Goal: Register for event/course: Register for event/course

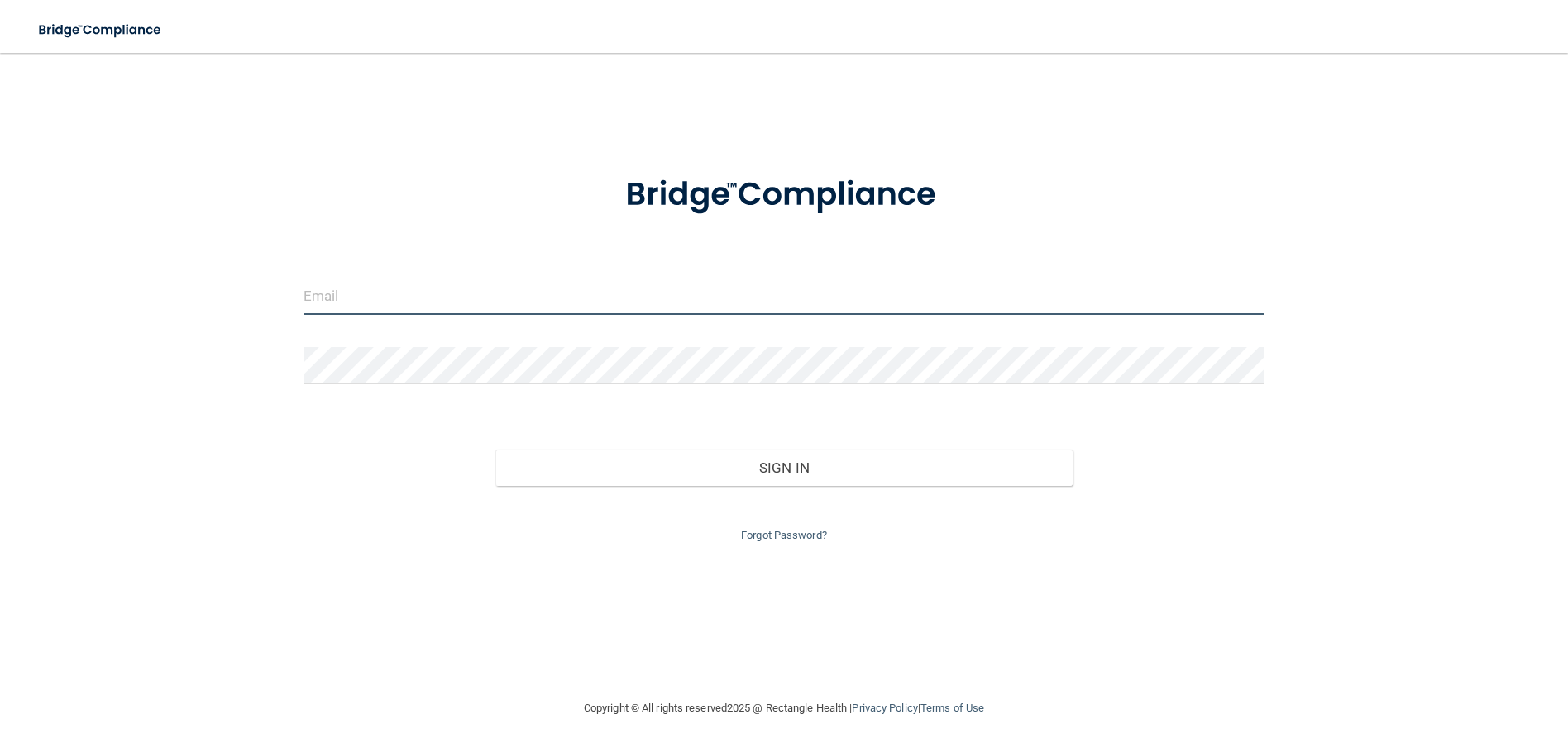
click at [372, 292] on input "email" at bounding box center [784, 296] width 961 height 38
type input "[EMAIL_ADDRESS][DOMAIN_NAME]"
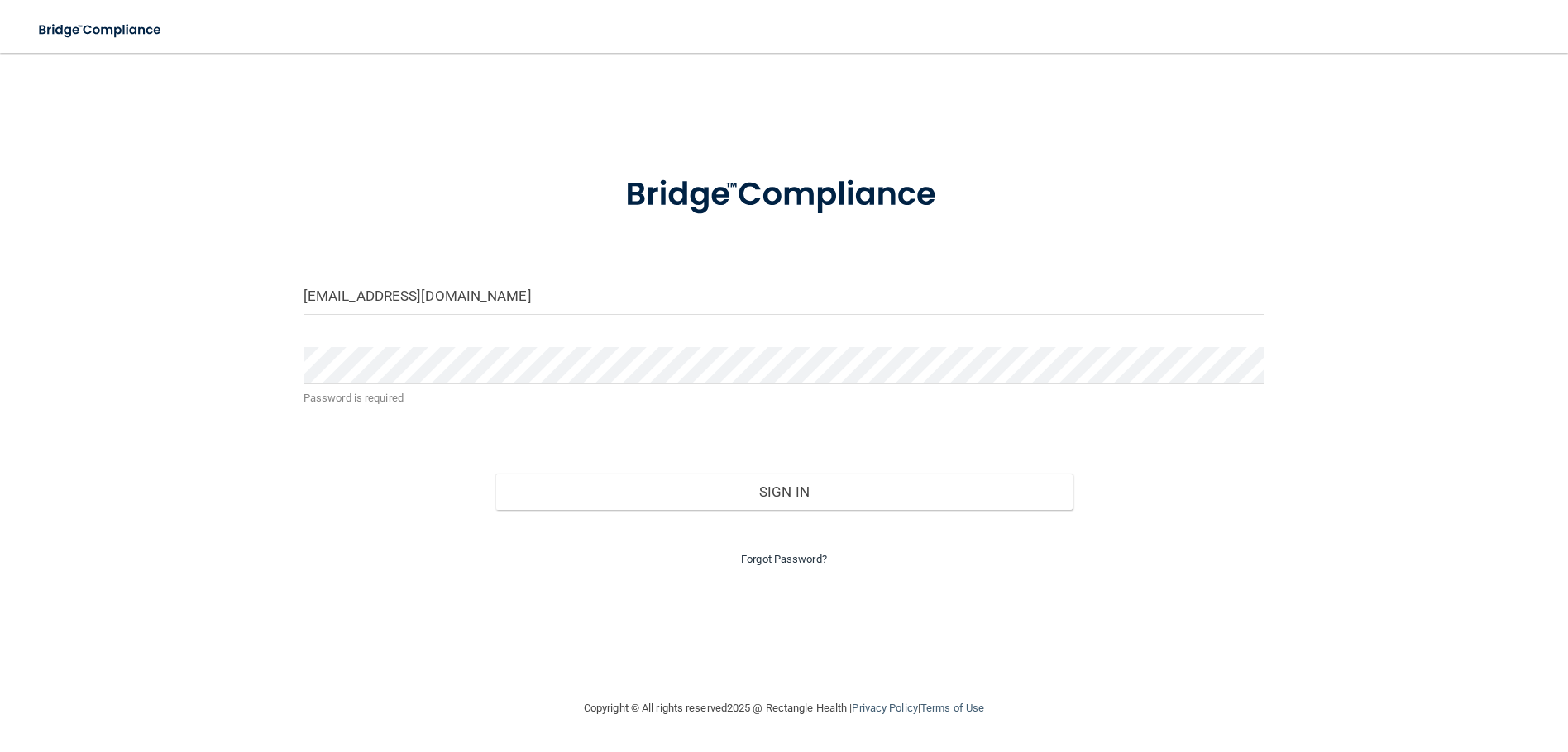
click at [790, 561] on link "Forgot Password?" at bounding box center [784, 559] width 86 height 13
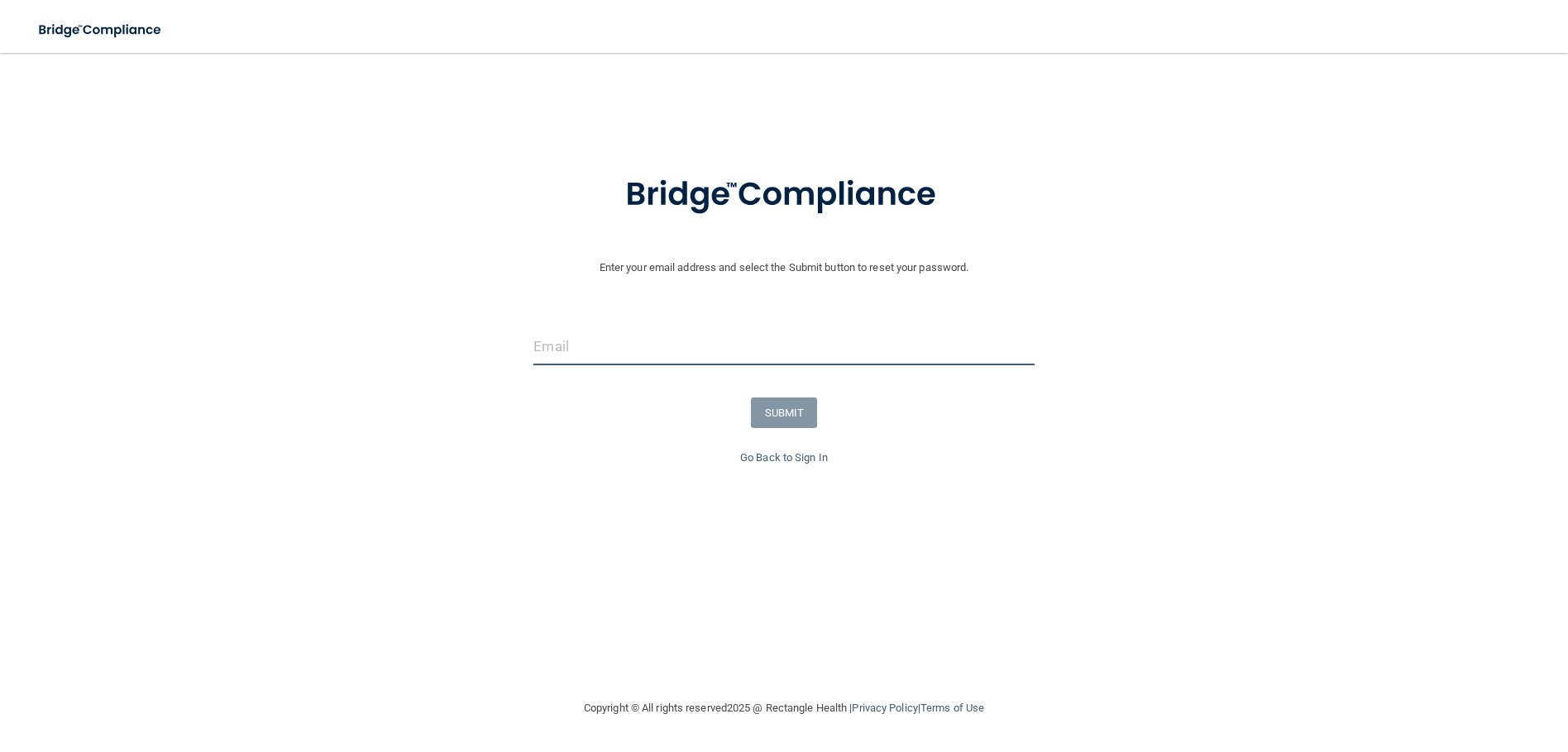
click at [686, 335] on input "email" at bounding box center [784, 347] width 500 height 38
type input "[EMAIL_ADDRESS][DOMAIN_NAME]"
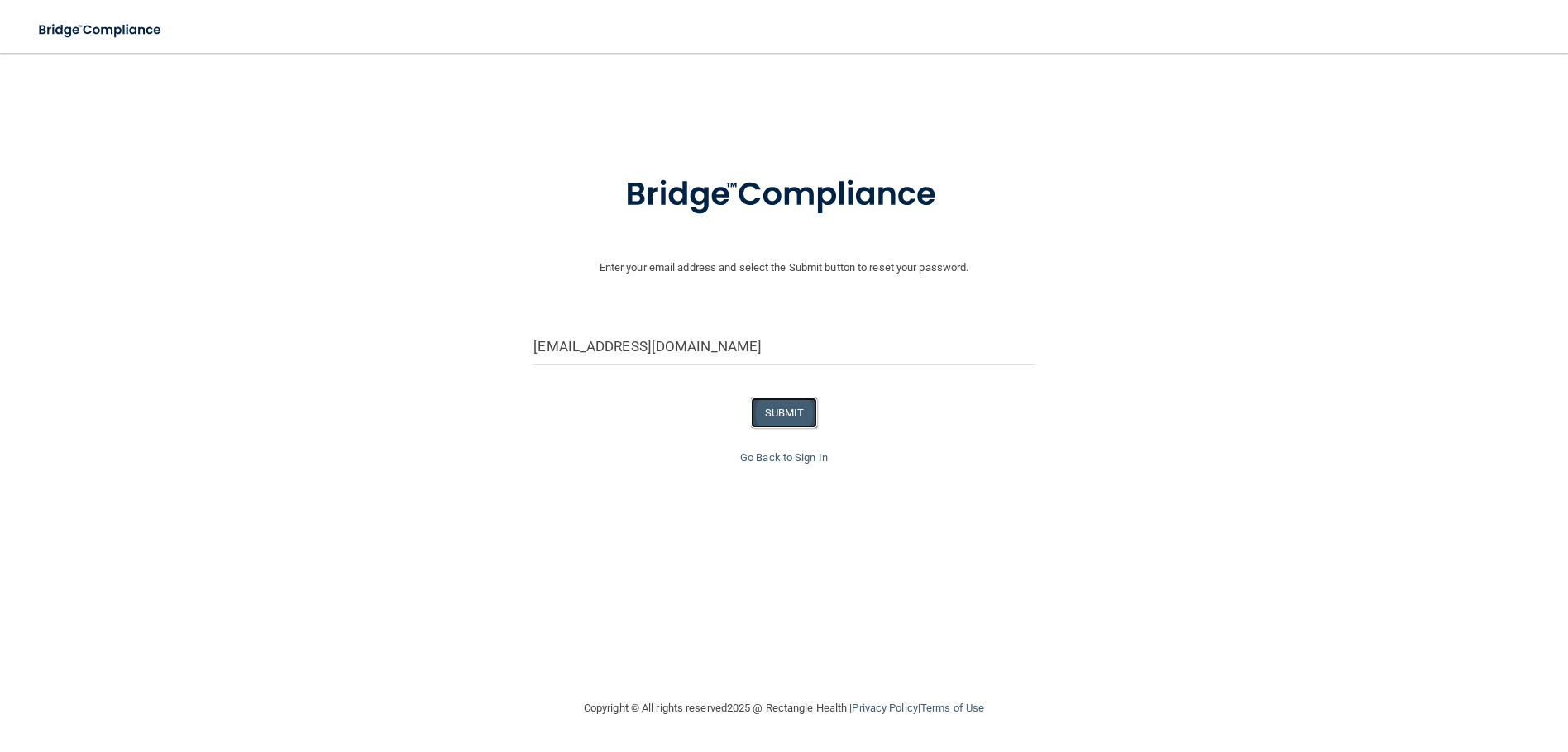
click at [764, 412] on button "SUBMIT" at bounding box center [785, 412] width 67 height 31
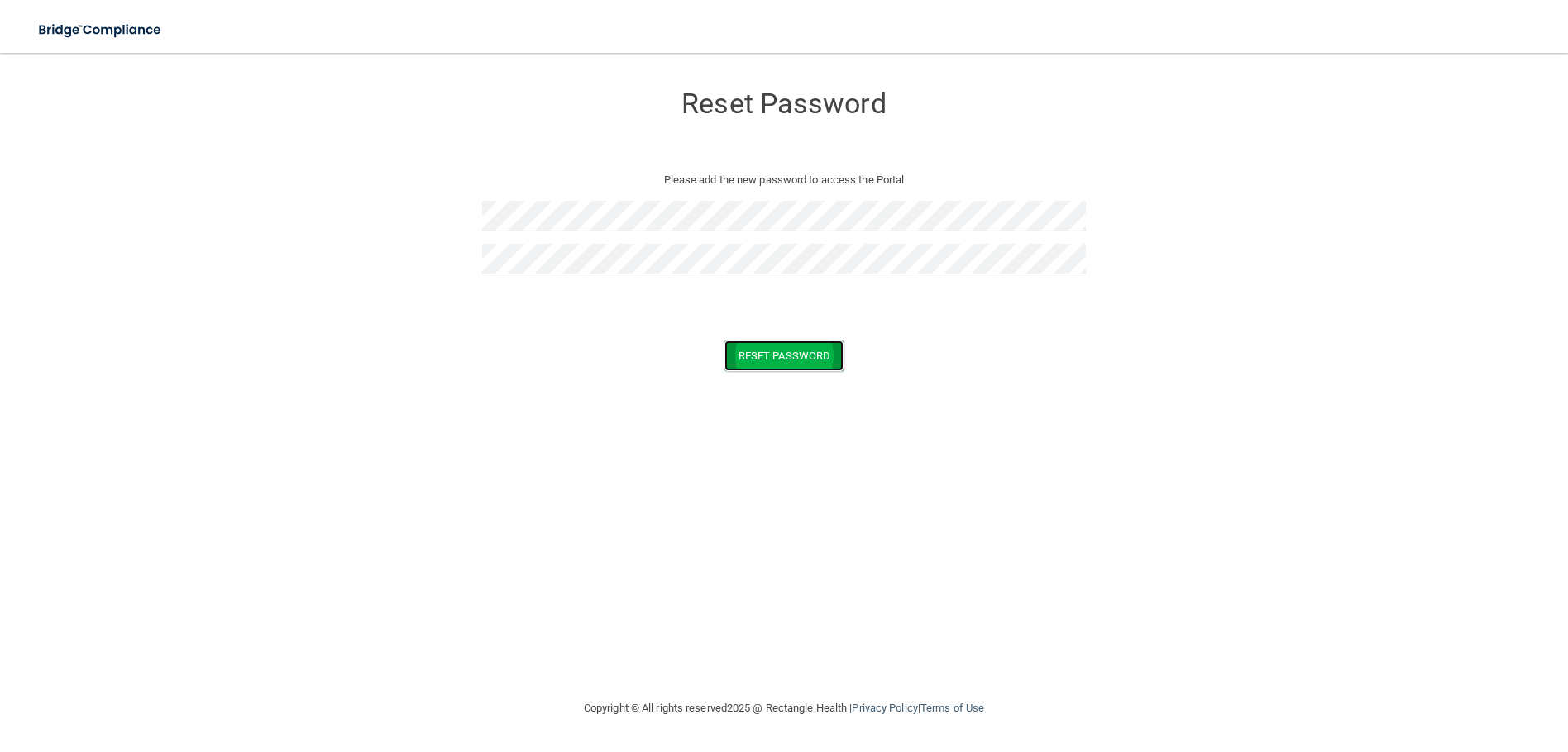
click at [832, 348] on button "Reset Password" at bounding box center [784, 356] width 119 height 31
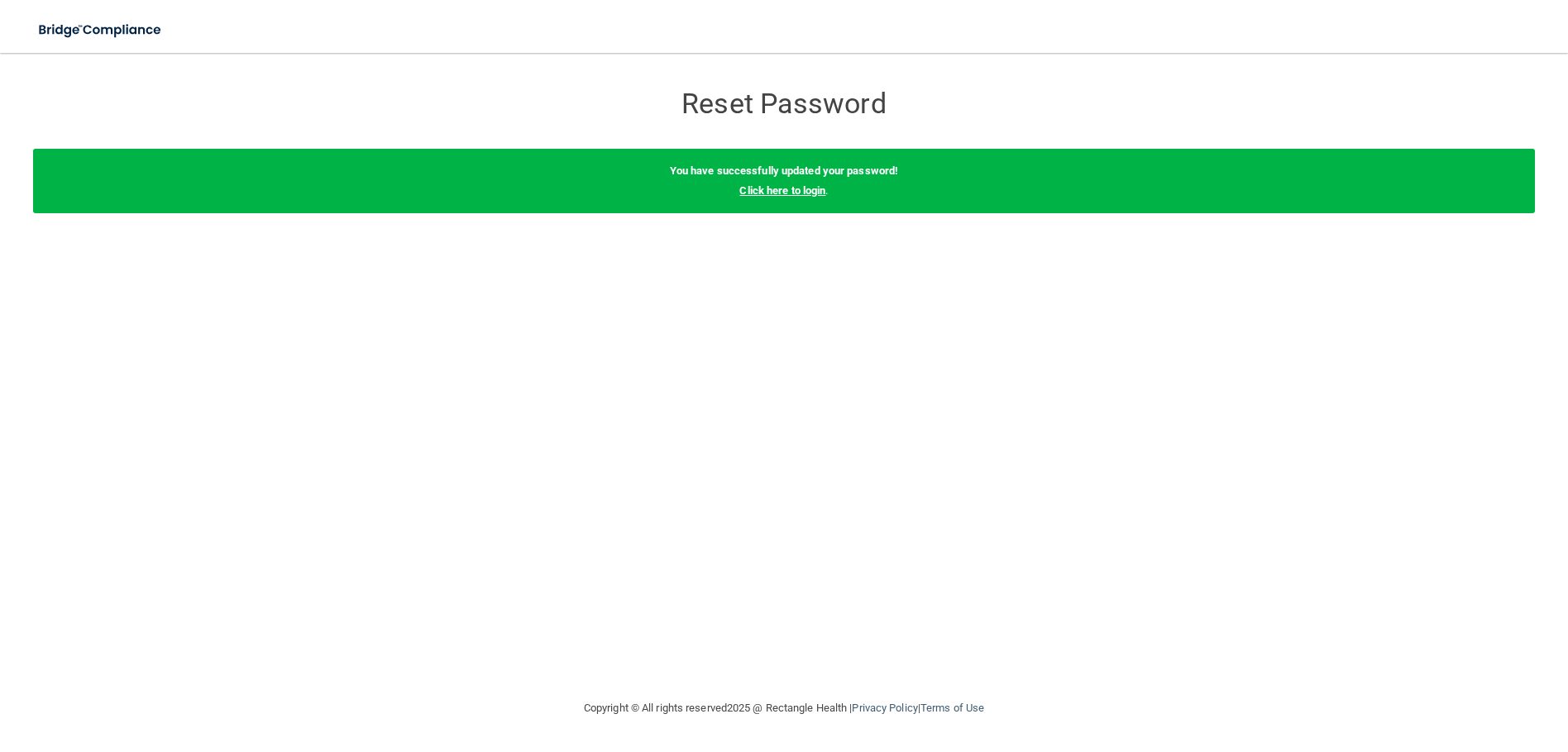
click at [792, 192] on link "Click here to login" at bounding box center [782, 191] width 86 height 13
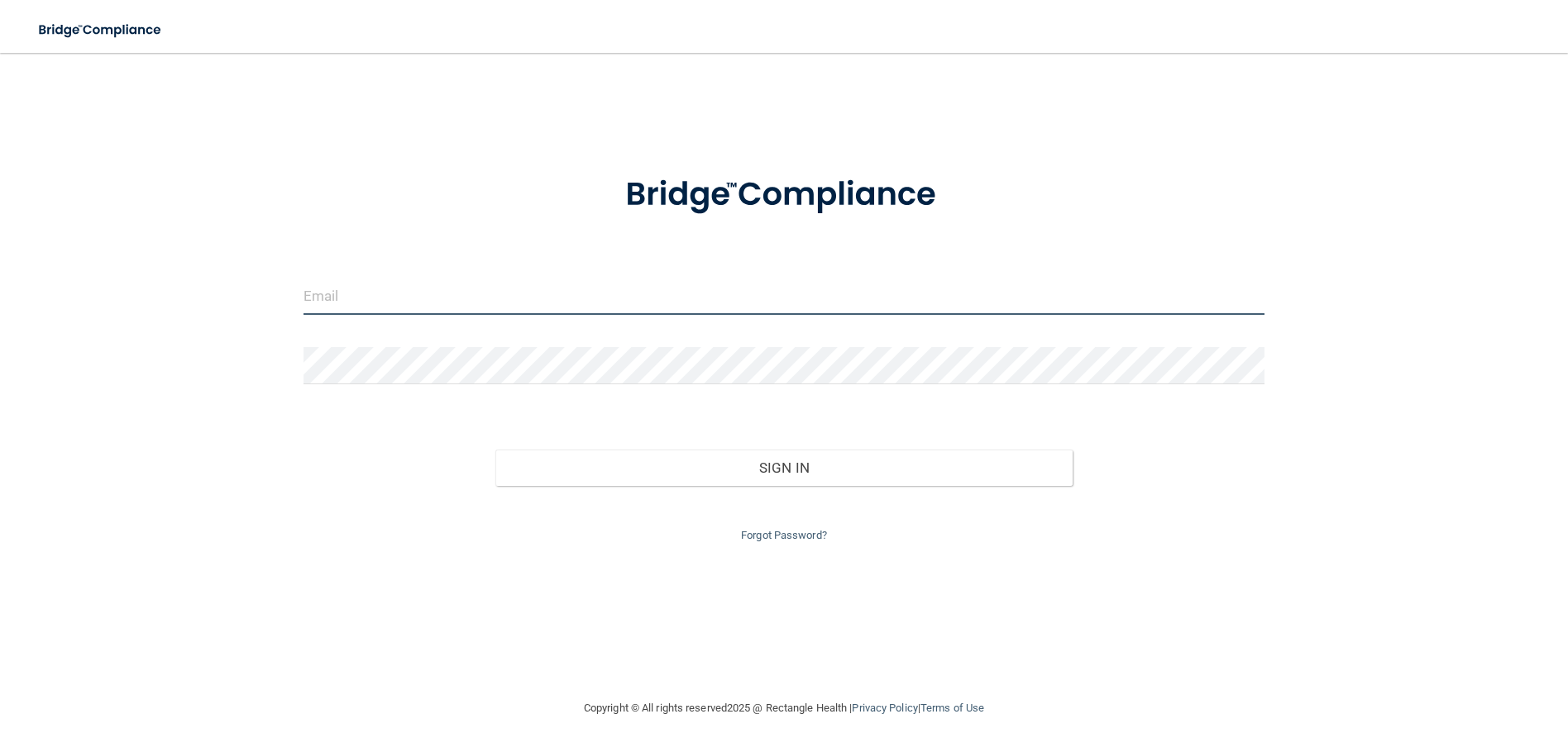
type input "[EMAIL_ADDRESS][DOMAIN_NAME]"
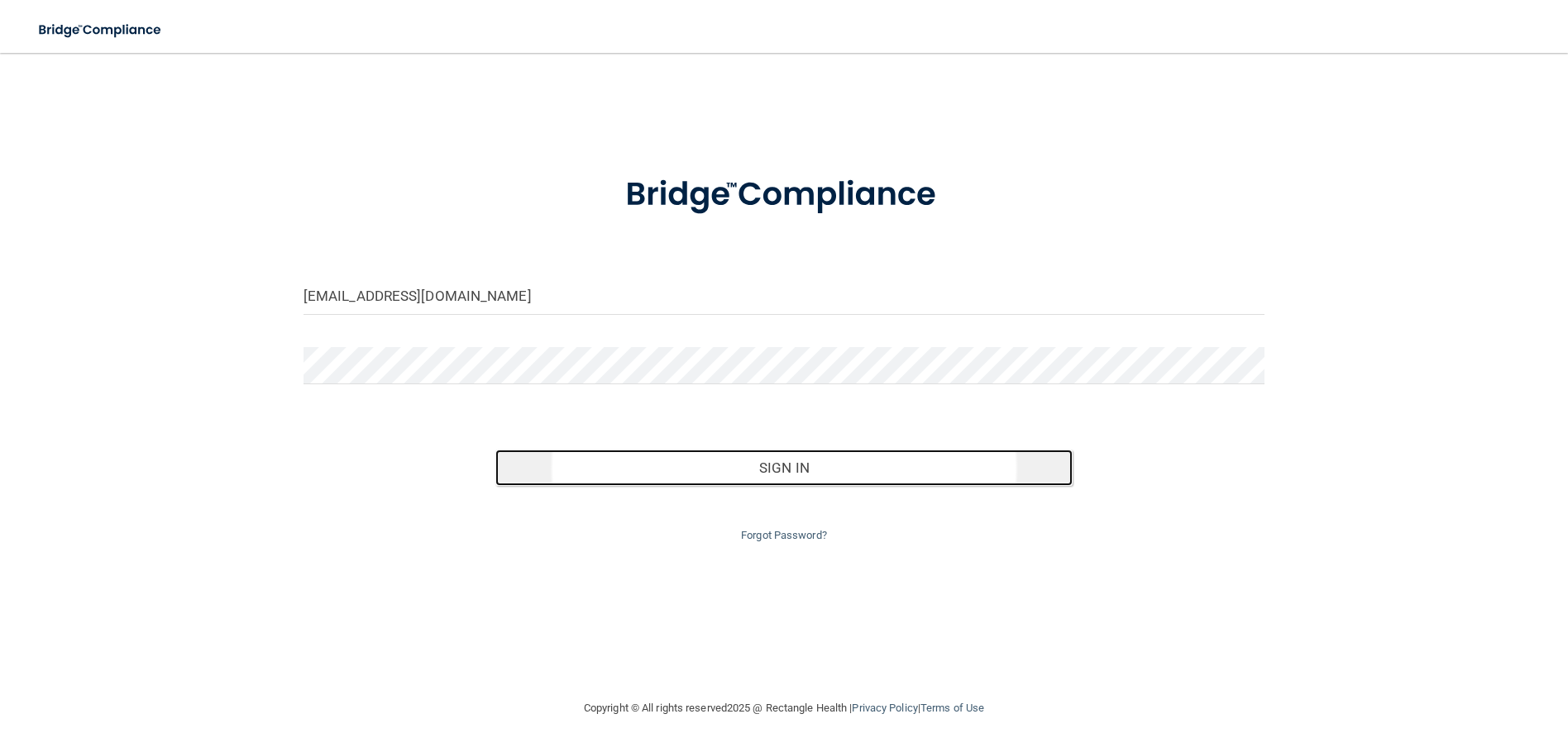
click at [732, 465] on button "Sign In" at bounding box center [783, 467] width 576 height 37
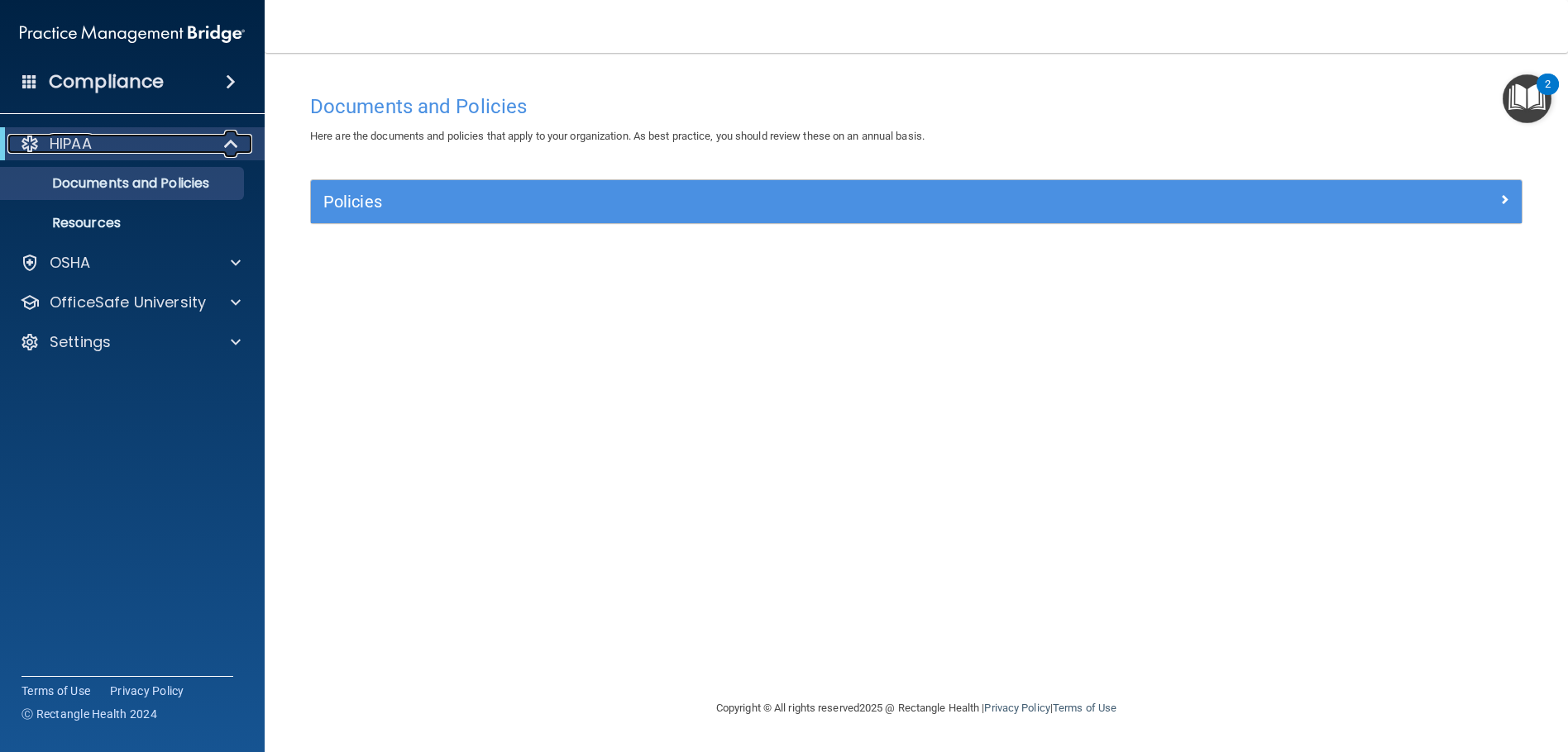
click at [70, 141] on p "HIPAA" at bounding box center [70, 144] width 43 height 20
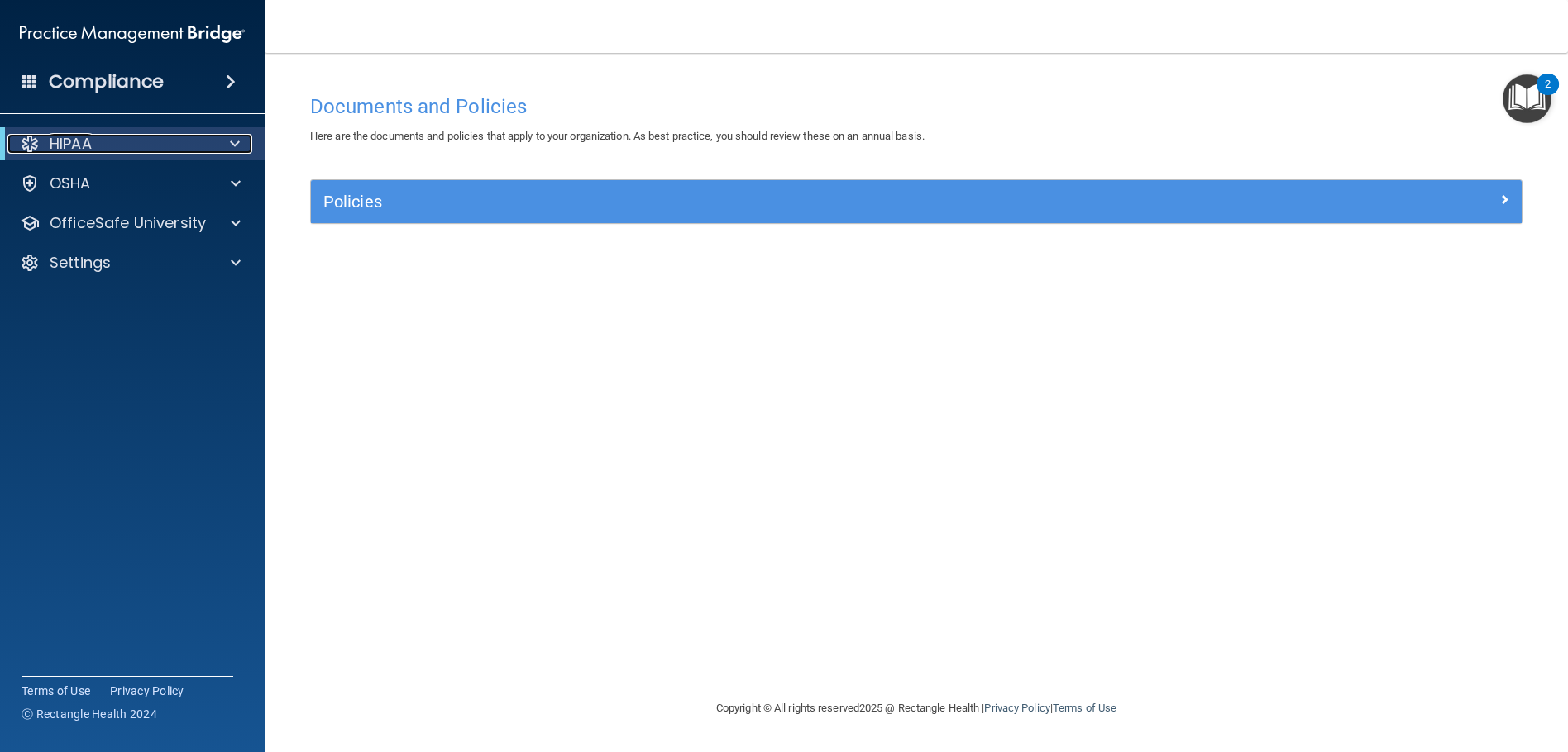
click at [70, 142] on p "HIPAA" at bounding box center [70, 144] width 43 height 20
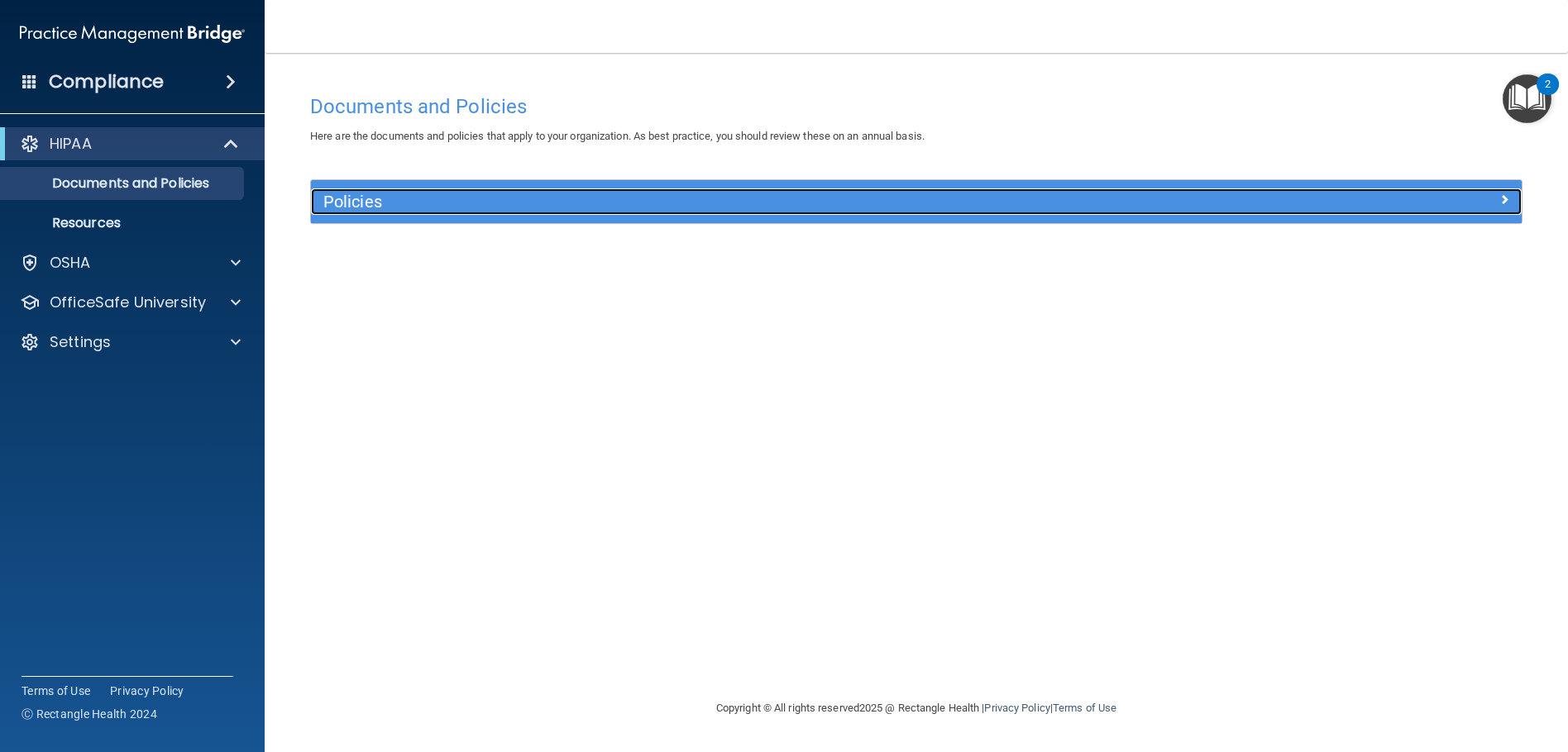
click at [365, 189] on div "Policies" at bounding box center [765, 202] width 909 height 27
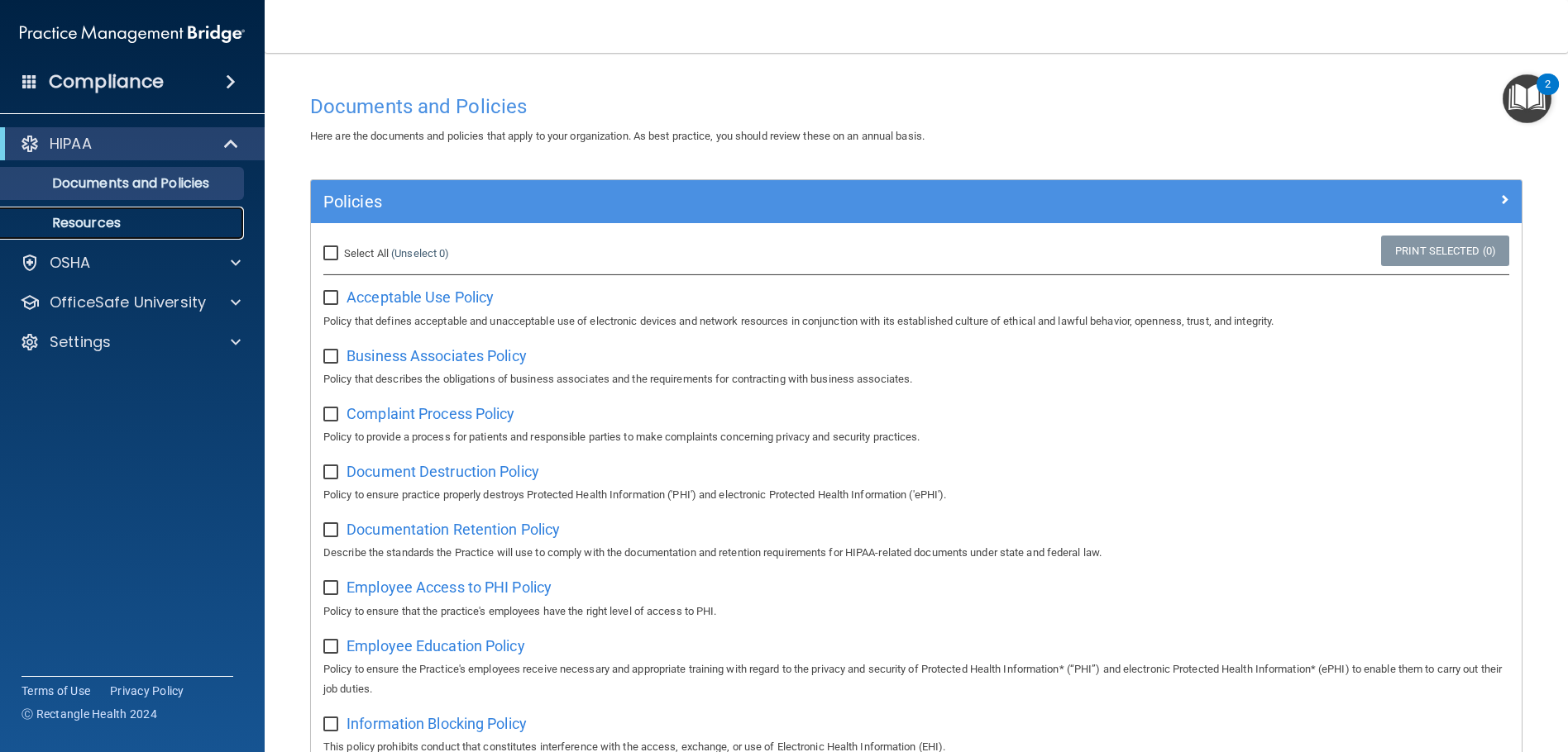
click at [141, 221] on p "Resources" at bounding box center [124, 223] width 225 height 17
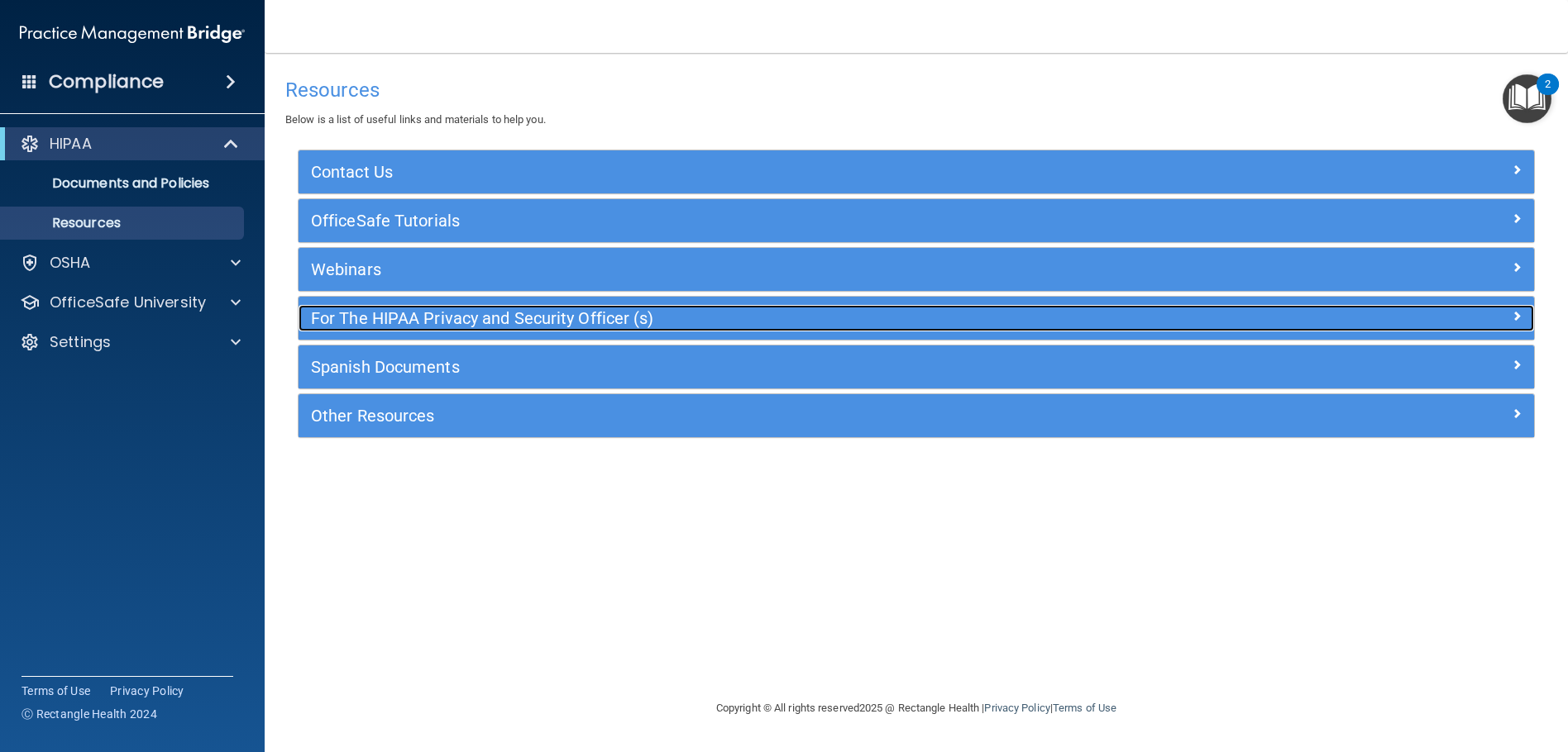
click at [522, 320] on h5 "For The HIPAA Privacy and Security Officer (s)" at bounding box center [762, 318] width 903 height 18
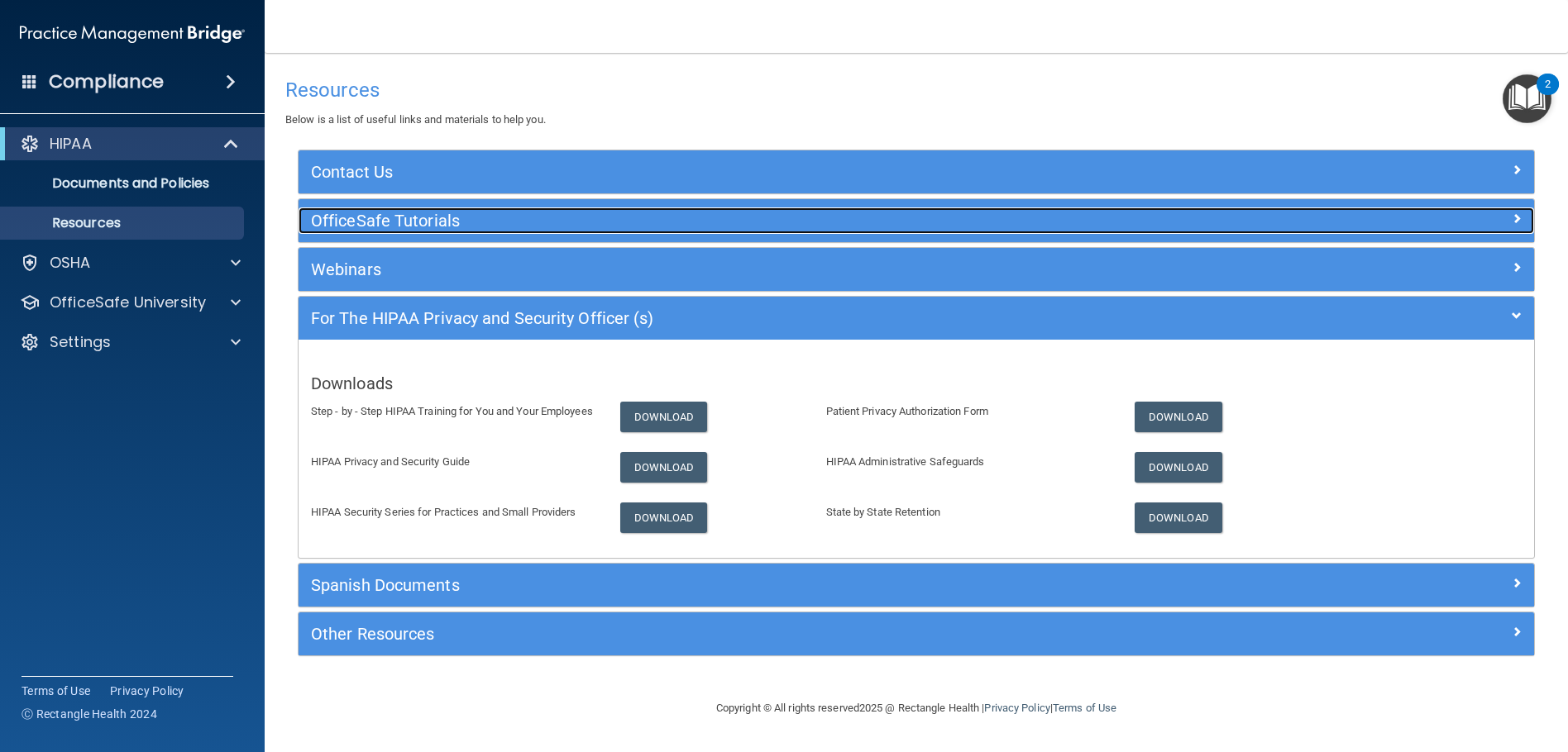
click at [321, 223] on h5 "OfficeSafe Tutorials" at bounding box center [762, 220] width 903 height 18
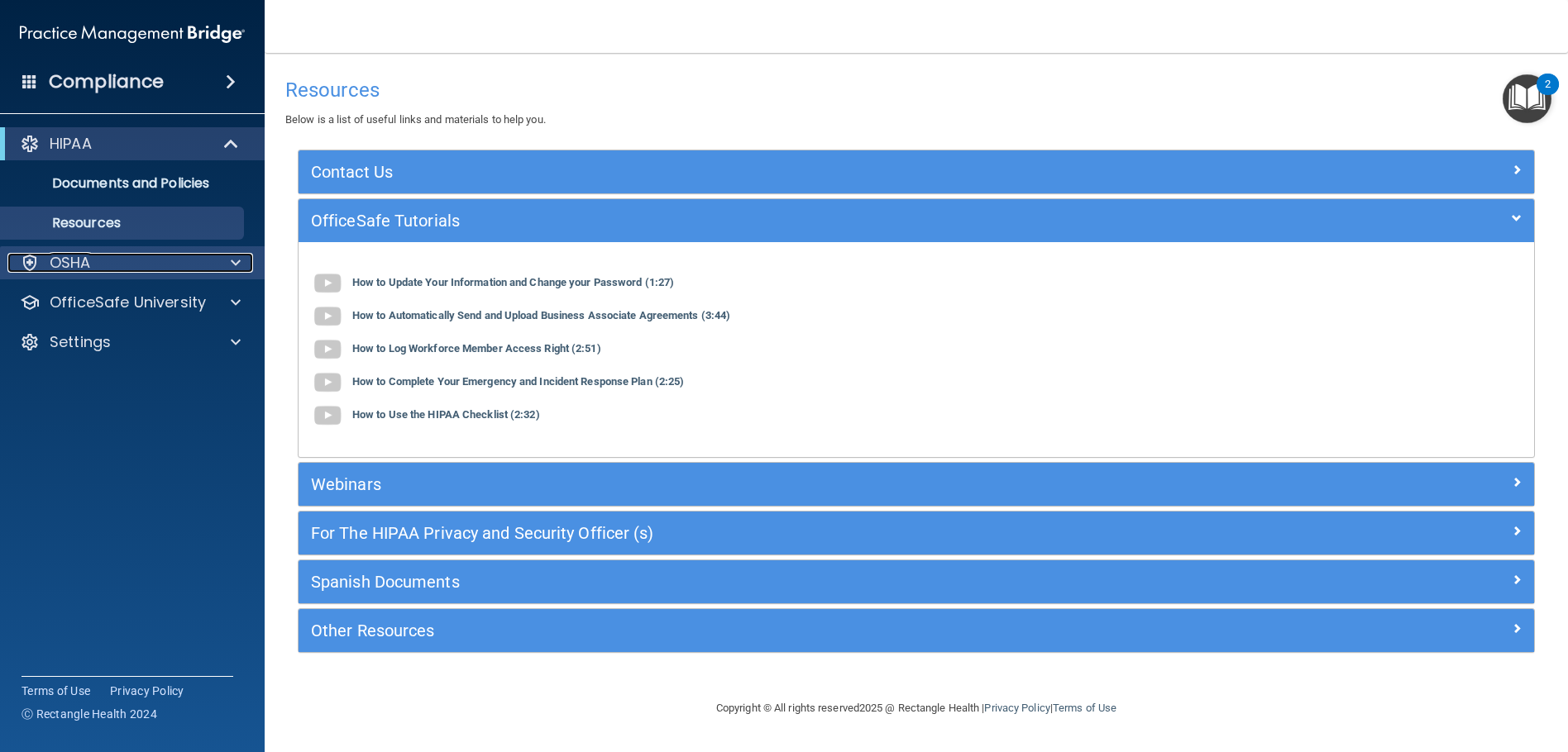
click at [227, 260] on div at bounding box center [233, 263] width 42 height 20
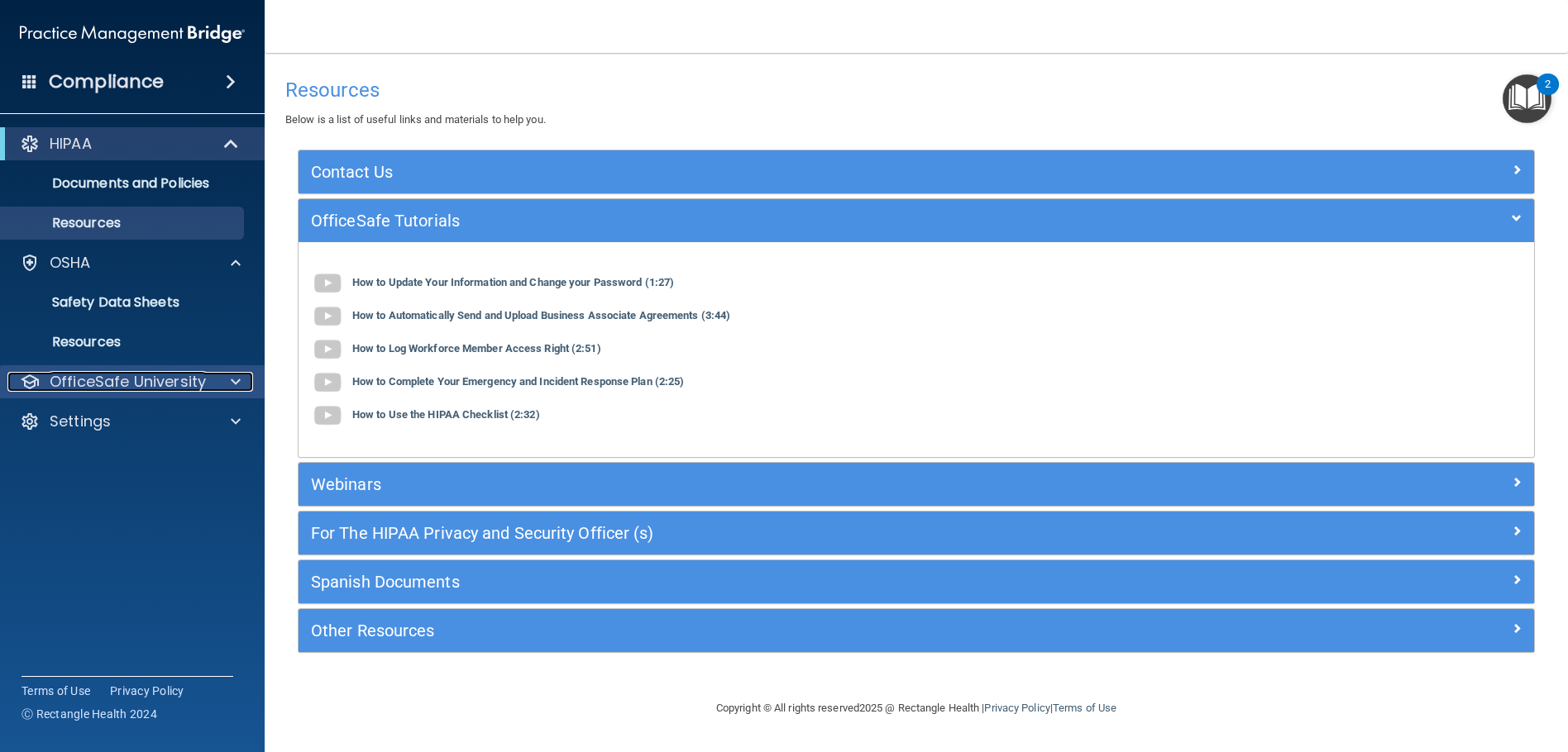
click at [222, 380] on div at bounding box center [233, 381] width 42 height 20
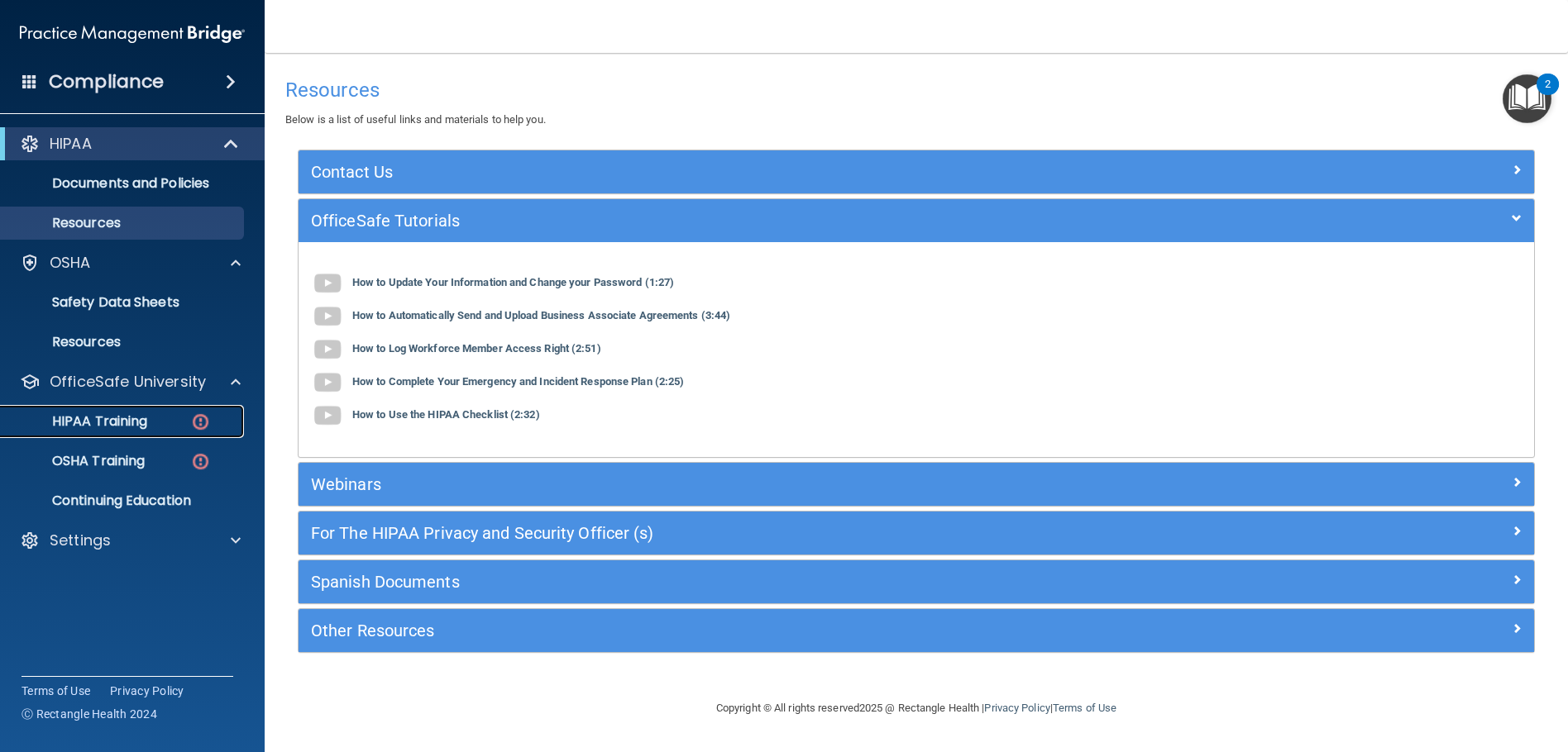
click at [123, 416] on p "HIPAA Training" at bounding box center [79, 421] width 136 height 17
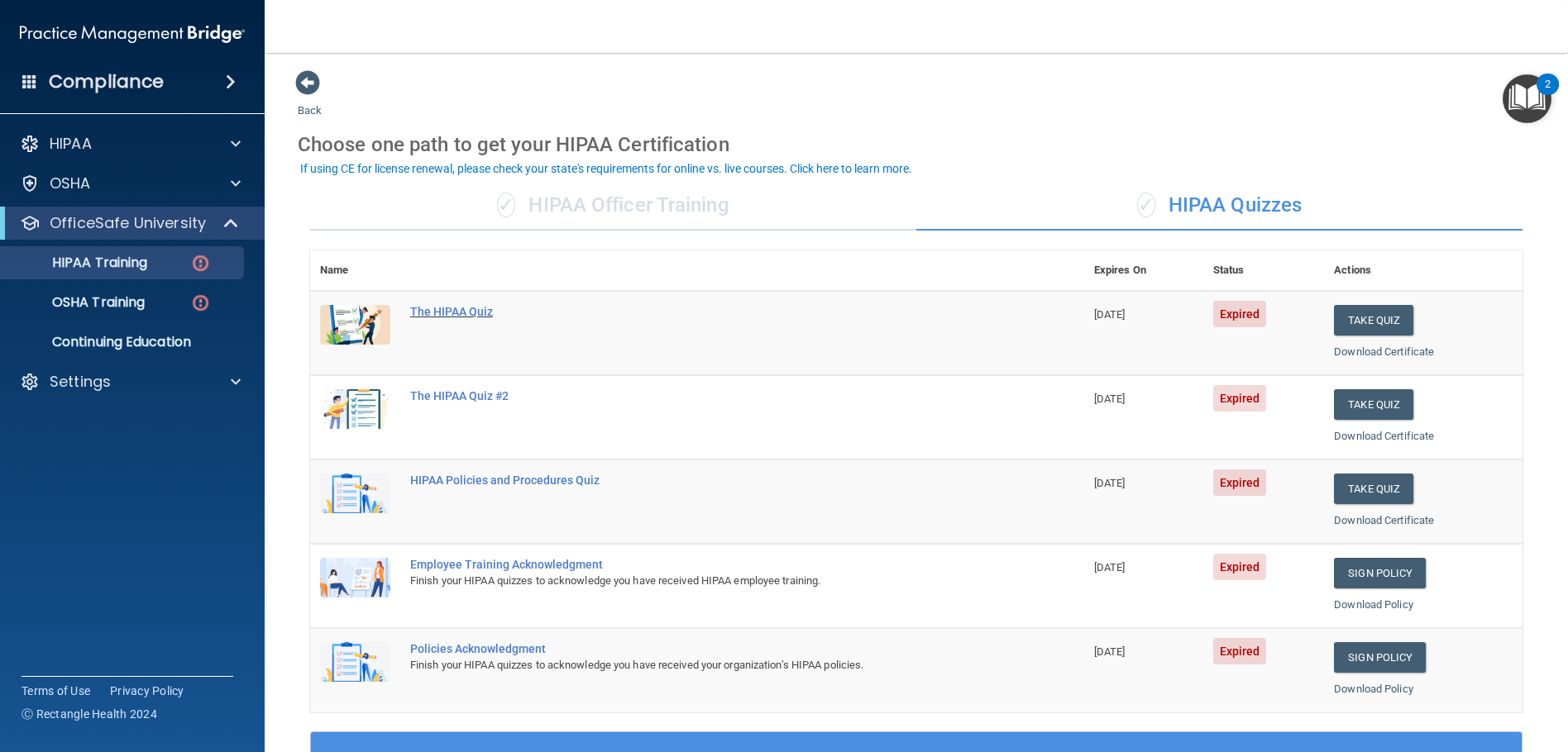
click at [438, 306] on div "The HIPAA Quiz" at bounding box center [706, 311] width 591 height 13
click at [593, 205] on div "✓ HIPAA Officer Training" at bounding box center [613, 206] width 606 height 49
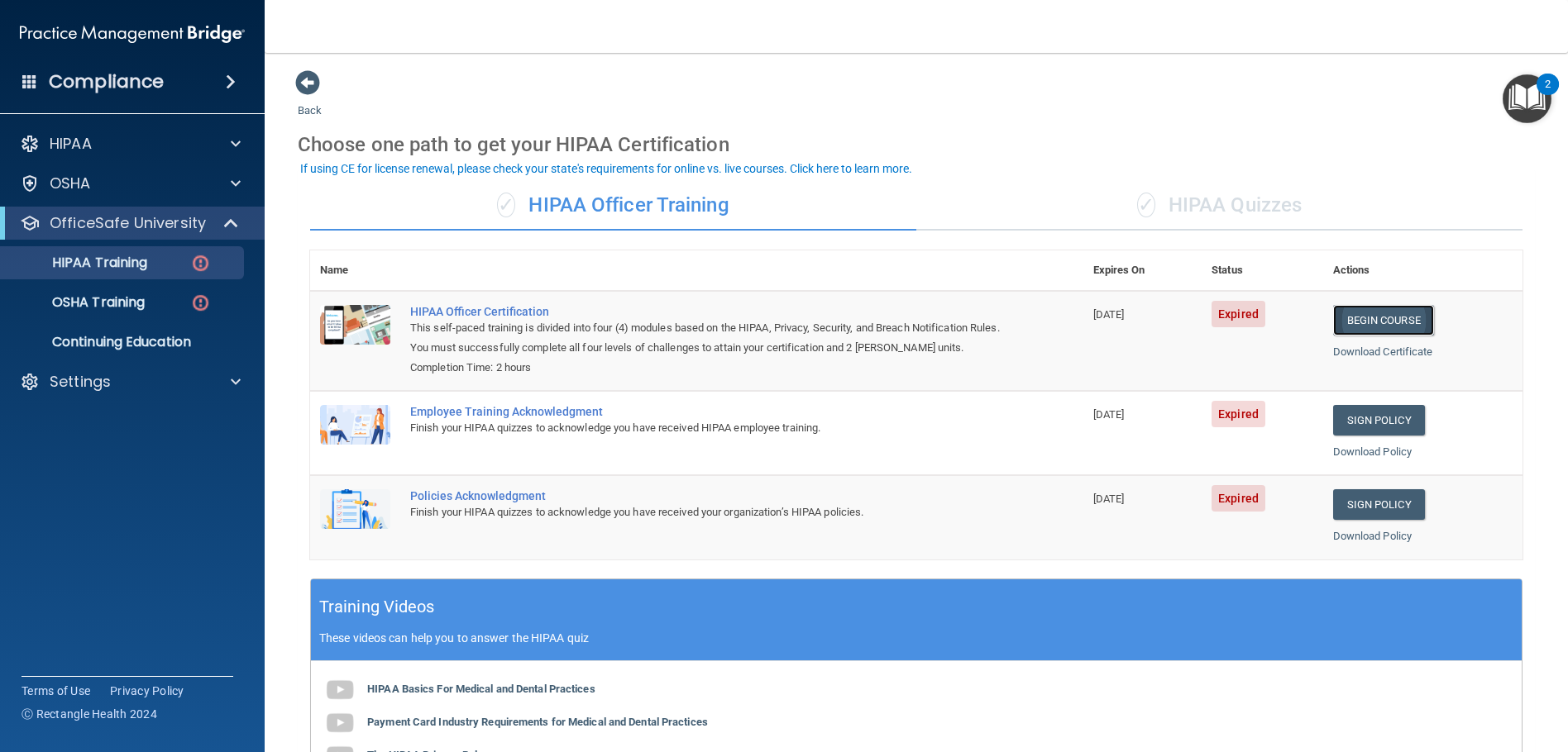
click at [1354, 322] on link "Begin Course" at bounding box center [1384, 320] width 101 height 31
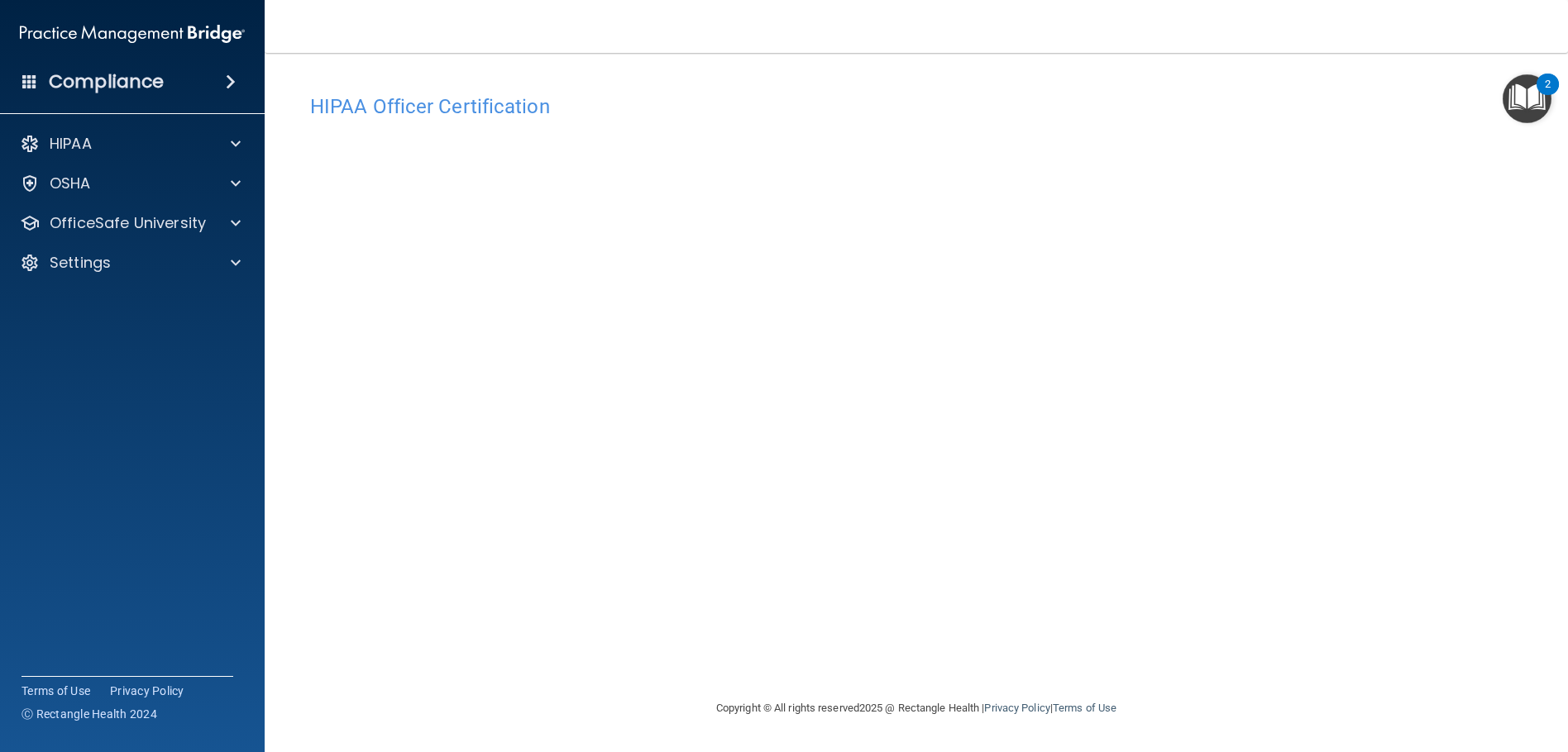
click at [474, 112] on h4 "HIPAA Officer Certification" at bounding box center [916, 107] width 1212 height 22
click at [152, 219] on p "OfficeSafe University" at bounding box center [128, 223] width 156 height 20
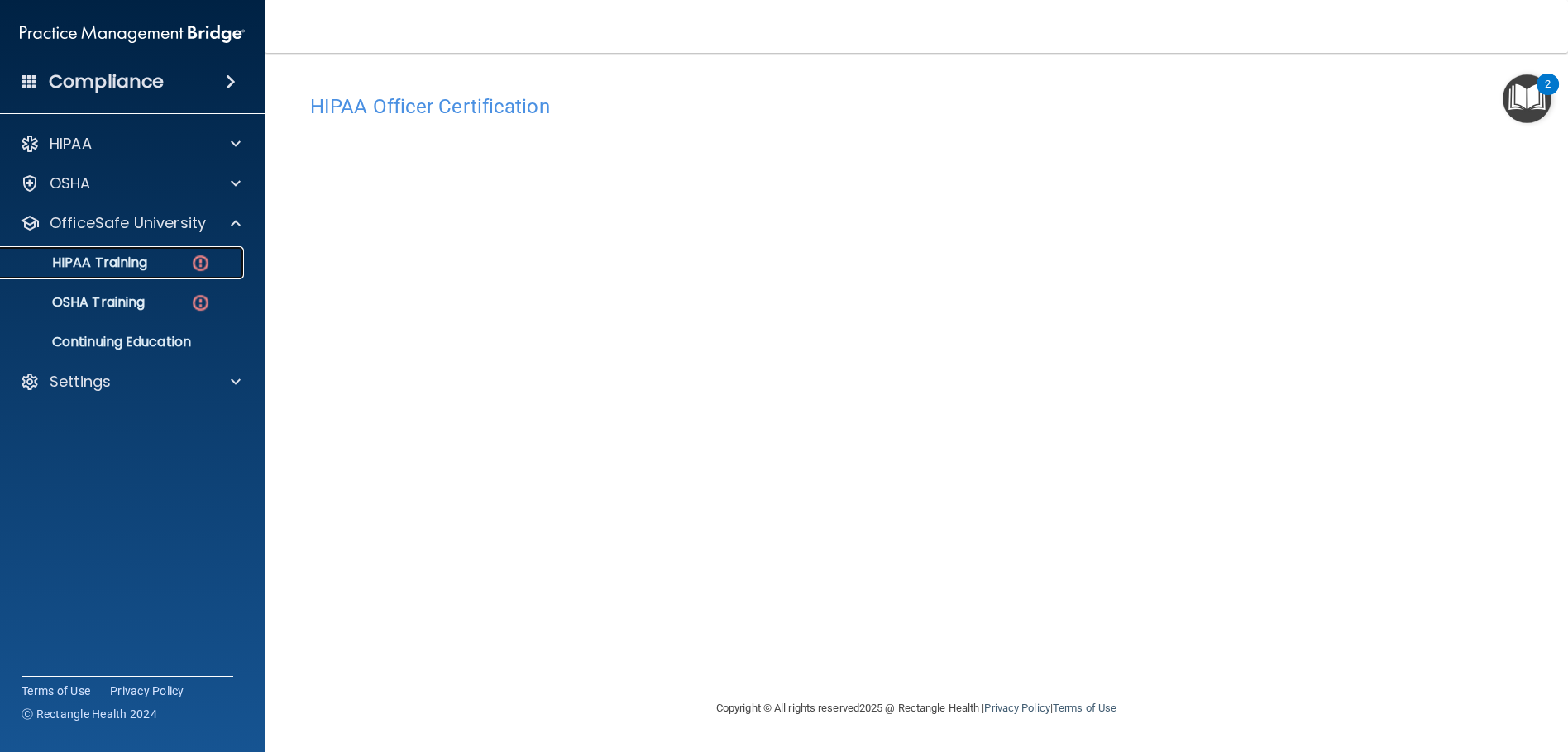
click at [124, 258] on p "HIPAA Training" at bounding box center [79, 263] width 136 height 17
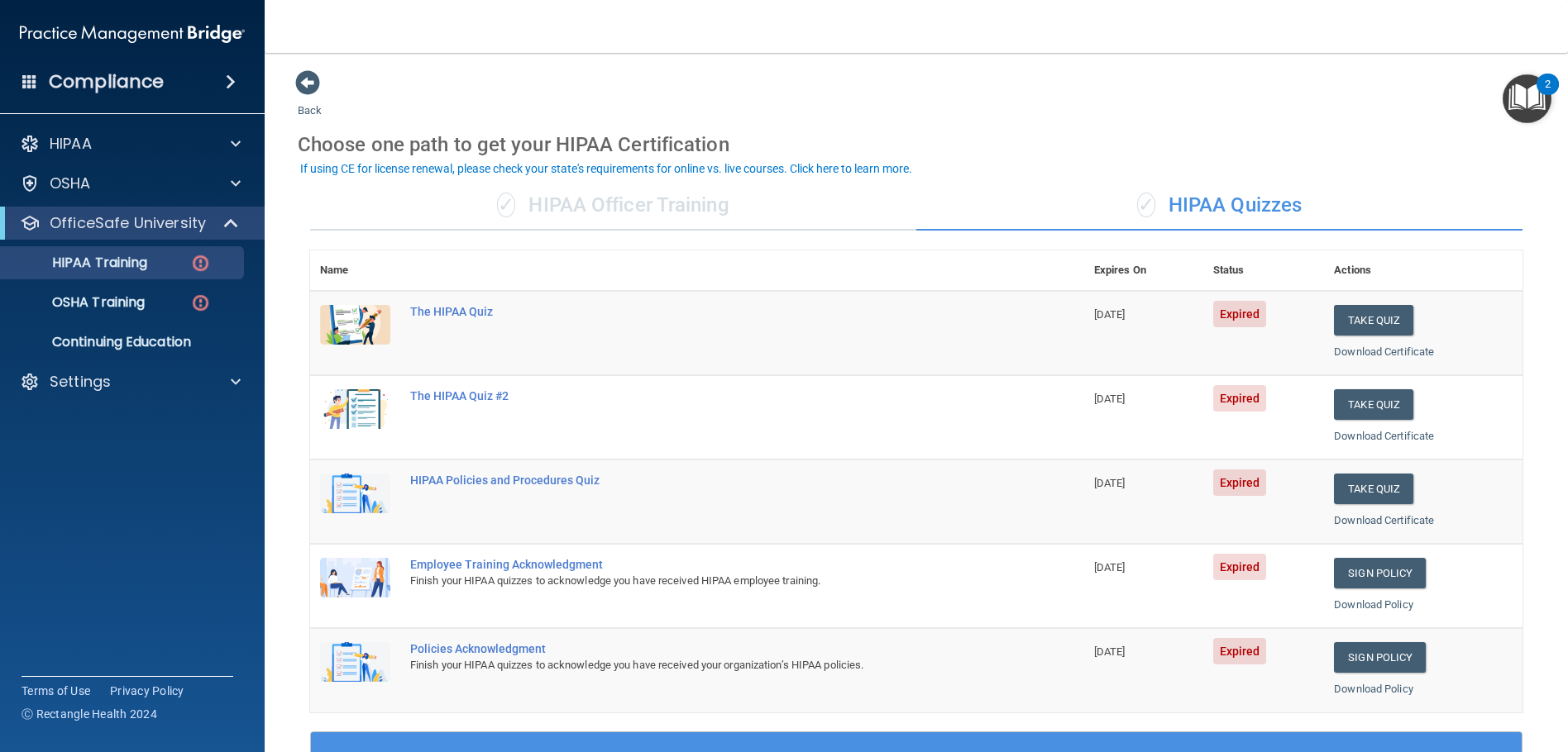
click at [558, 213] on div "✓ HIPAA Officer Training" at bounding box center [613, 206] width 606 height 49
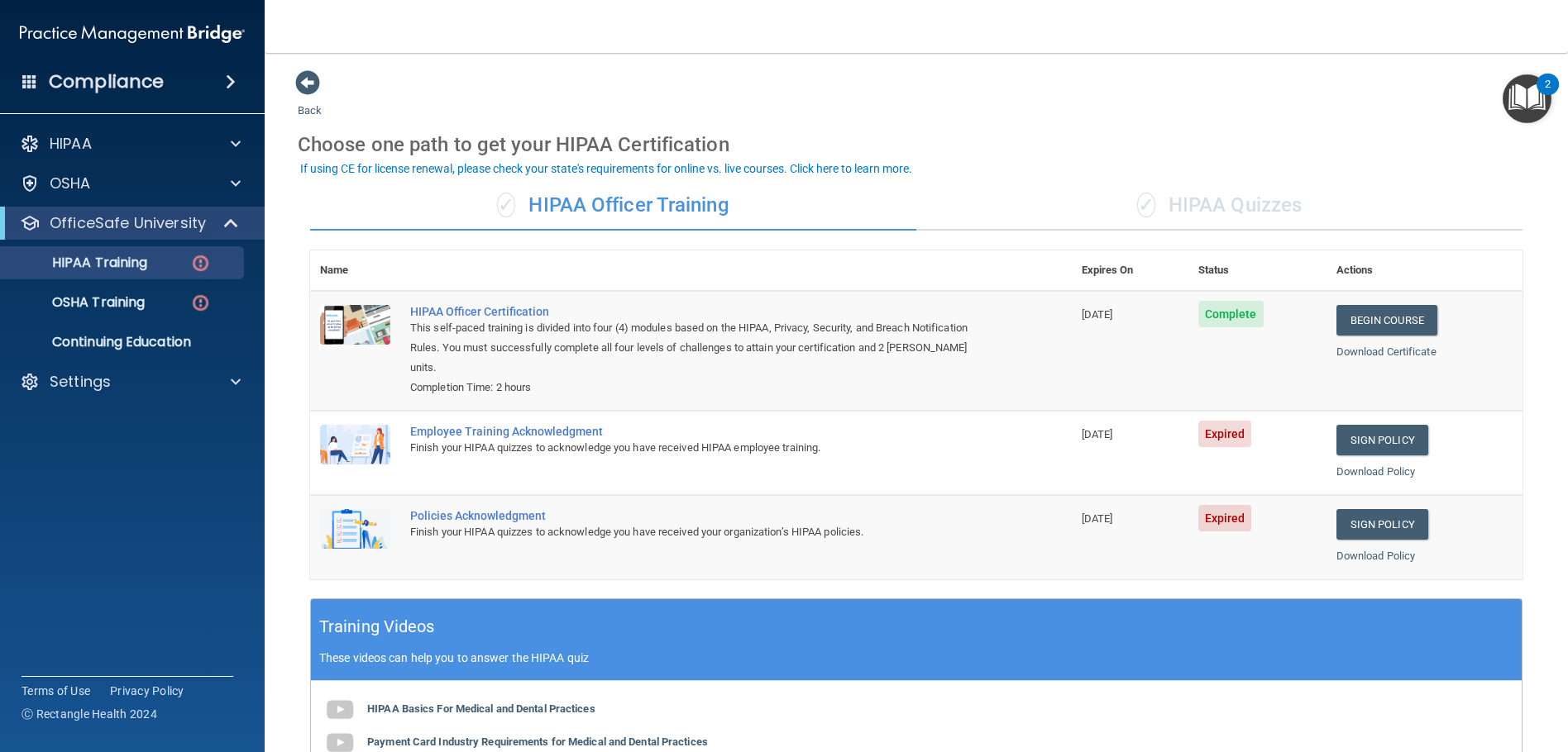
click at [1152, 209] on div "✓ HIPAA Quizzes" at bounding box center [1219, 206] width 606 height 49
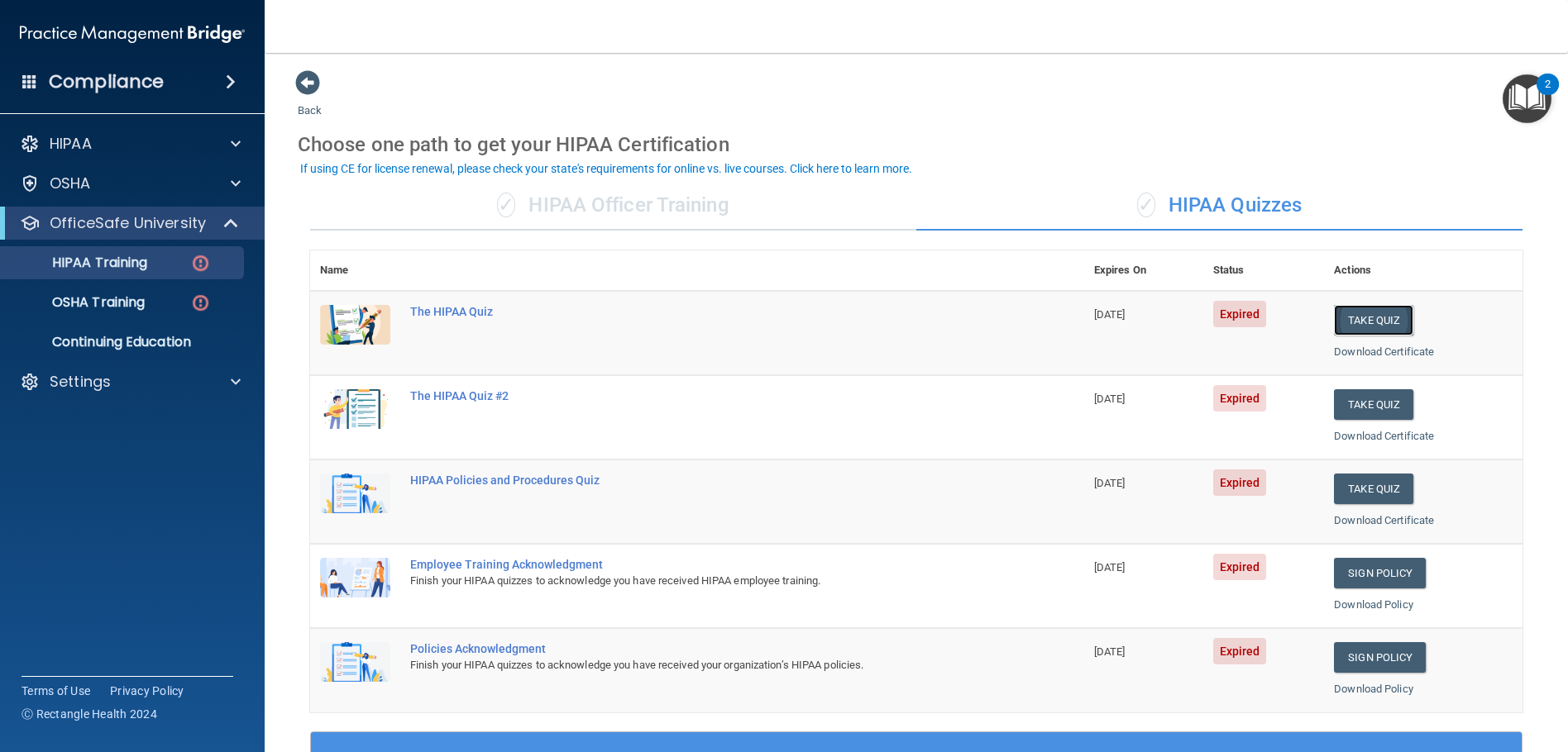
click at [1338, 321] on button "Take Quiz" at bounding box center [1373, 320] width 79 height 31
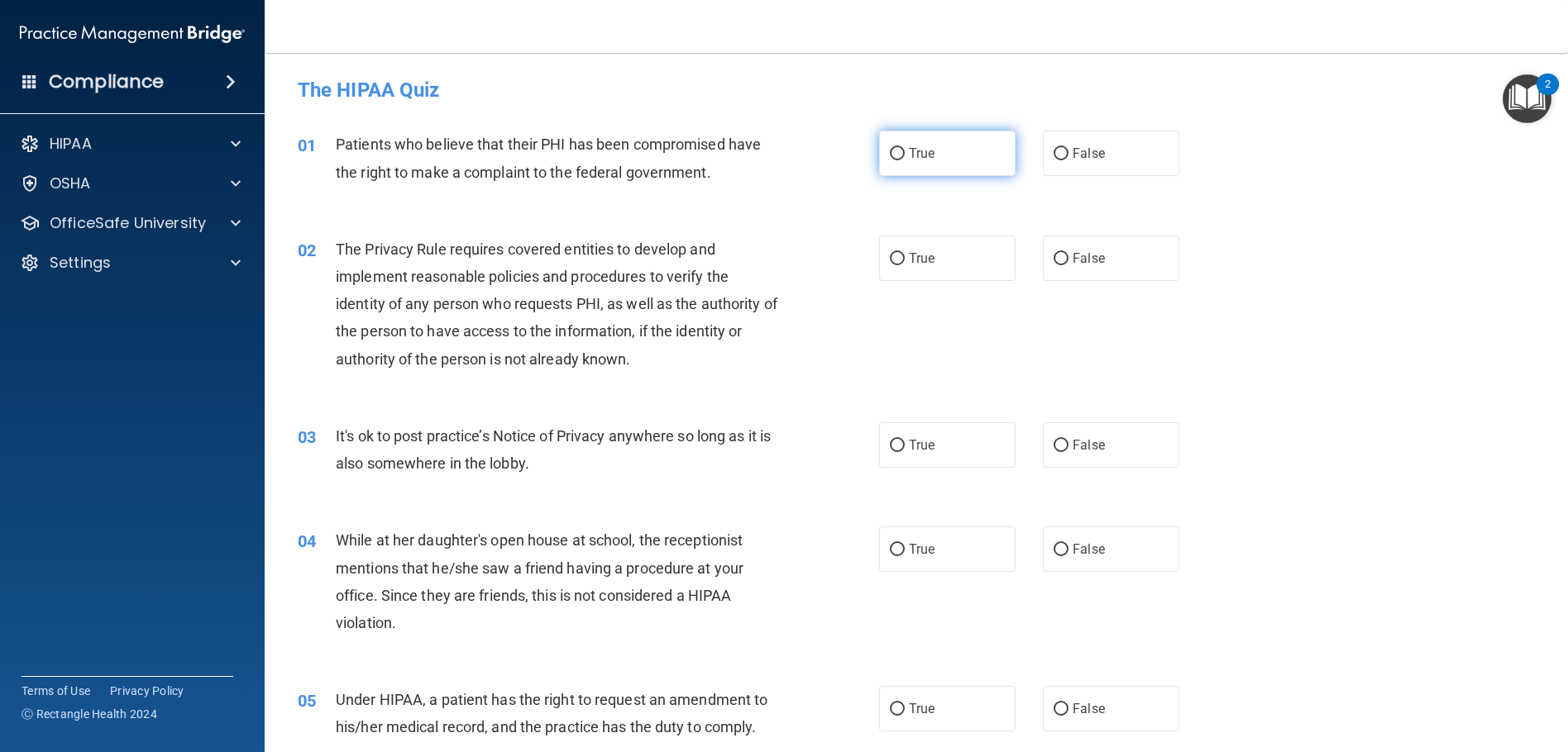
click at [900, 164] on label "True" at bounding box center [947, 153] width 136 height 45
click at [900, 160] on input "True" at bounding box center [897, 154] width 15 height 13
radio input "true"
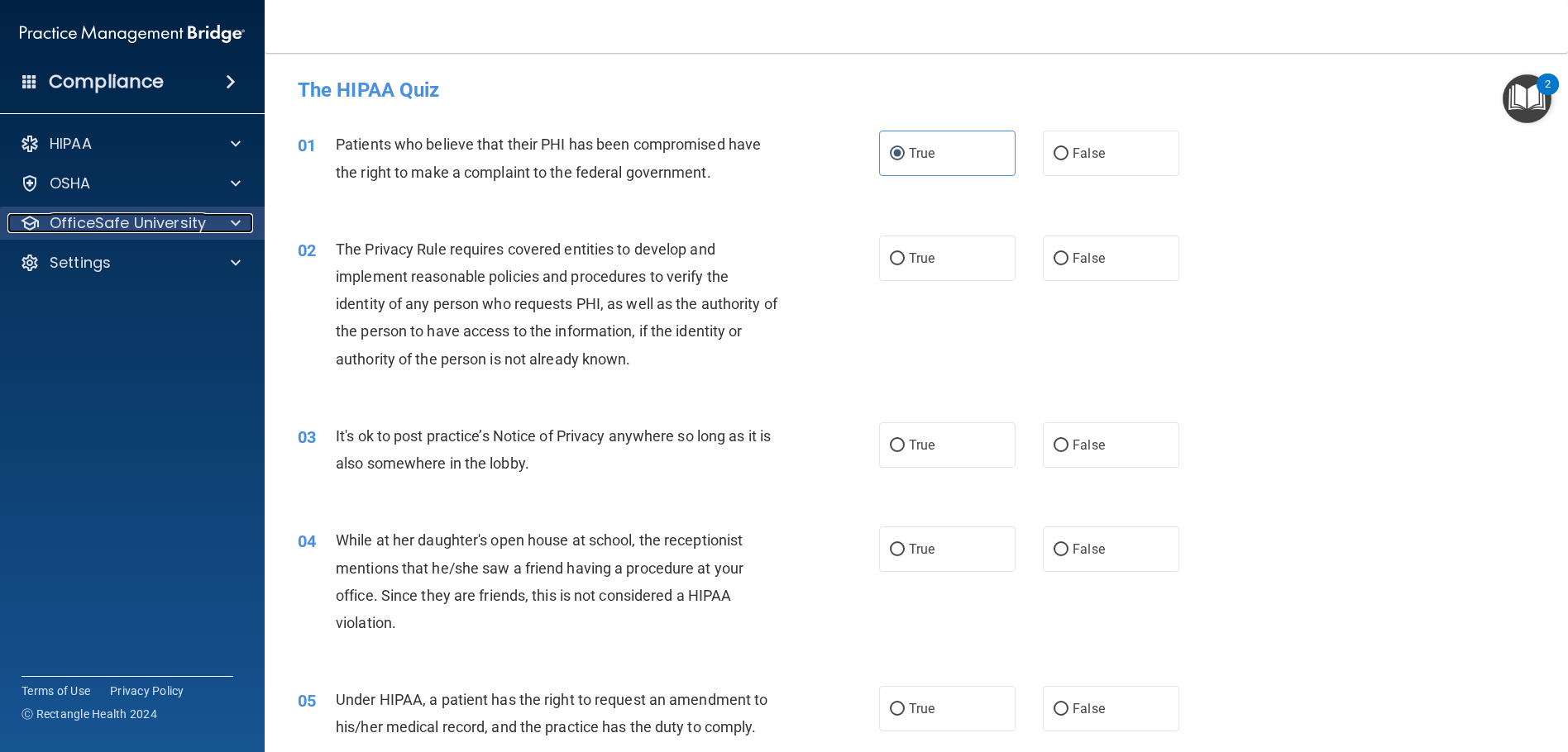
click at [209, 232] on div "OfficeSafe University" at bounding box center [110, 223] width 205 height 20
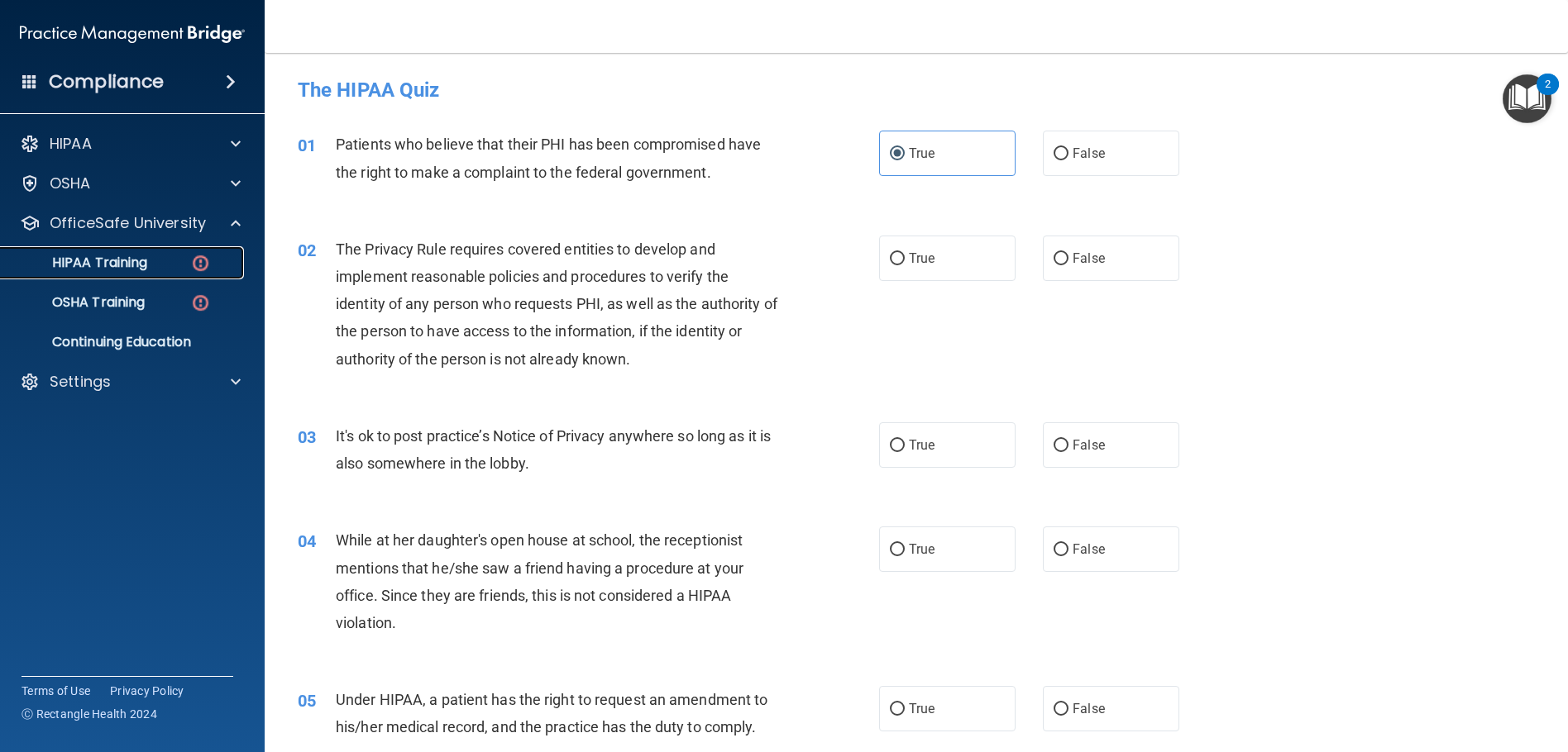
click at [126, 267] on p "HIPAA Training" at bounding box center [79, 263] width 136 height 17
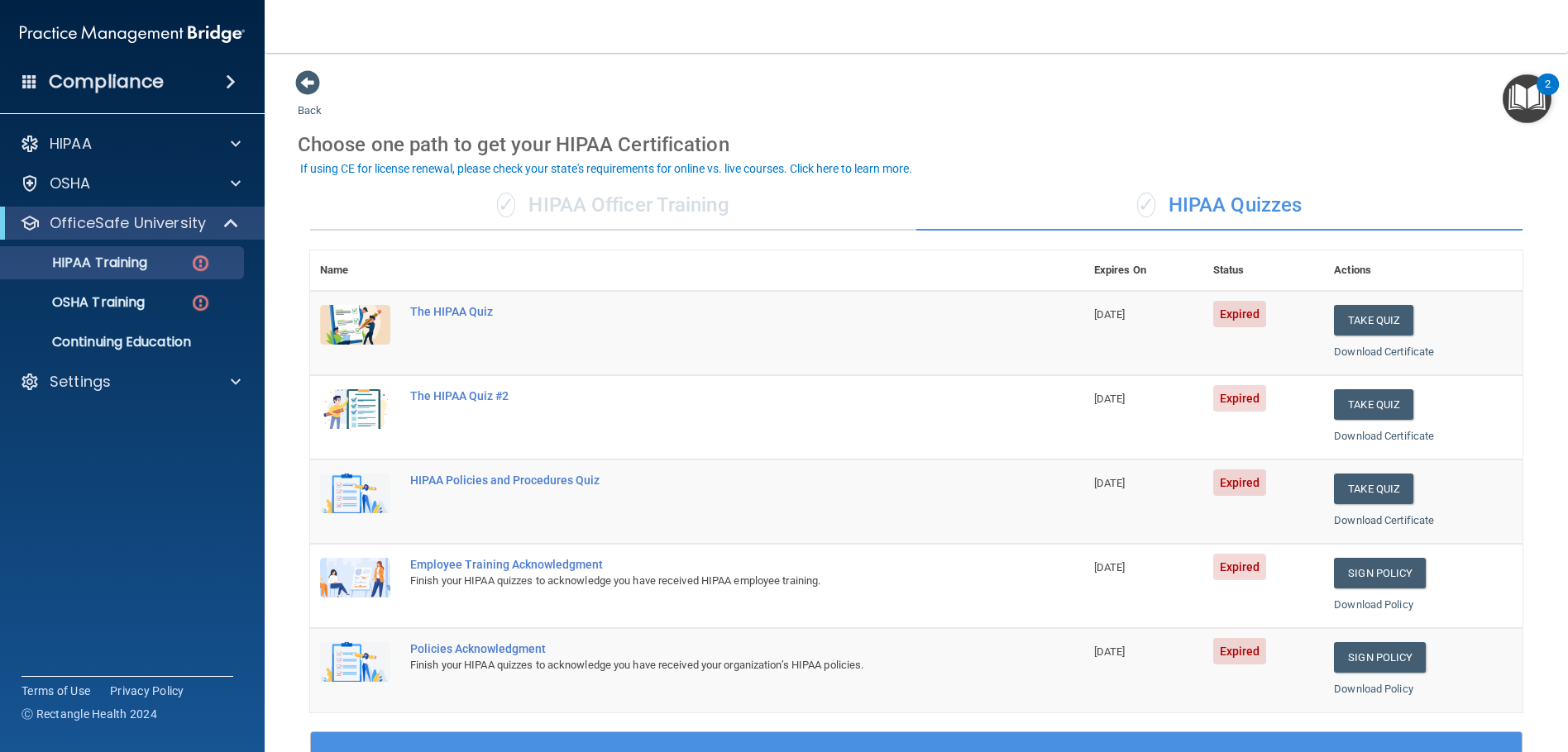
click at [569, 197] on div "✓ HIPAA Officer Training" at bounding box center [613, 206] width 606 height 49
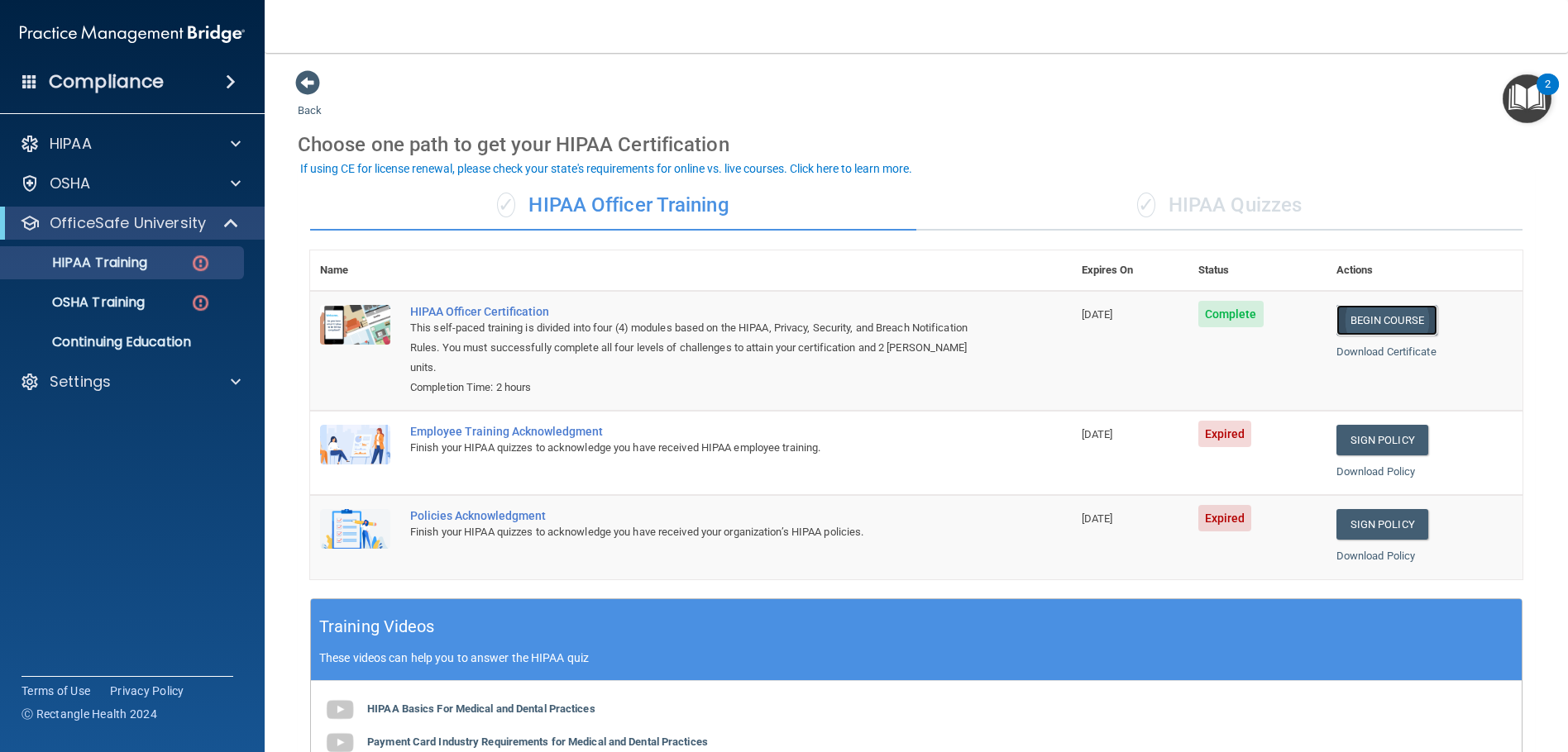
click at [1384, 315] on link "Begin Course" at bounding box center [1387, 320] width 101 height 31
click at [1186, 200] on div "✓ HIPAA Quizzes" at bounding box center [1219, 206] width 606 height 49
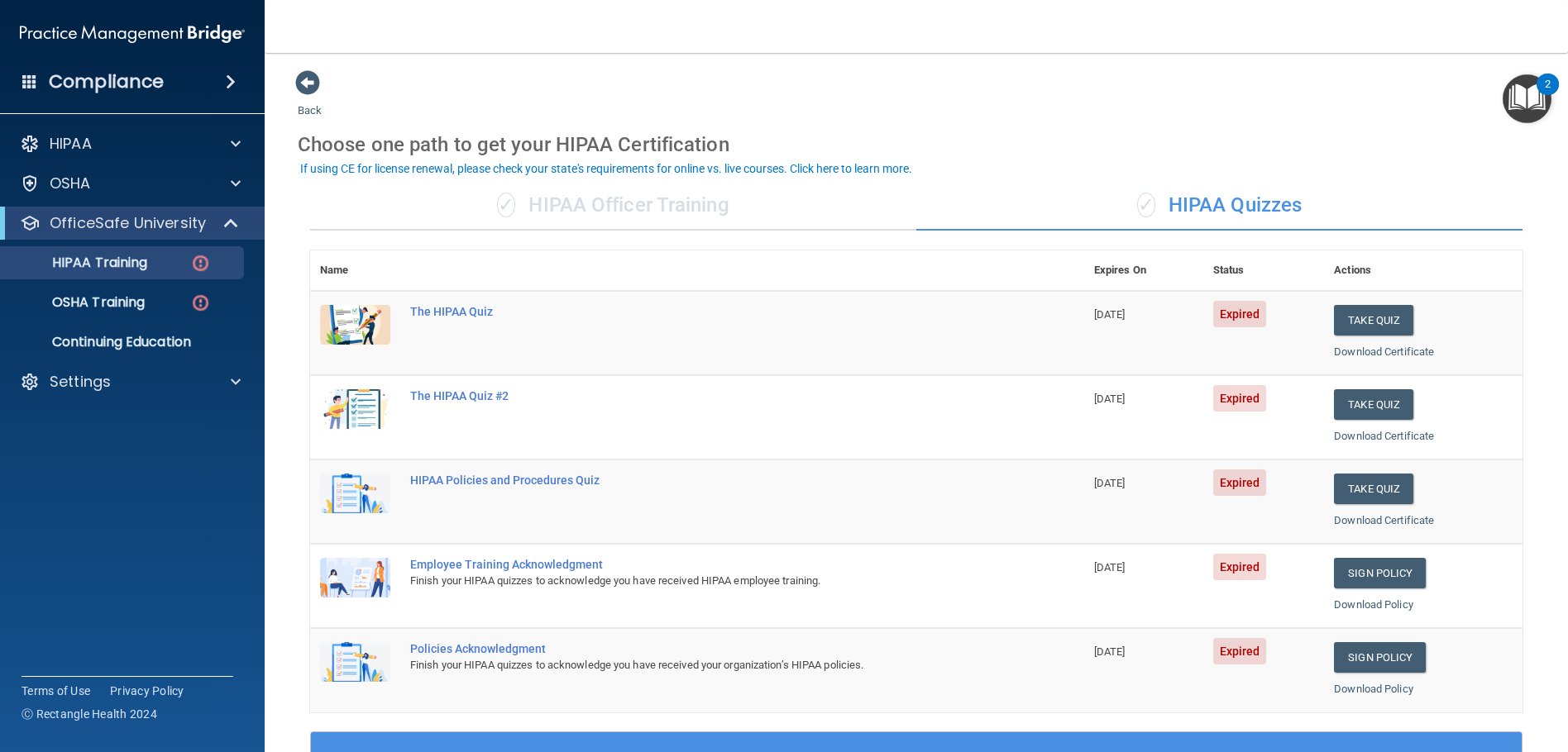
click at [1547, 77] on div "2" at bounding box center [1547, 84] width 23 height 22
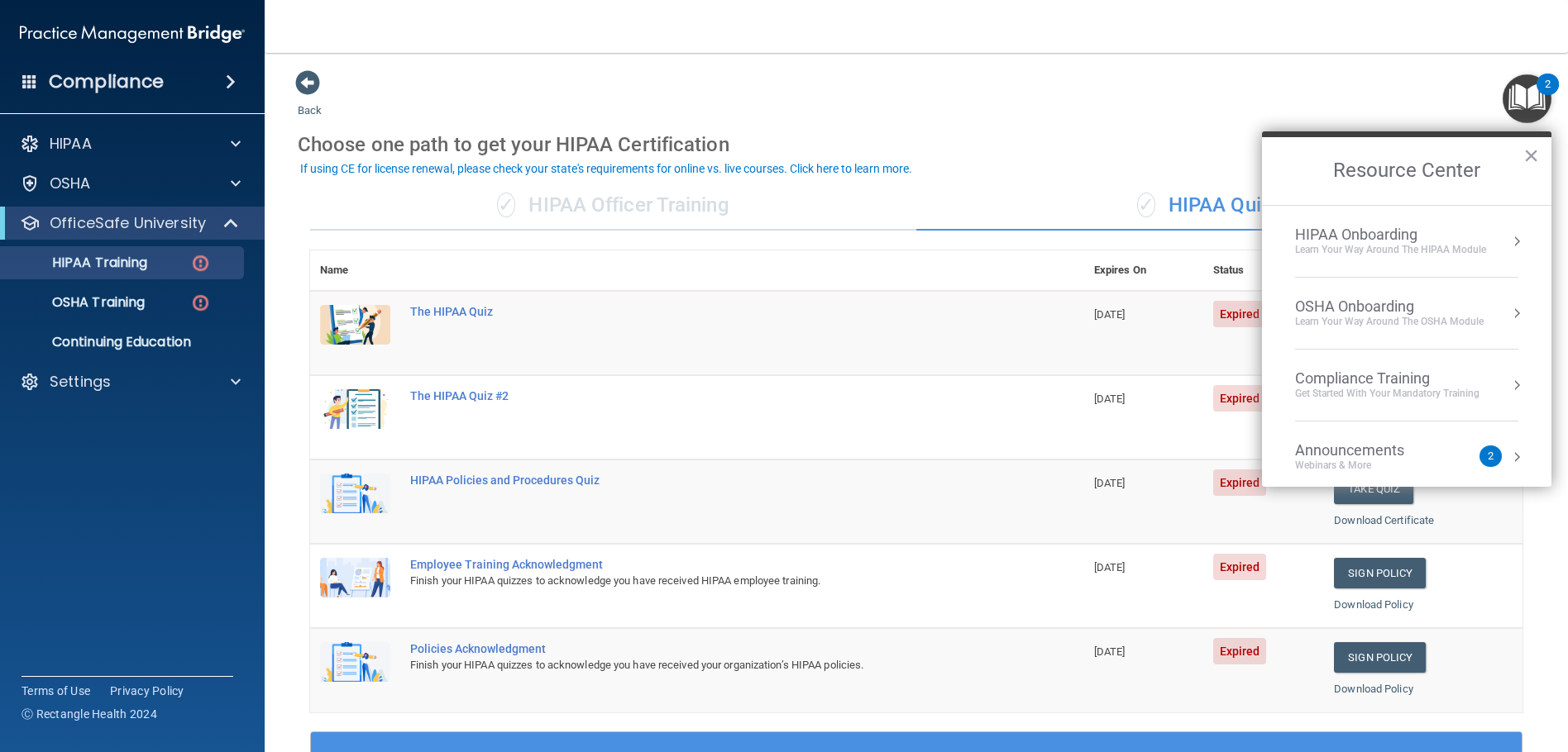
click at [1405, 462] on div "Webinars & More" at bounding box center [1366, 465] width 142 height 14
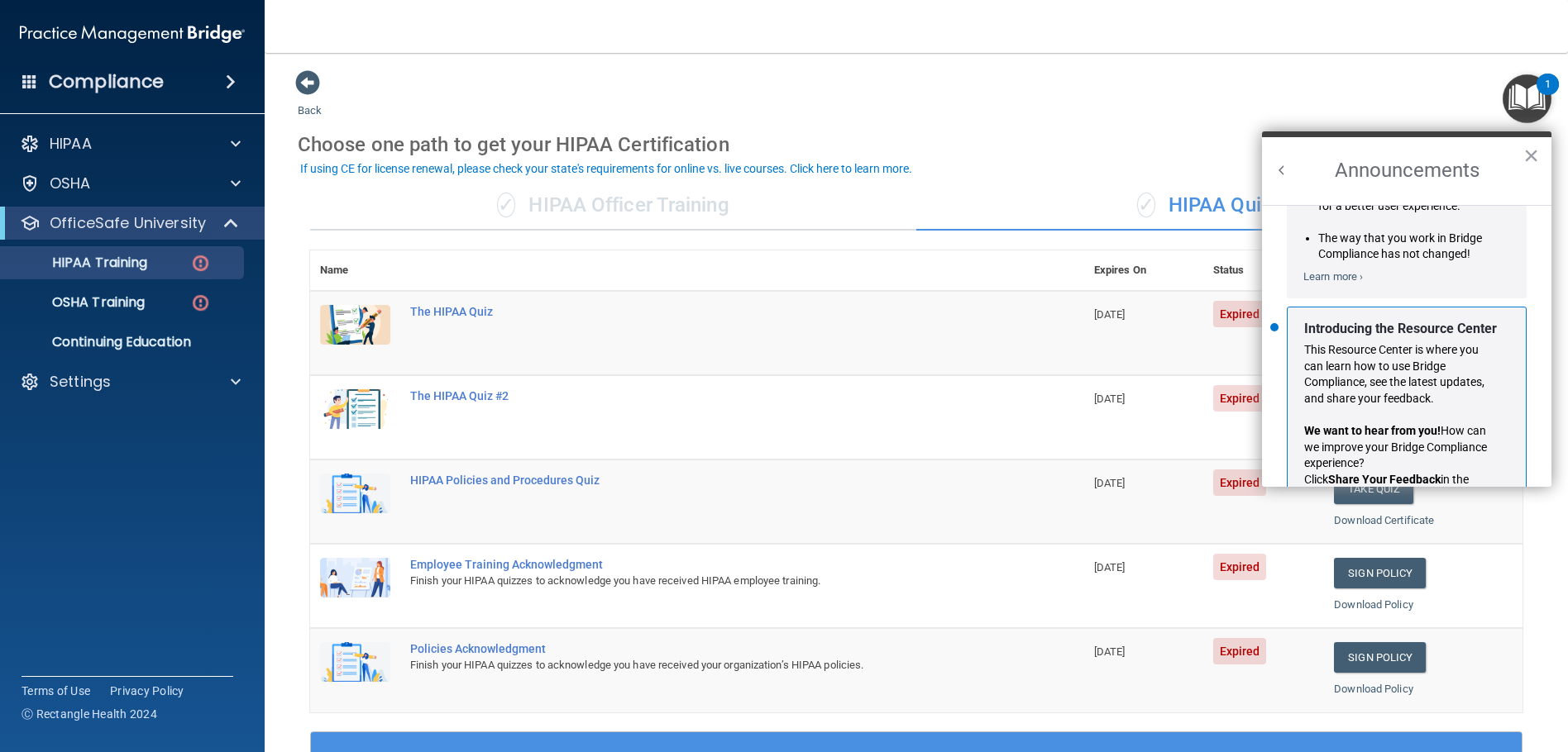
scroll to position [291, 0]
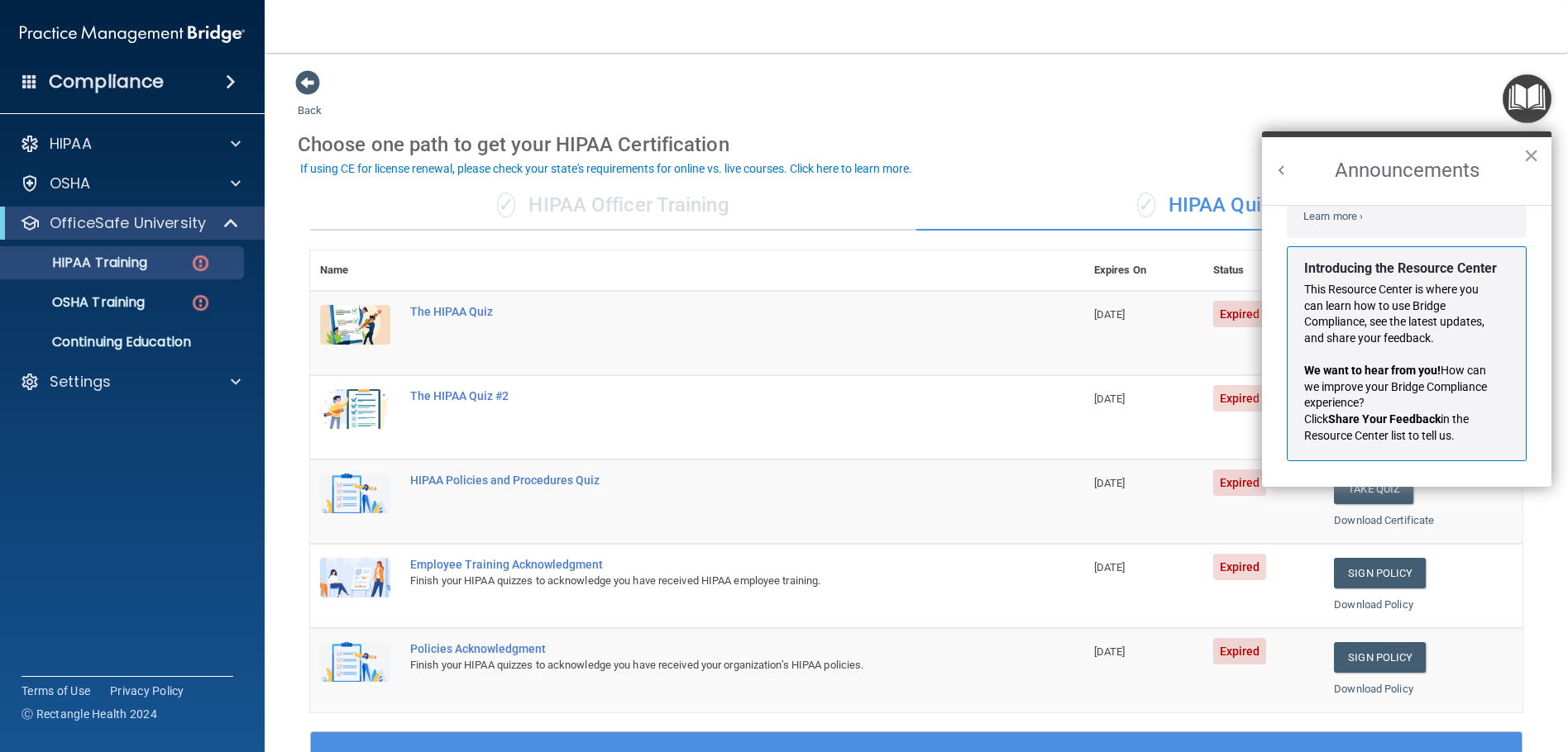
click at [1530, 157] on button "×" at bounding box center [1531, 155] width 16 height 27
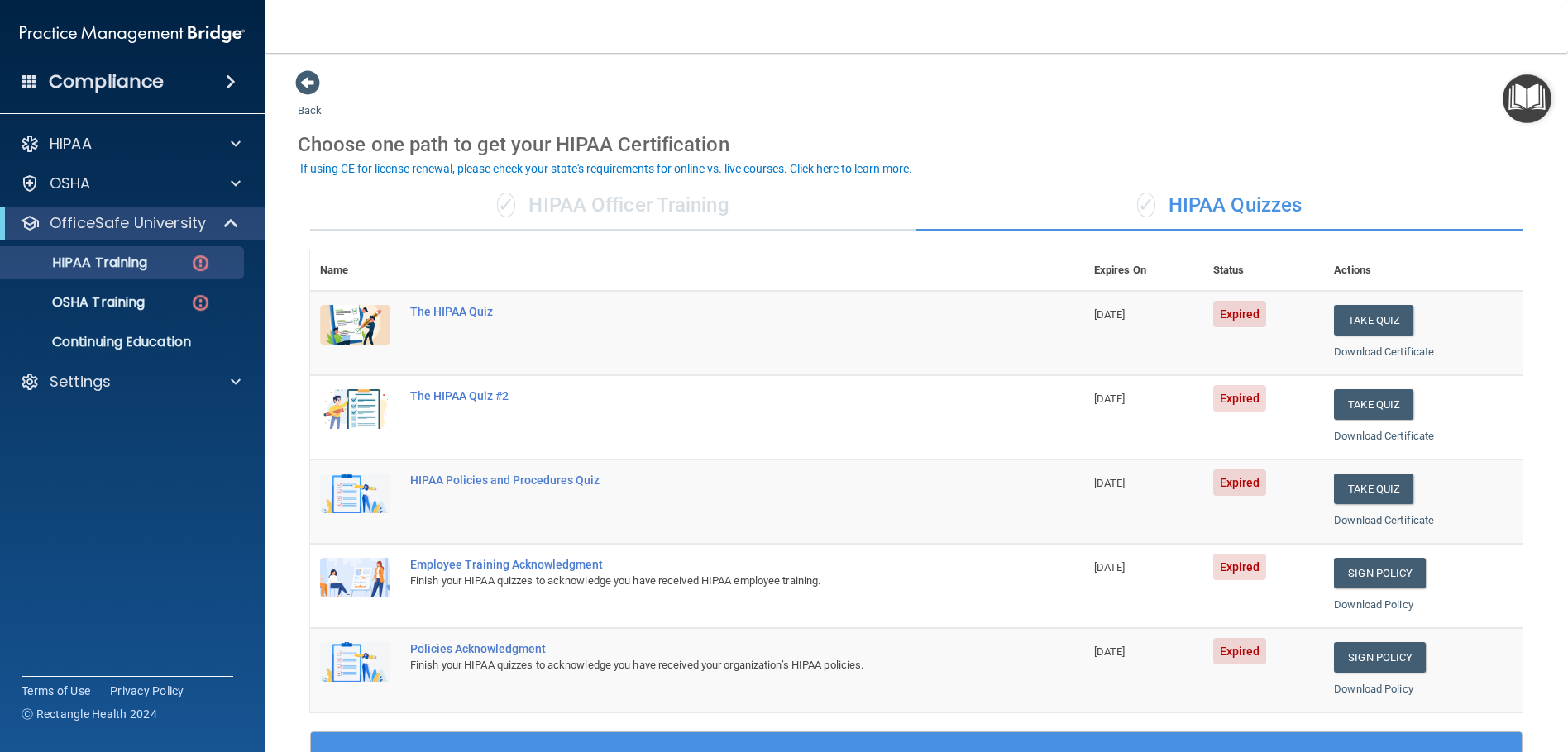
click at [1215, 124] on div "Choose one path to get your HIPAA Certification" at bounding box center [916, 144] width 1238 height 48
click at [131, 295] on p "OSHA Training" at bounding box center [78, 302] width 134 height 17
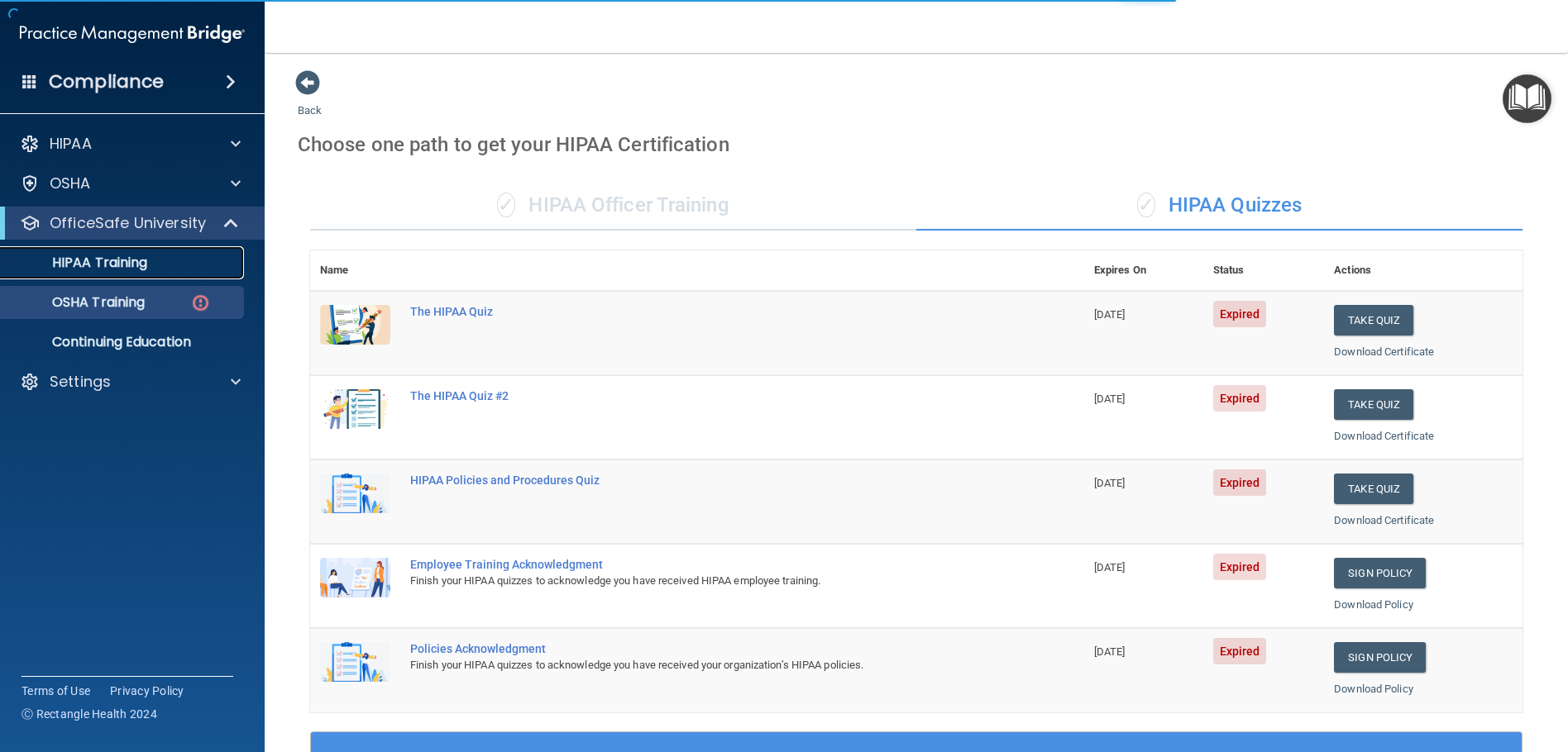
click at [131, 262] on p "HIPAA Training" at bounding box center [79, 263] width 136 height 17
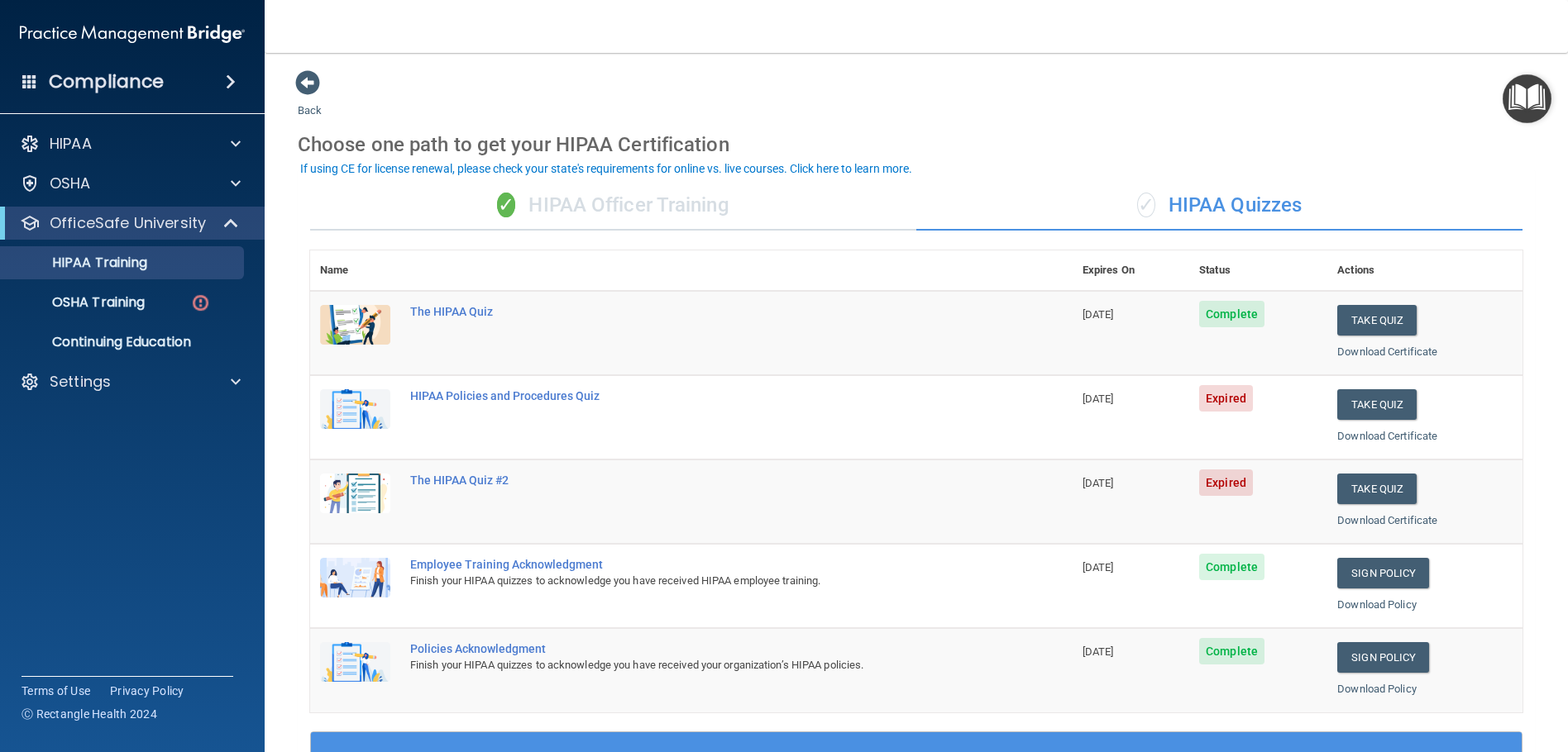
click at [676, 203] on div "✓ HIPAA Officer Training" at bounding box center [613, 206] width 606 height 49
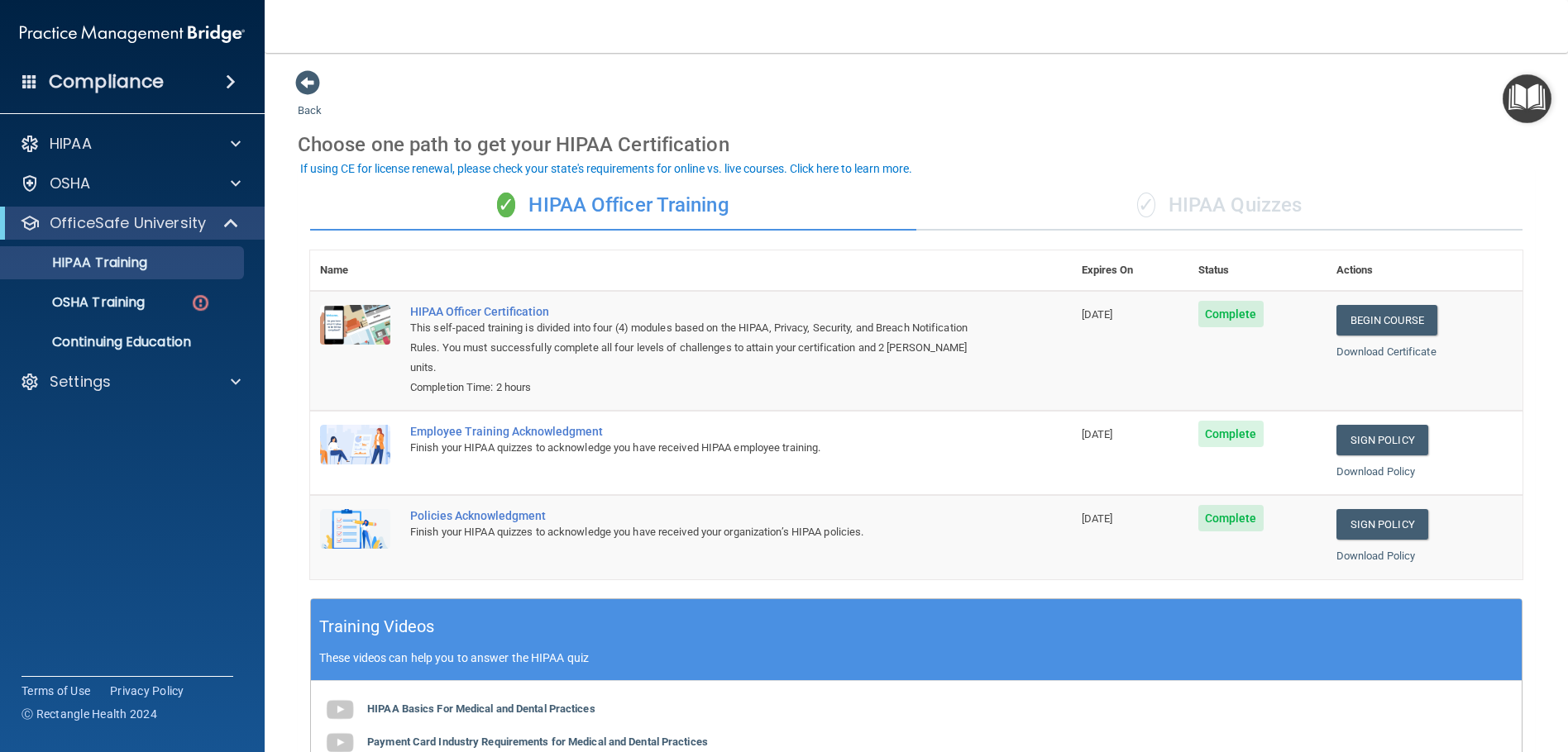
click at [1181, 214] on div "✓ HIPAA Quizzes" at bounding box center [1219, 206] width 606 height 49
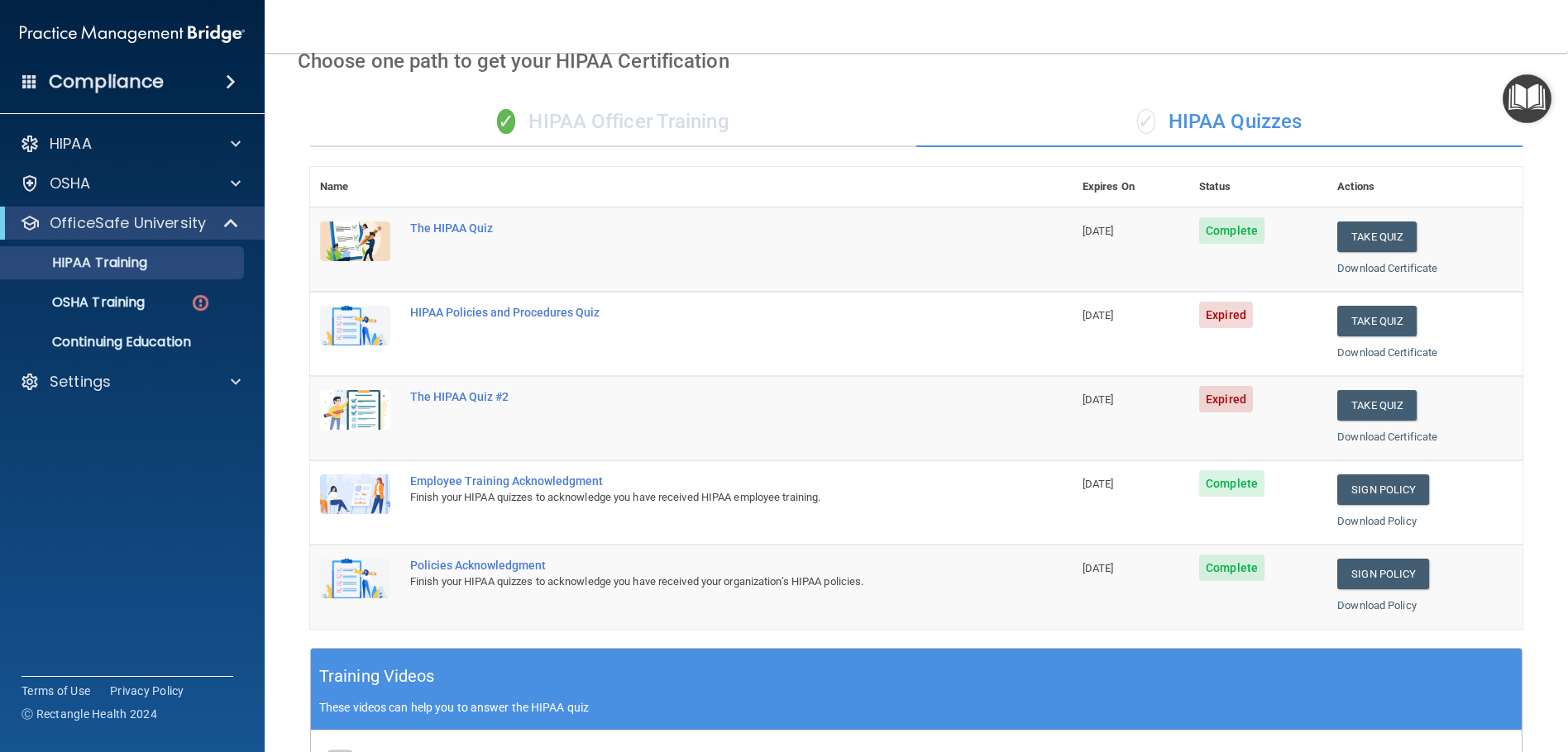
scroll to position [83, 0]
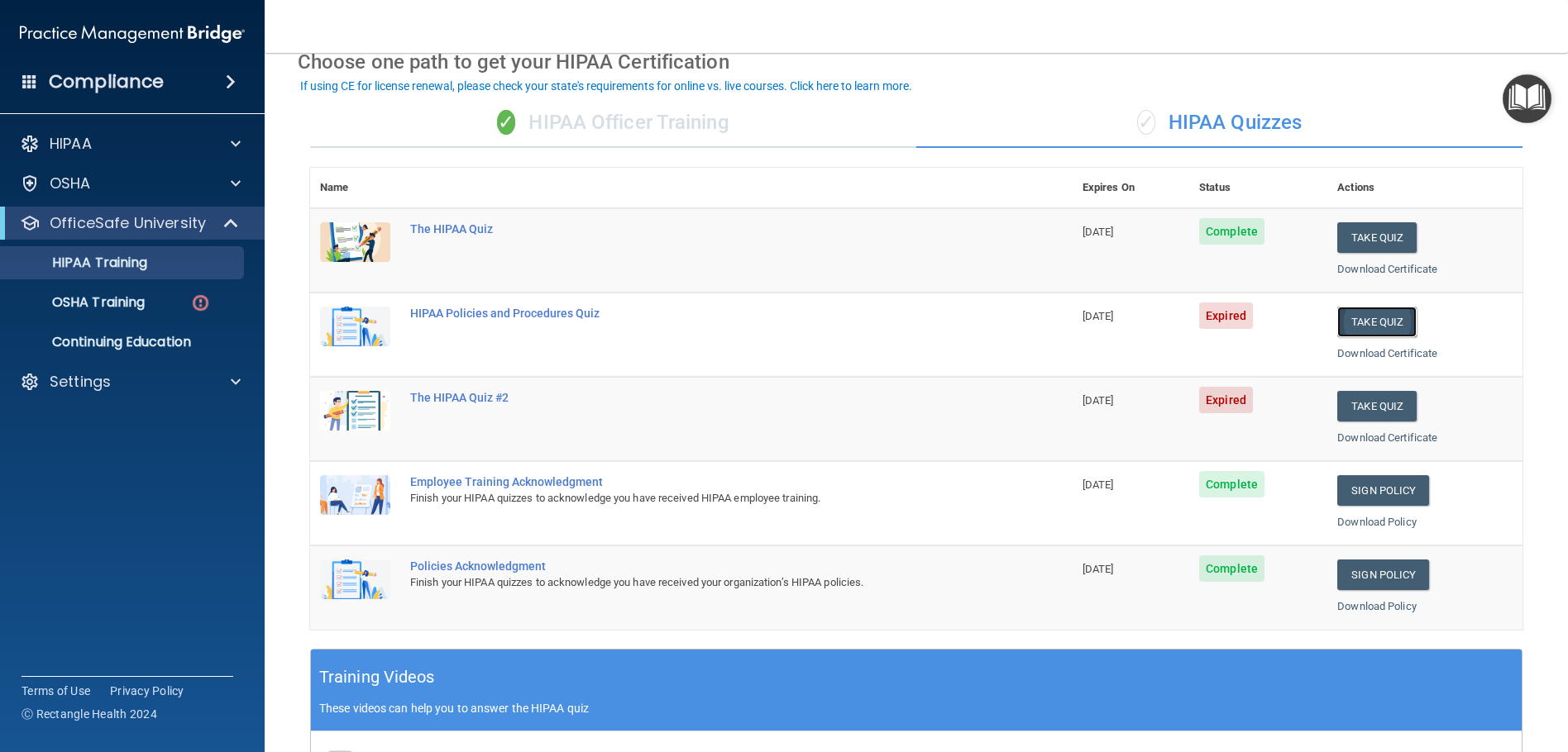
click at [1344, 314] on button "Take Quiz" at bounding box center [1377, 321] width 79 height 31
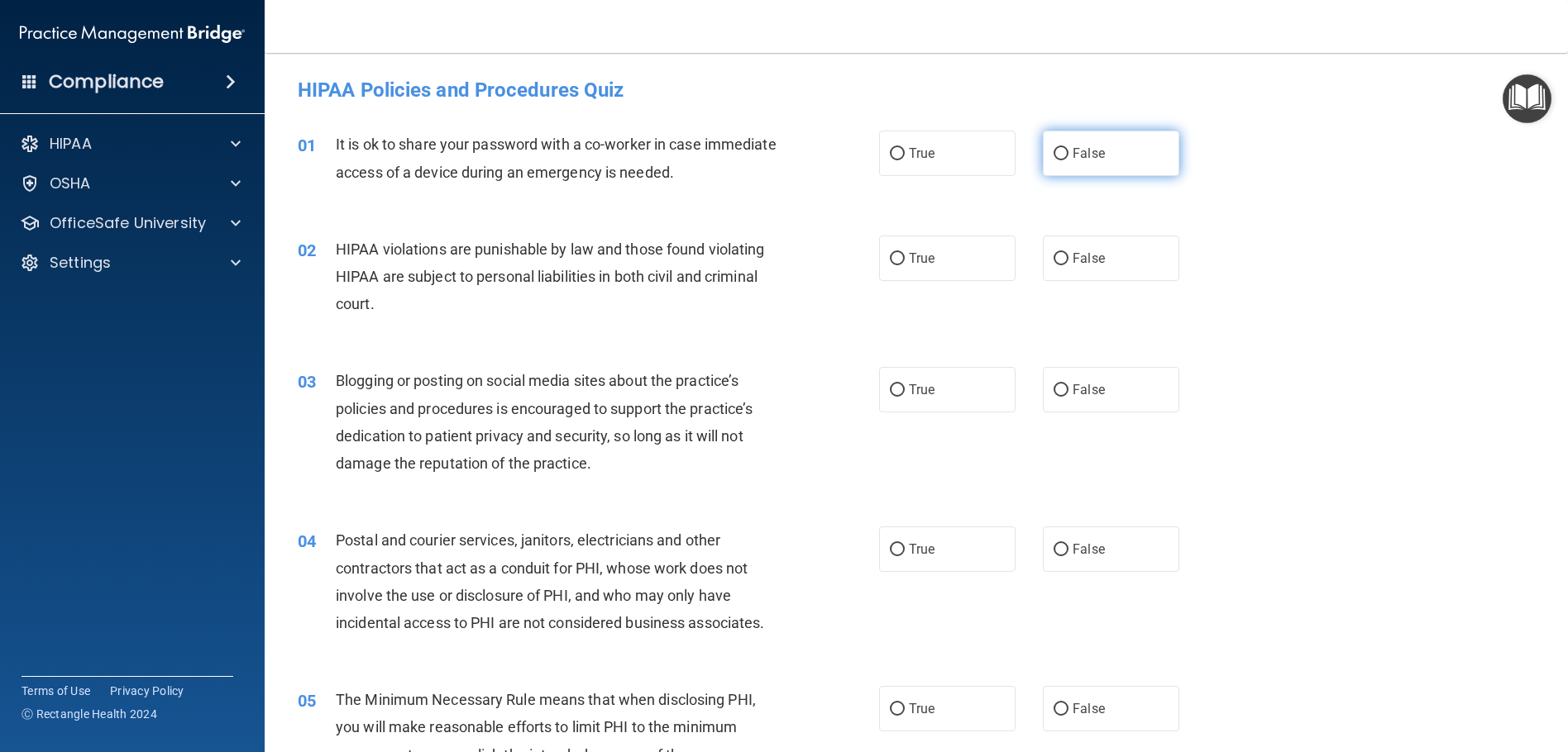
click at [1110, 157] on label "False" at bounding box center [1111, 153] width 136 height 45
click at [1069, 157] on input "False" at bounding box center [1061, 154] width 15 height 13
radio input "true"
click at [1130, 247] on label "False" at bounding box center [1111, 258] width 136 height 45
click at [1069, 253] on input "False" at bounding box center [1061, 259] width 15 height 13
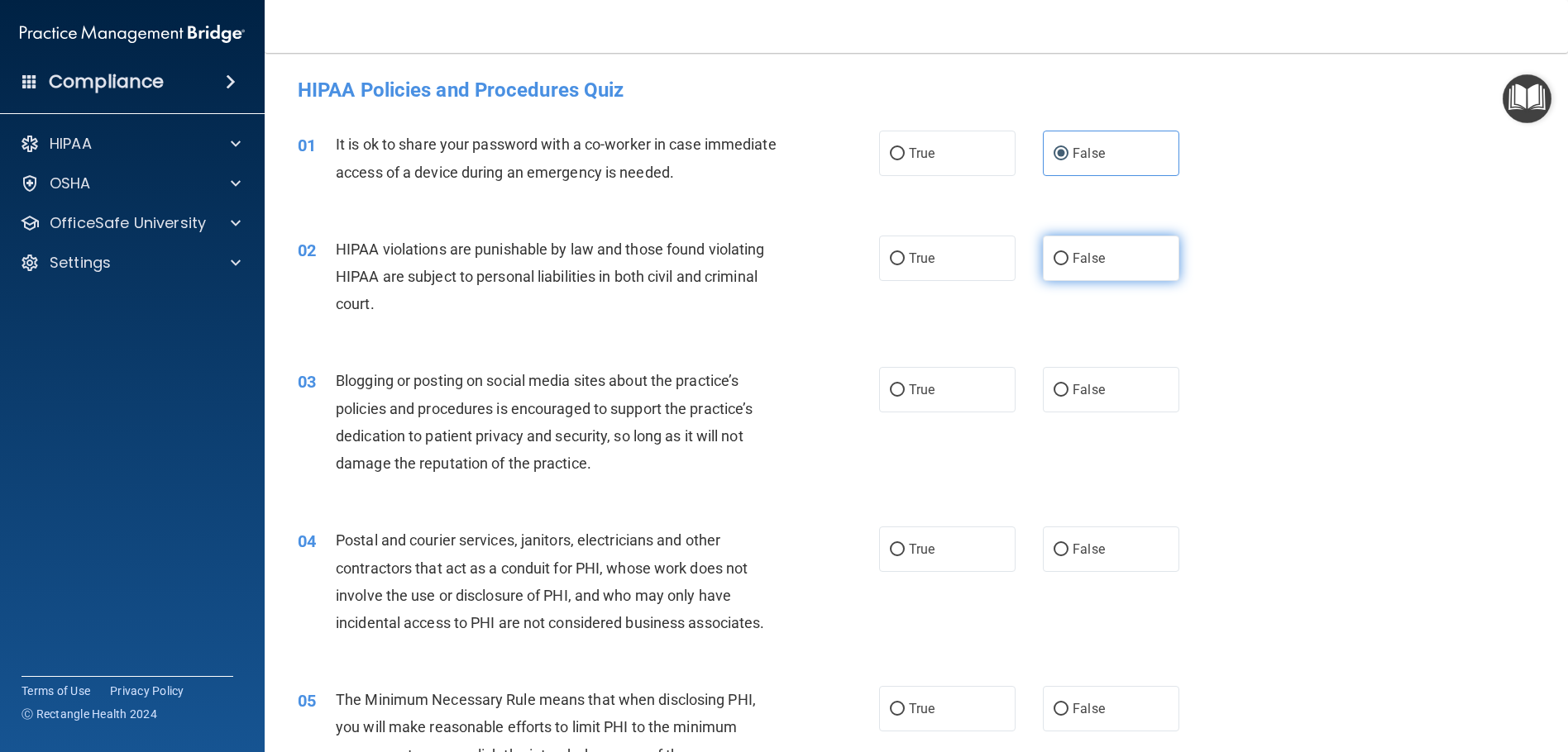
radio input "true"
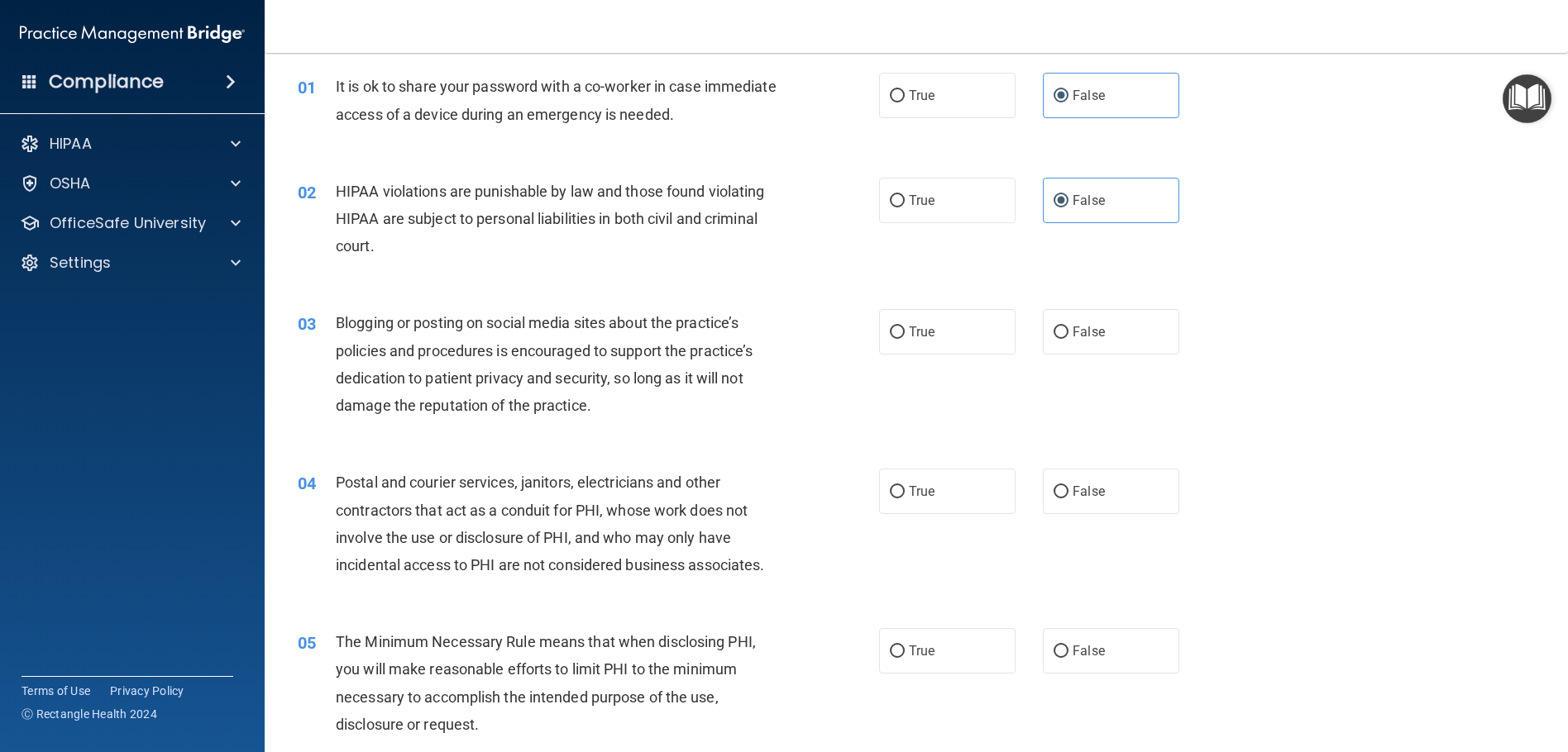
scroll to position [165, 0]
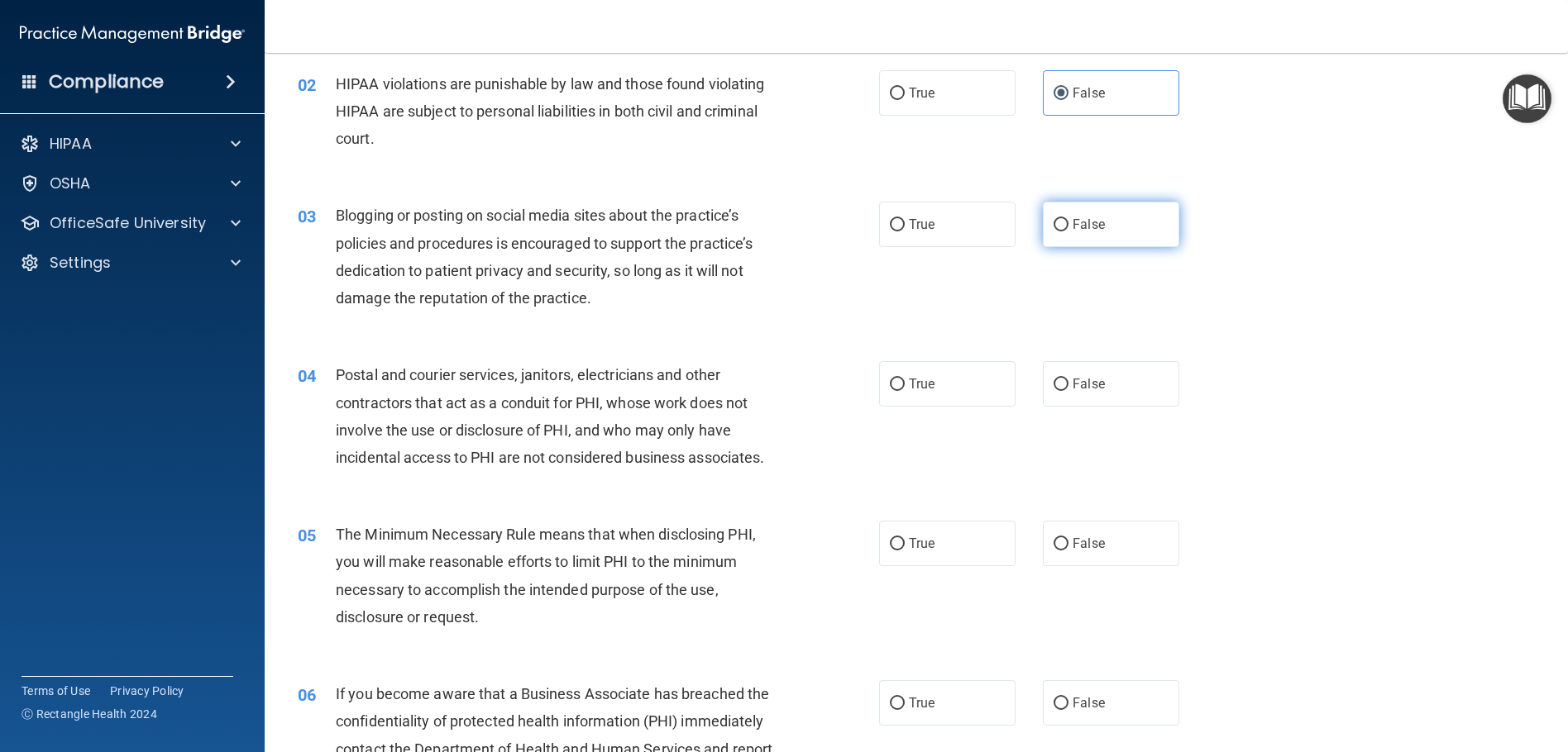
click at [1115, 225] on label "False" at bounding box center [1111, 224] width 136 height 45
click at [1069, 225] on input "False" at bounding box center [1061, 225] width 15 height 13
radio input "true"
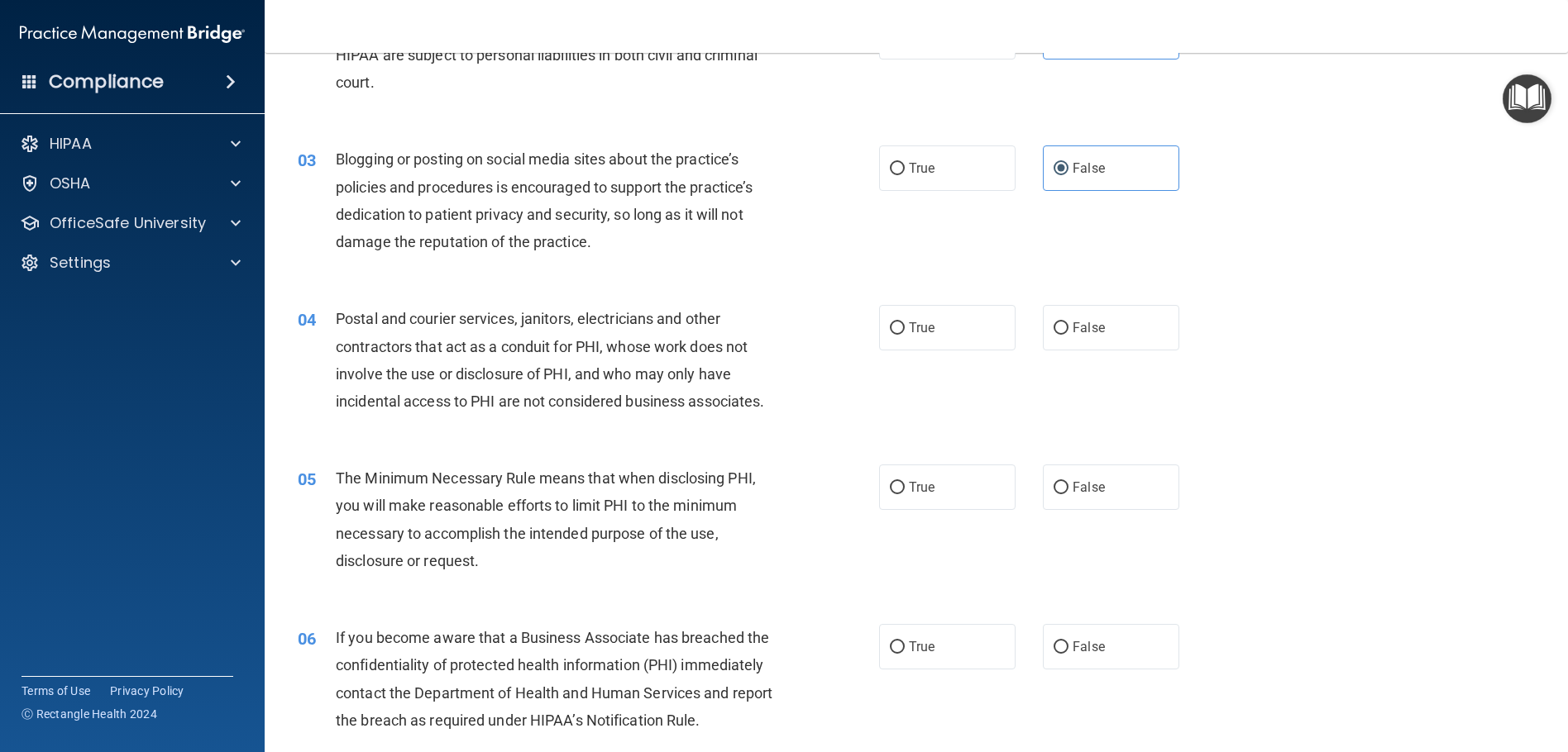
scroll to position [248, 0]
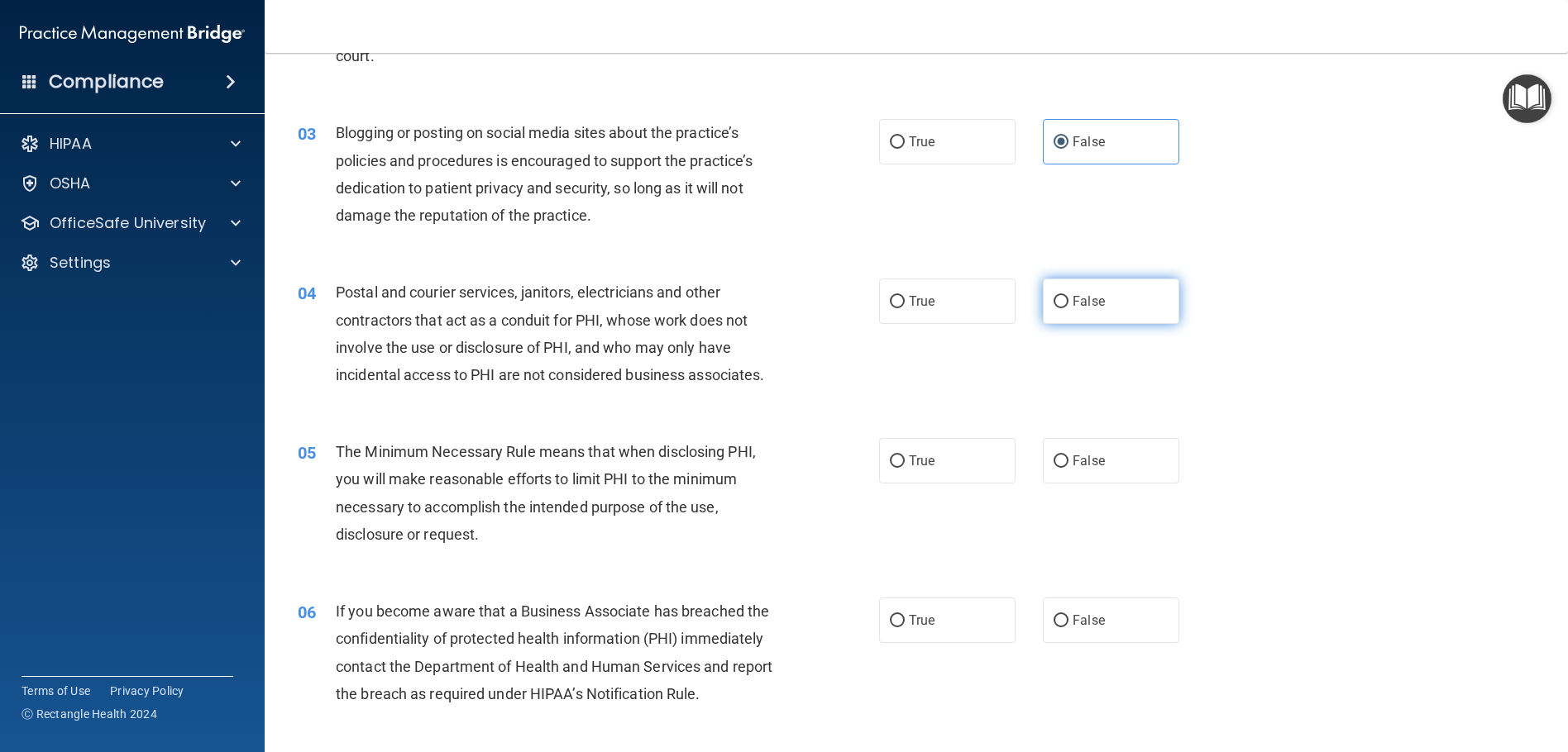
click at [1108, 303] on label "False" at bounding box center [1111, 301] width 136 height 45
click at [1069, 303] on input "False" at bounding box center [1061, 301] width 15 height 13
radio input "true"
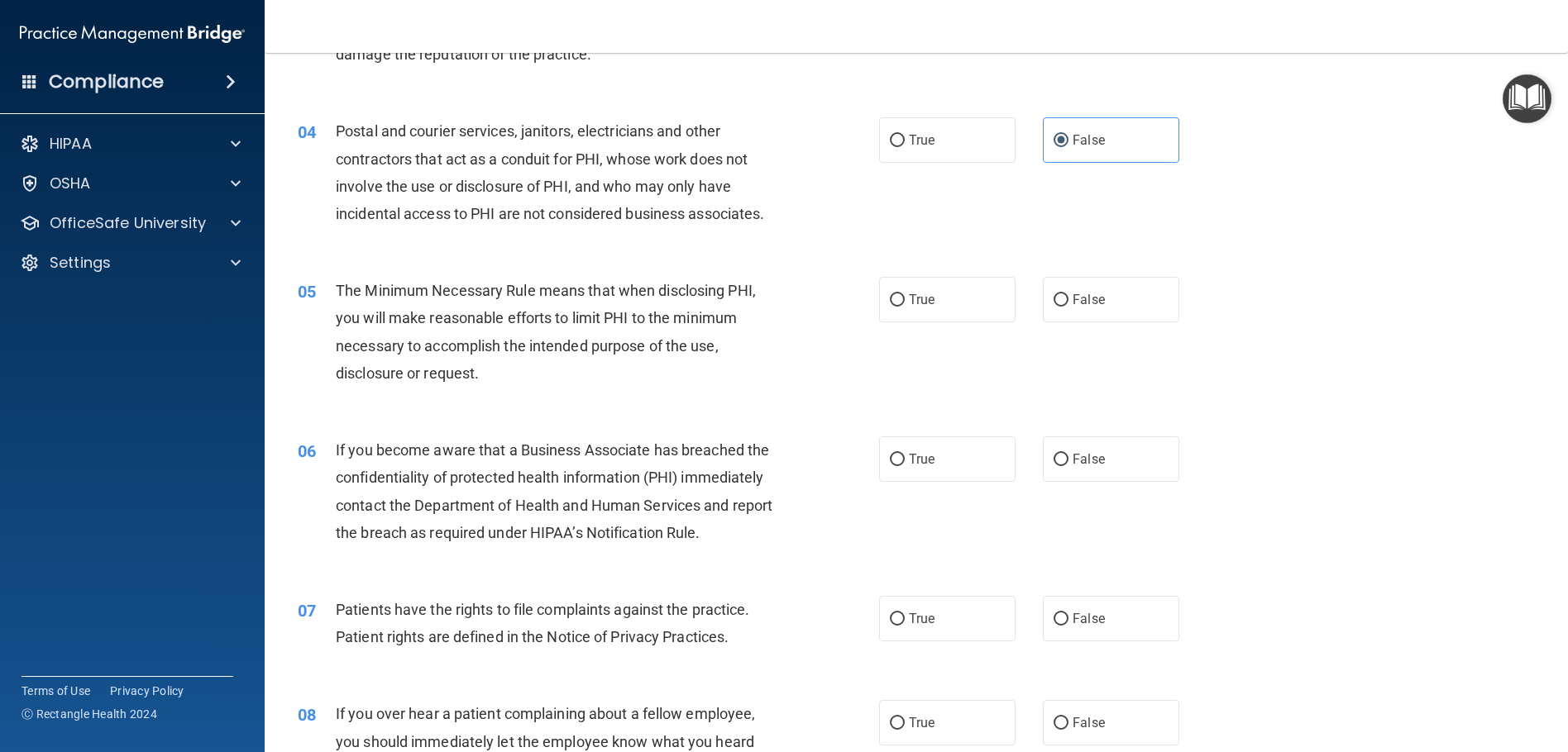
scroll to position [413, 0]
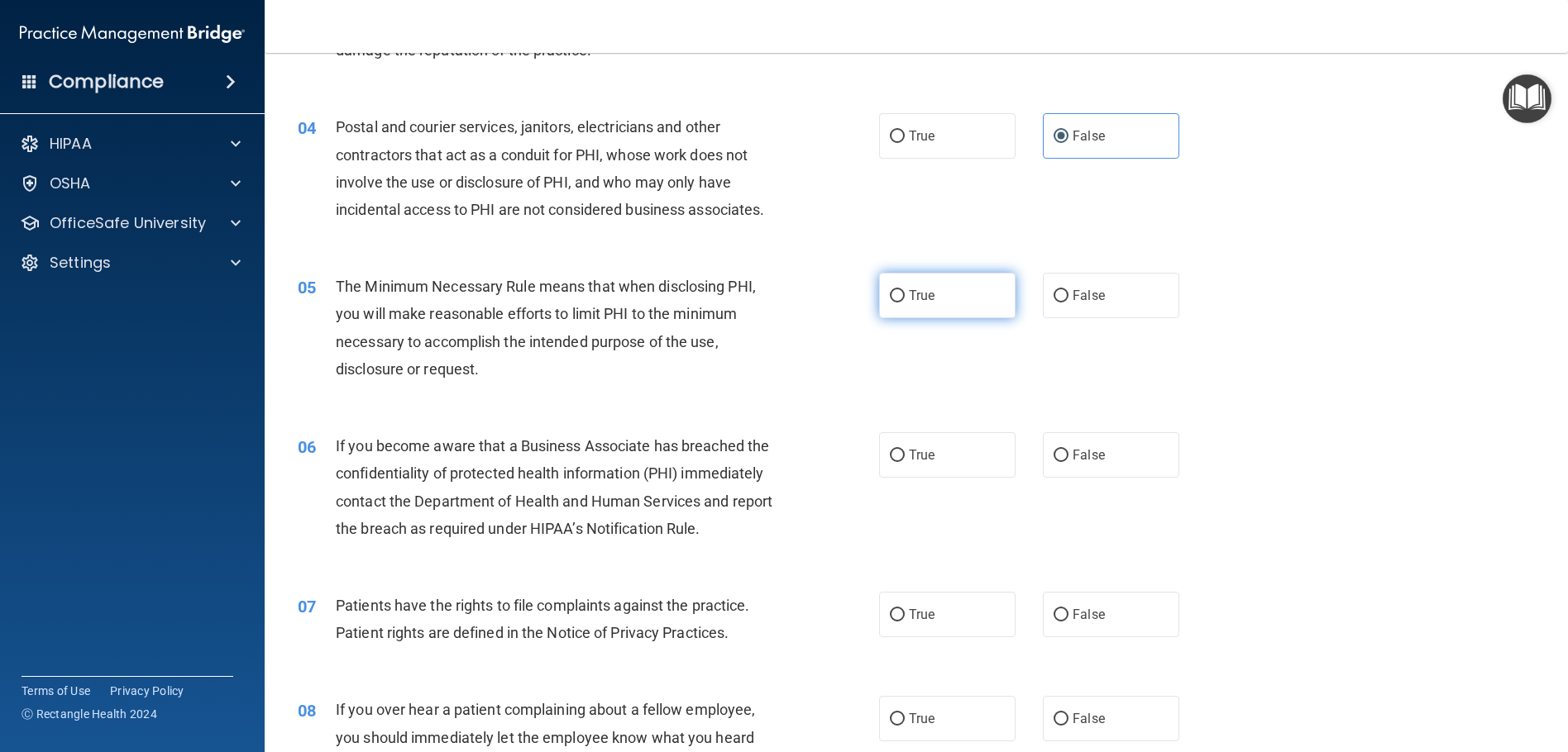
click at [969, 292] on label "True" at bounding box center [947, 295] width 136 height 45
click at [905, 292] on input "True" at bounding box center [897, 296] width 15 height 13
radio input "true"
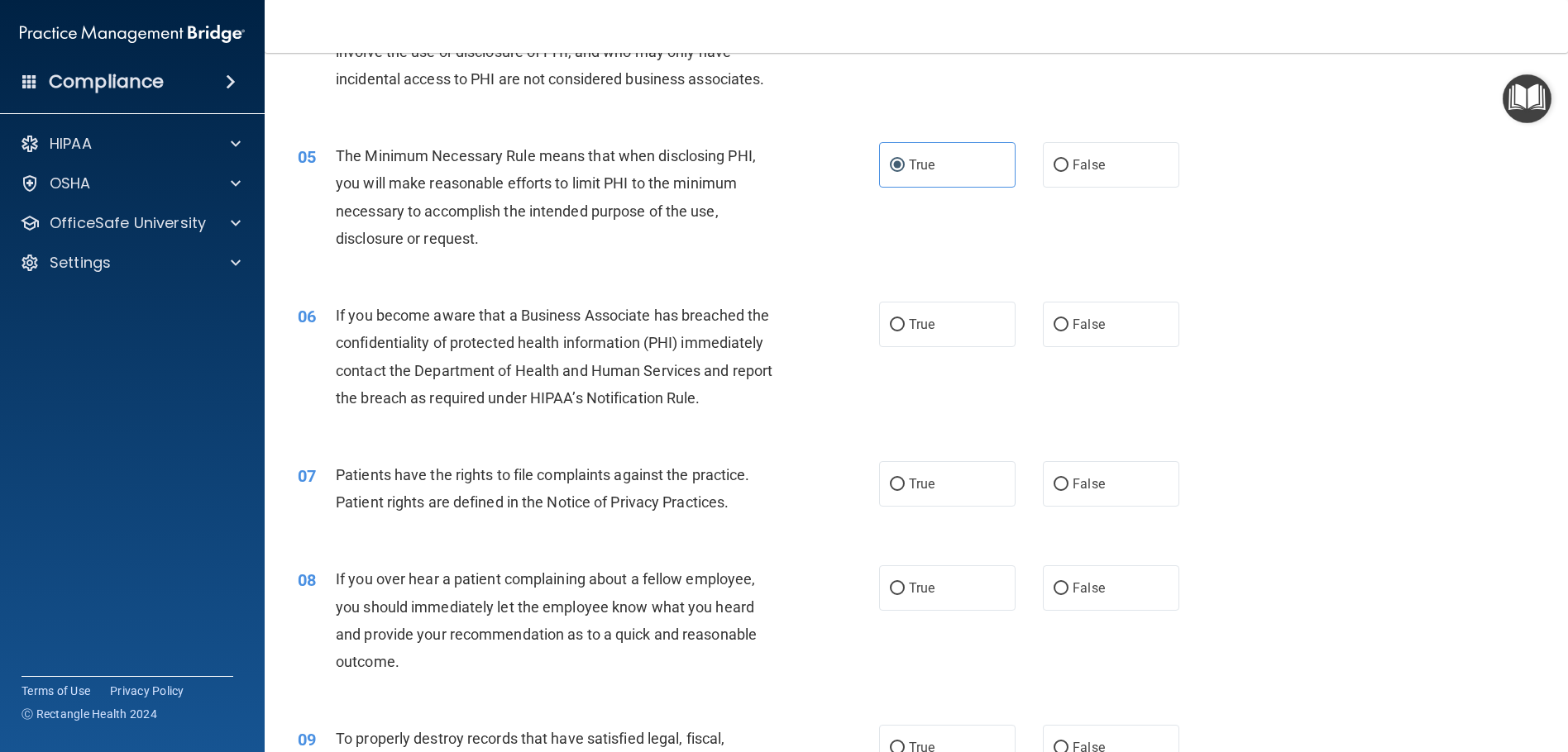
scroll to position [579, 0]
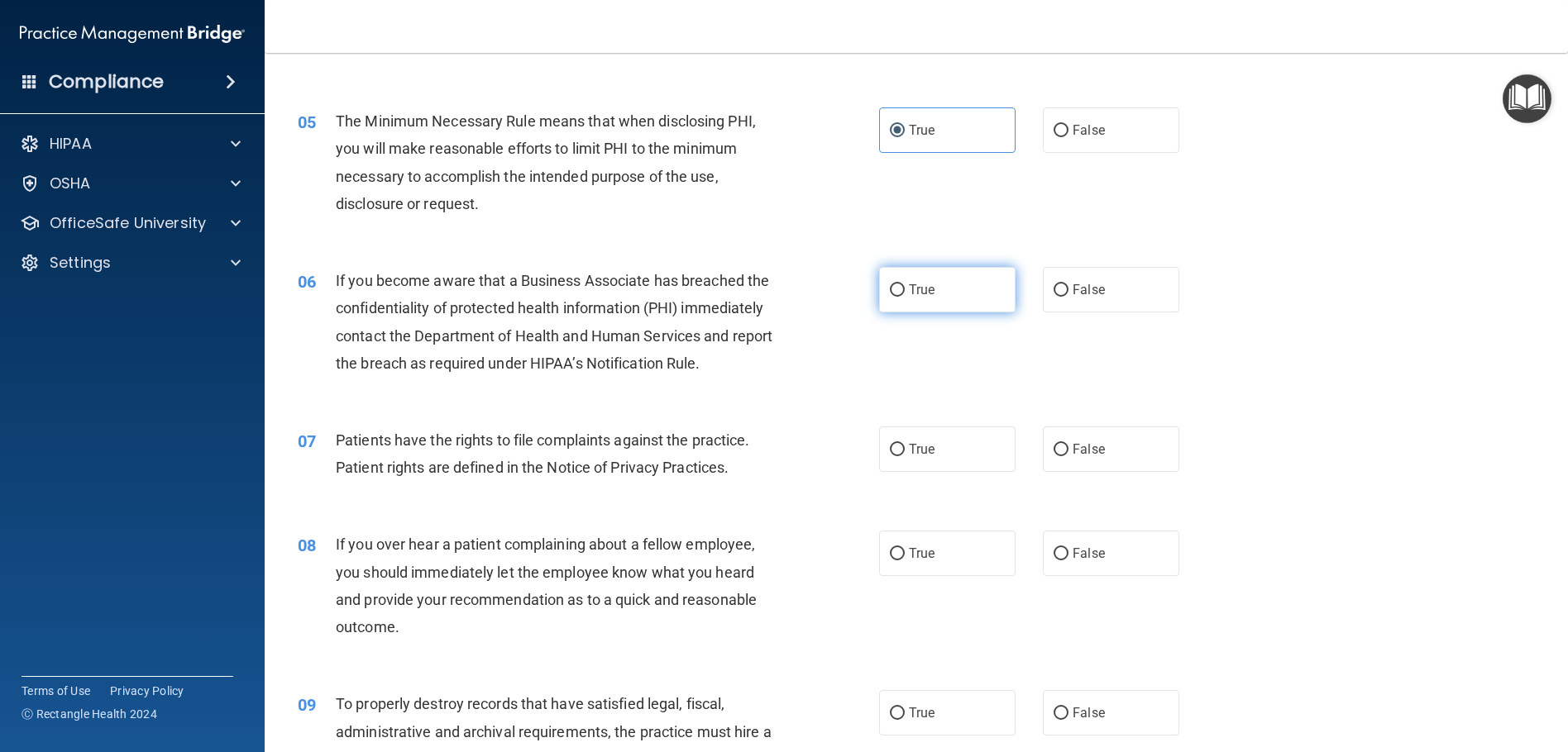
click at [909, 304] on label "True" at bounding box center [947, 290] width 136 height 45
click at [905, 296] on input "True" at bounding box center [897, 291] width 15 height 13
radio input "true"
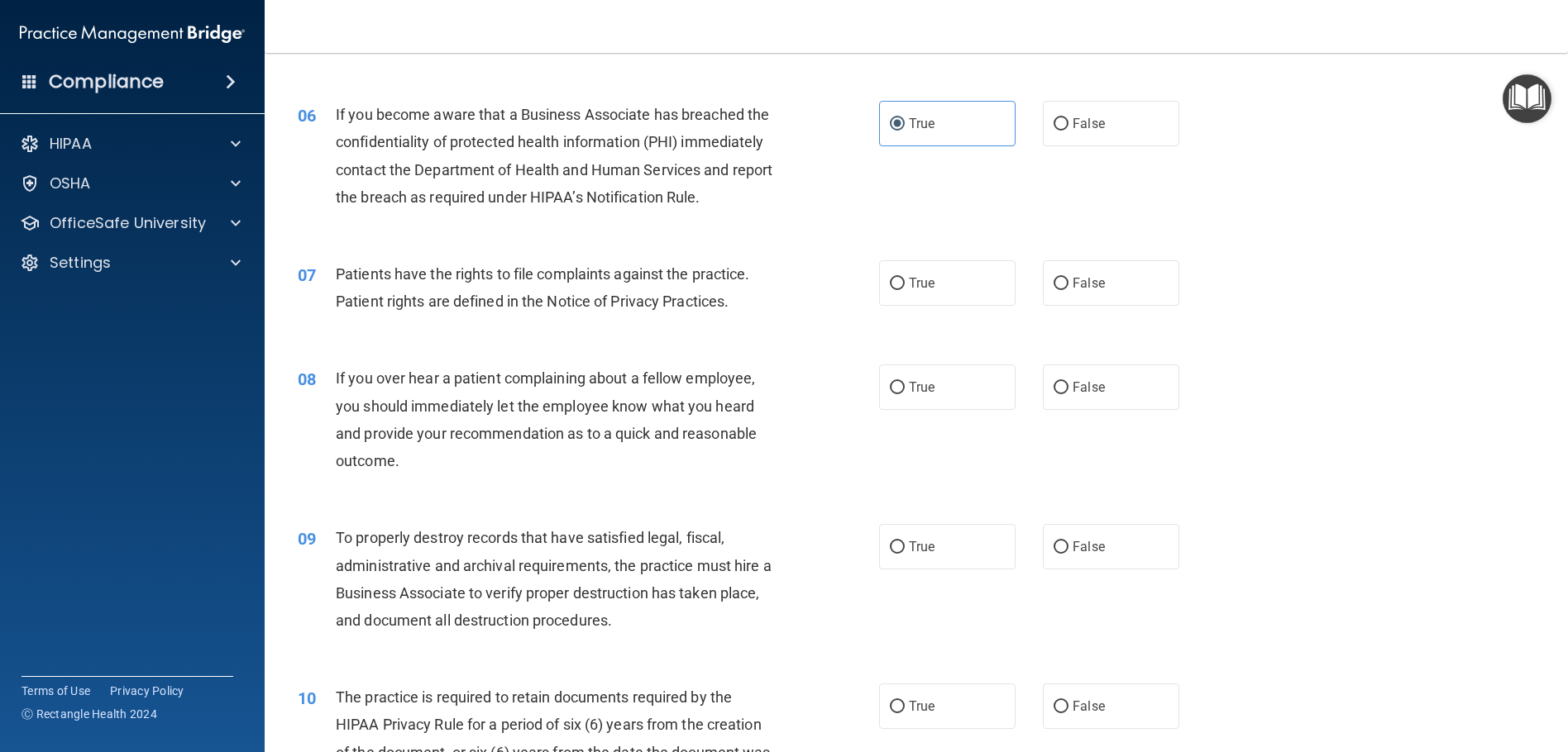
scroll to position [827, 0]
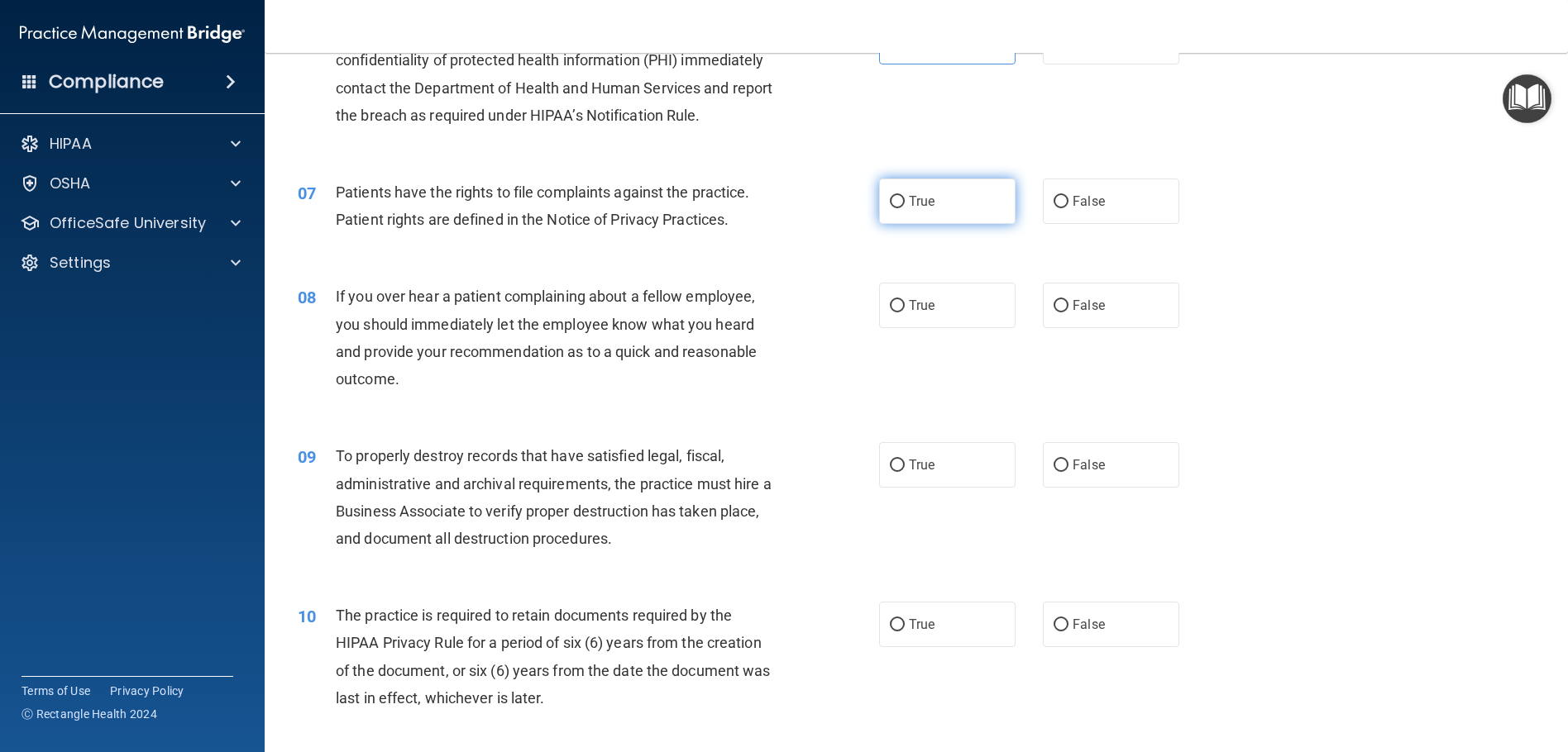
click at [924, 209] on label "True" at bounding box center [947, 202] width 136 height 45
click at [905, 209] on input "True" at bounding box center [897, 202] width 15 height 13
radio input "true"
click at [1073, 309] on span "False" at bounding box center [1089, 305] width 33 height 16
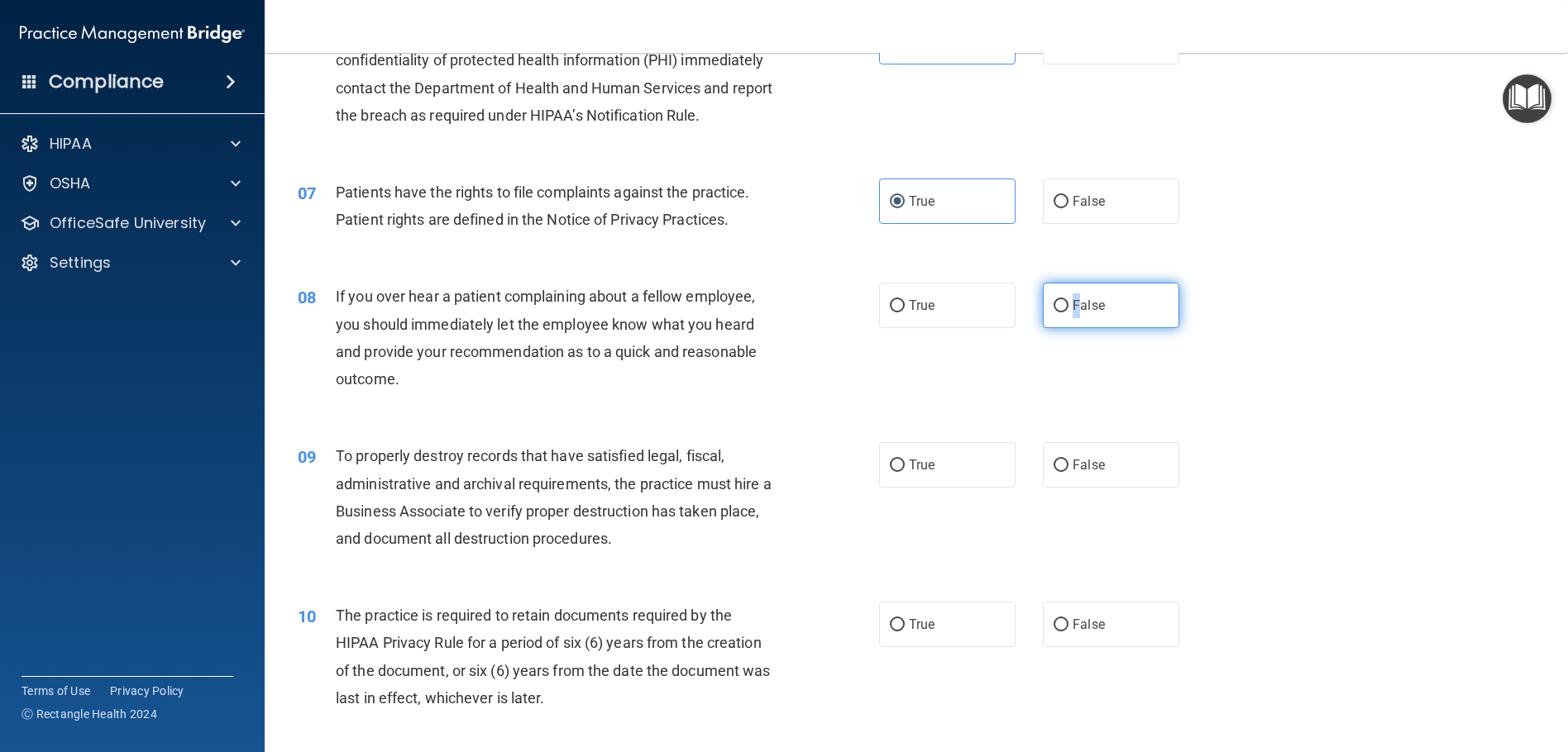
click at [1054, 287] on label "False" at bounding box center [1111, 305] width 136 height 45
click at [1054, 300] on input "False" at bounding box center [1061, 306] width 15 height 13
radio input "true"
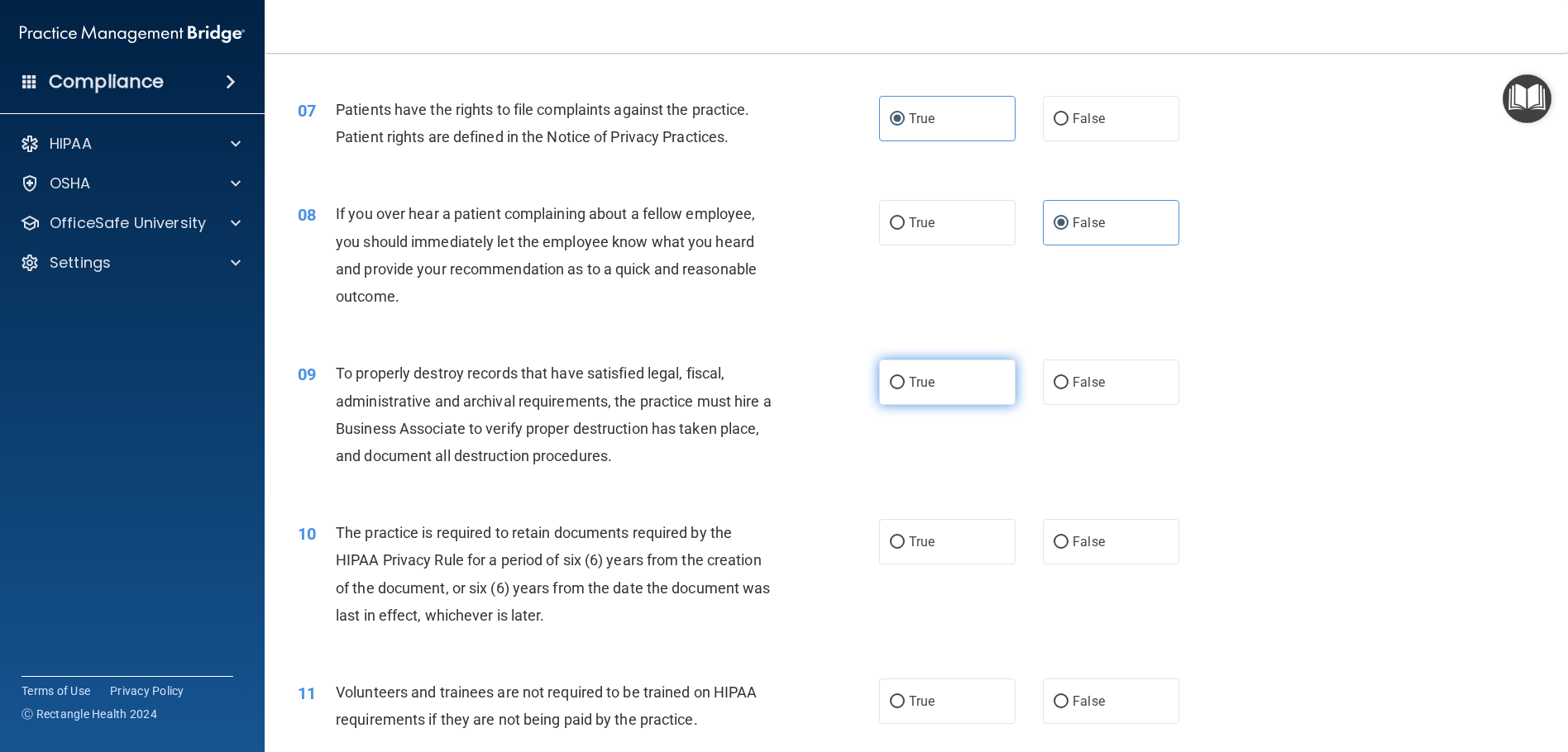
click at [890, 383] on input "True" at bounding box center [897, 382] width 15 height 13
radio input "true"
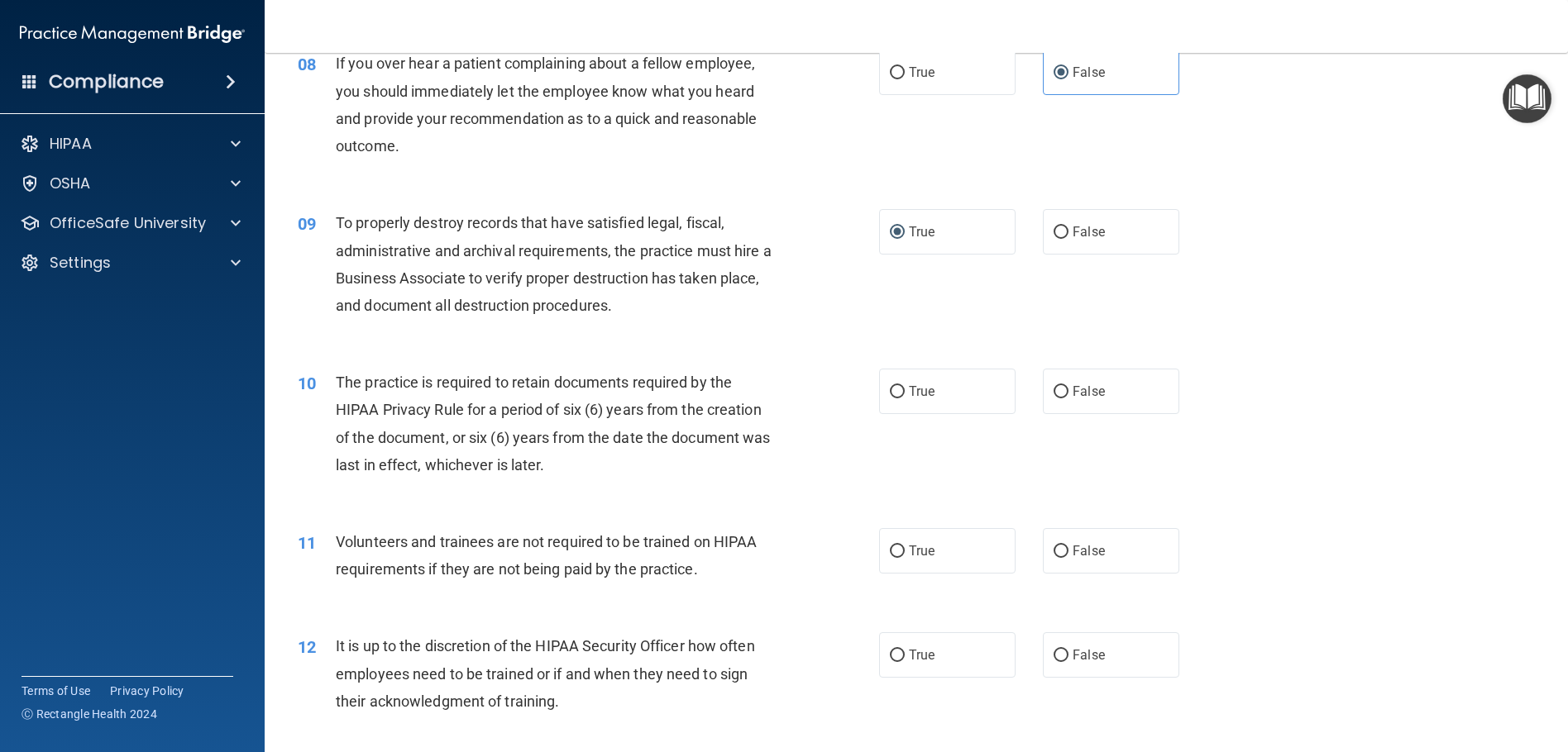
scroll to position [1075, 0]
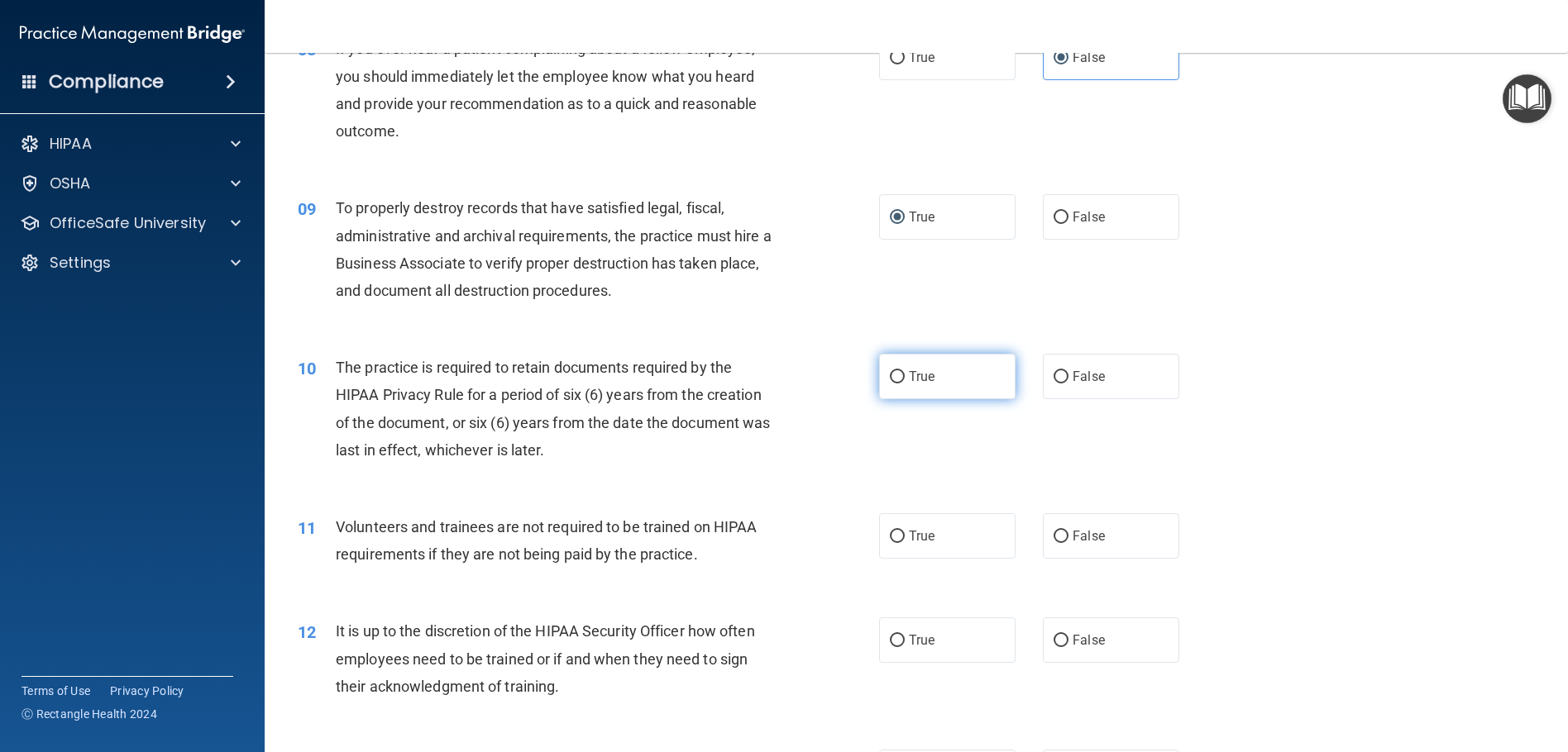
click at [890, 372] on input "True" at bounding box center [897, 377] width 15 height 13
radio input "true"
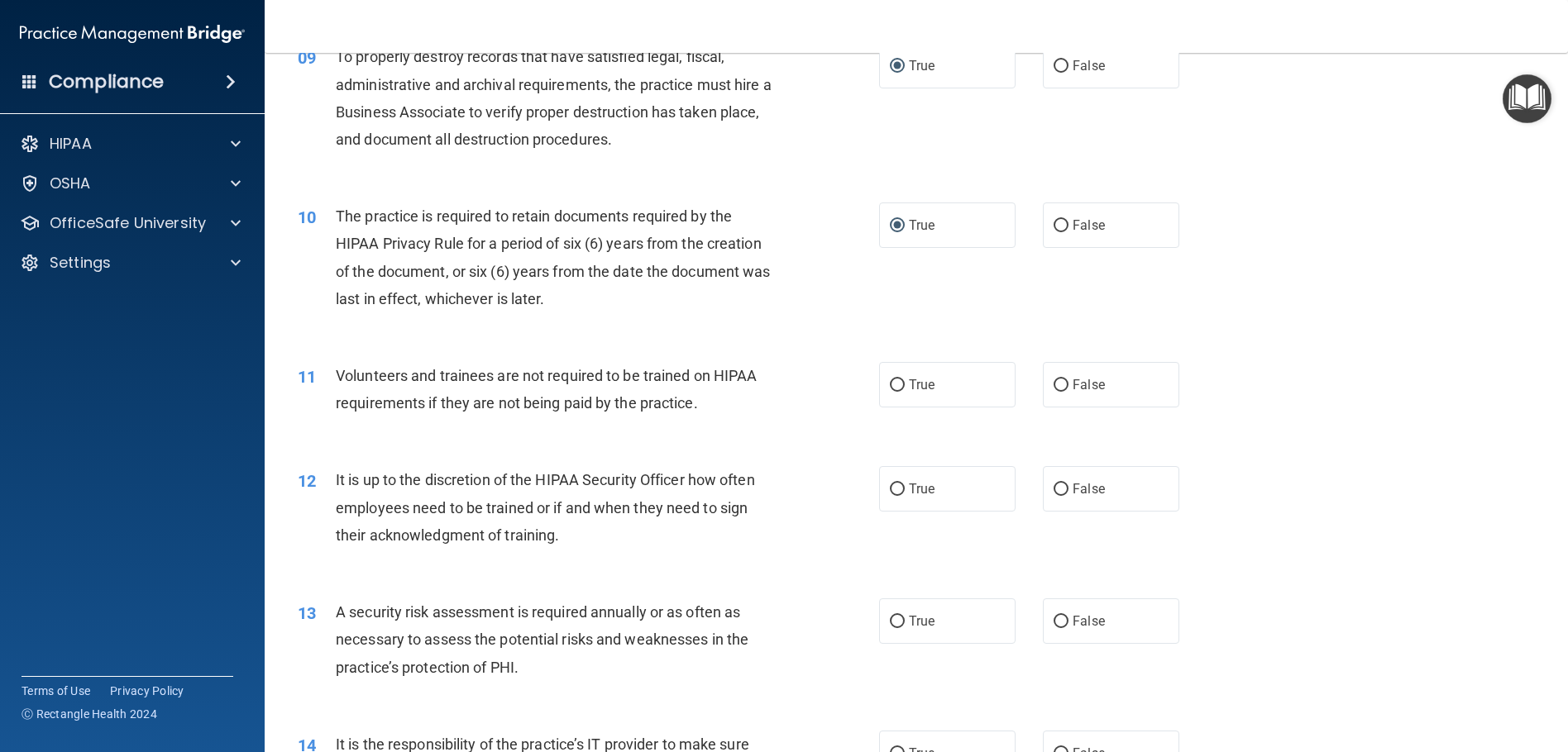
scroll to position [1240, 0]
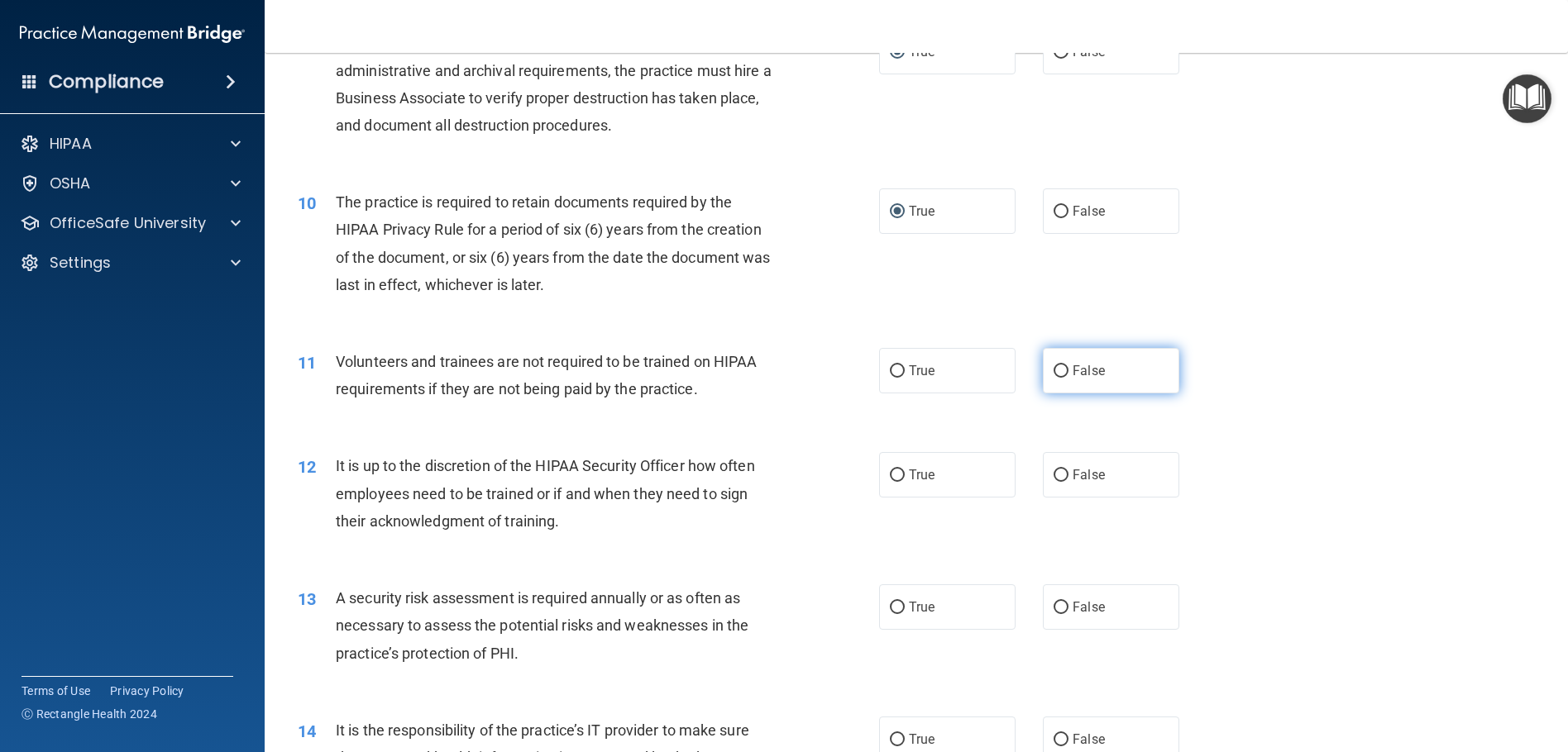
click at [1086, 376] on span "False" at bounding box center [1089, 371] width 33 height 16
click at [1069, 376] on input "False" at bounding box center [1061, 372] width 15 height 13
radio input "true"
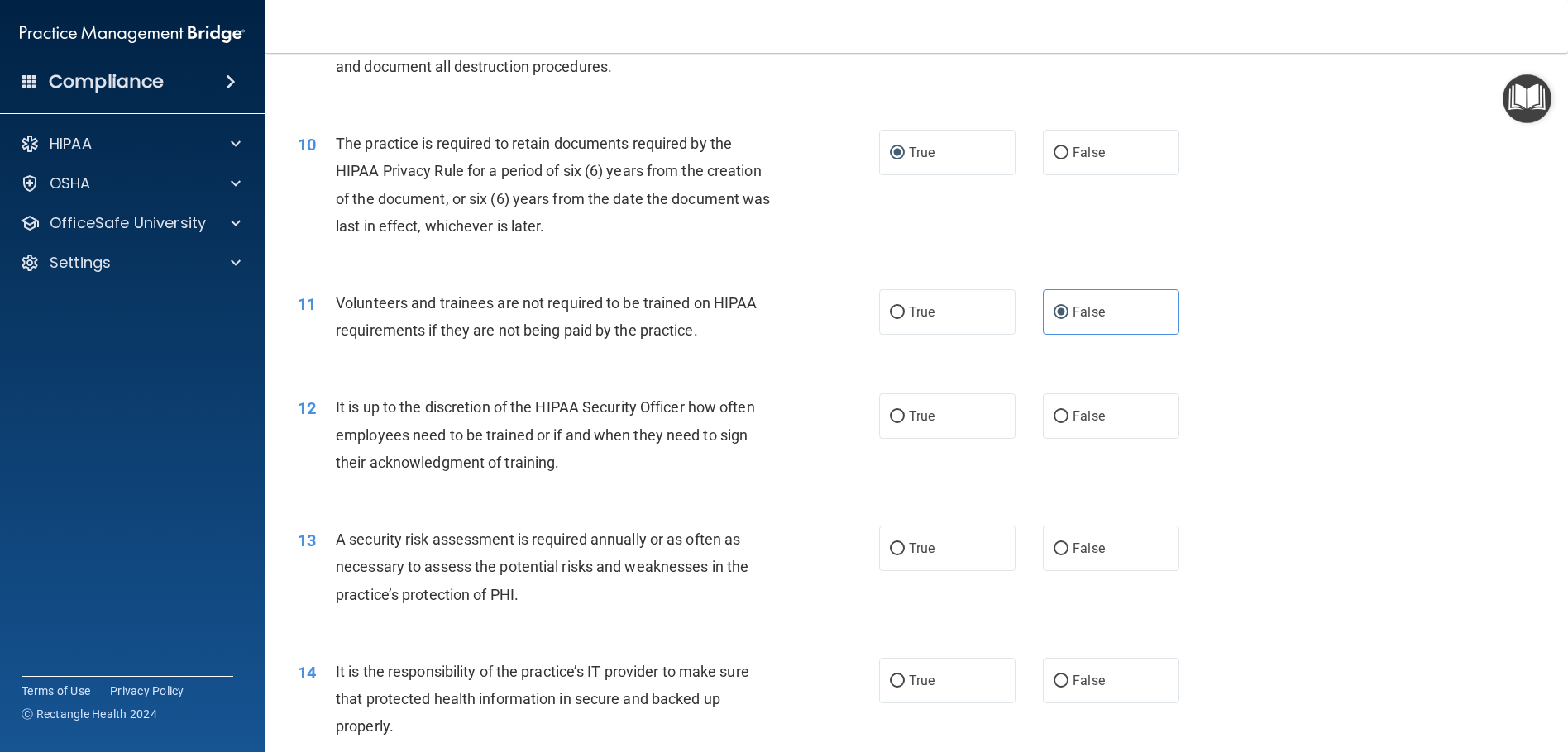
scroll to position [1323, 0]
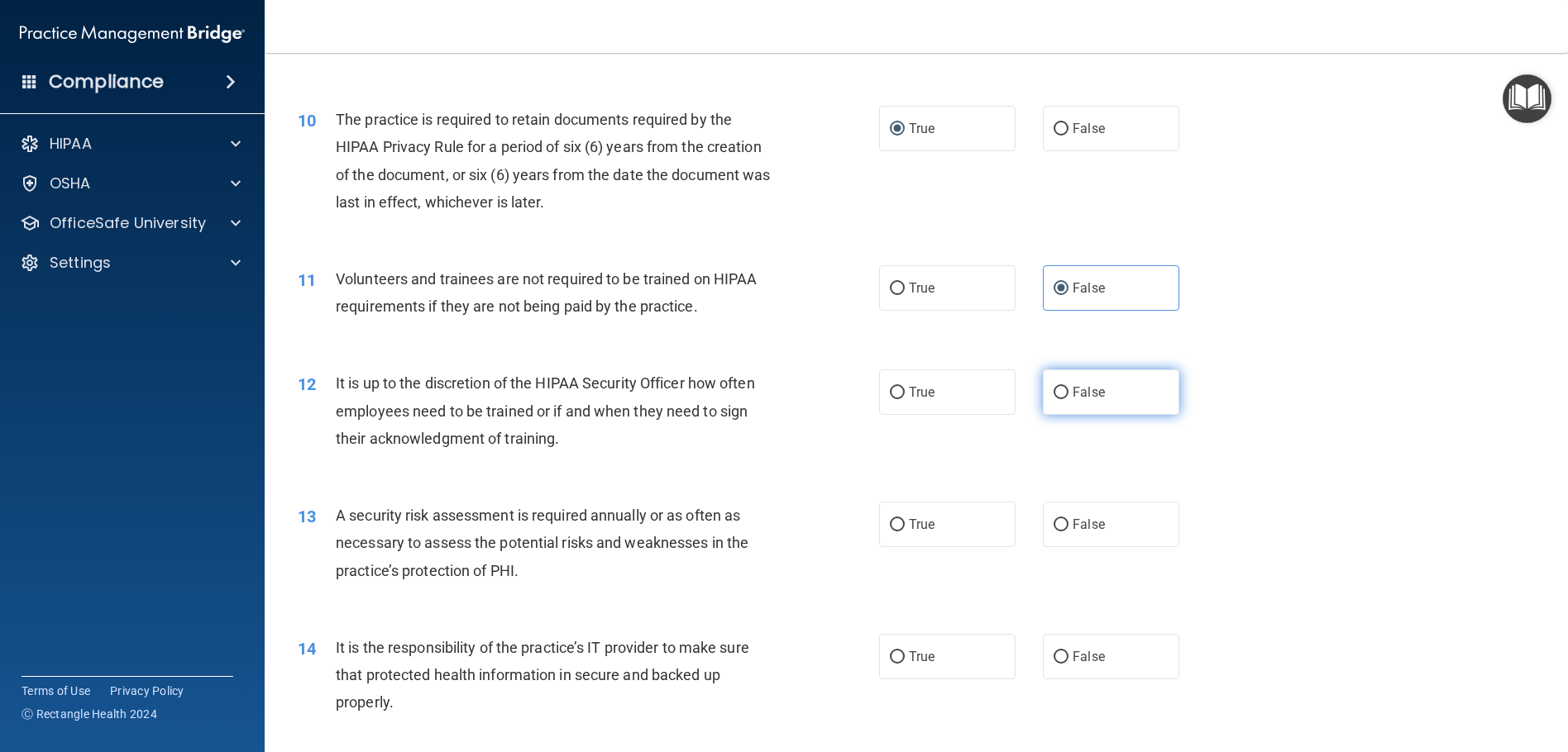
click at [1054, 376] on label "False" at bounding box center [1111, 392] width 136 height 45
click at [1054, 387] on input "False" at bounding box center [1061, 393] width 15 height 13
radio input "true"
click at [957, 537] on label "True" at bounding box center [947, 525] width 136 height 45
click at [905, 532] on input "True" at bounding box center [897, 525] width 15 height 13
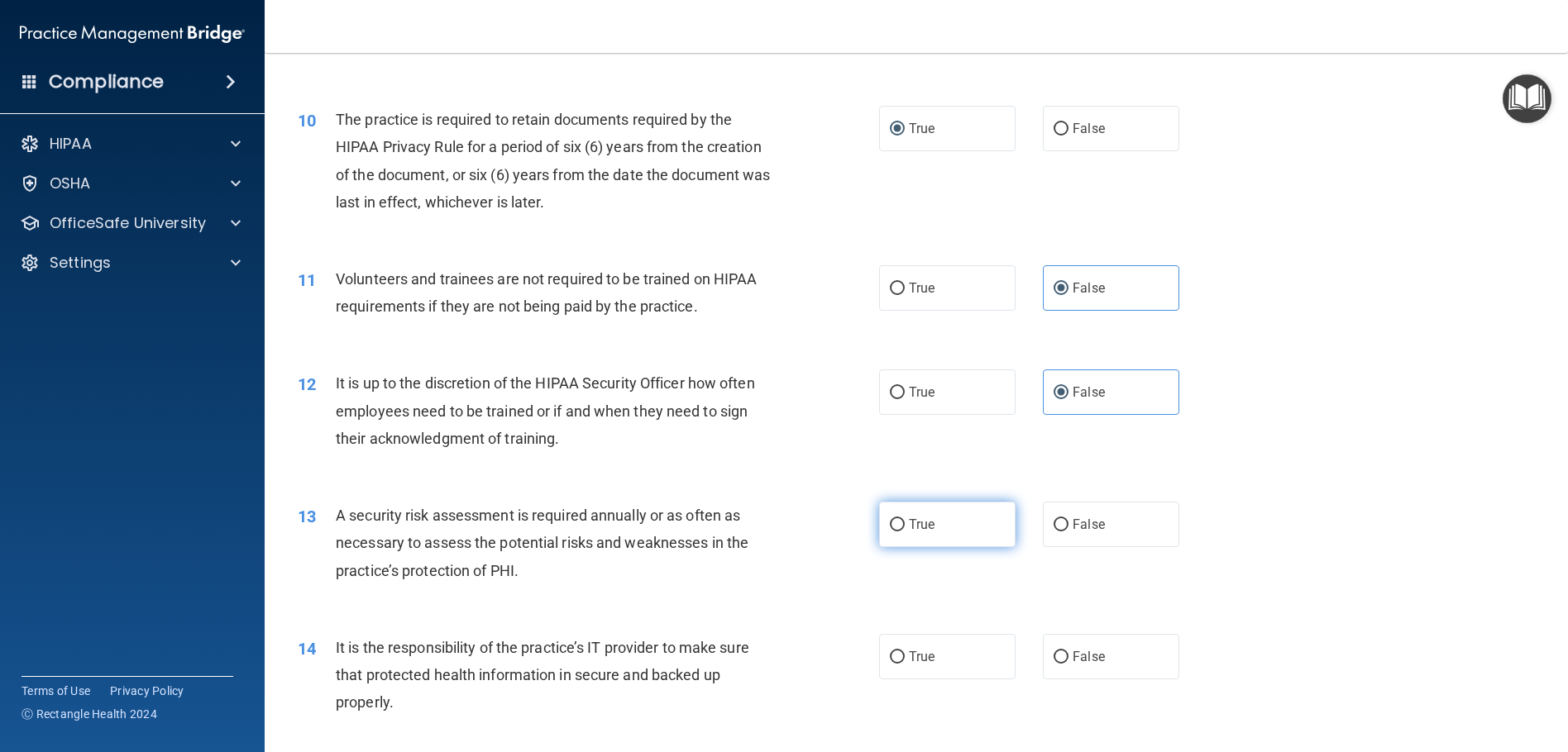
radio input "true"
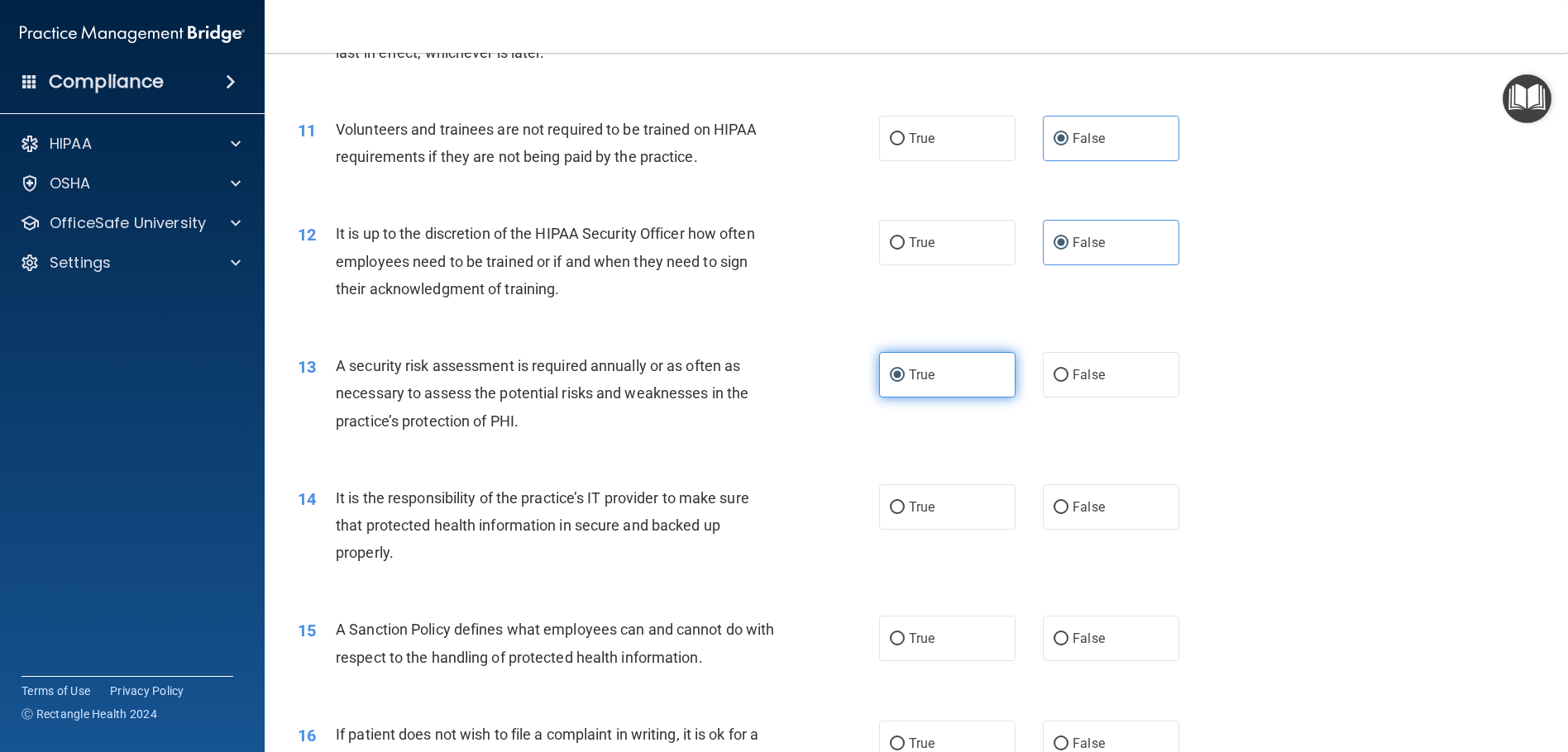
scroll to position [1488, 0]
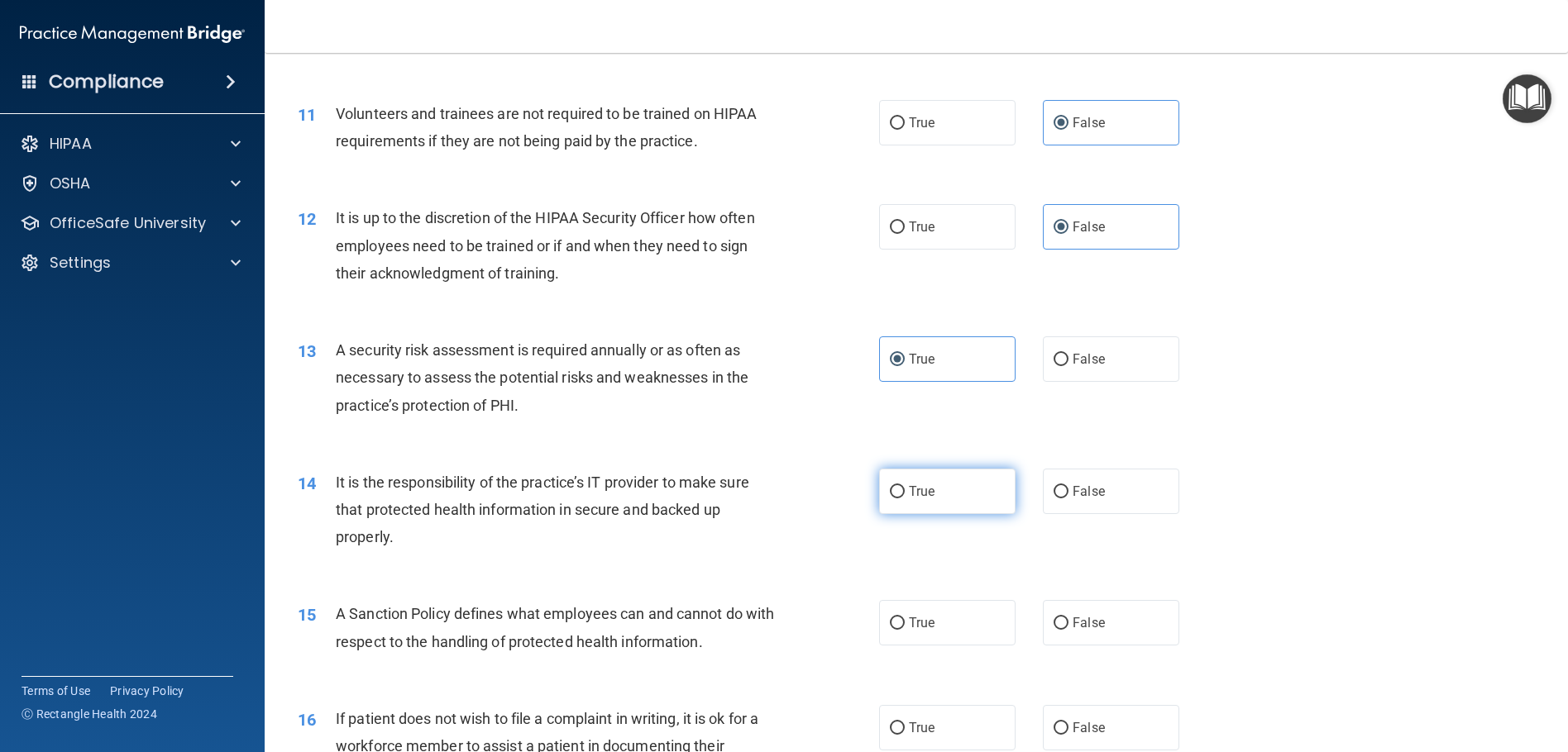
click at [945, 496] on label "True" at bounding box center [947, 491] width 136 height 45
click at [905, 496] on input "True" at bounding box center [897, 492] width 15 height 13
radio input "true"
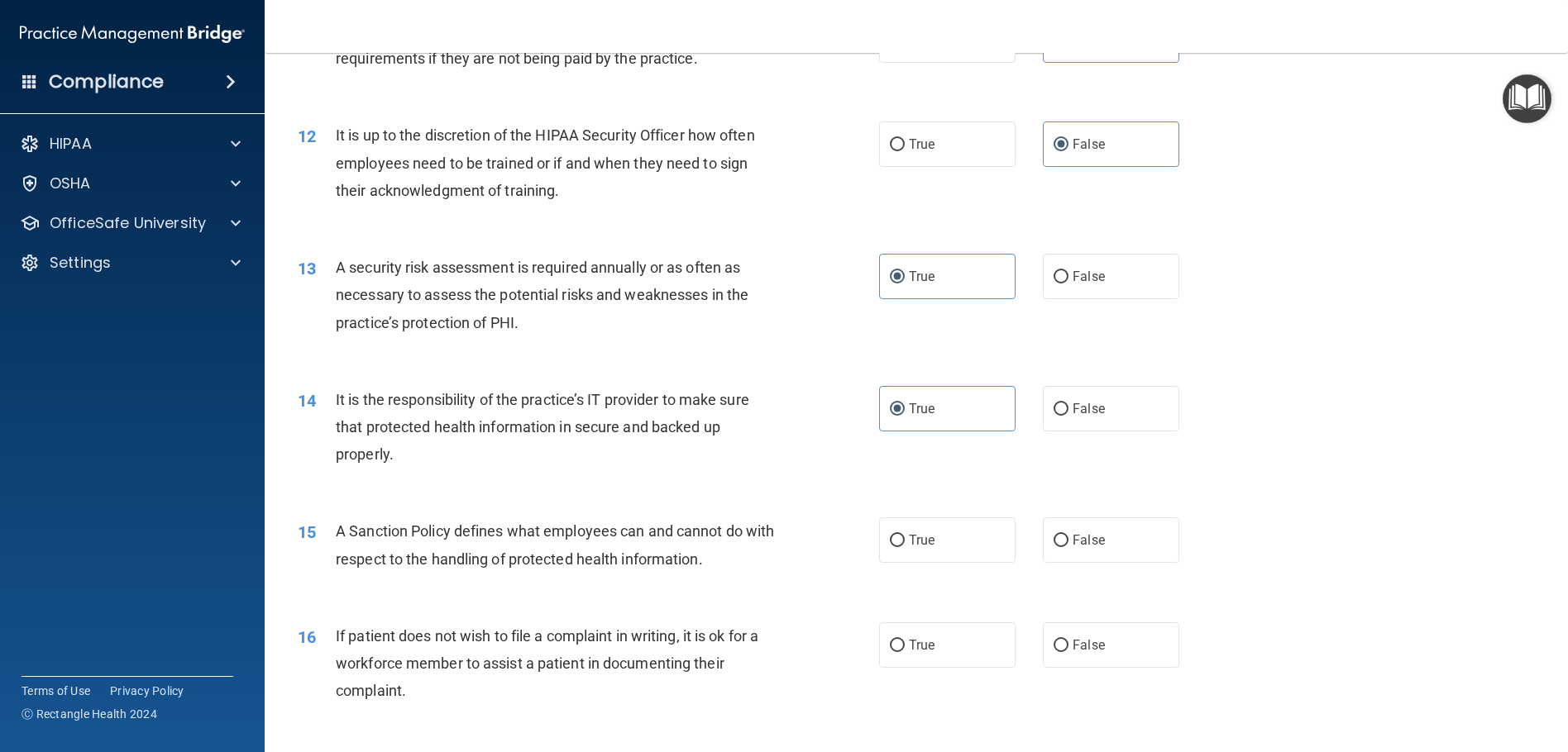
click at [855, 534] on div "15 A Sanction Policy defines what employees can and cannot do with respect to t…" at bounding box center [588, 549] width 631 height 63
click at [870, 536] on div "15 A Sanction Policy defines what employees can and cannot do with respect to t…" at bounding box center [588, 549] width 631 height 63
click at [881, 540] on label "True" at bounding box center [947, 541] width 136 height 45
click at [890, 540] on input "True" at bounding box center [897, 541] width 15 height 13
radio input "true"
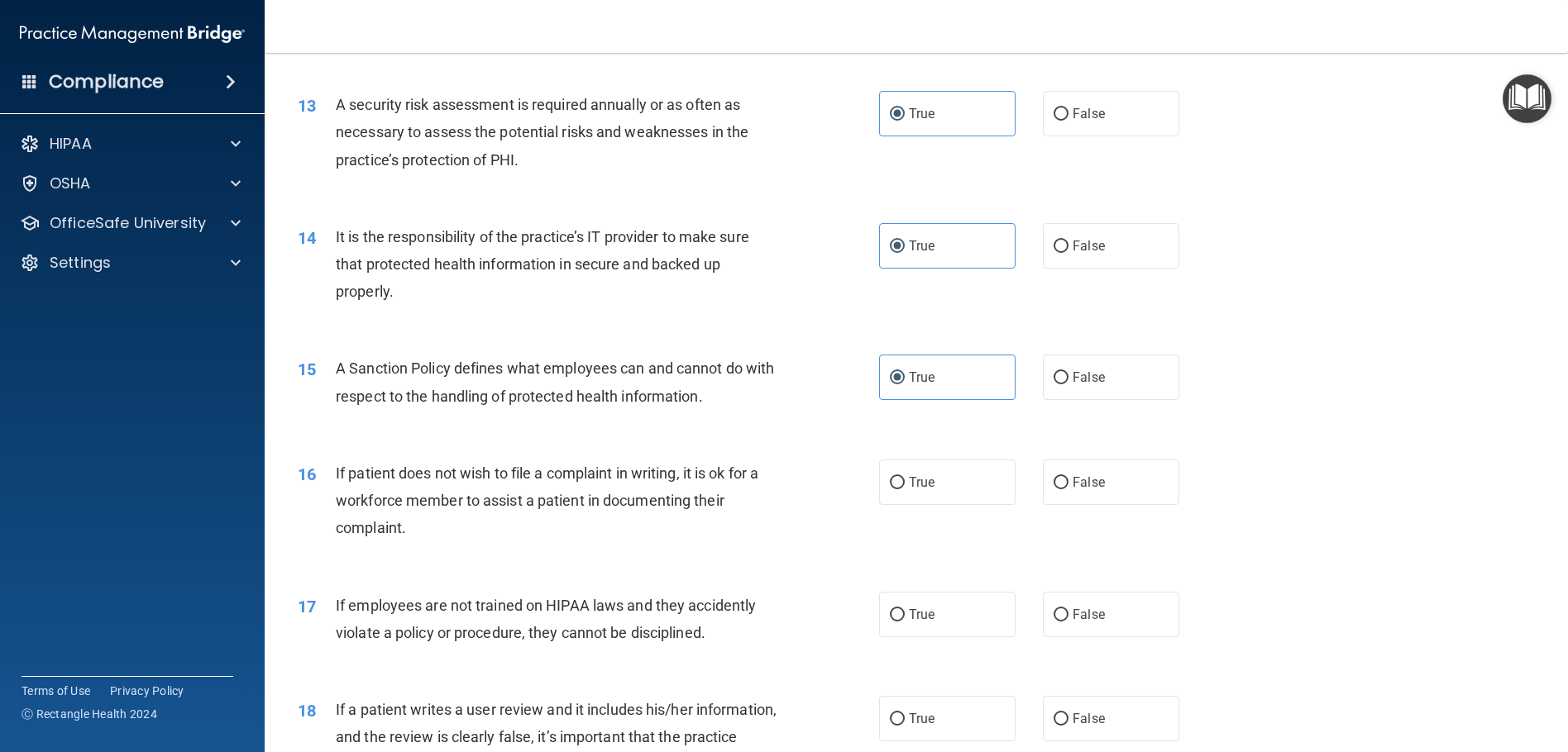
scroll to position [1736, 0]
click at [1141, 486] on label "False" at bounding box center [1111, 480] width 136 height 45
click at [1069, 486] on input "False" at bounding box center [1061, 480] width 15 height 13
radio input "true"
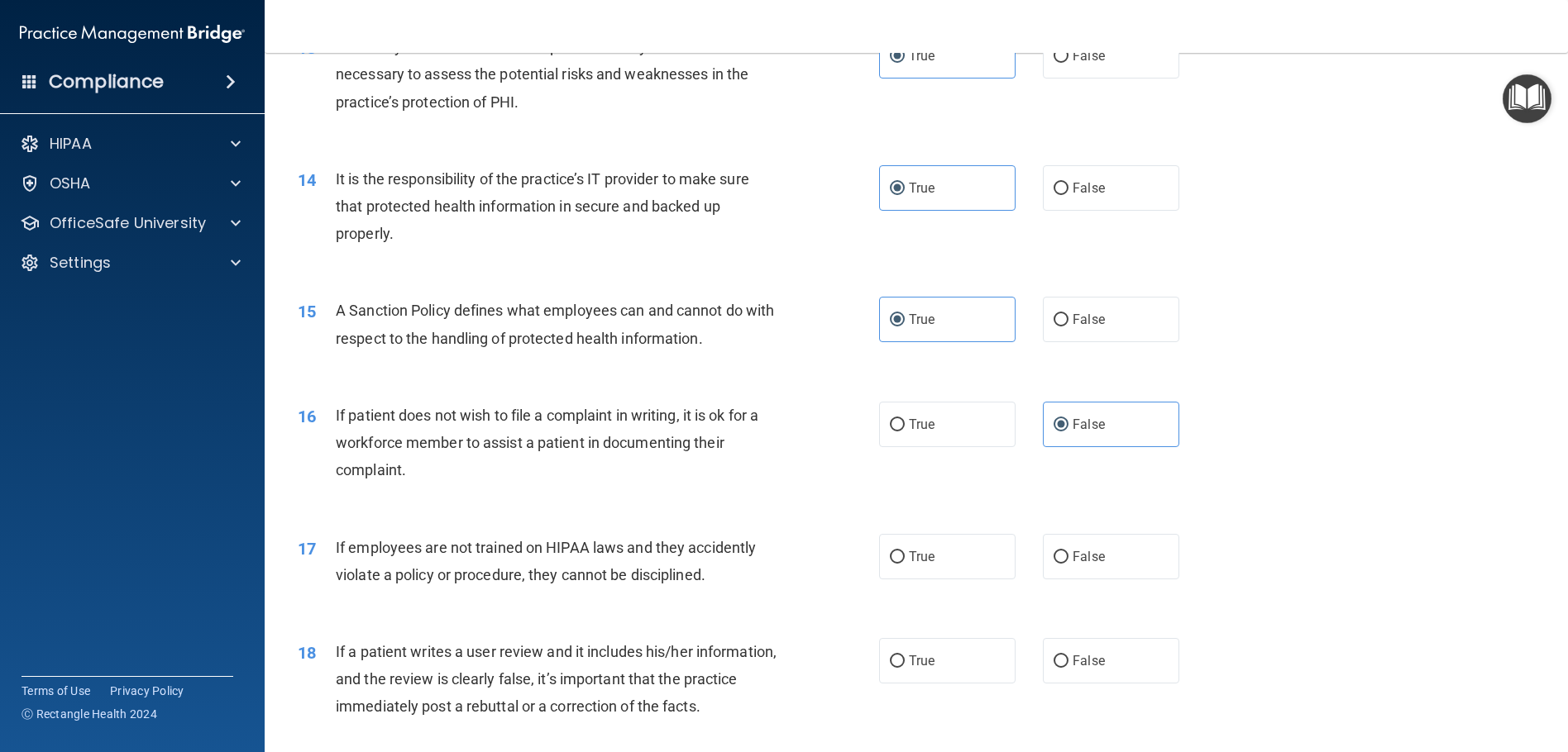
scroll to position [1818, 0]
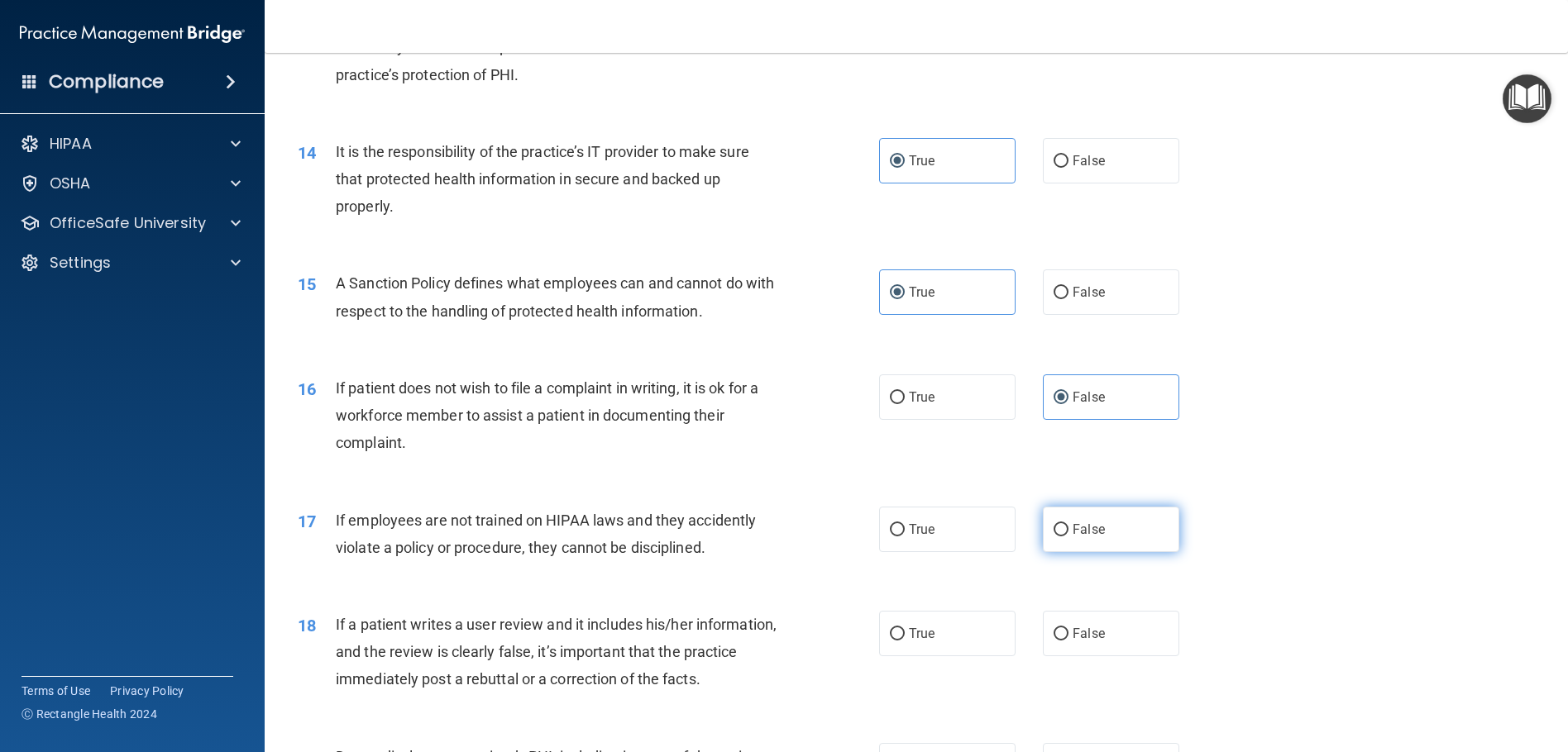
click at [1073, 524] on span "False" at bounding box center [1089, 530] width 33 height 16
click at [1069, 524] on input "False" at bounding box center [1061, 530] width 15 height 13
radio input "true"
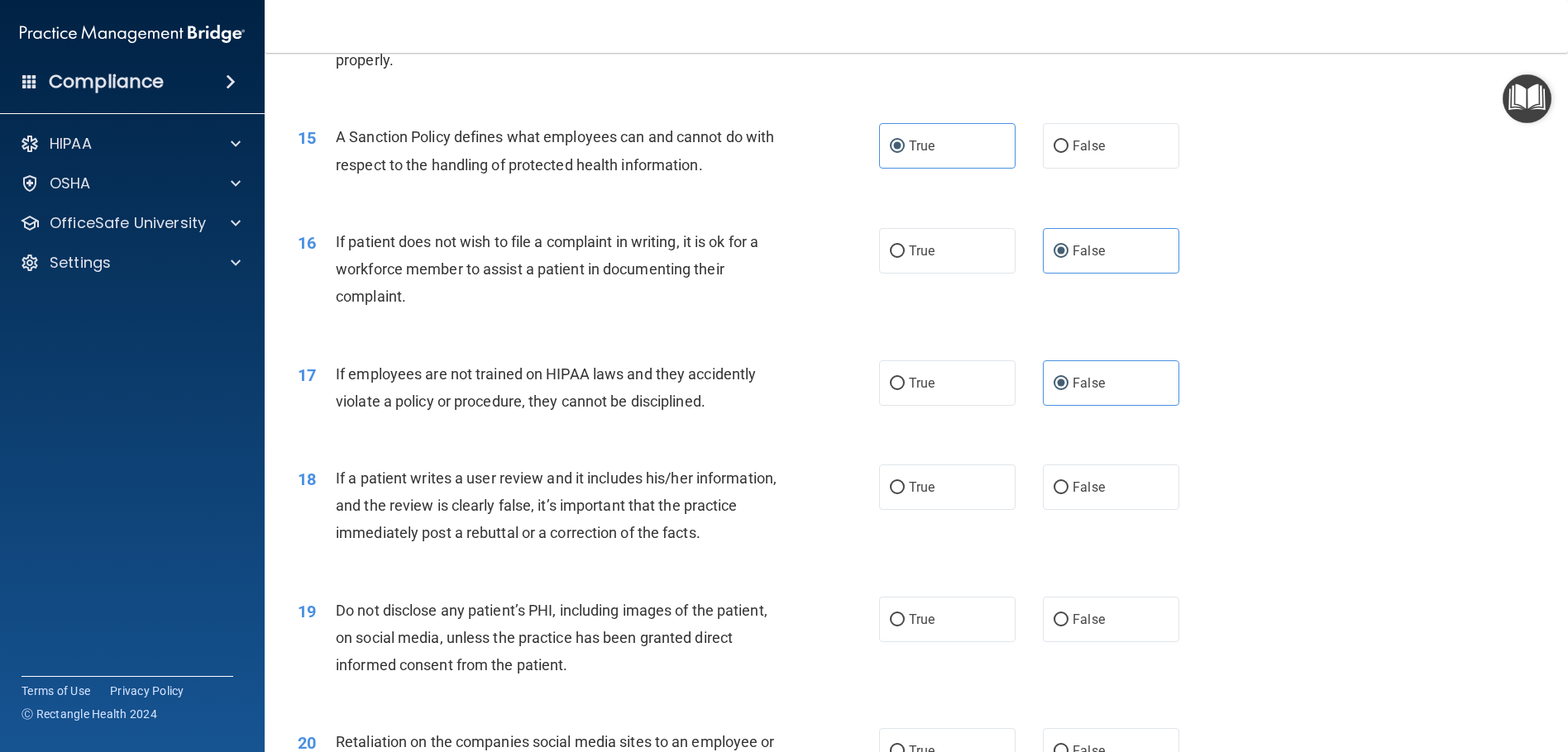
scroll to position [1984, 0]
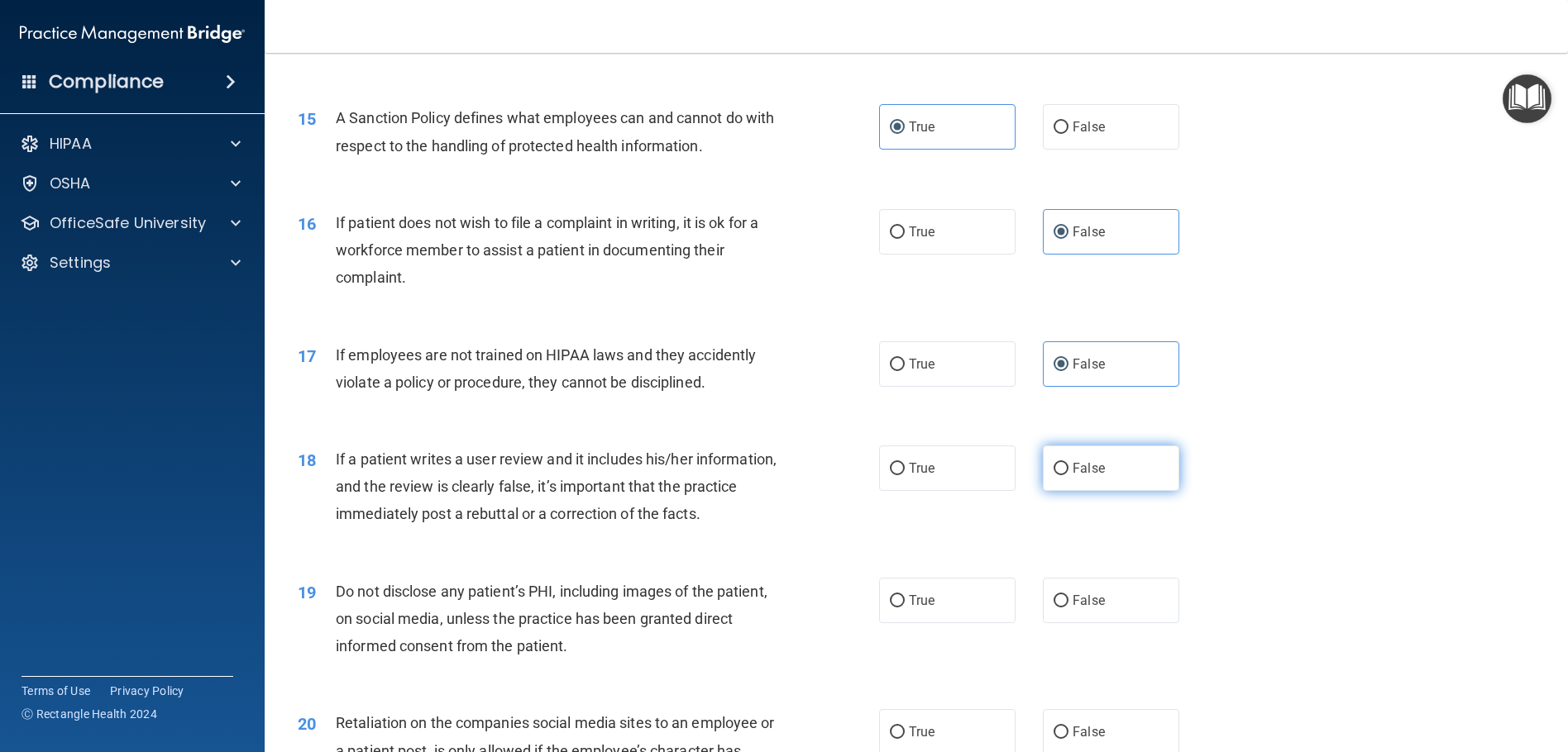
click at [1151, 460] on label "False" at bounding box center [1111, 468] width 136 height 45
click at [1069, 462] on input "False" at bounding box center [1061, 468] width 15 height 13
radio input "true"
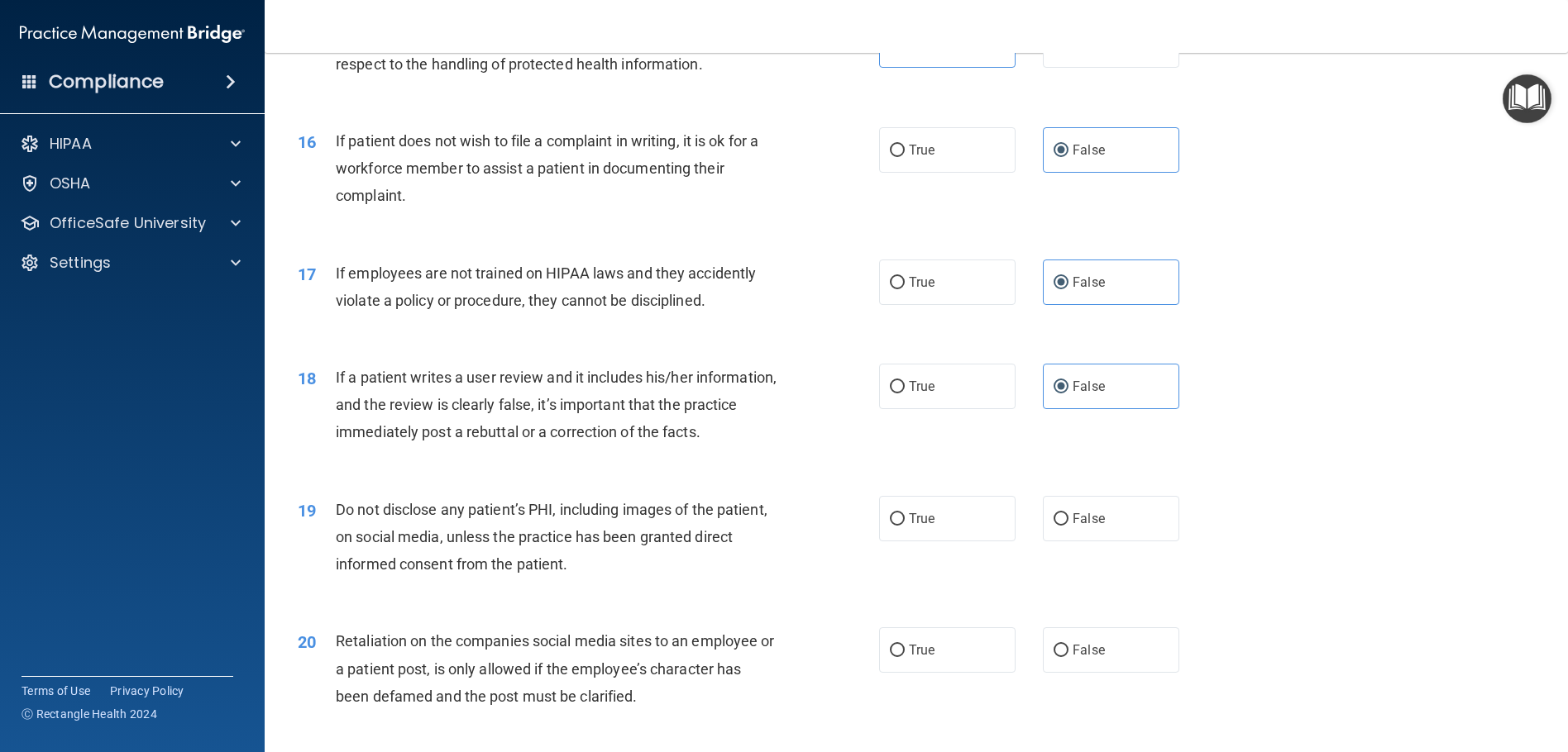
scroll to position [2066, 0]
click at [917, 533] on label "True" at bounding box center [947, 518] width 136 height 45
click at [905, 525] on input "True" at bounding box center [897, 519] width 15 height 13
radio input "true"
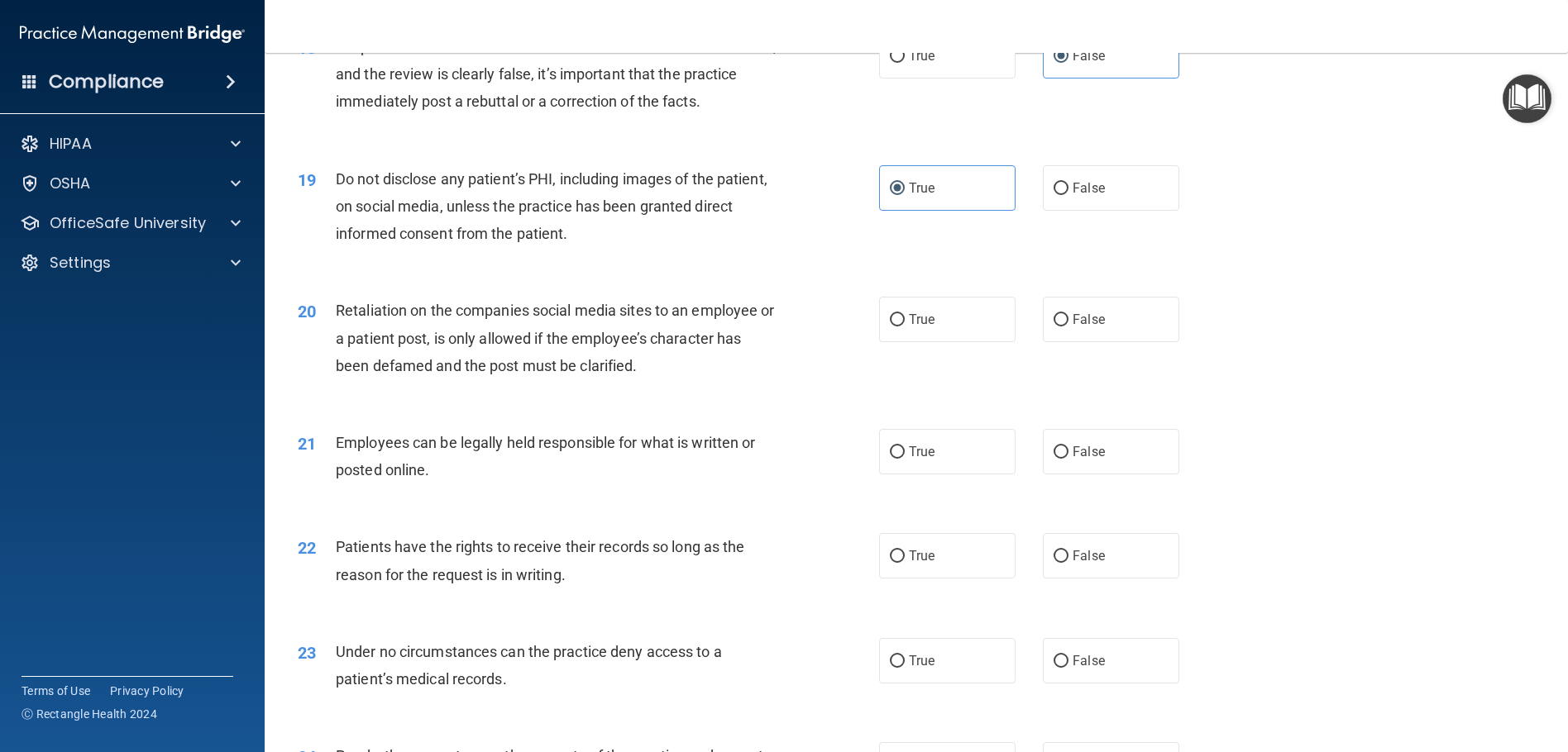
scroll to position [2397, 0]
click at [1055, 321] on input "False" at bounding box center [1061, 319] width 15 height 13
radio input "true"
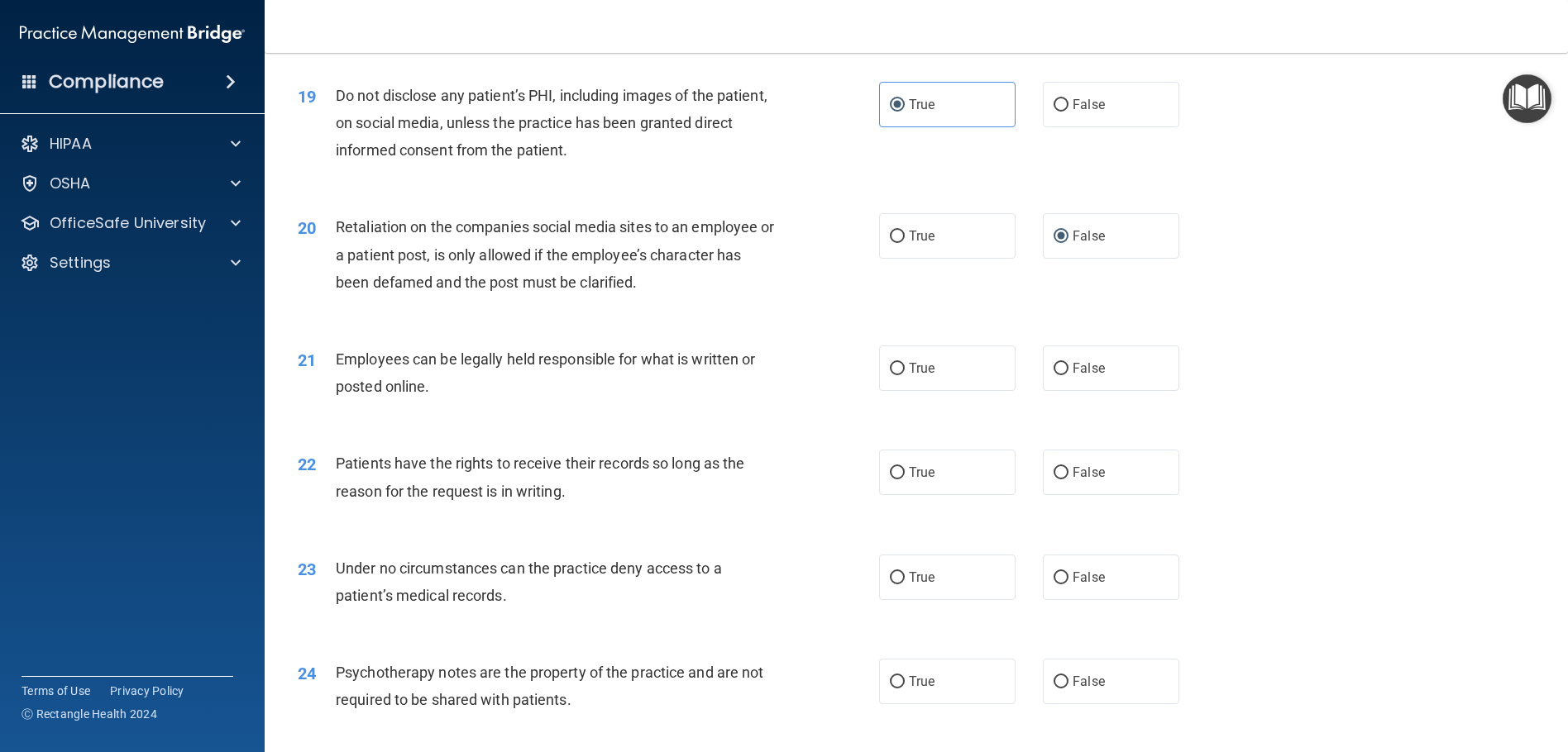
scroll to position [2562, 0]
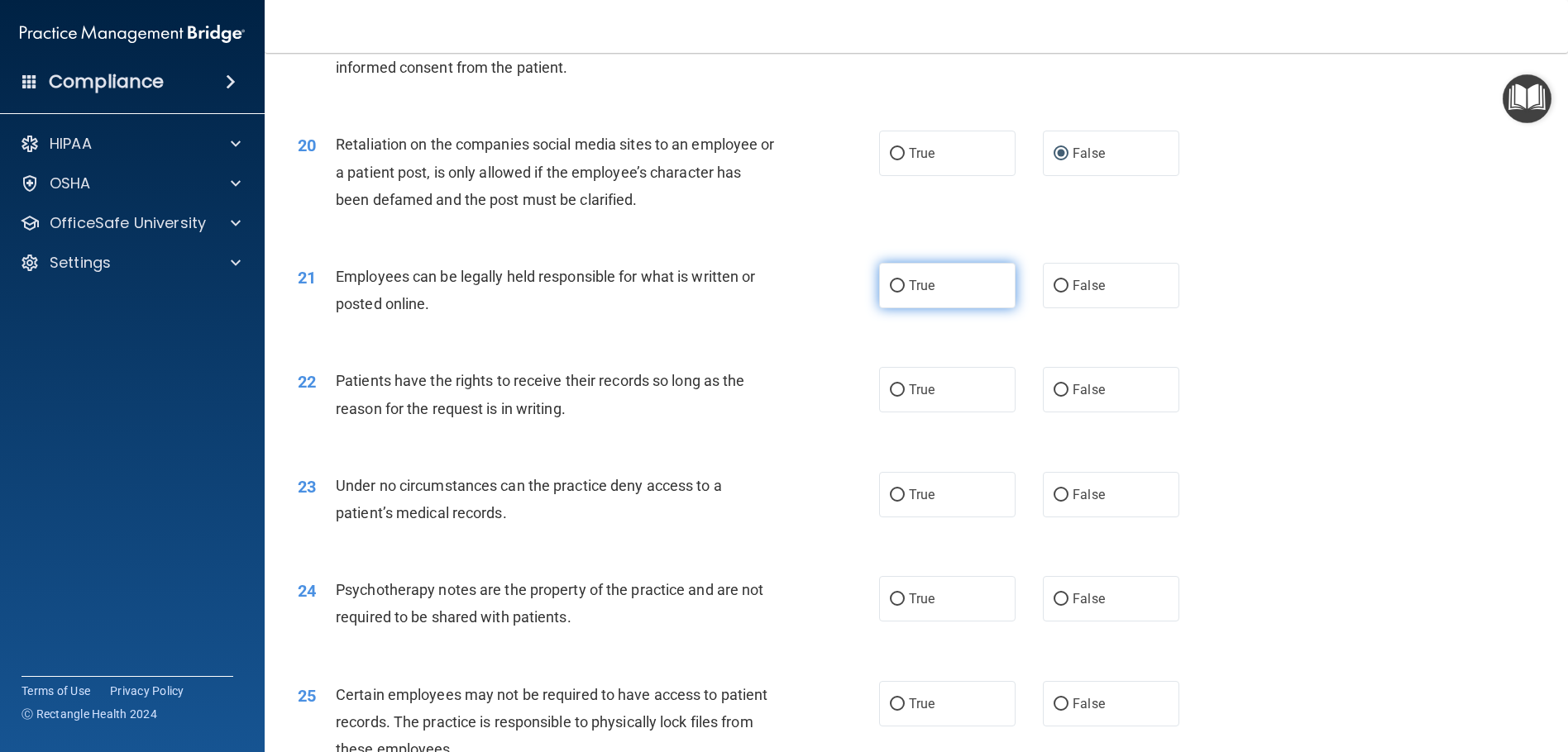
click at [969, 302] on label "True" at bounding box center [947, 286] width 136 height 45
click at [905, 292] on input "True" at bounding box center [897, 287] width 15 height 13
radio input "true"
click at [1043, 383] on label "False" at bounding box center [1111, 389] width 136 height 45
click at [1054, 384] on input "False" at bounding box center [1061, 390] width 15 height 13
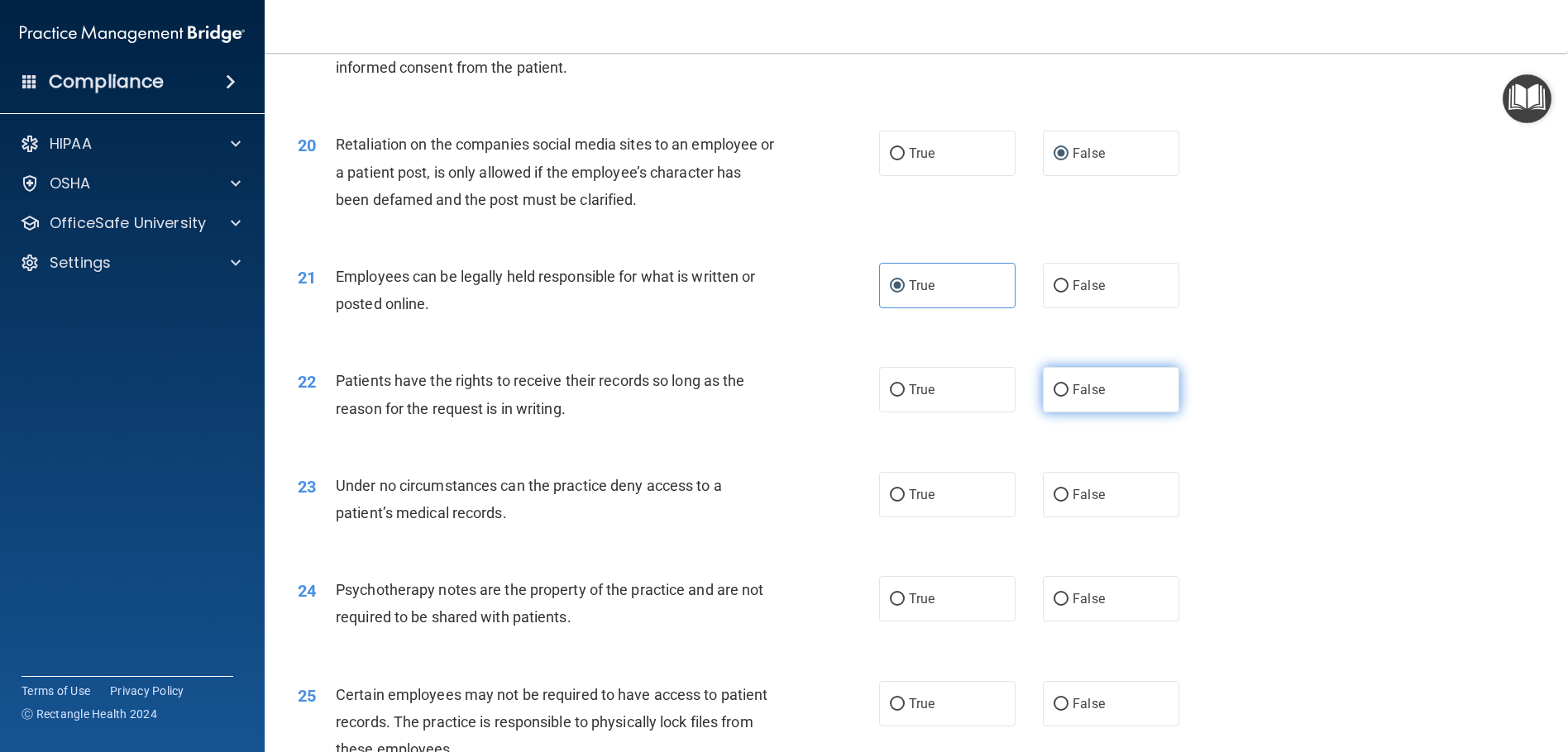
radio input "true"
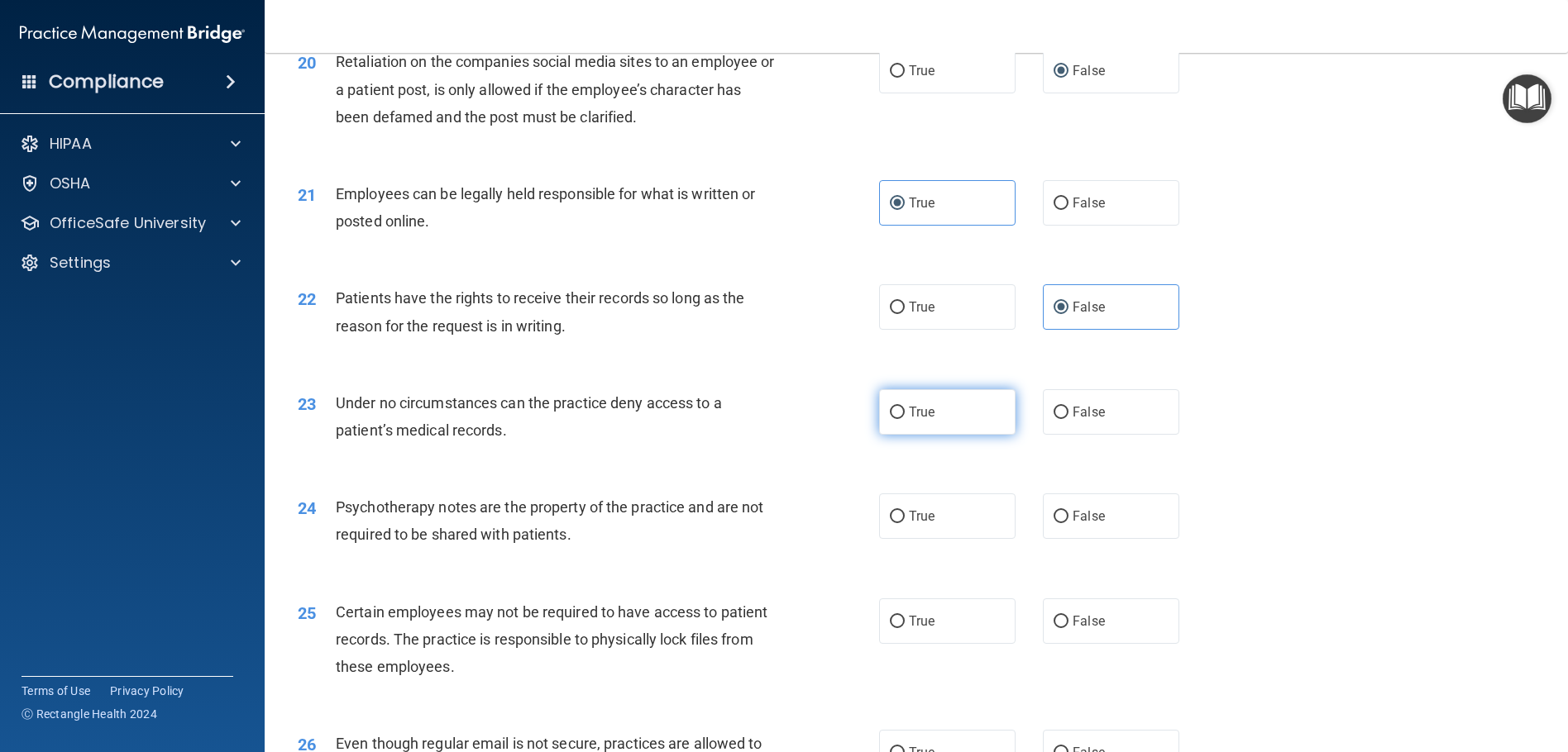
click at [957, 423] on label "True" at bounding box center [947, 412] width 136 height 45
click at [905, 419] on input "True" at bounding box center [897, 413] width 15 height 13
radio input "true"
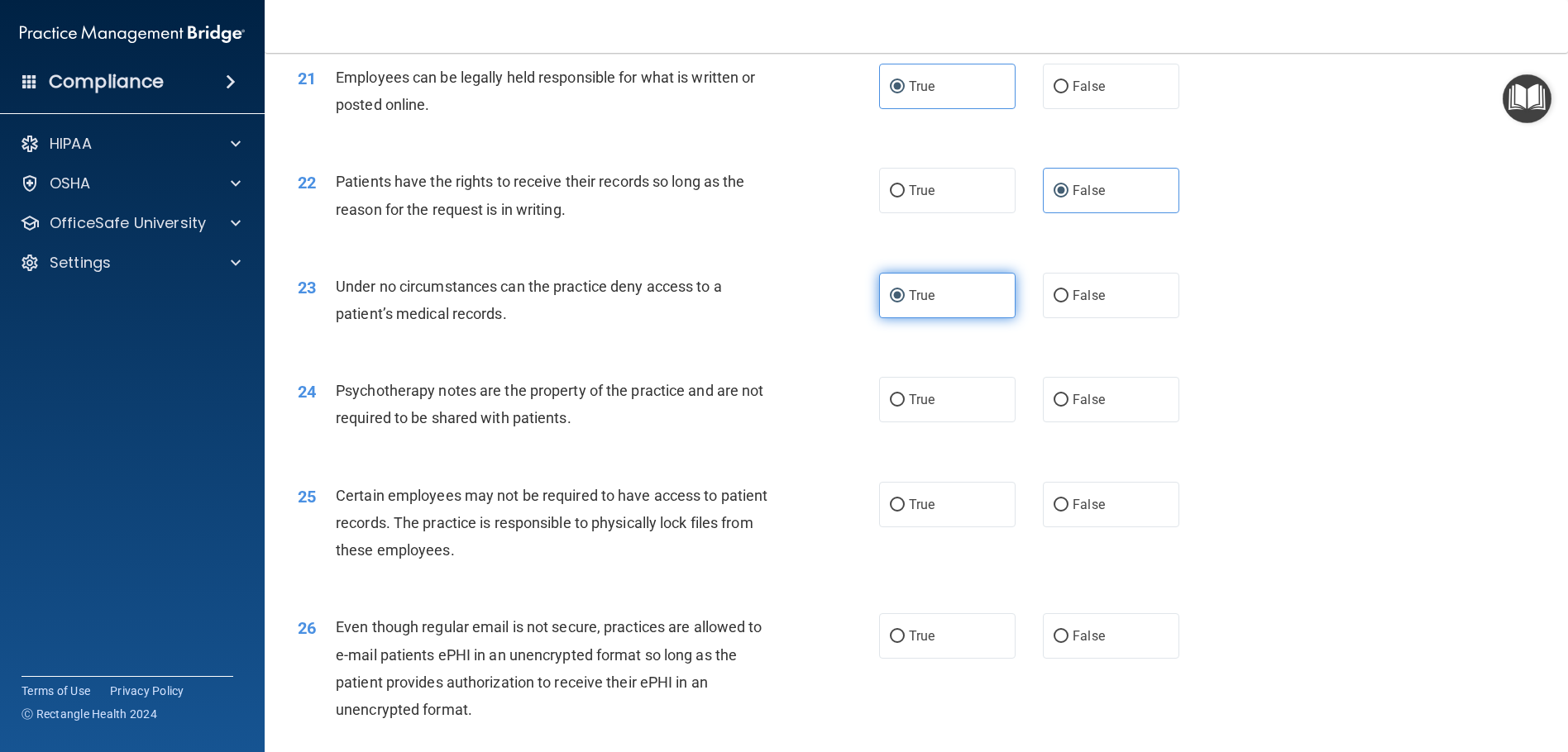
scroll to position [2810, 0]
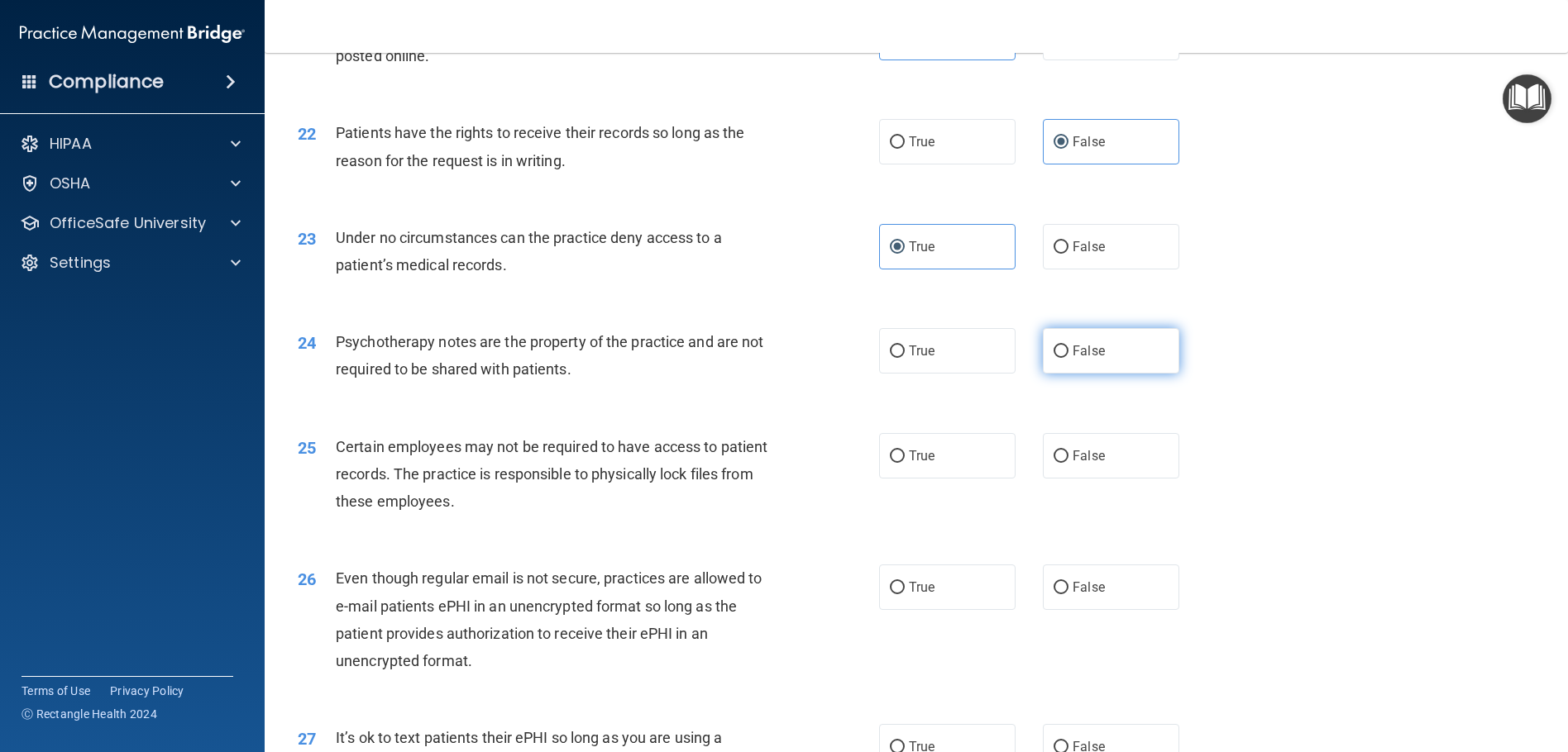
click at [1056, 349] on input "False" at bounding box center [1061, 352] width 15 height 13
radio input "true"
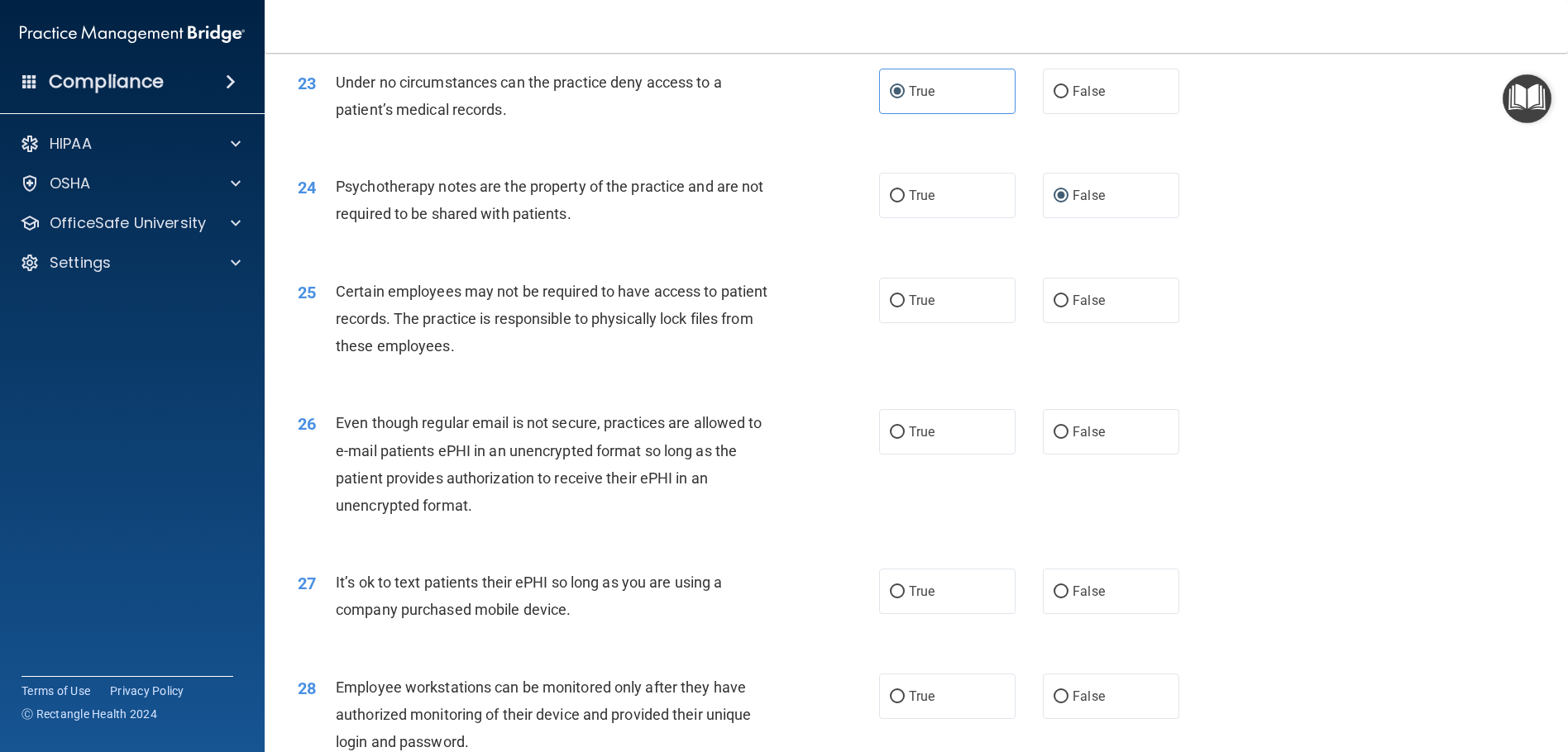
scroll to position [2976, 0]
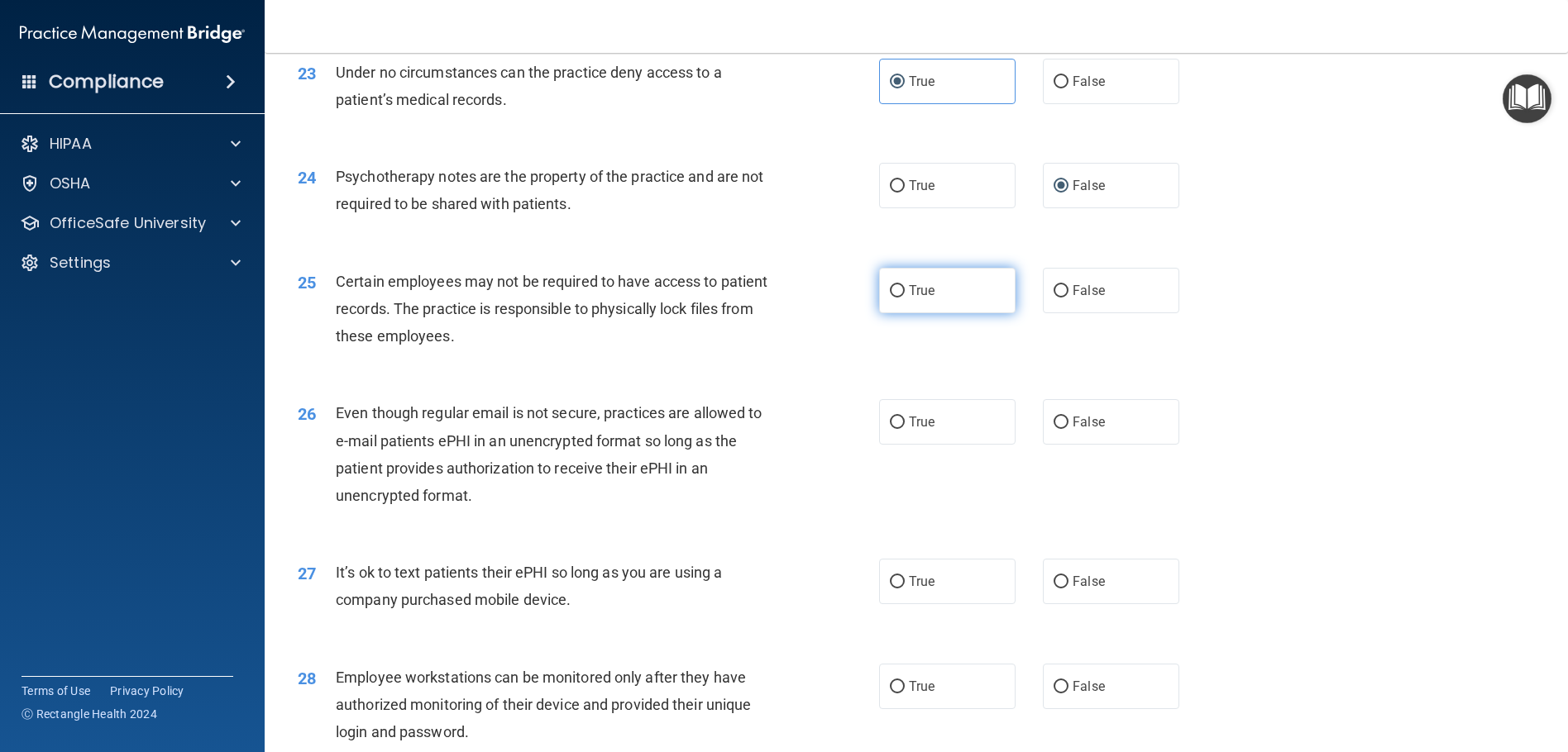
click at [898, 294] on input "True" at bounding box center [897, 292] width 15 height 13
radio input "true"
click at [891, 424] on input "True" at bounding box center [897, 423] width 15 height 13
radio input "true"
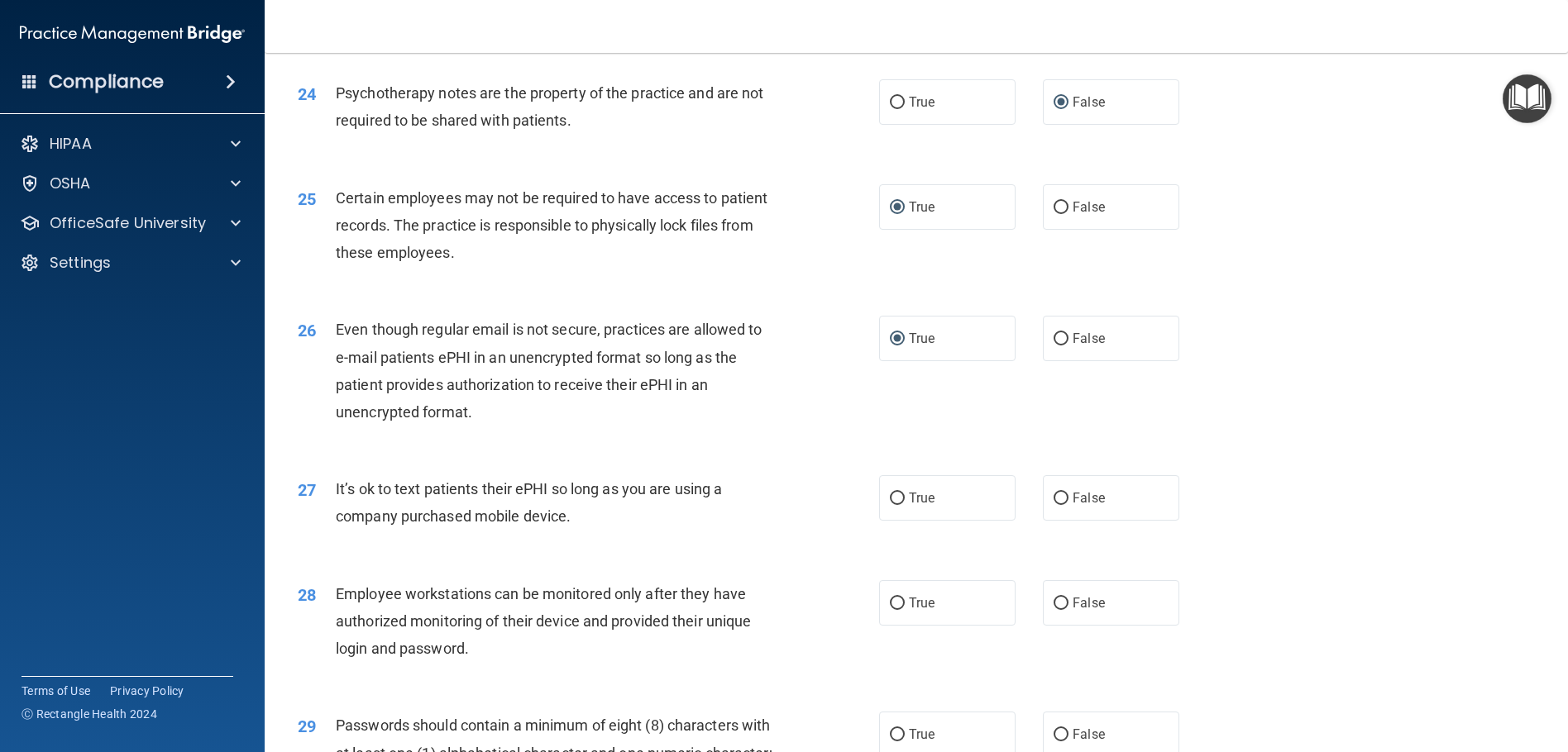
scroll to position [3141, 0]
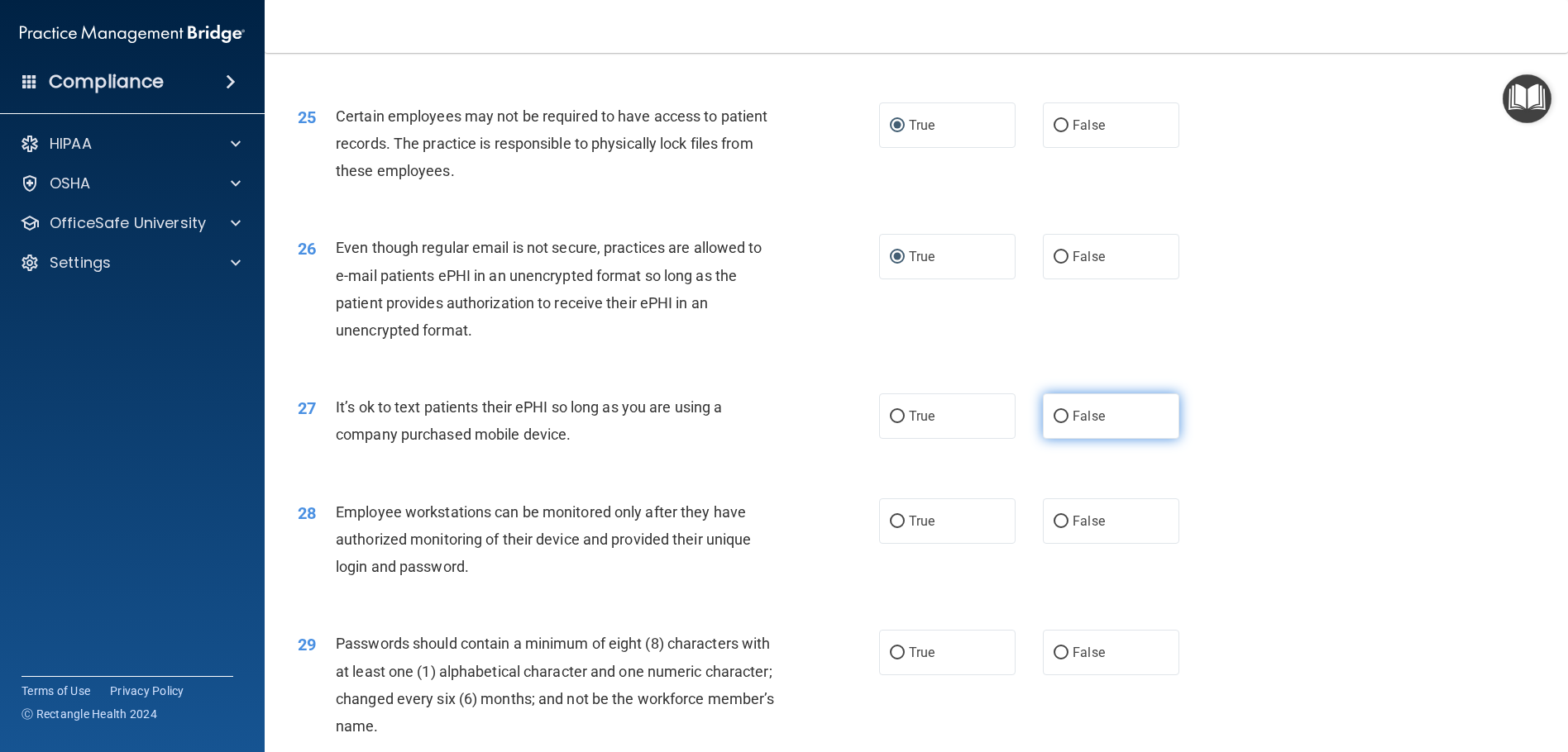
click at [1092, 422] on span "False" at bounding box center [1089, 416] width 33 height 16
click at [1069, 422] on input "False" at bounding box center [1061, 417] width 15 height 13
radio input "true"
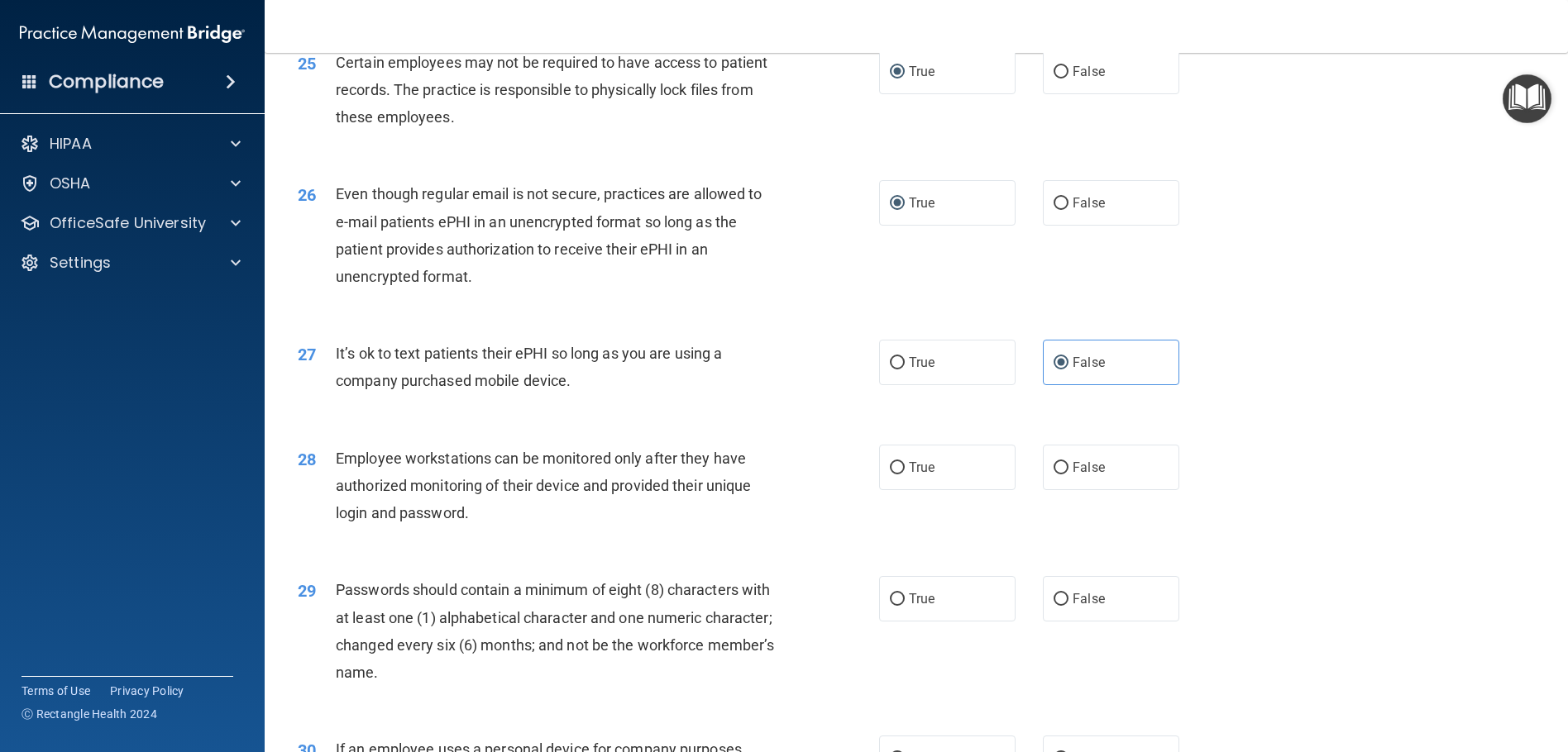
scroll to position [3224, 0]
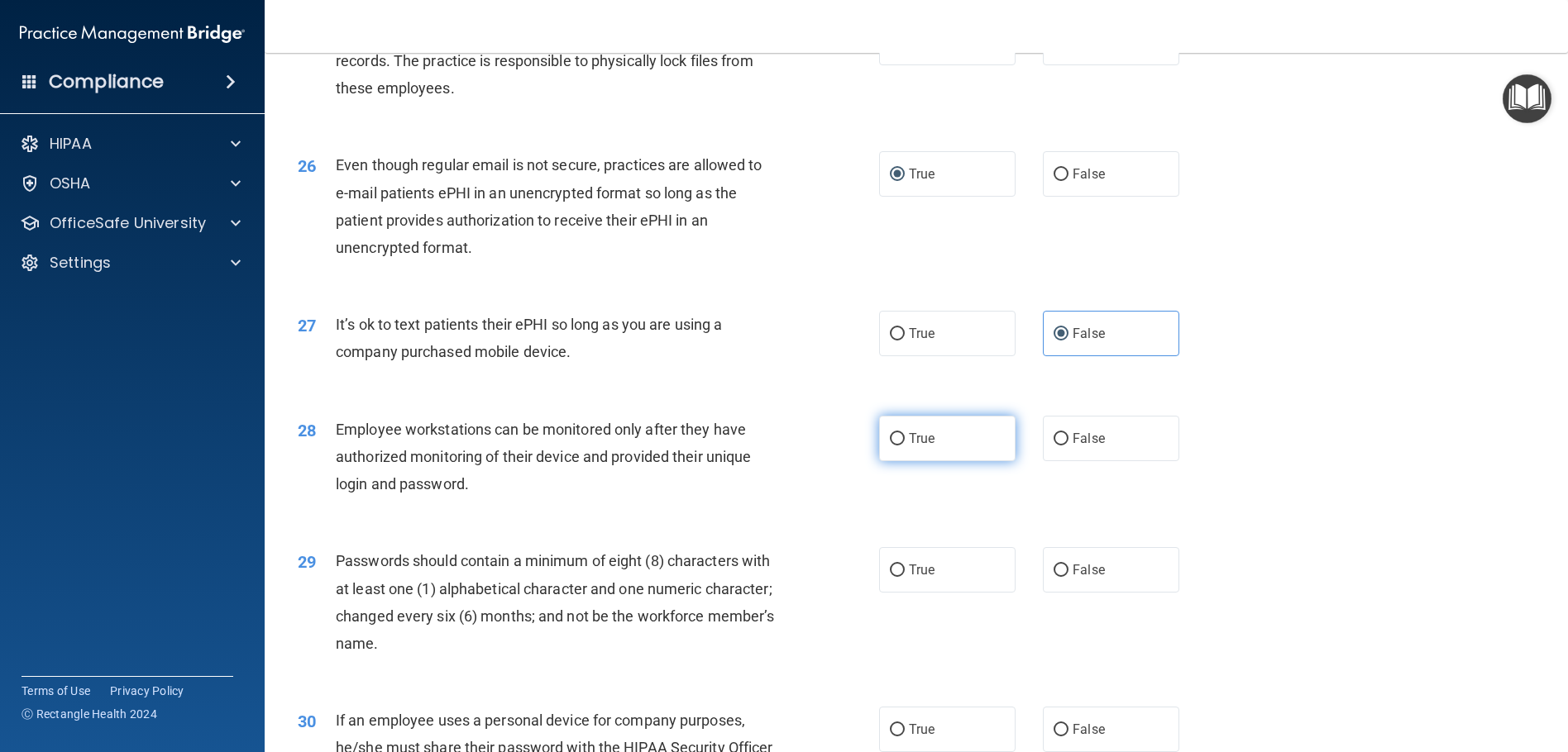
click at [937, 451] on label "True" at bounding box center [947, 439] width 136 height 45
click at [905, 446] on input "True" at bounding box center [897, 439] width 15 height 13
radio input "true"
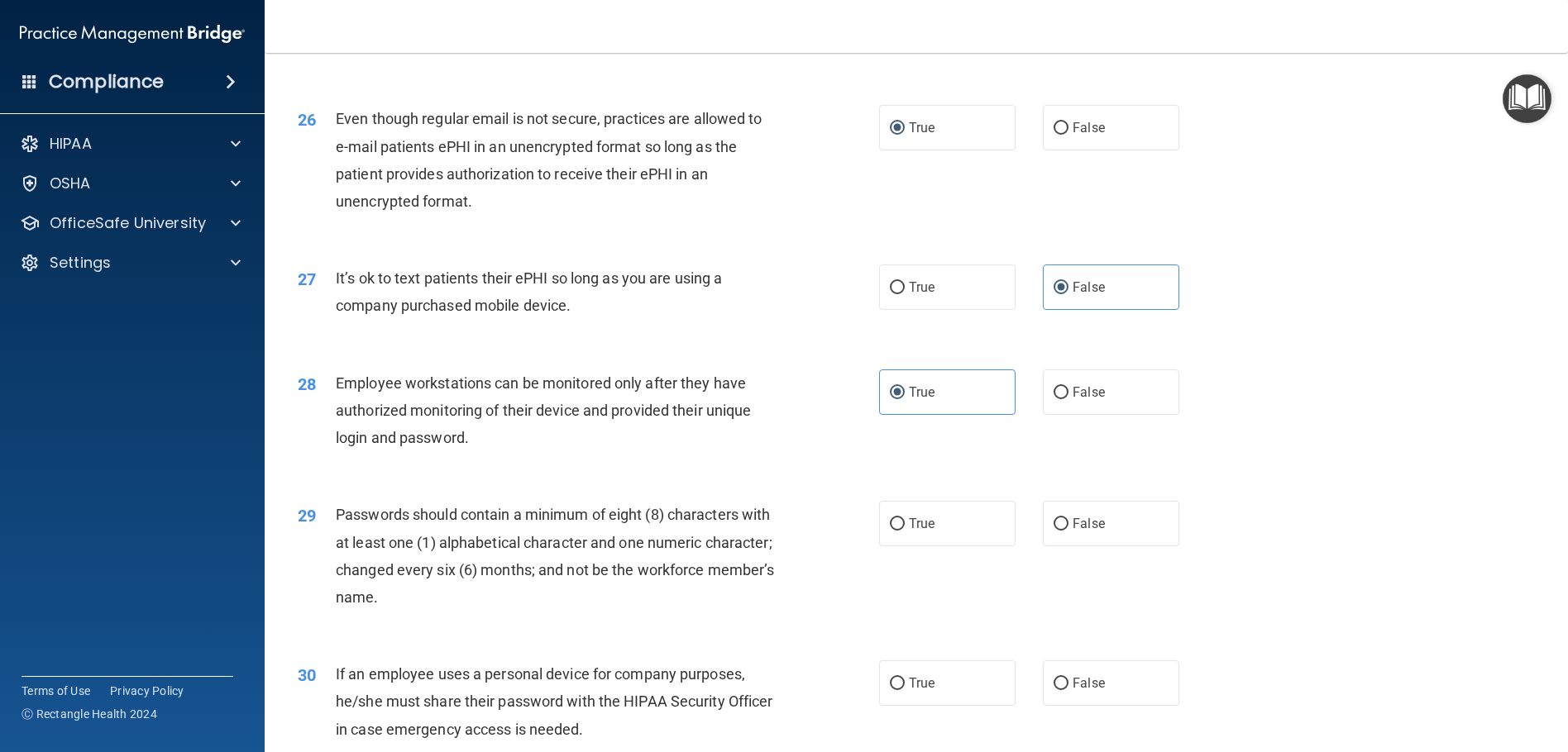
scroll to position [3306, 0]
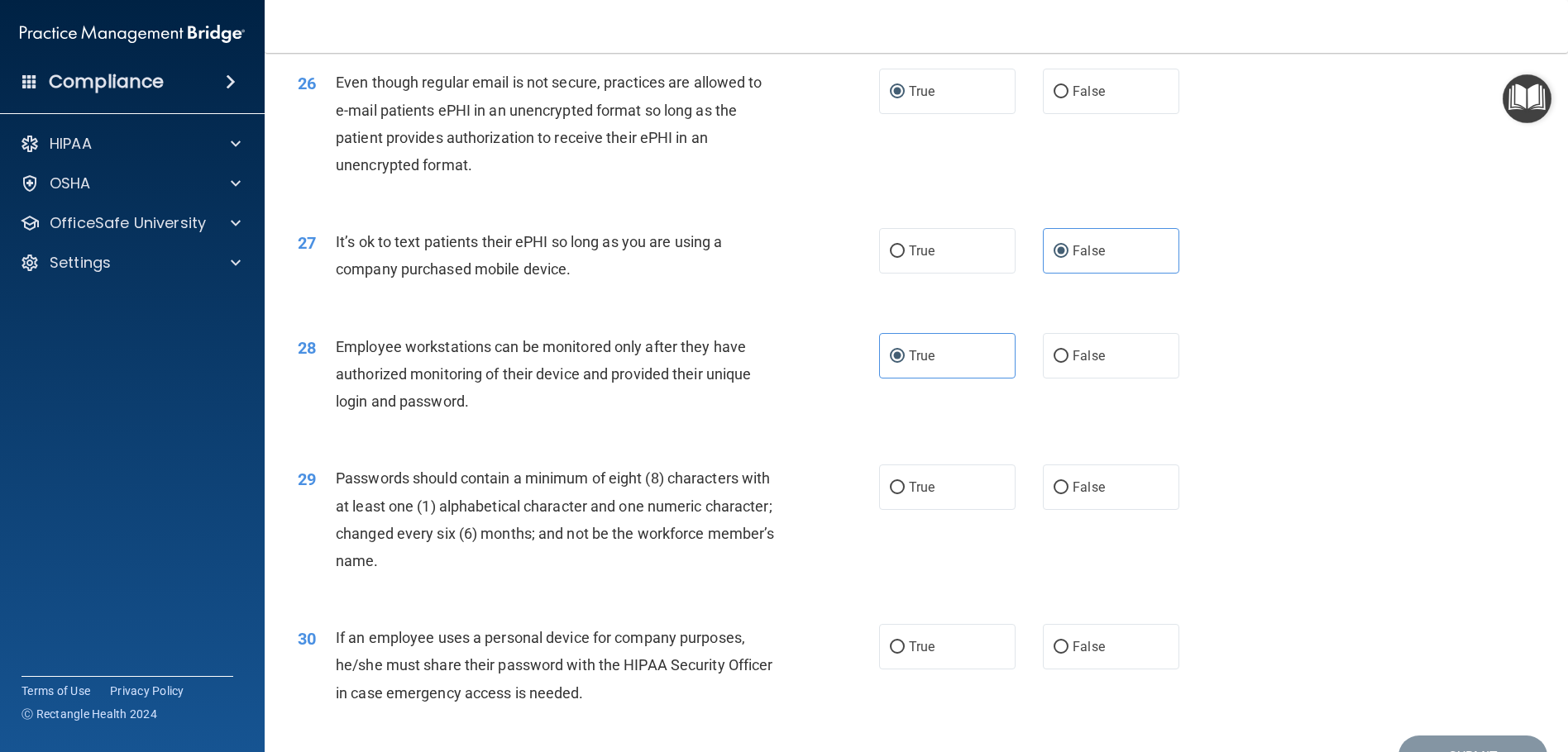
click at [1099, 422] on div "28 Employee workstations can be monitored only after they have authorized monit…" at bounding box center [916, 378] width 1263 height 132
click at [1100, 387] on div "28 Employee workstations can be monitored only after they have authorized monit…" at bounding box center [916, 378] width 1263 height 132
click at [1103, 368] on label "False" at bounding box center [1111, 356] width 136 height 45
click at [1069, 363] on input "False" at bounding box center [1061, 357] width 15 height 13
radio input "true"
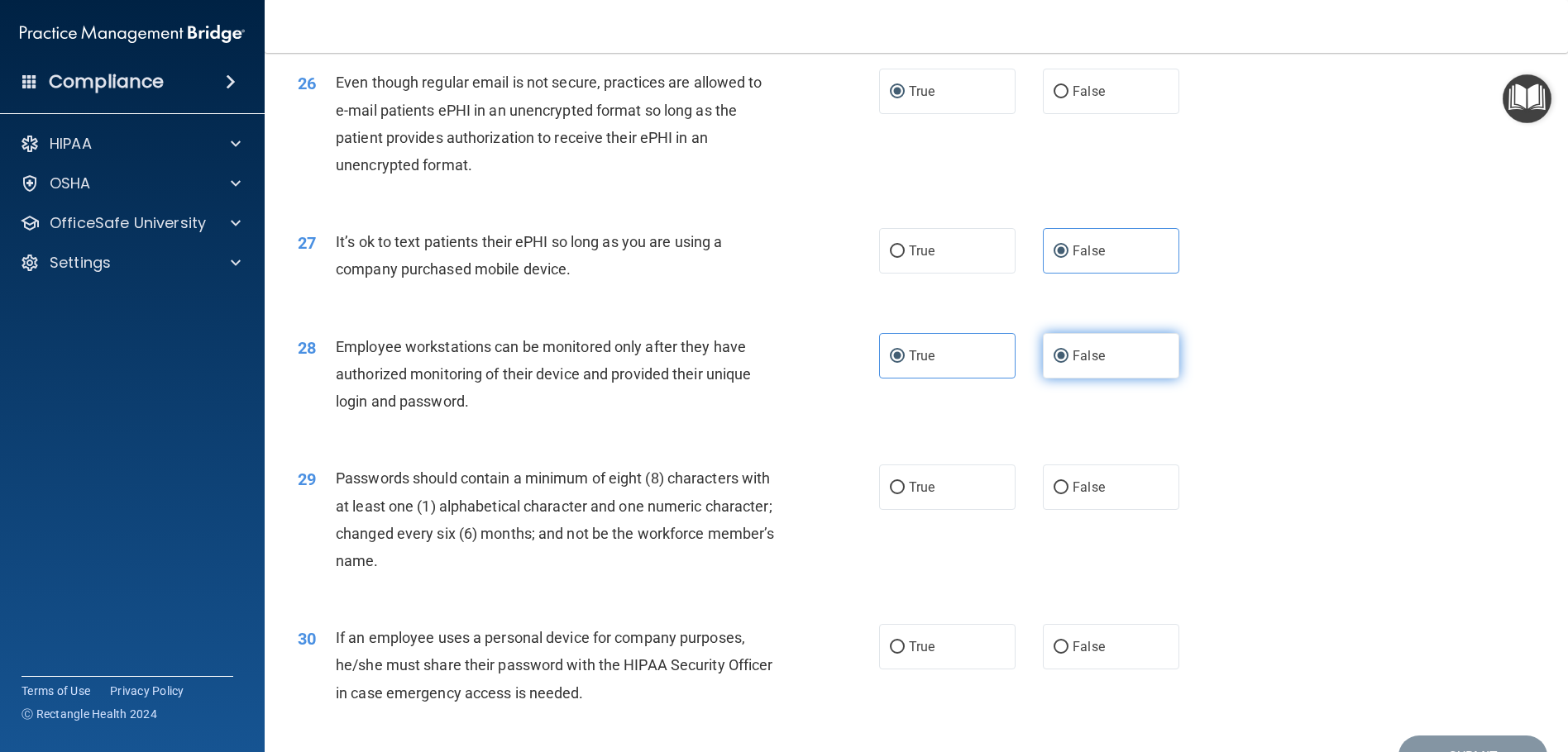
radio input "false"
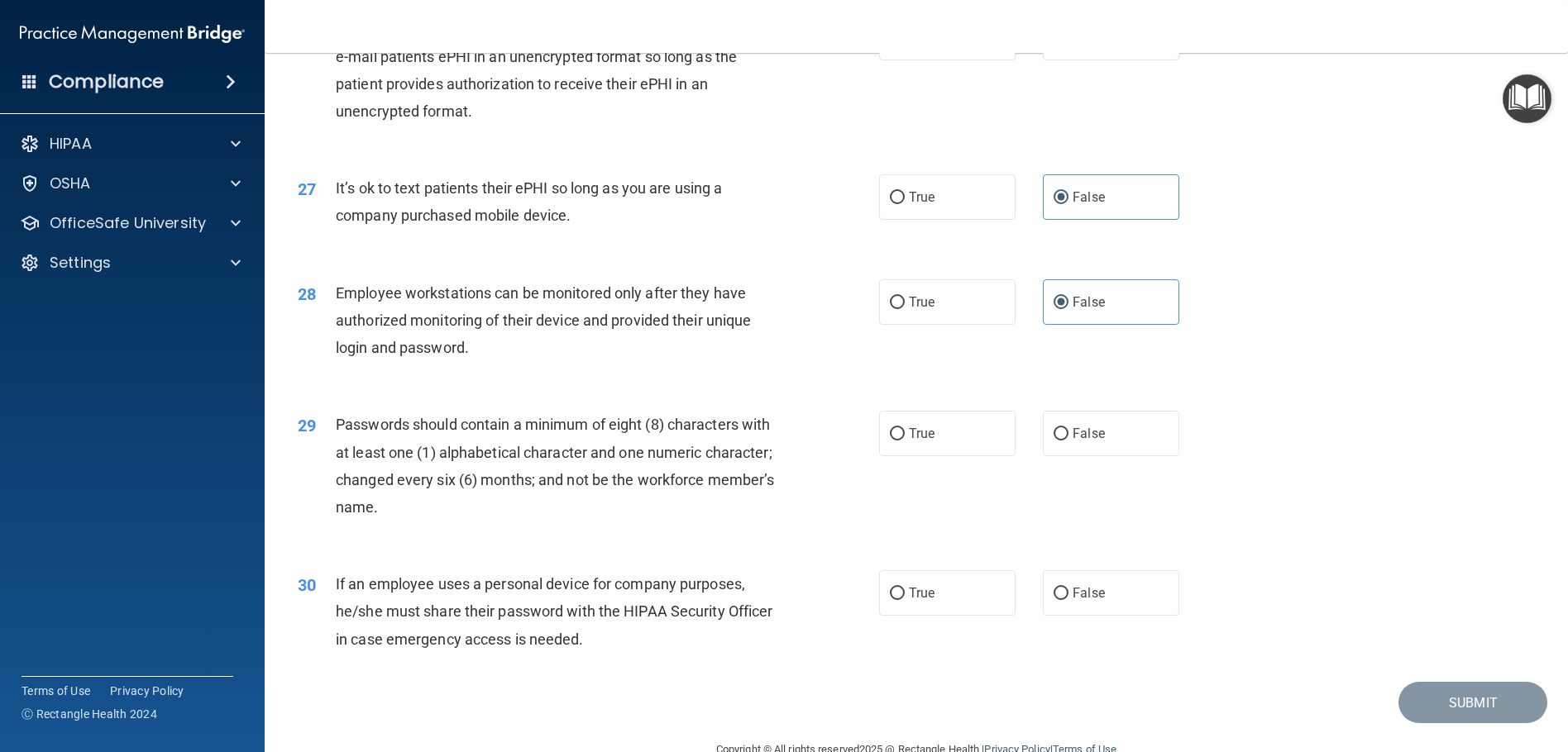
scroll to position [3389, 0]
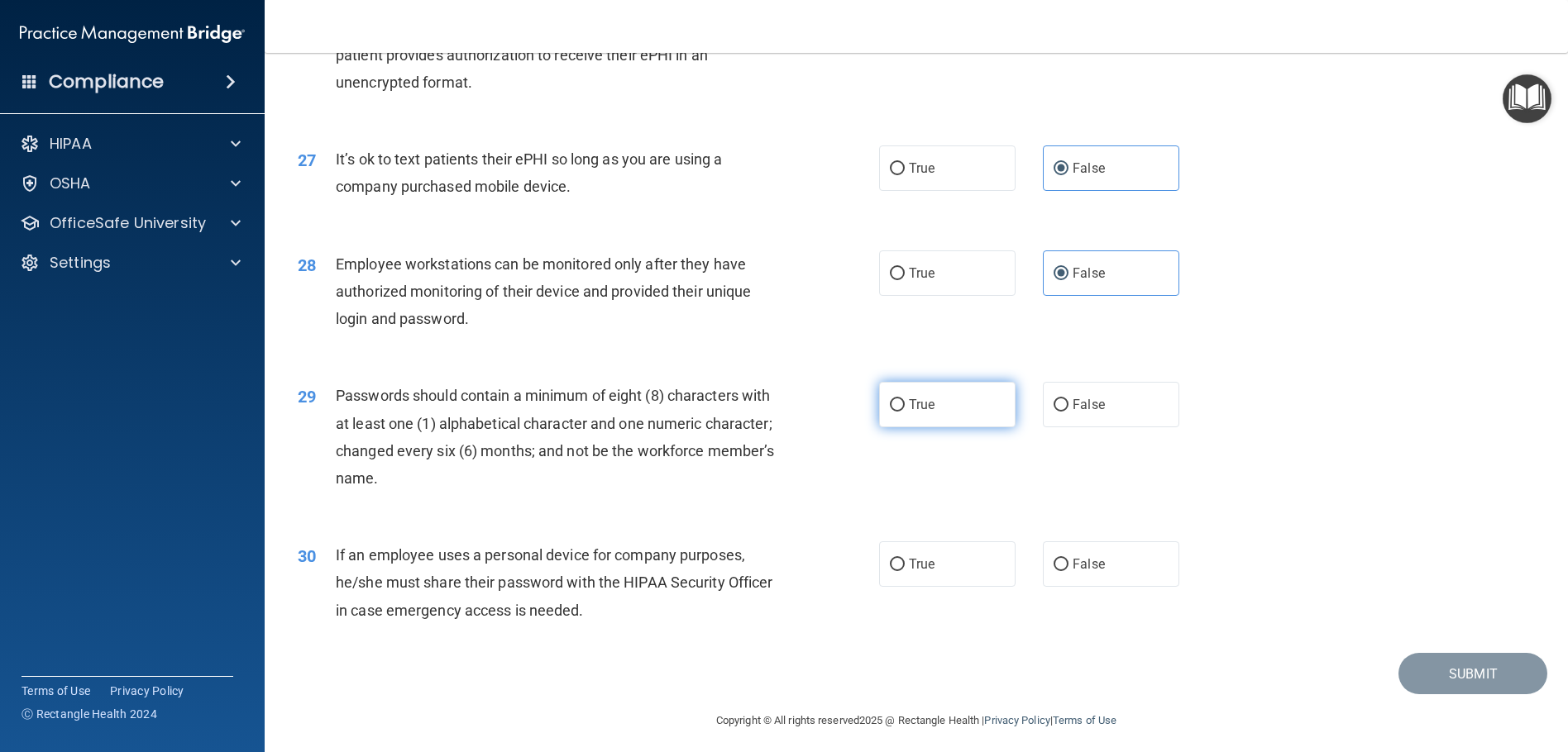
click at [913, 390] on label "True" at bounding box center [947, 405] width 136 height 45
click at [905, 399] on input "True" at bounding box center [897, 405] width 15 height 13
radio input "true"
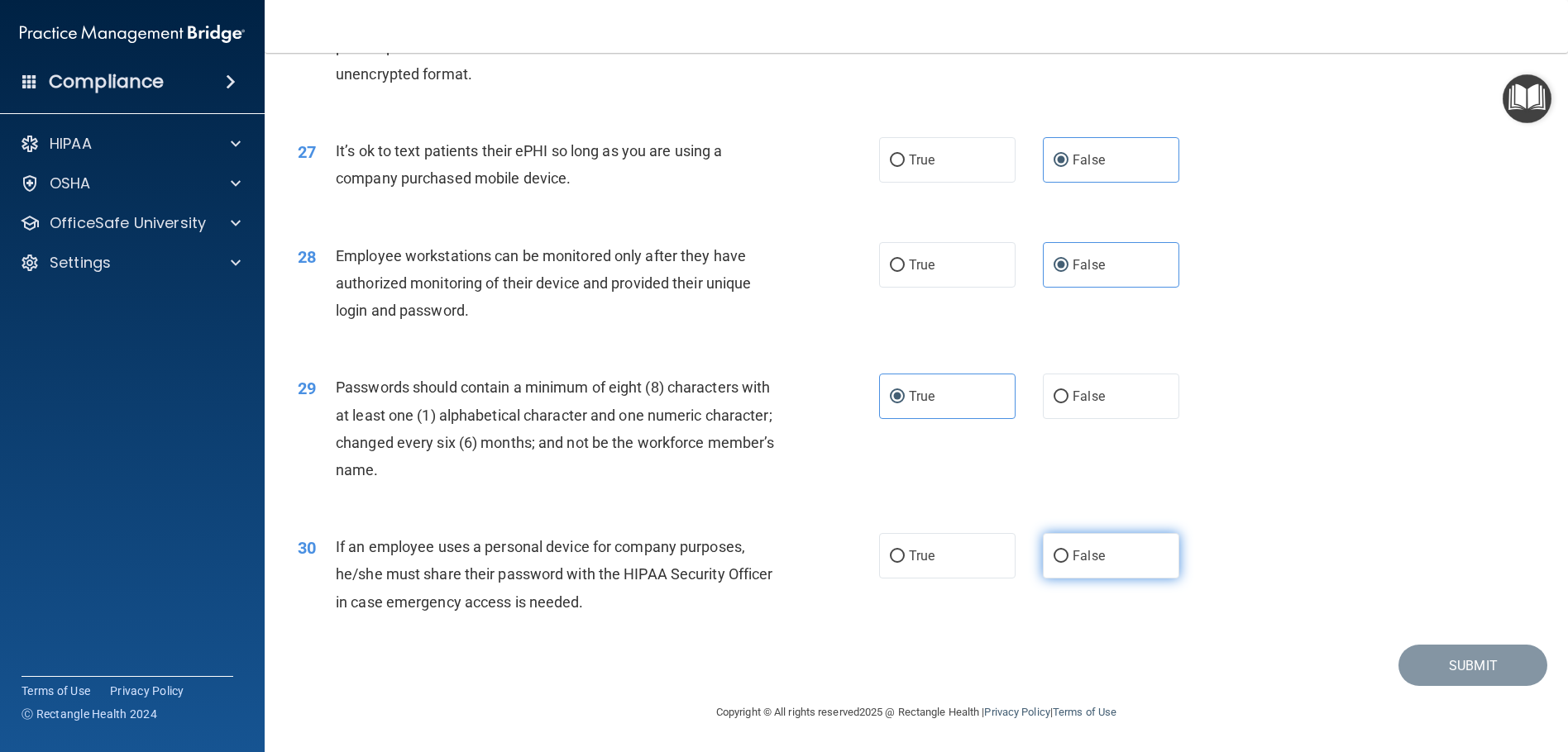
click at [1090, 540] on label "False" at bounding box center [1111, 556] width 136 height 45
click at [1069, 550] on input "False" at bounding box center [1061, 556] width 15 height 13
radio input "true"
click at [1422, 655] on button "Submit" at bounding box center [1473, 666] width 149 height 42
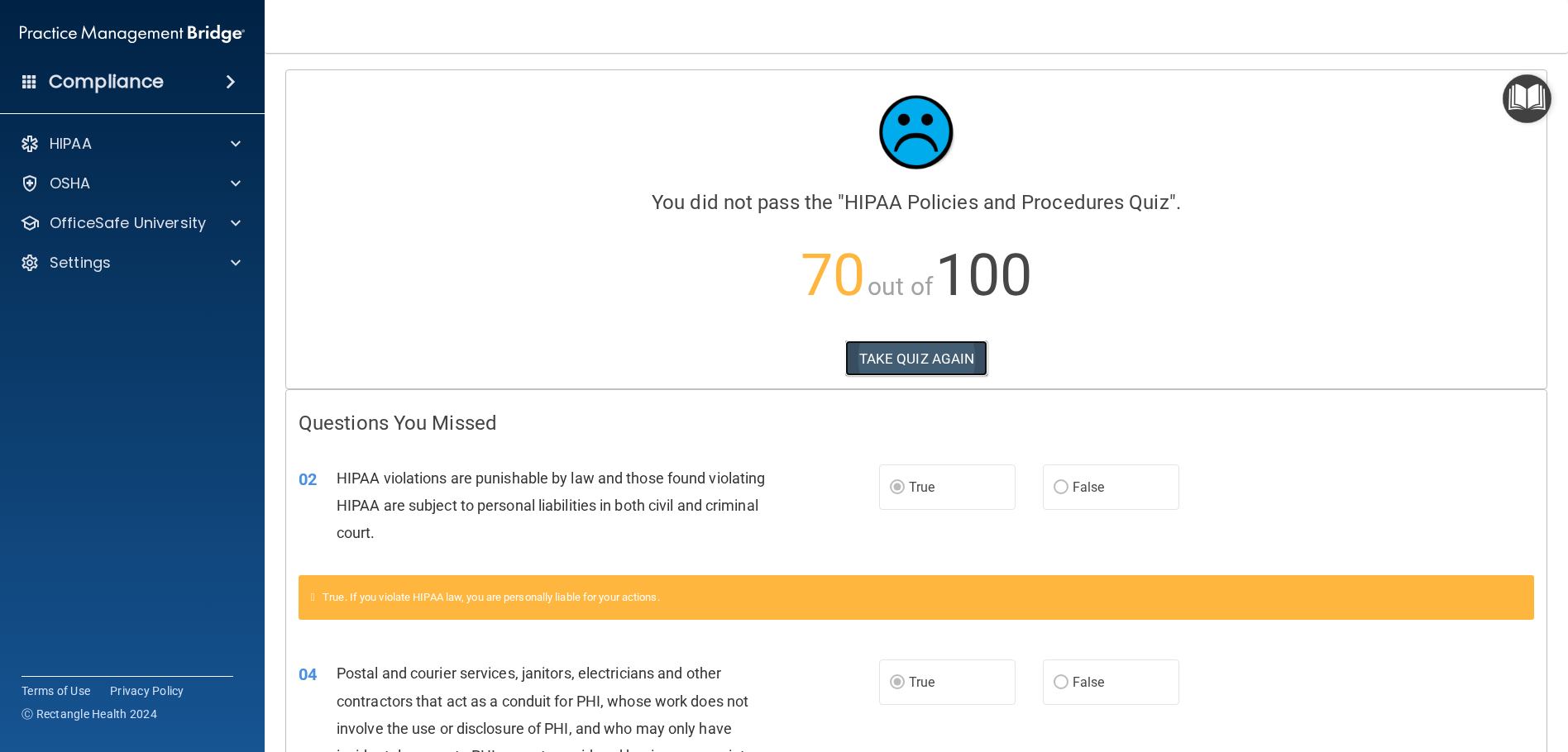
click at [946, 354] on button "TAKE QUIZ AGAIN" at bounding box center [916, 359] width 143 height 37
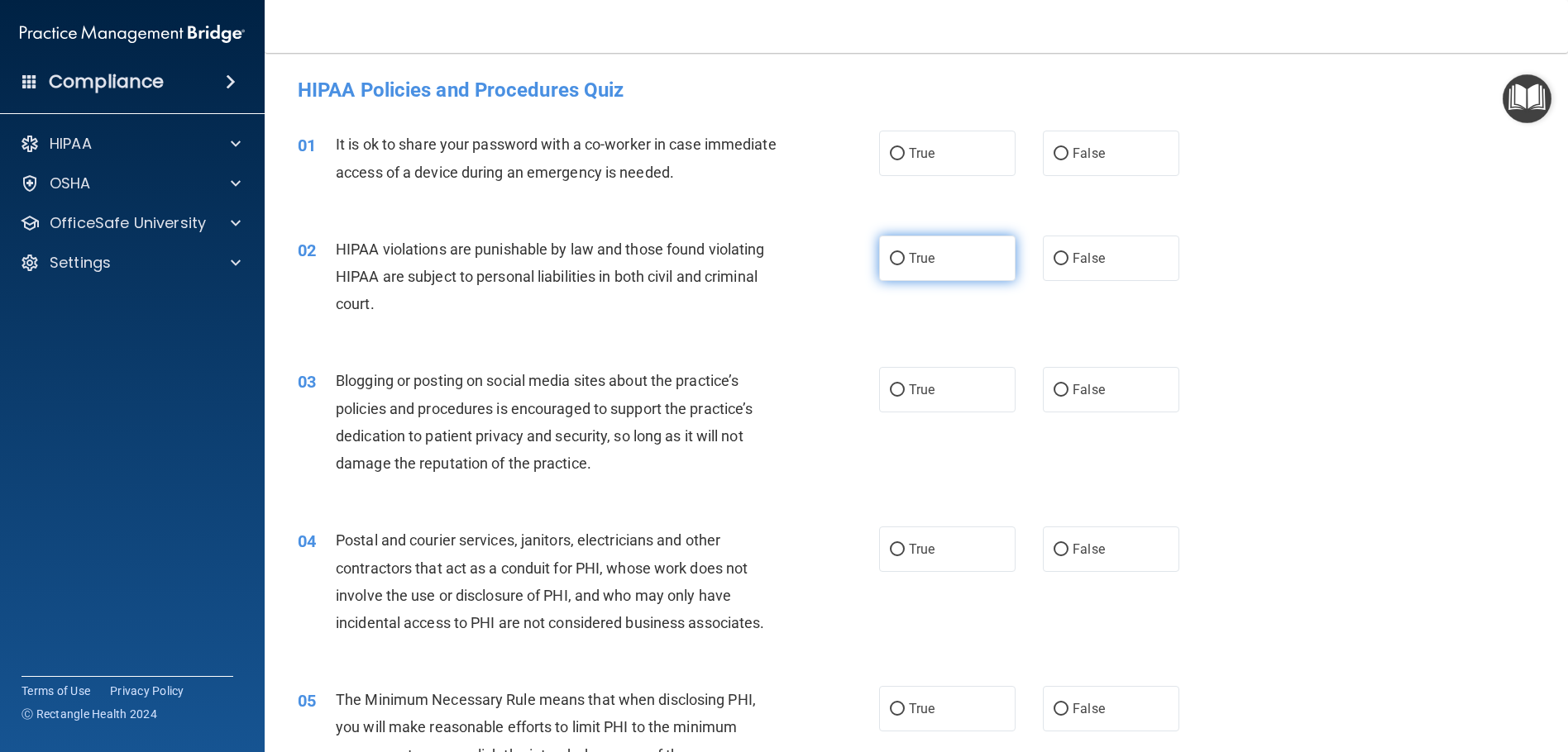
click at [942, 257] on label "True" at bounding box center [947, 258] width 136 height 45
click at [905, 257] on input "True" at bounding box center [897, 259] width 15 height 13
radio input "true"
click at [1088, 162] on label "False" at bounding box center [1111, 153] width 136 height 45
click at [1069, 160] on input "False" at bounding box center [1061, 154] width 15 height 13
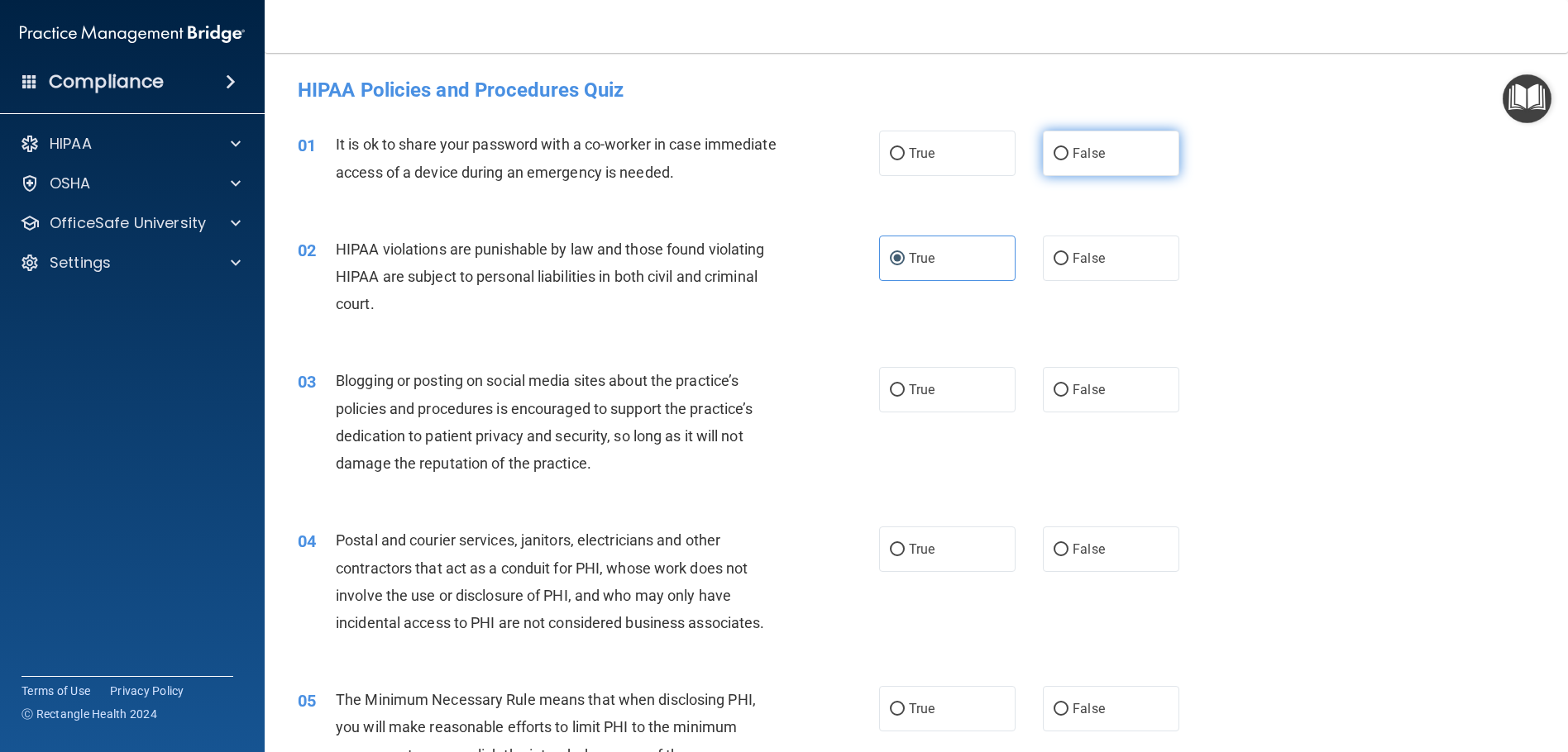
radio input "true"
click at [1125, 371] on label "False" at bounding box center [1111, 389] width 136 height 45
click at [1069, 384] on input "False" at bounding box center [1061, 390] width 15 height 13
radio input "true"
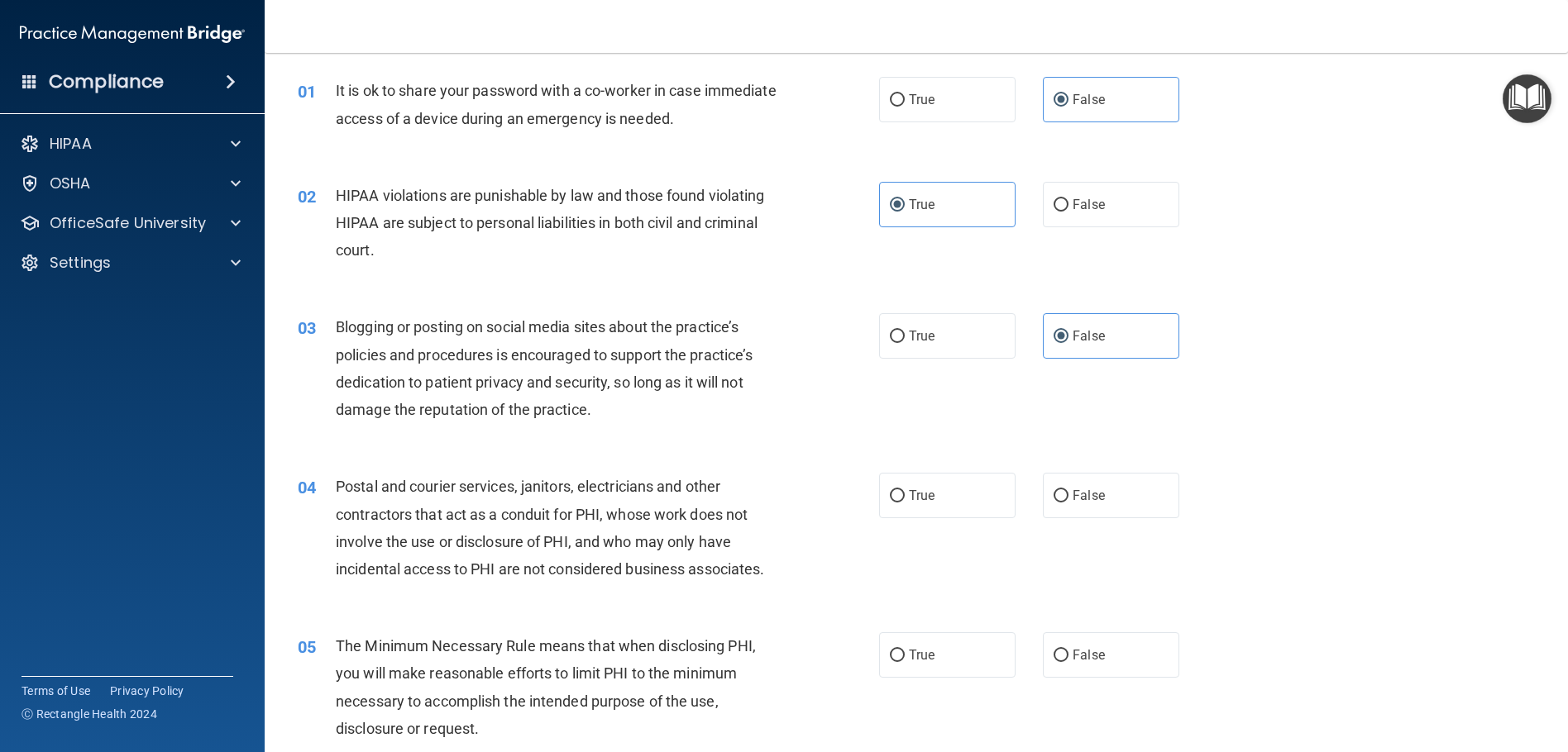
scroll to position [83, 0]
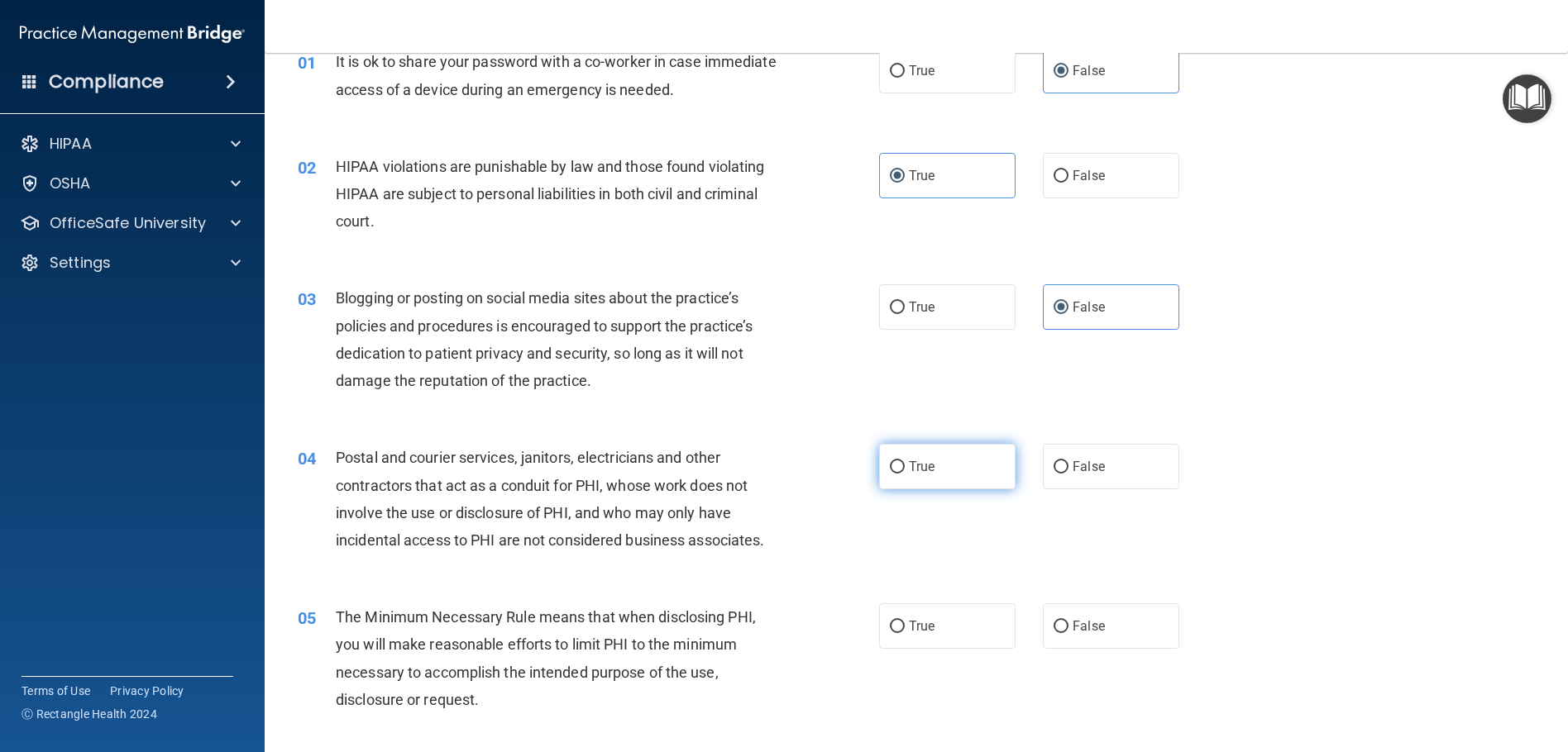
click at [935, 473] on label "True" at bounding box center [947, 466] width 136 height 45
click at [905, 473] on input "True" at bounding box center [897, 467] width 15 height 13
radio input "true"
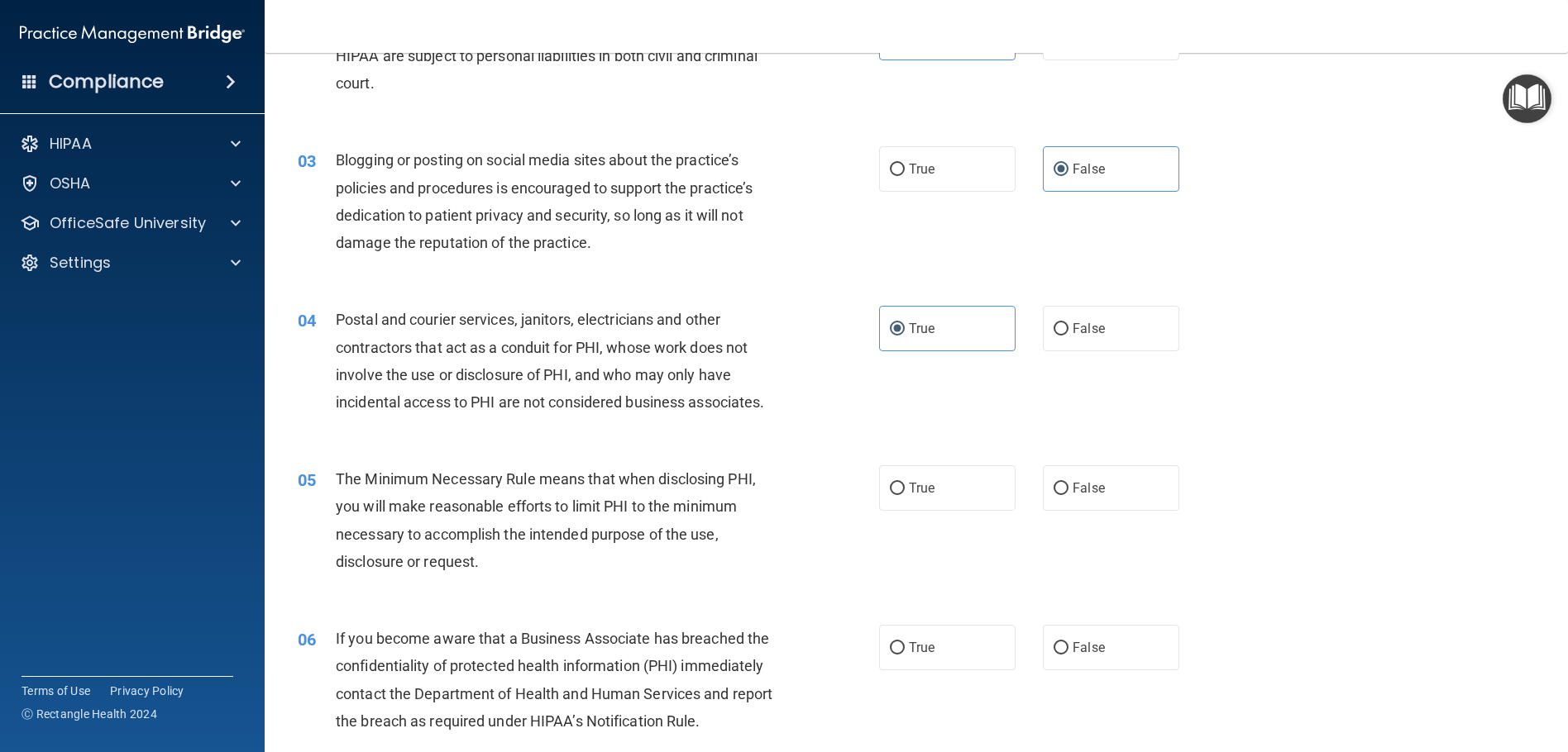
scroll to position [248, 0]
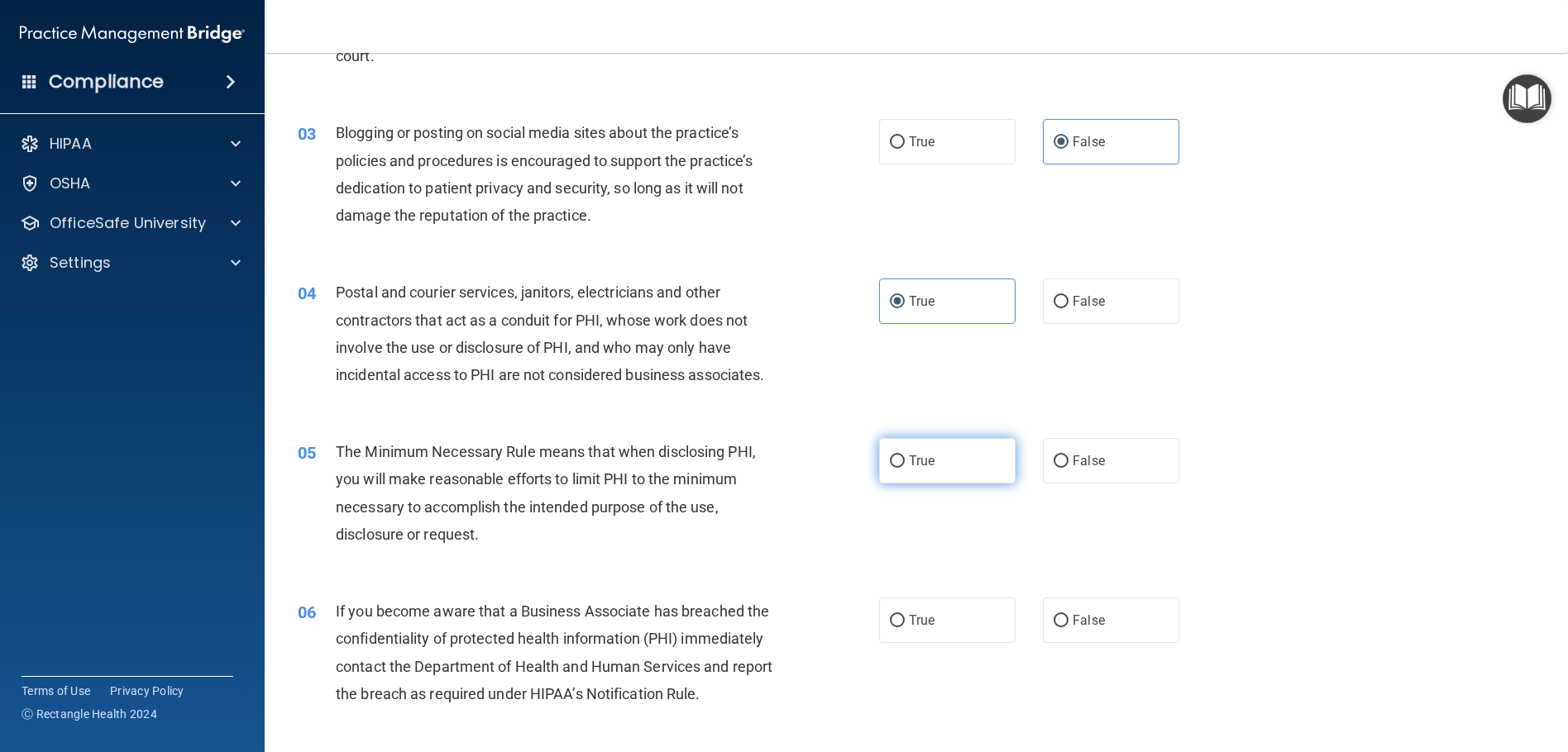
click at [957, 446] on label "True" at bounding box center [947, 460] width 136 height 45
click at [905, 456] on input "True" at bounding box center [897, 461] width 15 height 13
radio input "true"
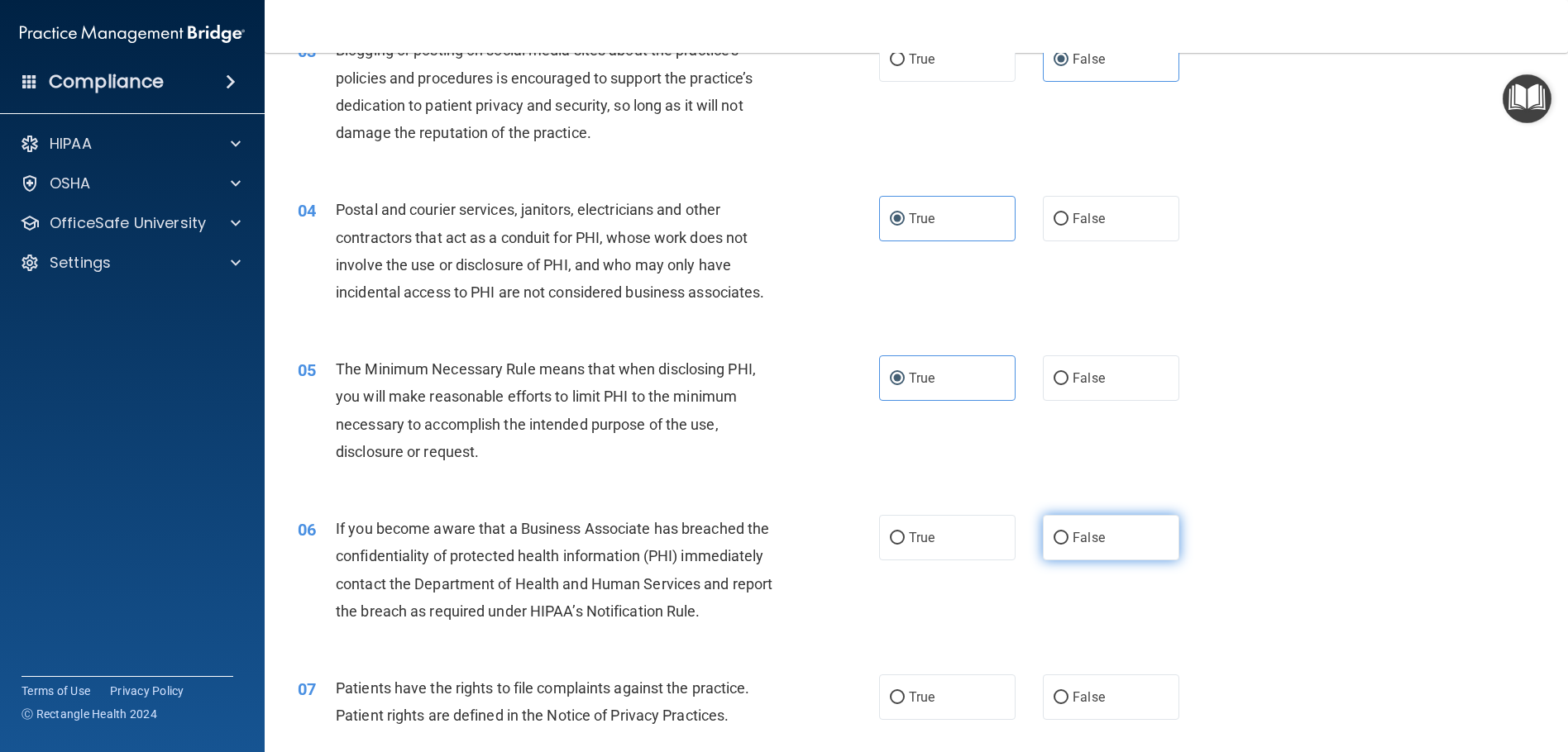
click at [1105, 542] on label "False" at bounding box center [1111, 538] width 136 height 45
click at [1069, 542] on input "False" at bounding box center [1061, 539] width 15 height 13
radio input "true"
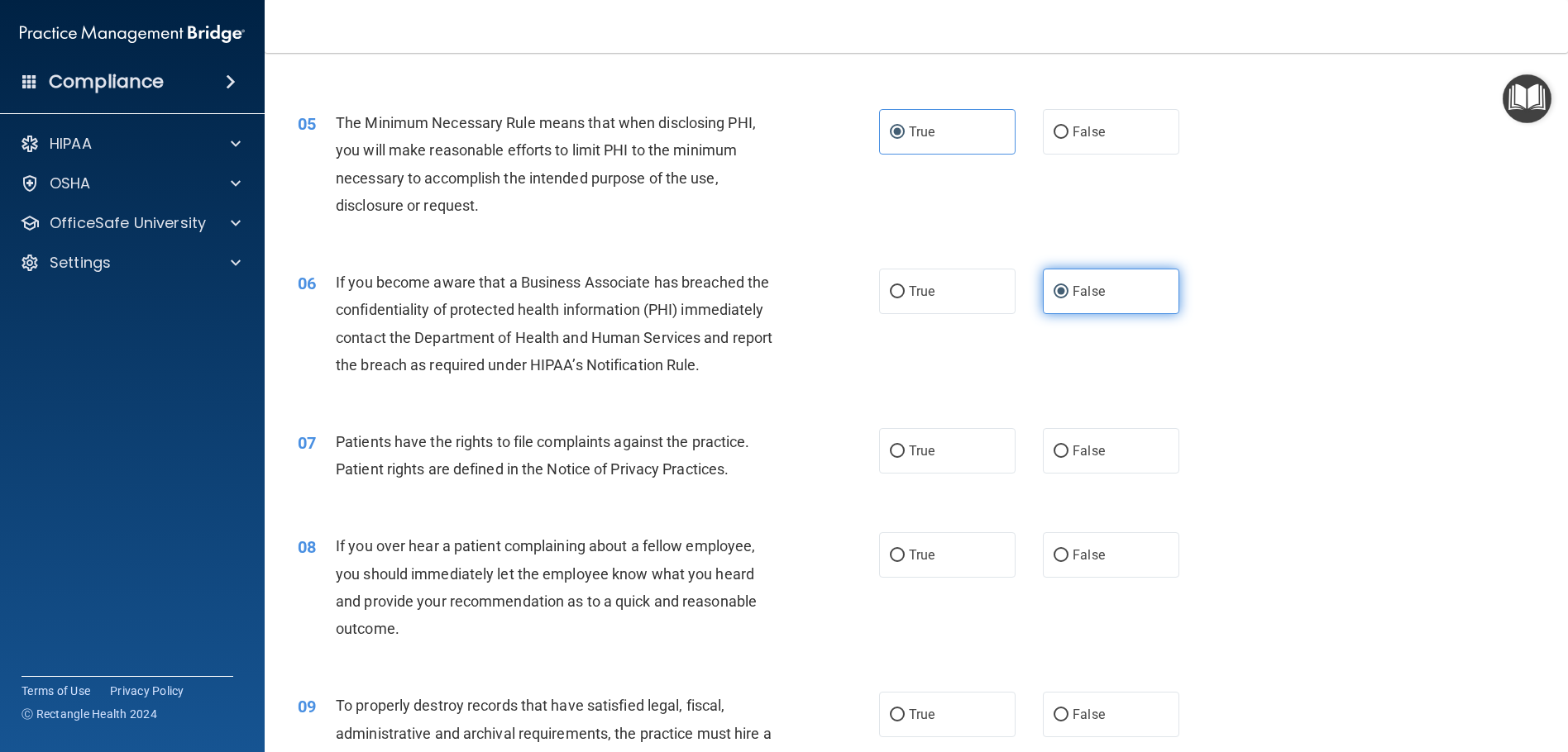
scroll to position [579, 0]
click at [960, 455] on label "True" at bounding box center [947, 450] width 136 height 45
click at [905, 455] on input "True" at bounding box center [897, 450] width 15 height 13
radio input "true"
click at [1061, 551] on label "False" at bounding box center [1111, 553] width 136 height 45
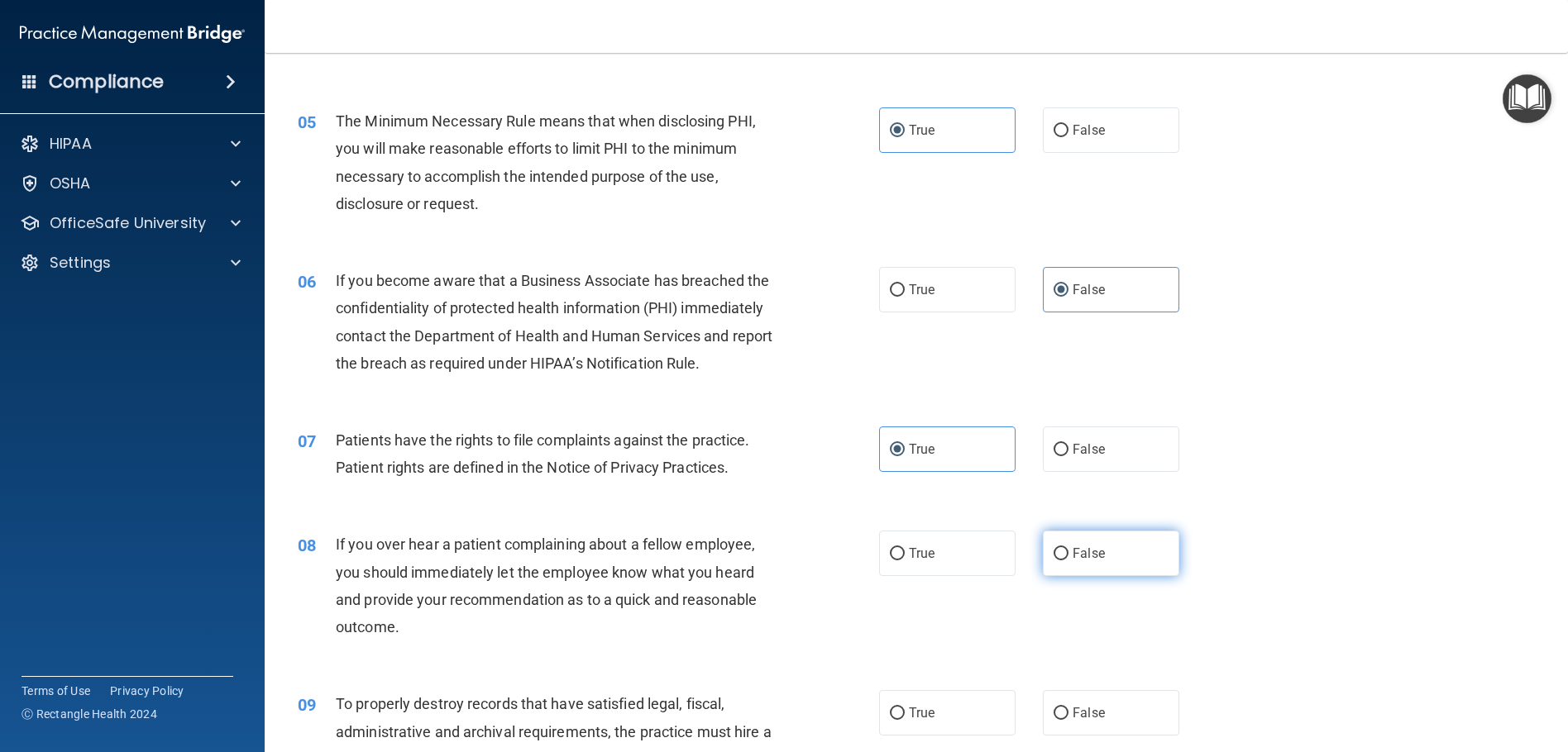
click at [1061, 551] on input "False" at bounding box center [1061, 554] width 15 height 13
radio input "true"
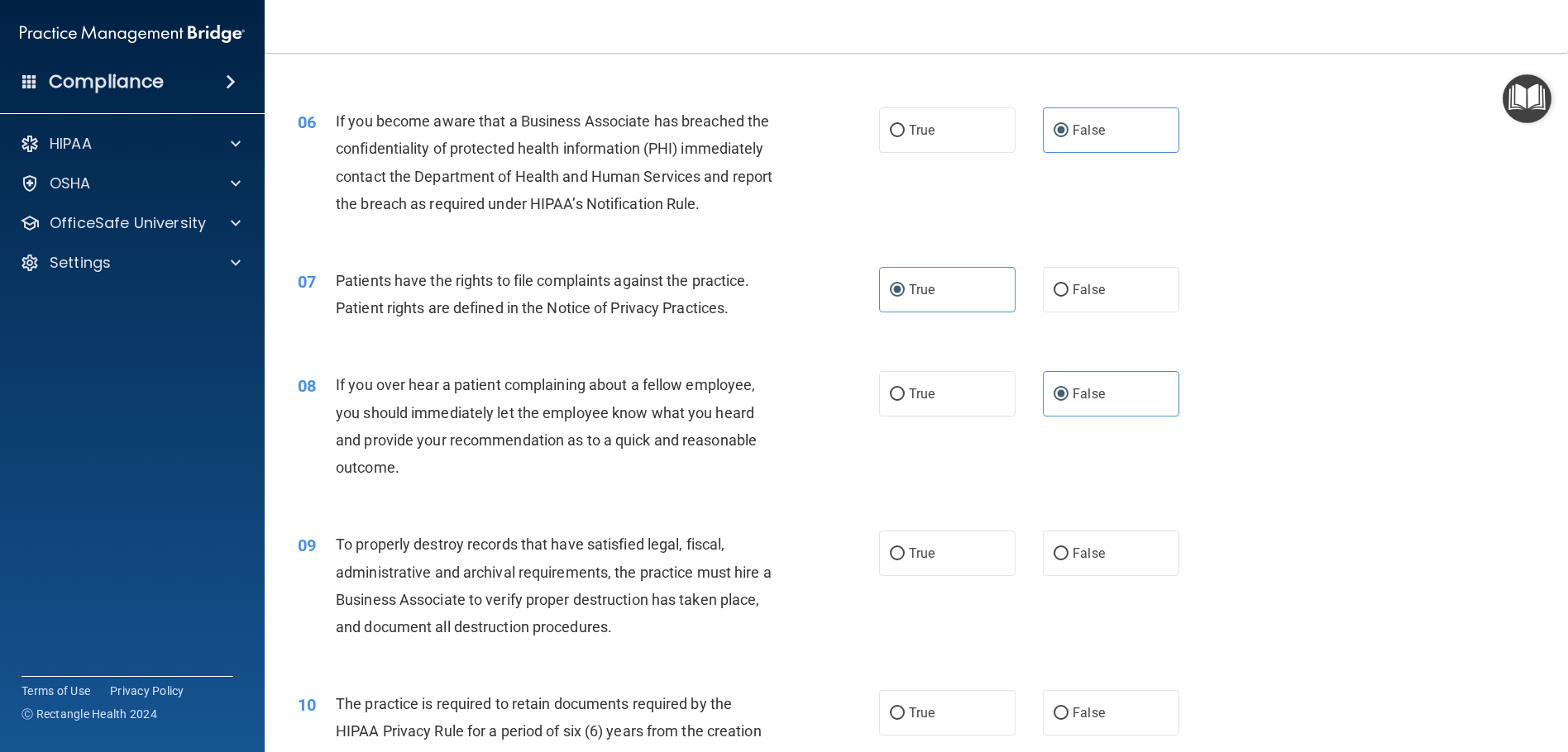
scroll to position [744, 0]
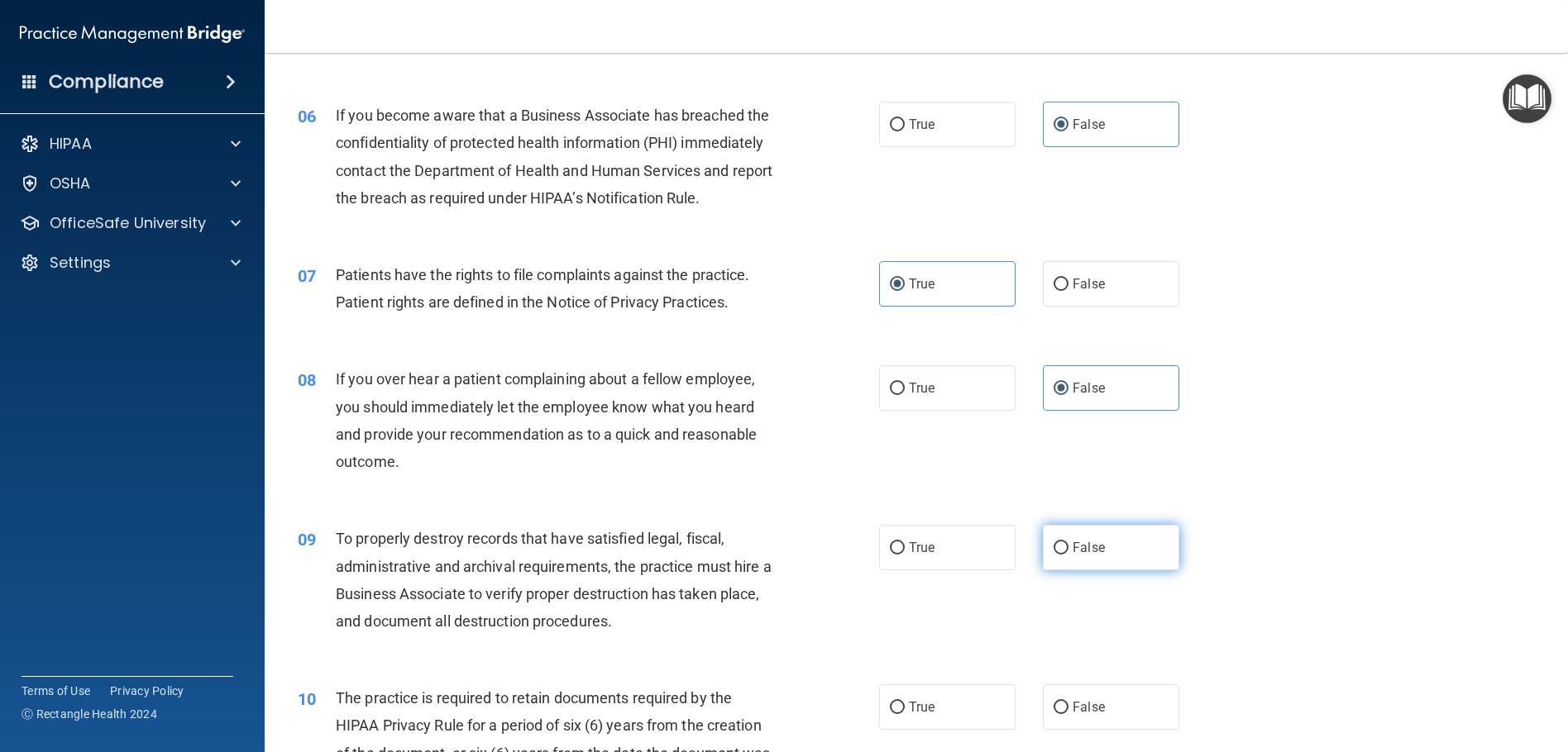
click at [1073, 550] on span "False" at bounding box center [1089, 547] width 33 height 16
click at [1069, 550] on input "False" at bounding box center [1061, 548] width 15 height 13
radio input "true"
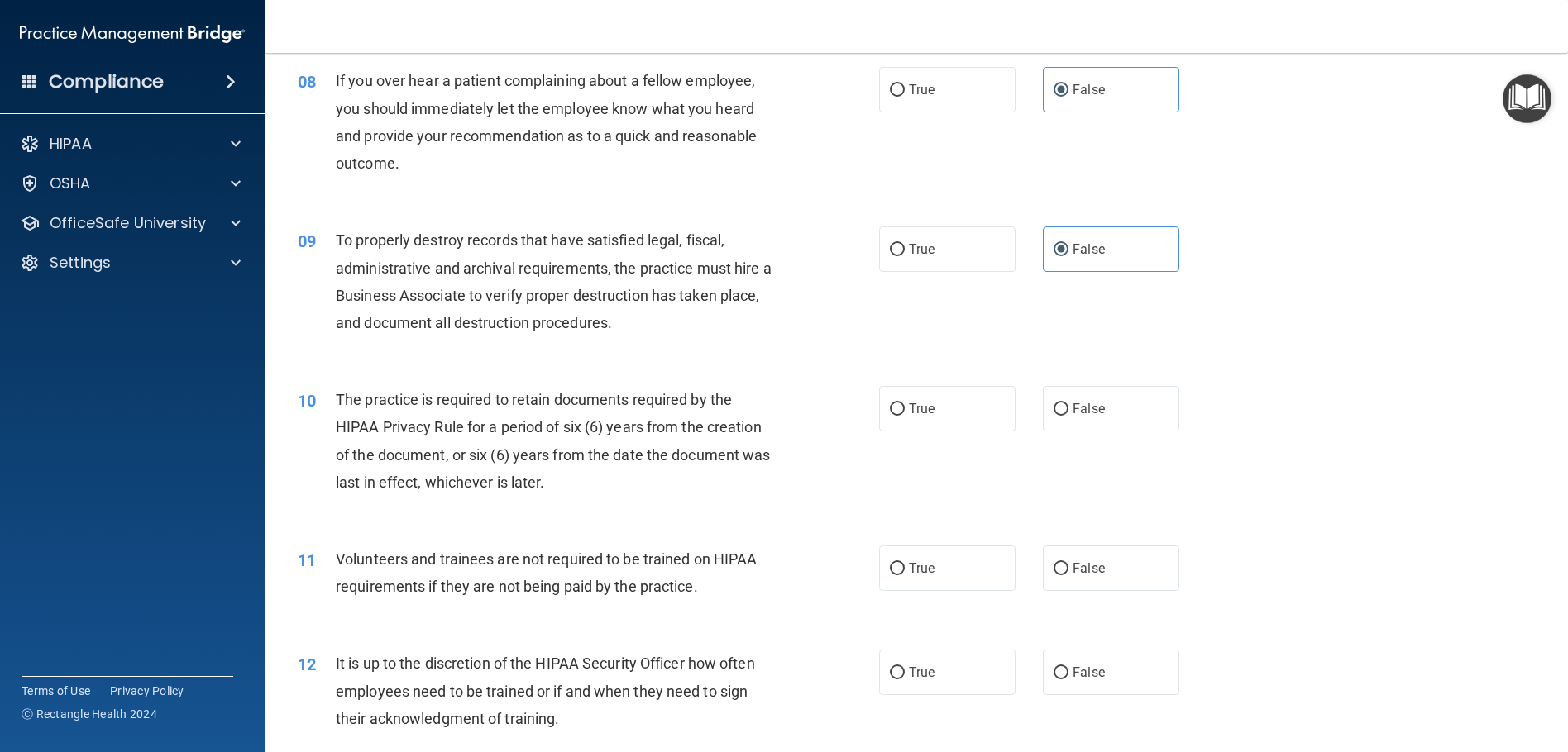
scroll to position [1075, 0]
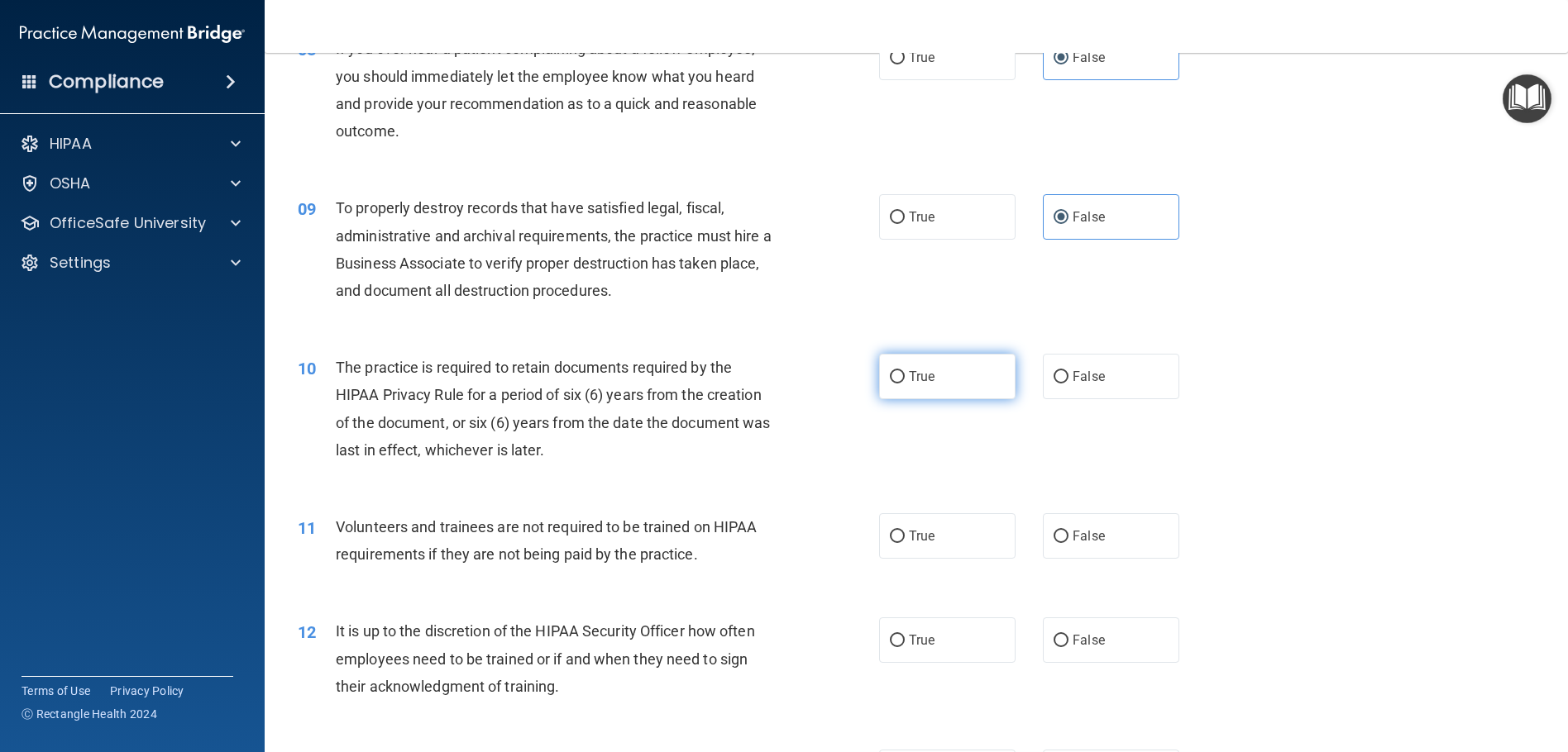
click at [909, 387] on label "True" at bounding box center [947, 376] width 136 height 45
click at [905, 383] on input "True" at bounding box center [897, 377] width 15 height 13
radio input "true"
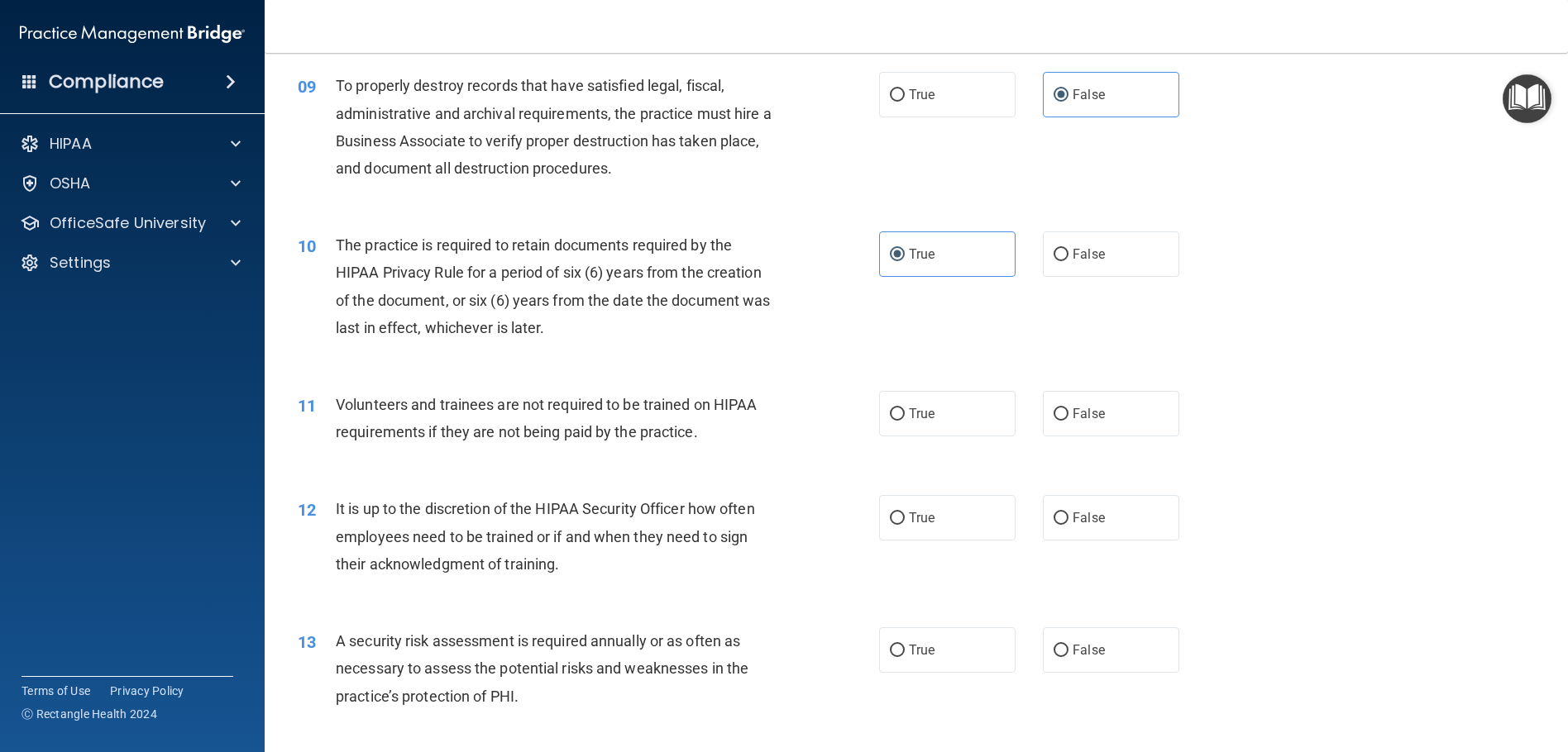
scroll to position [1240, 0]
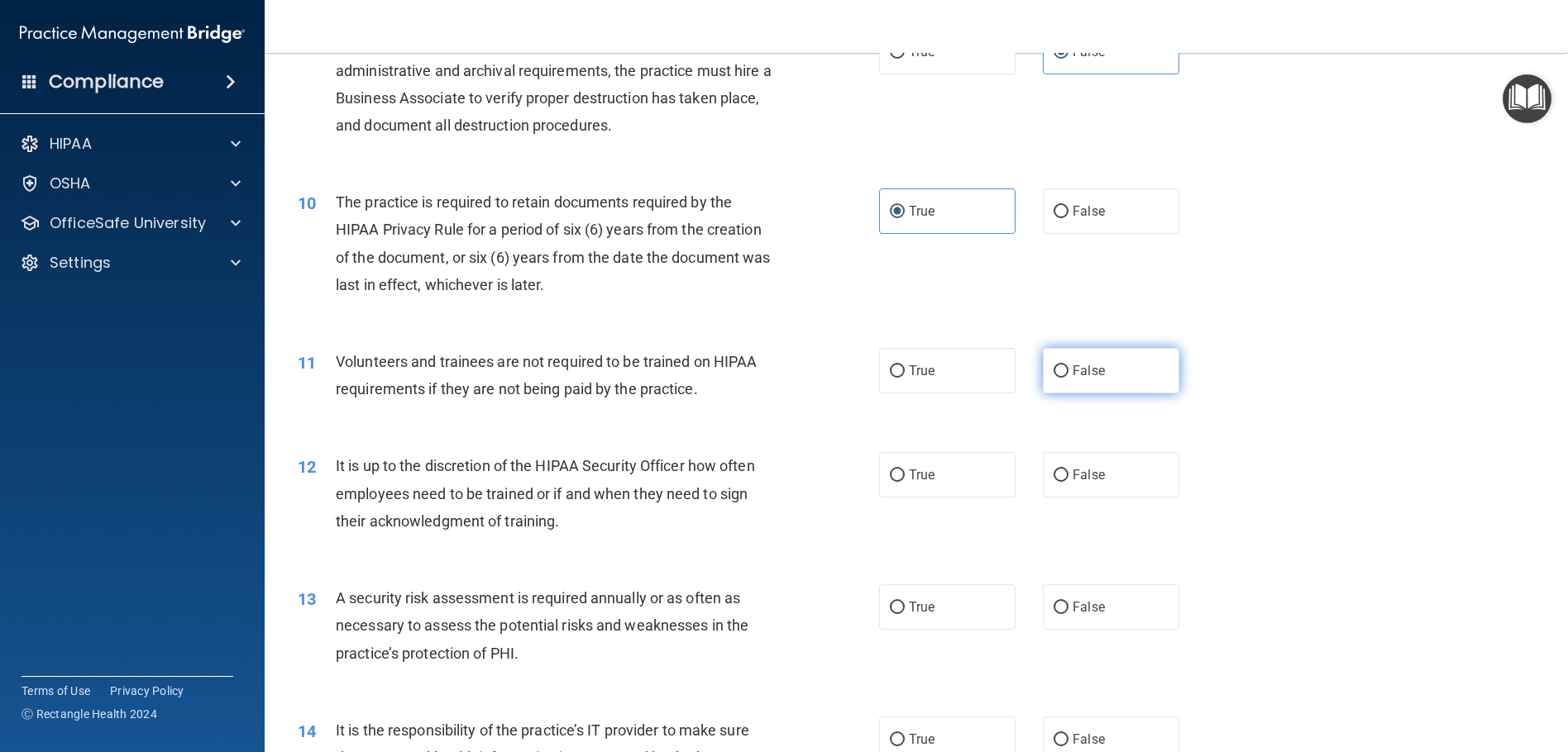
click at [1144, 365] on label "False" at bounding box center [1111, 371] width 136 height 45
click at [1069, 366] on input "False" at bounding box center [1061, 372] width 15 height 13
radio input "true"
click at [1089, 484] on label "False" at bounding box center [1111, 475] width 136 height 45
click at [1069, 482] on input "False" at bounding box center [1061, 475] width 15 height 13
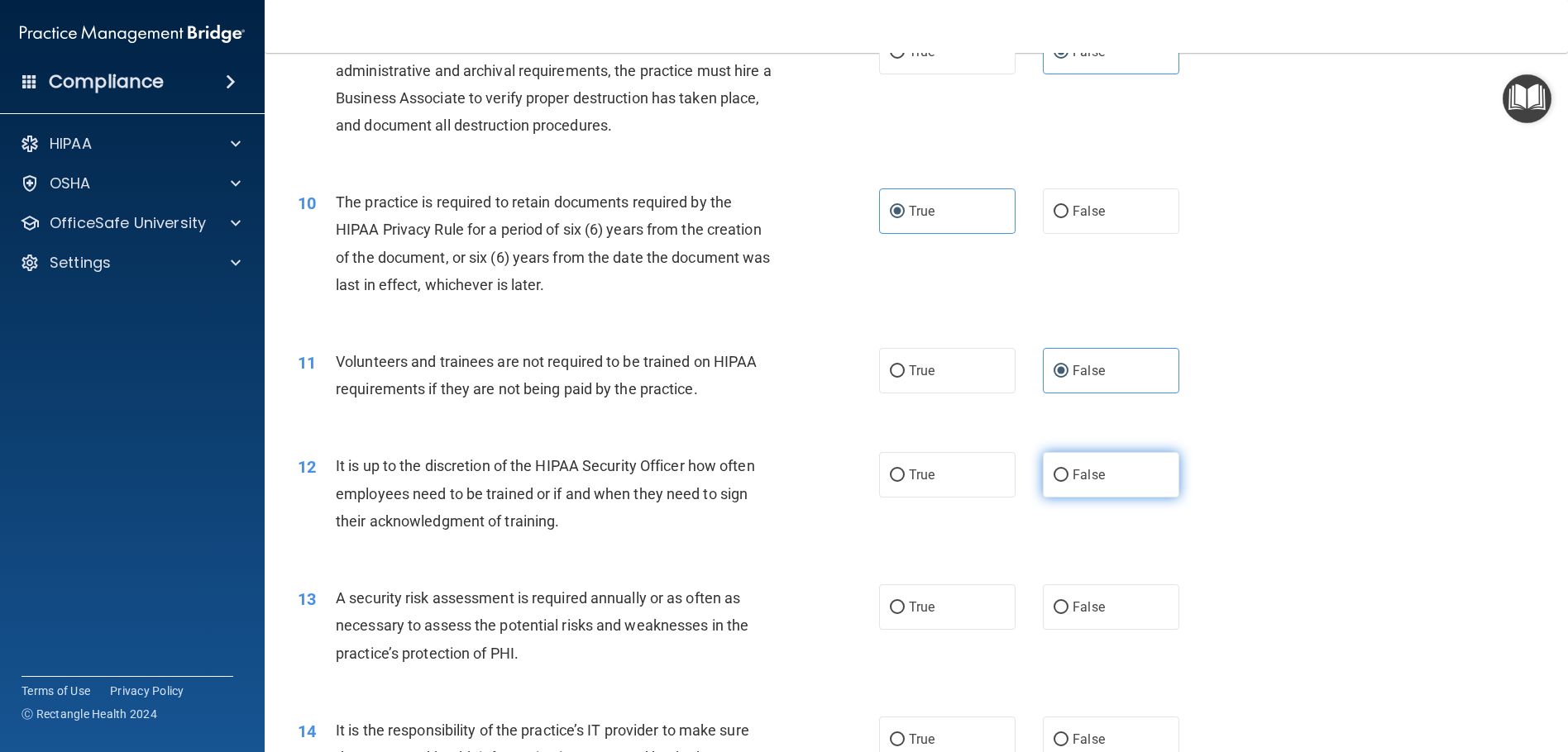
radio input "true"
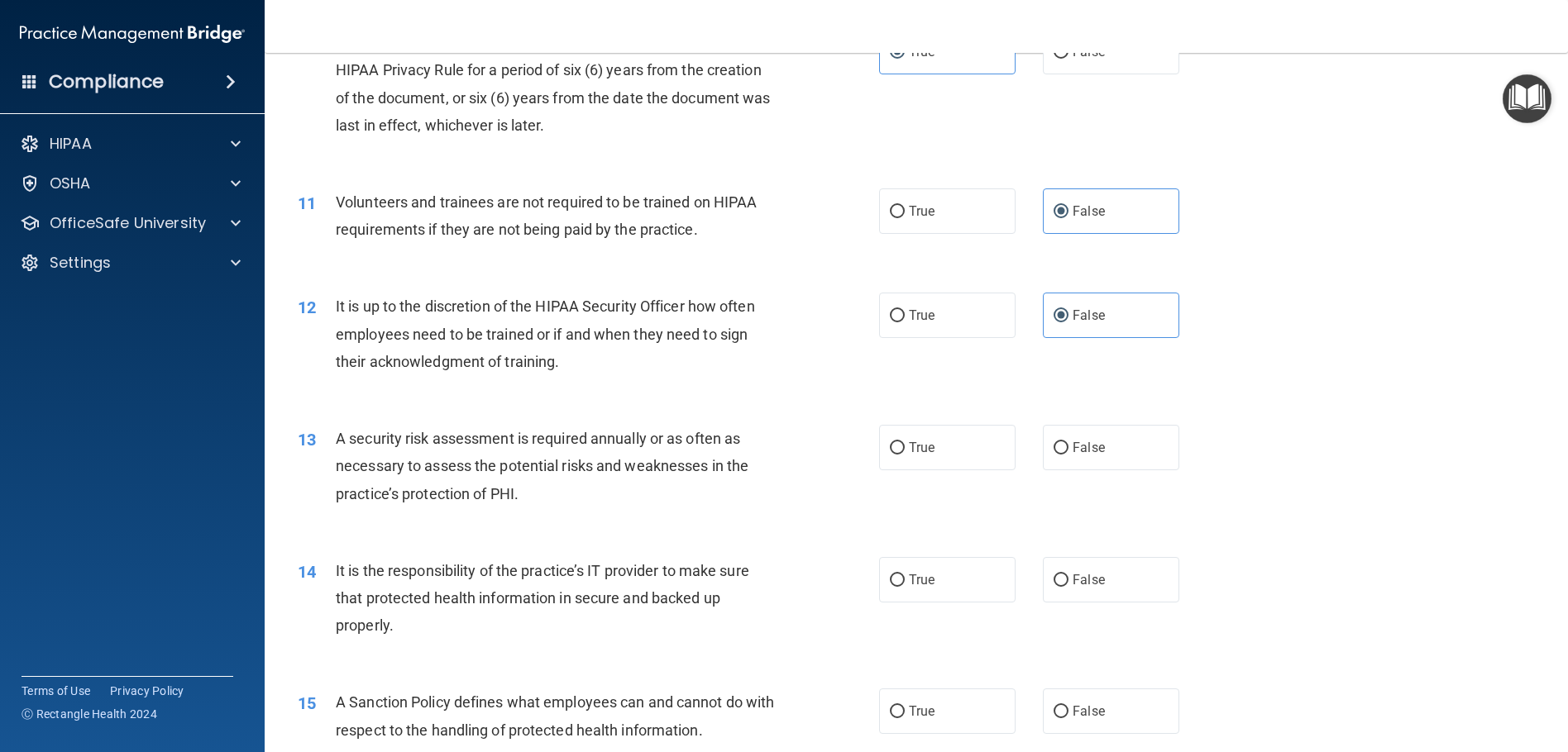
scroll to position [1405, 0]
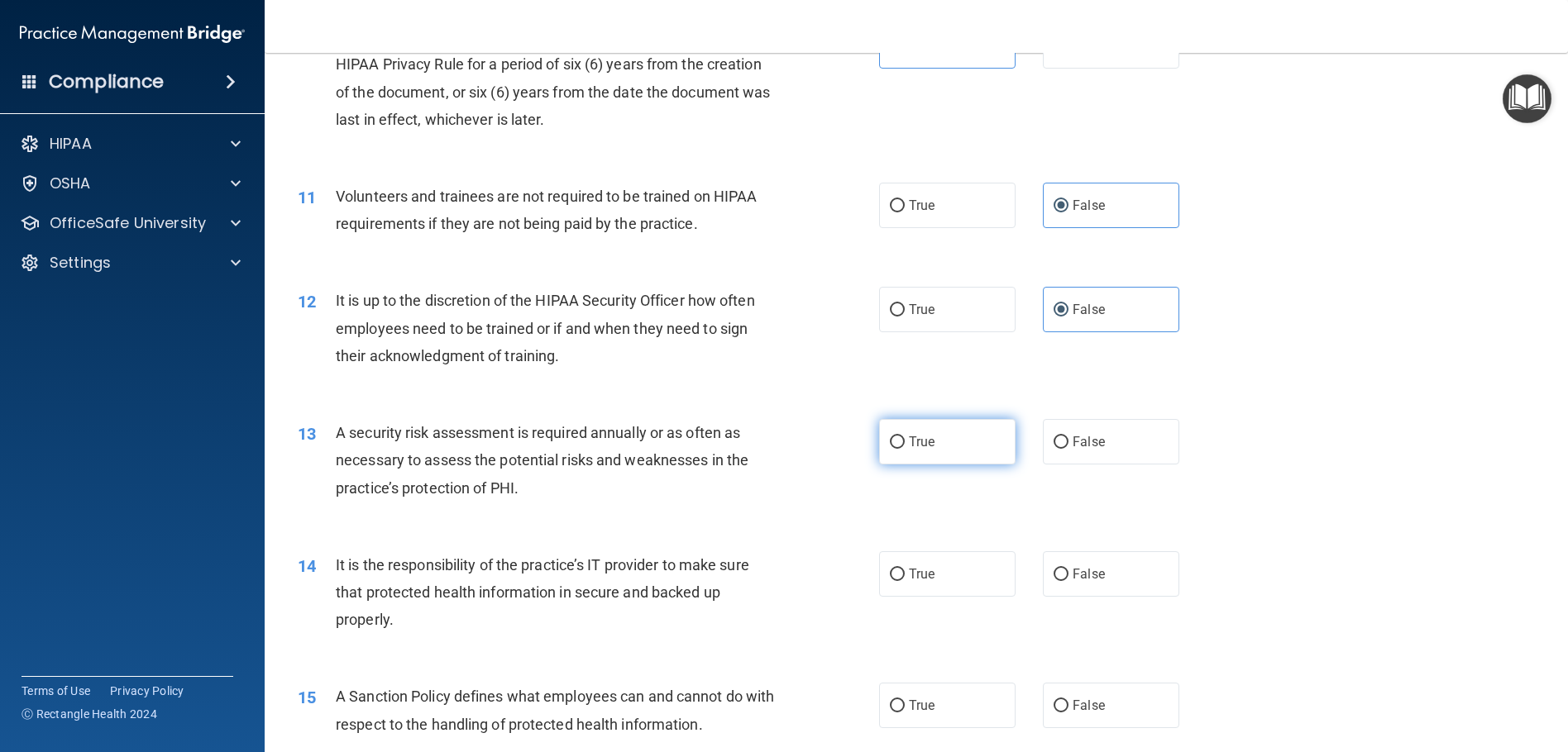
click at [989, 454] on label "True" at bounding box center [947, 442] width 136 height 45
click at [905, 449] on input "True" at bounding box center [897, 443] width 15 height 13
radio input "true"
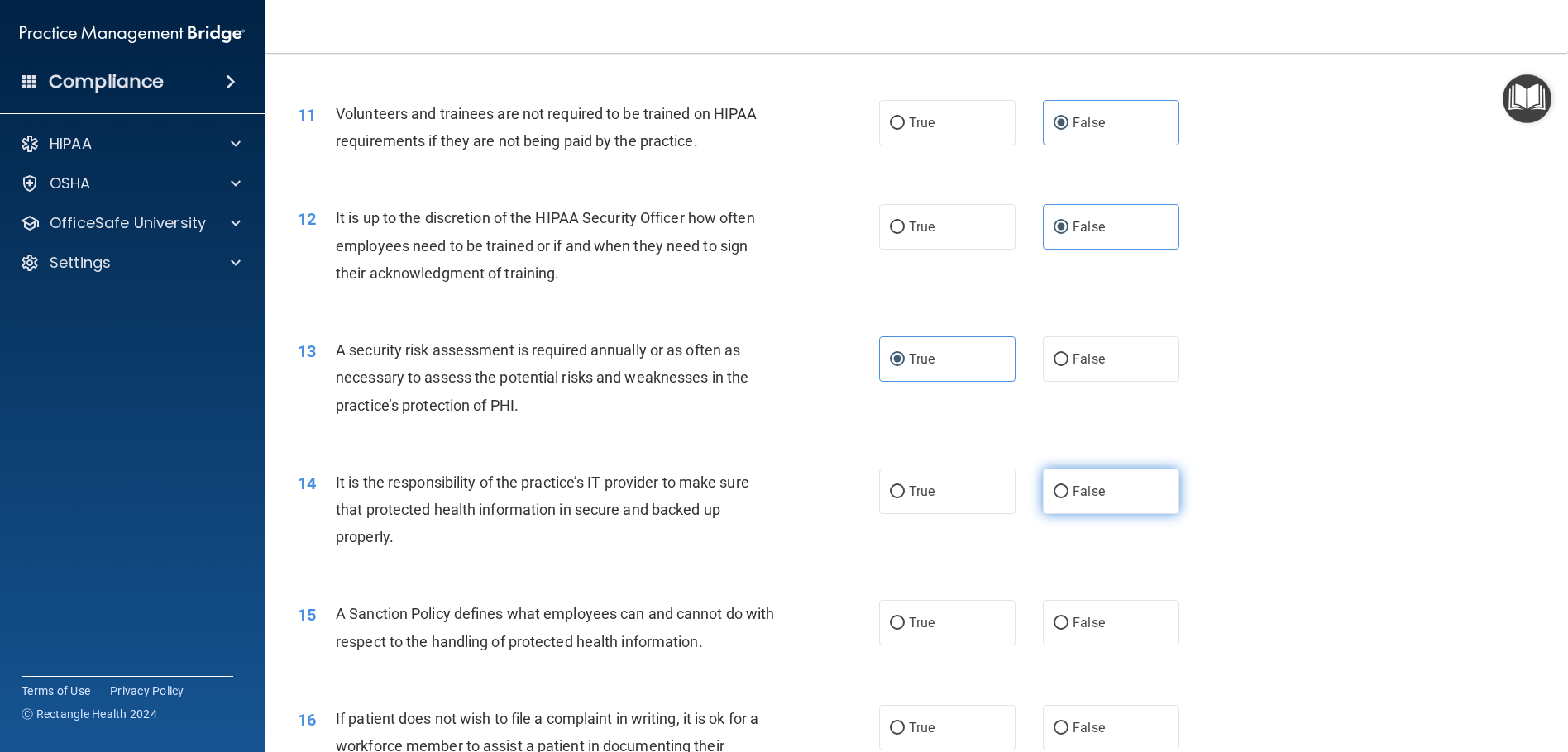
click at [1124, 493] on label "False" at bounding box center [1111, 491] width 136 height 45
click at [1069, 493] on input "False" at bounding box center [1061, 492] width 15 height 13
radio input "true"
click at [1131, 616] on label "False" at bounding box center [1111, 623] width 136 height 45
click at [1069, 618] on input "False" at bounding box center [1061, 624] width 15 height 13
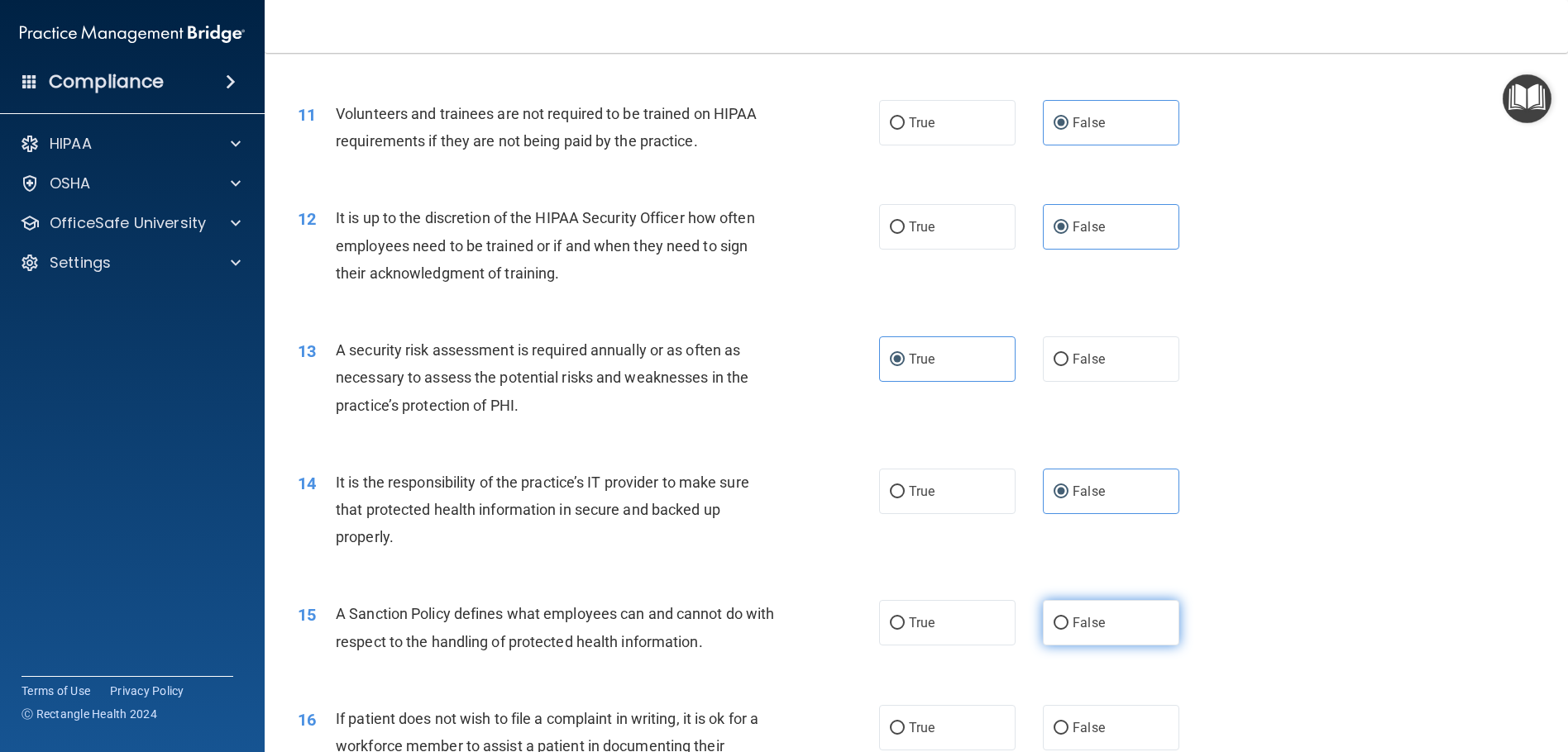
radio input "true"
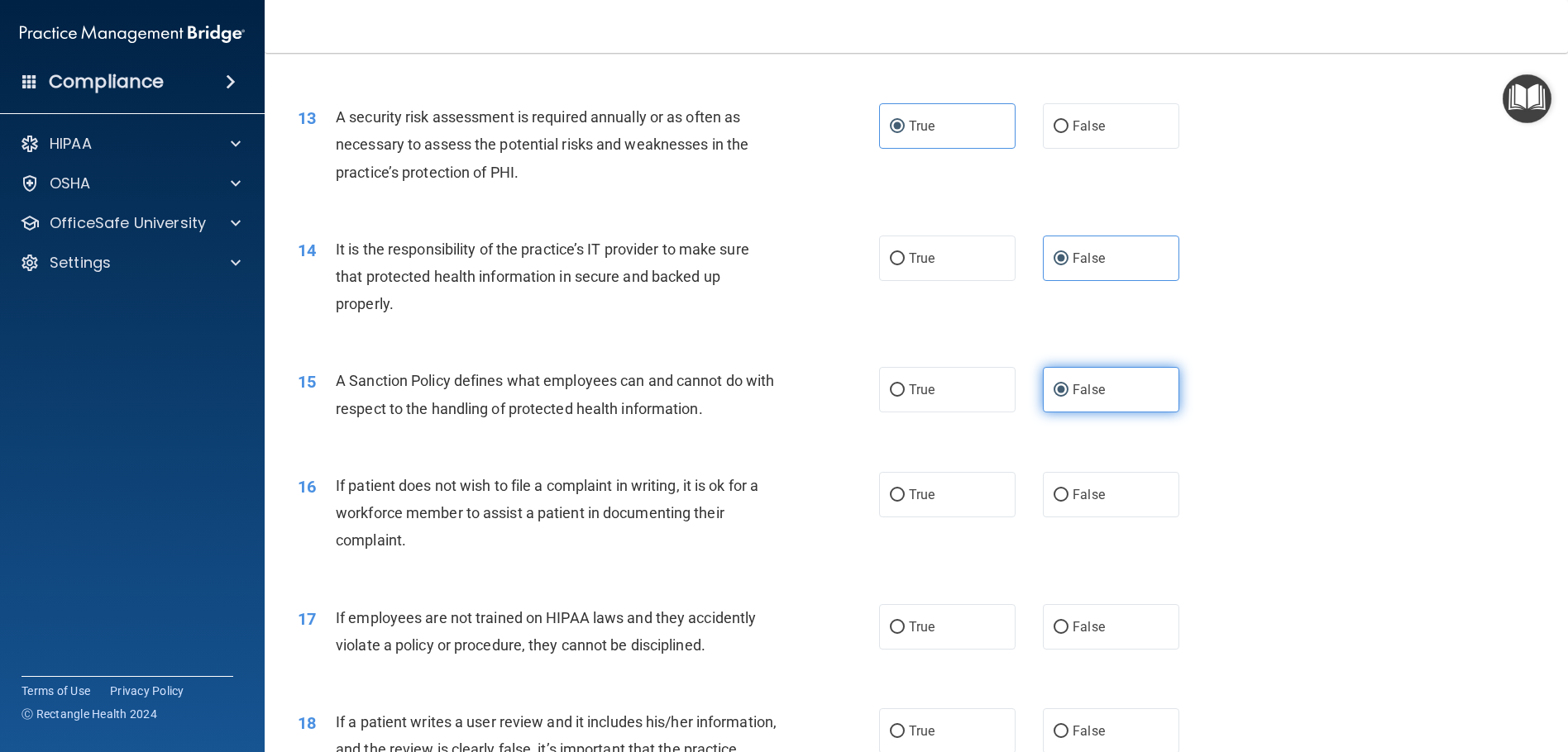
scroll to position [1736, 0]
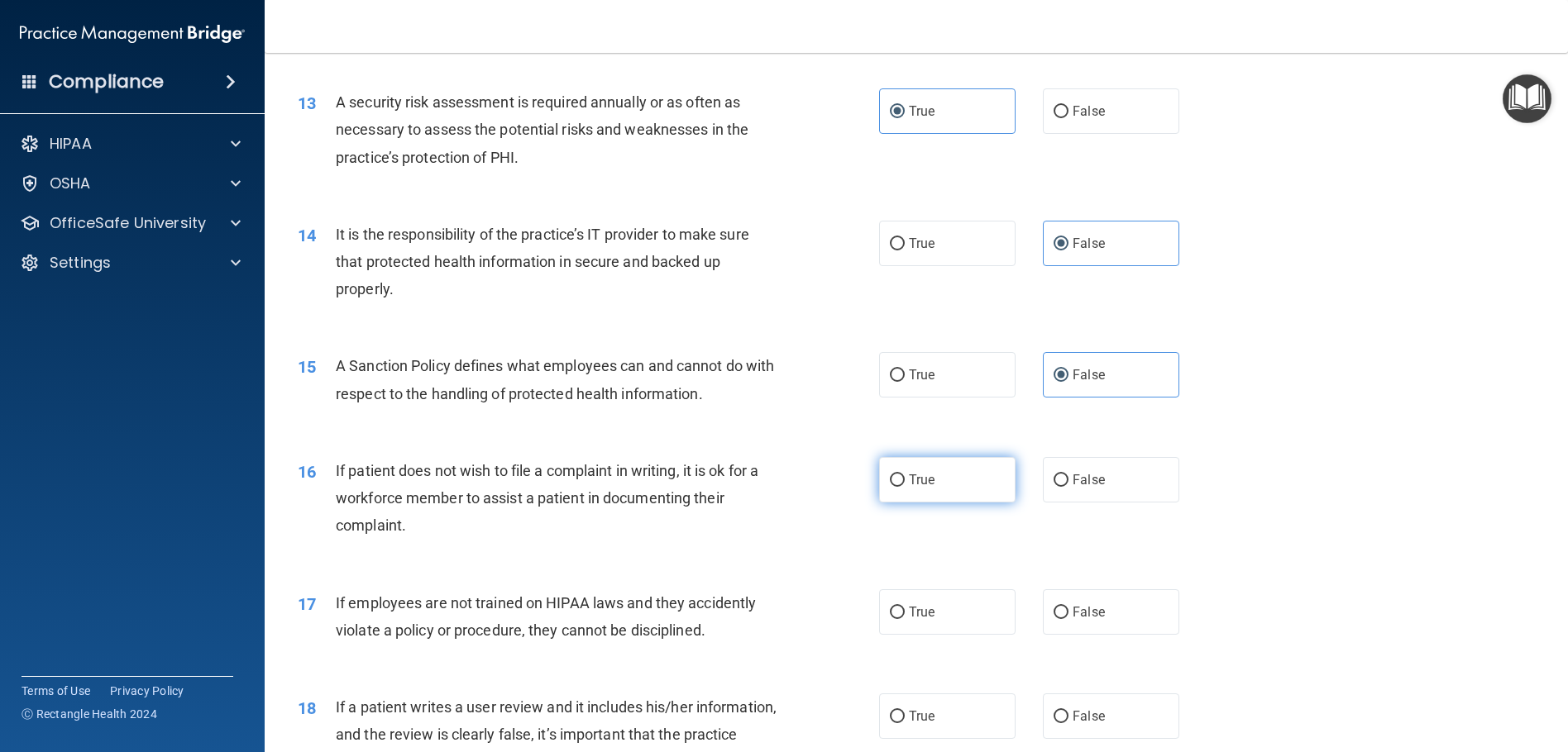
click at [894, 462] on label "True" at bounding box center [947, 480] width 136 height 45
click at [894, 474] on input "True" at bounding box center [897, 480] width 15 height 13
radio input "true"
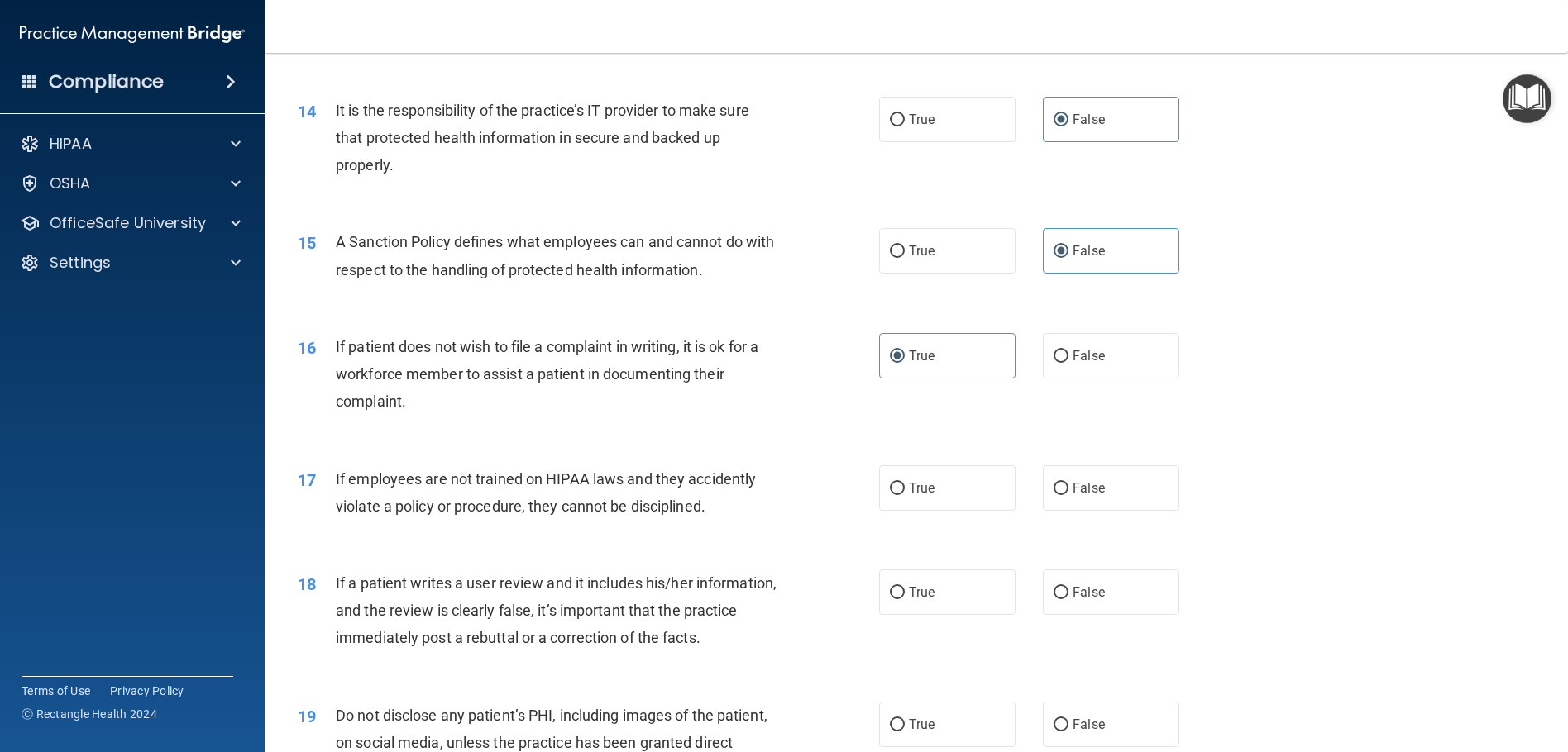
scroll to position [1901, 0]
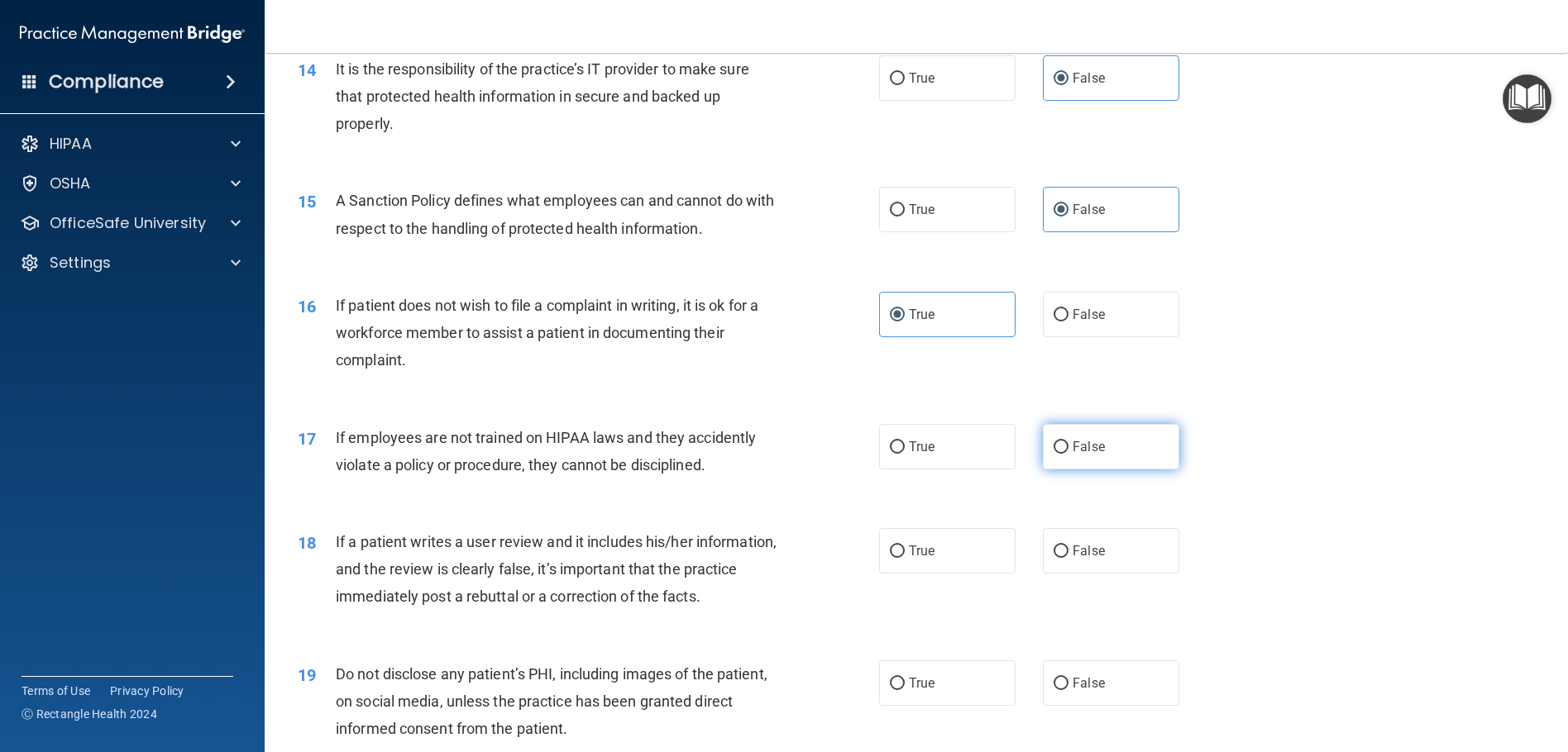
click at [1142, 441] on label "False" at bounding box center [1111, 447] width 136 height 45
click at [1069, 442] on input "False" at bounding box center [1061, 448] width 15 height 13
radio input "true"
click at [1134, 552] on label "False" at bounding box center [1111, 551] width 136 height 45
click at [1069, 552] on input "False" at bounding box center [1061, 551] width 15 height 13
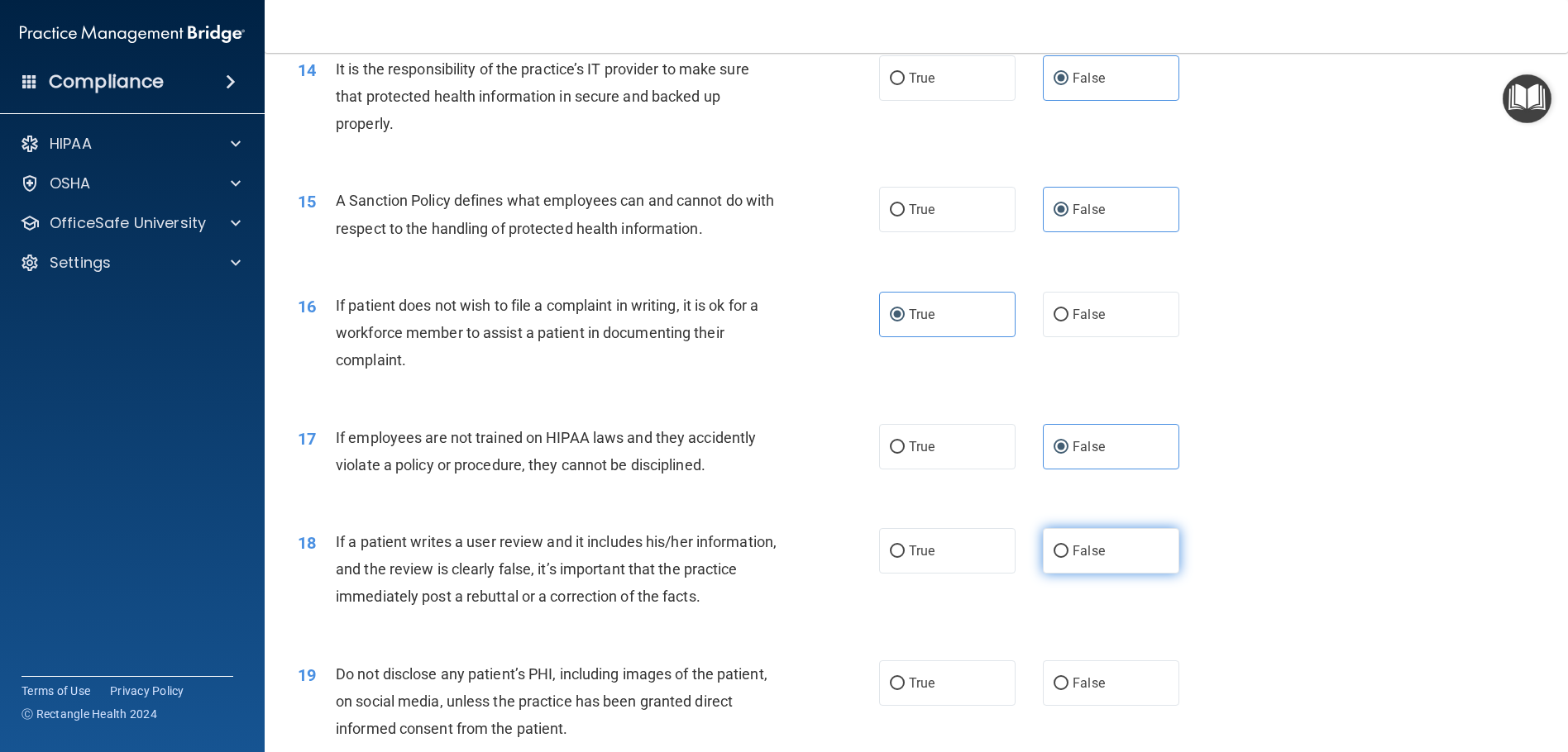
radio input "true"
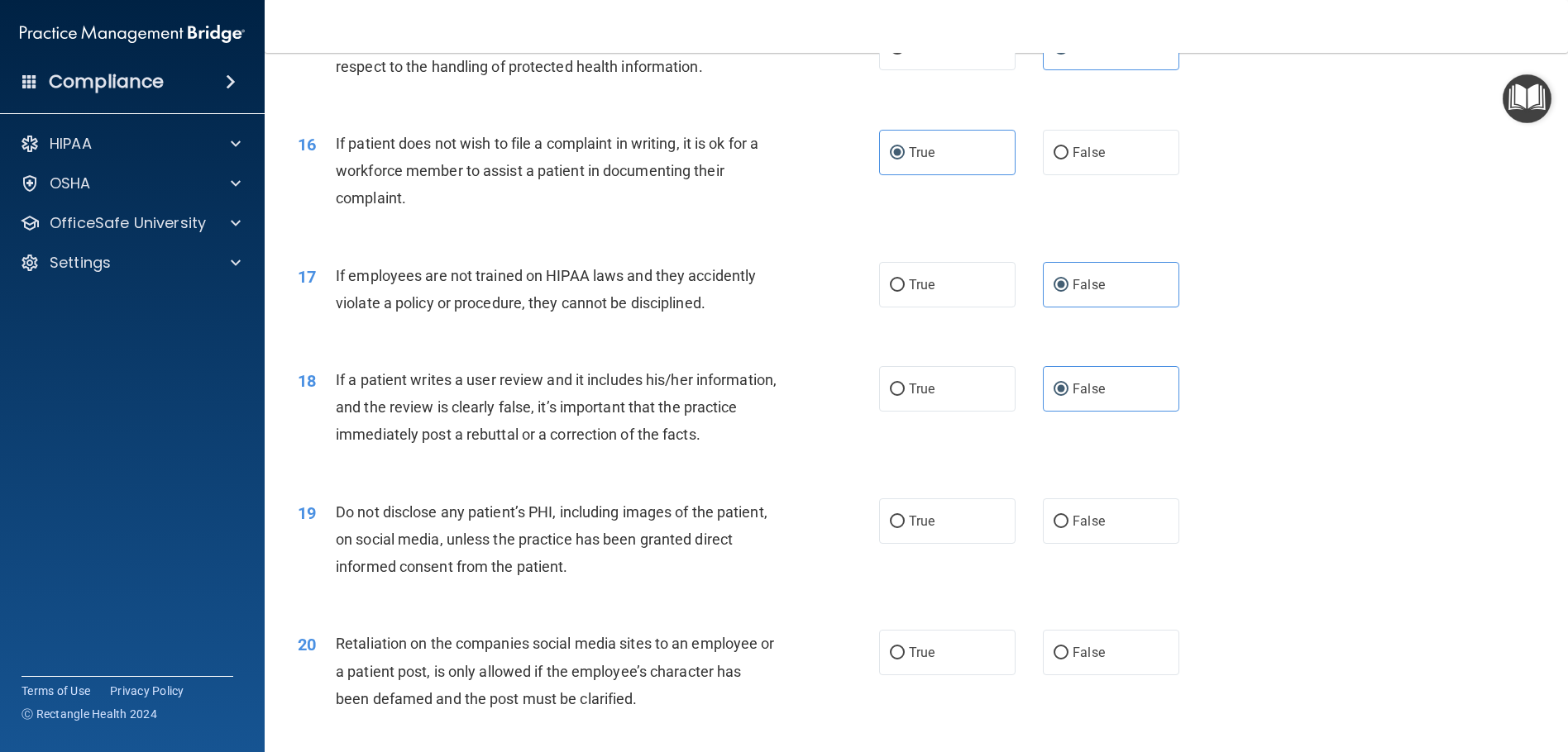
scroll to position [2066, 0]
click at [961, 519] on label "True" at bounding box center [947, 518] width 136 height 45
click at [905, 519] on input "True" at bounding box center [897, 519] width 15 height 13
radio input "true"
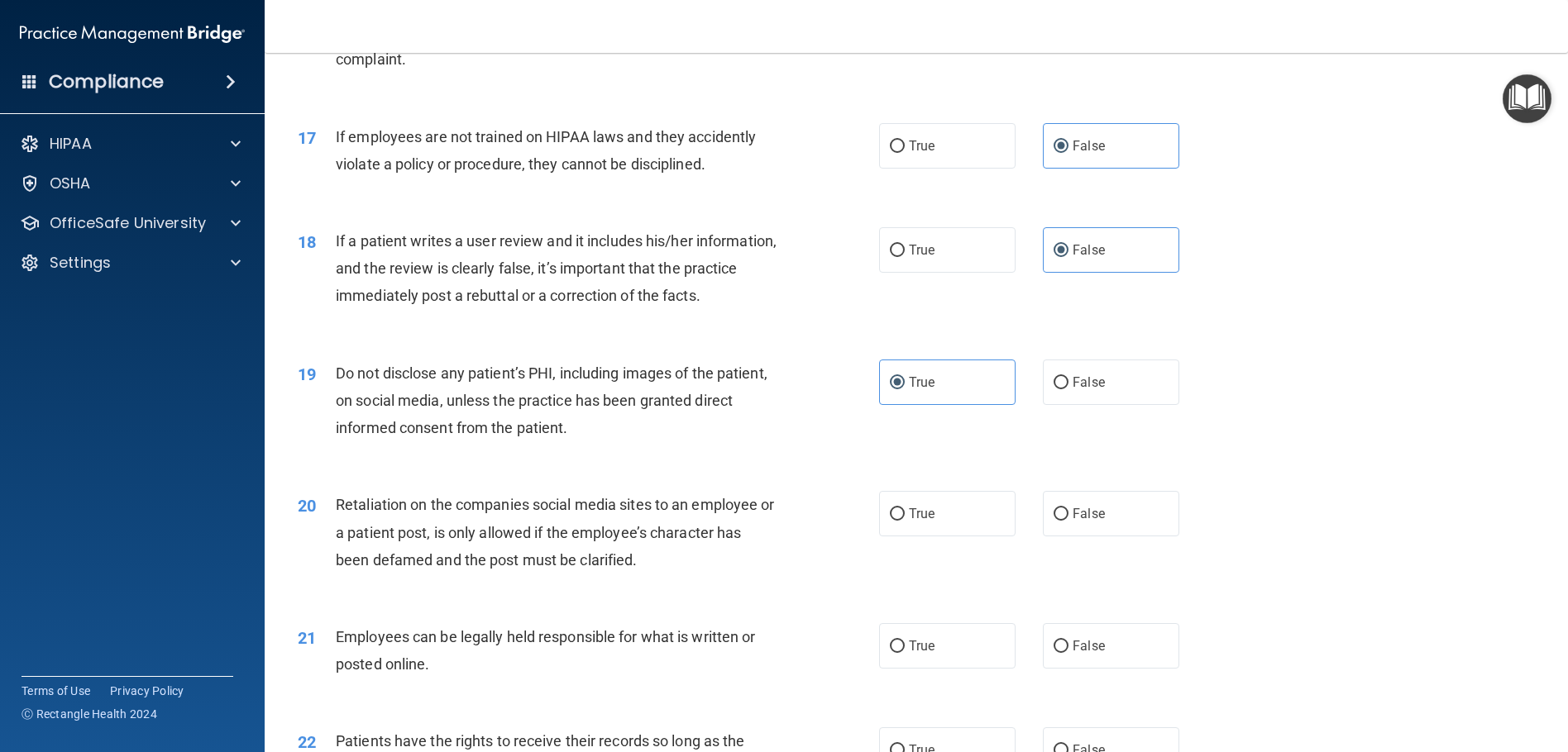
scroll to position [2232, 0]
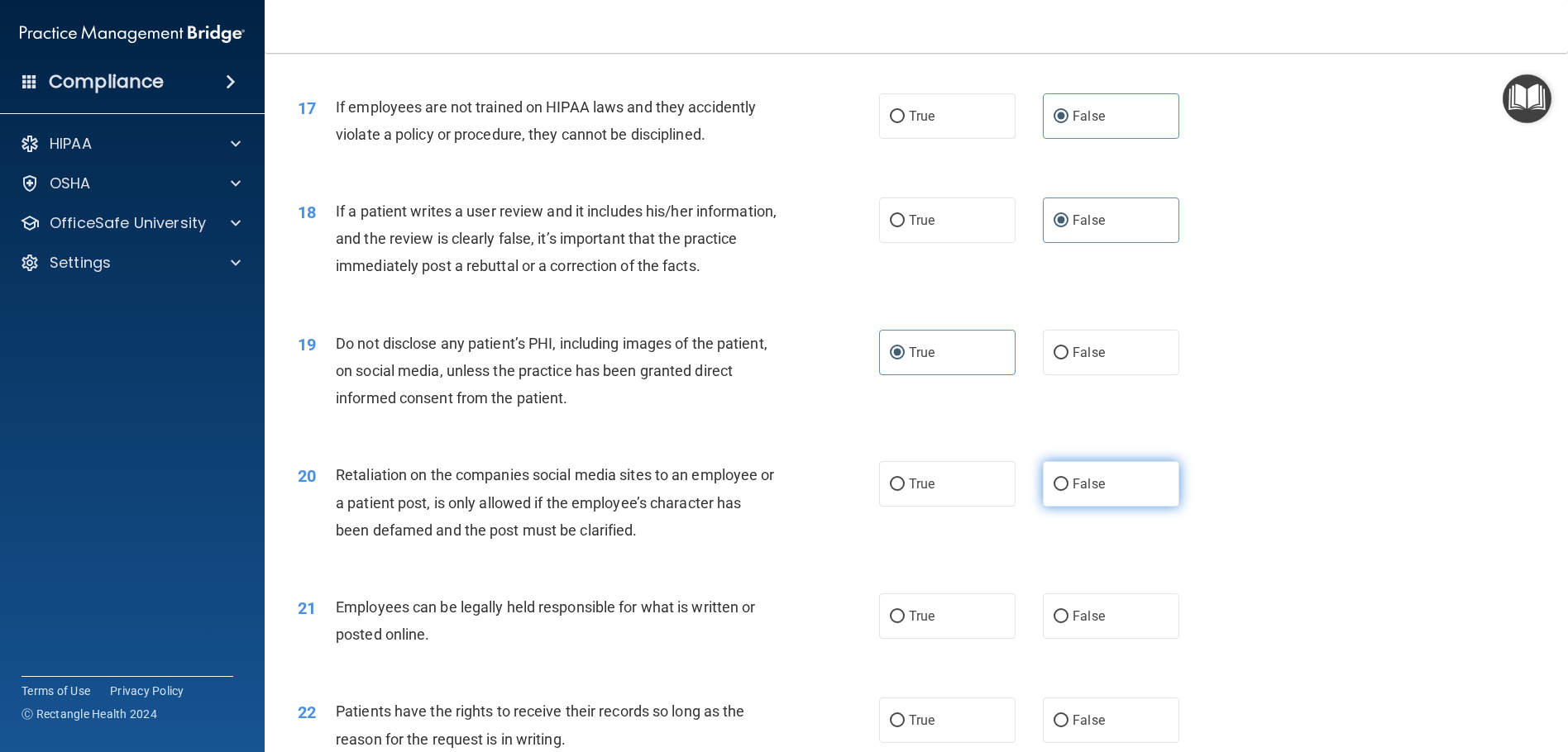
click at [1090, 485] on span "False" at bounding box center [1089, 484] width 33 height 16
click at [1069, 485] on input "False" at bounding box center [1061, 484] width 15 height 13
radio input "true"
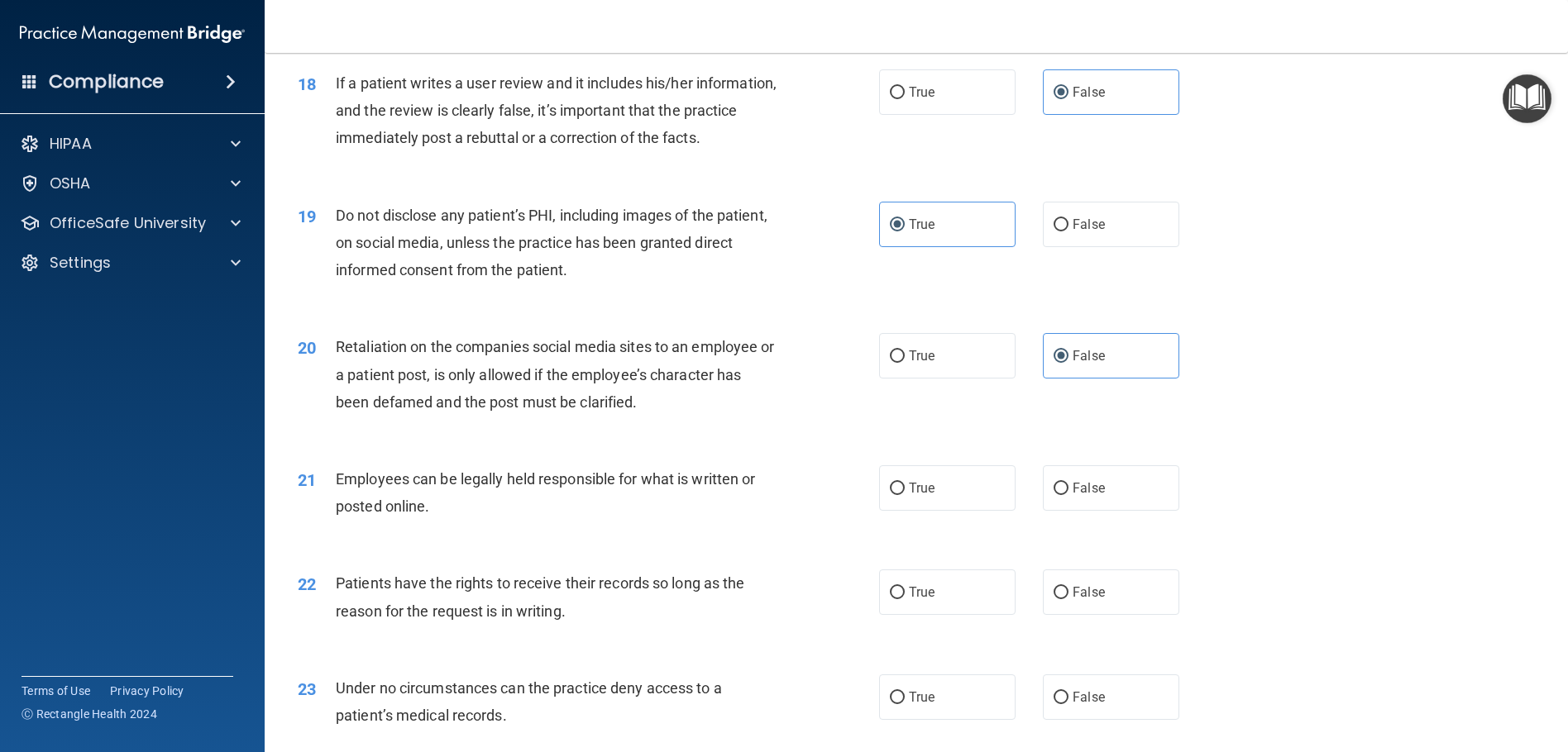
scroll to position [2397, 0]
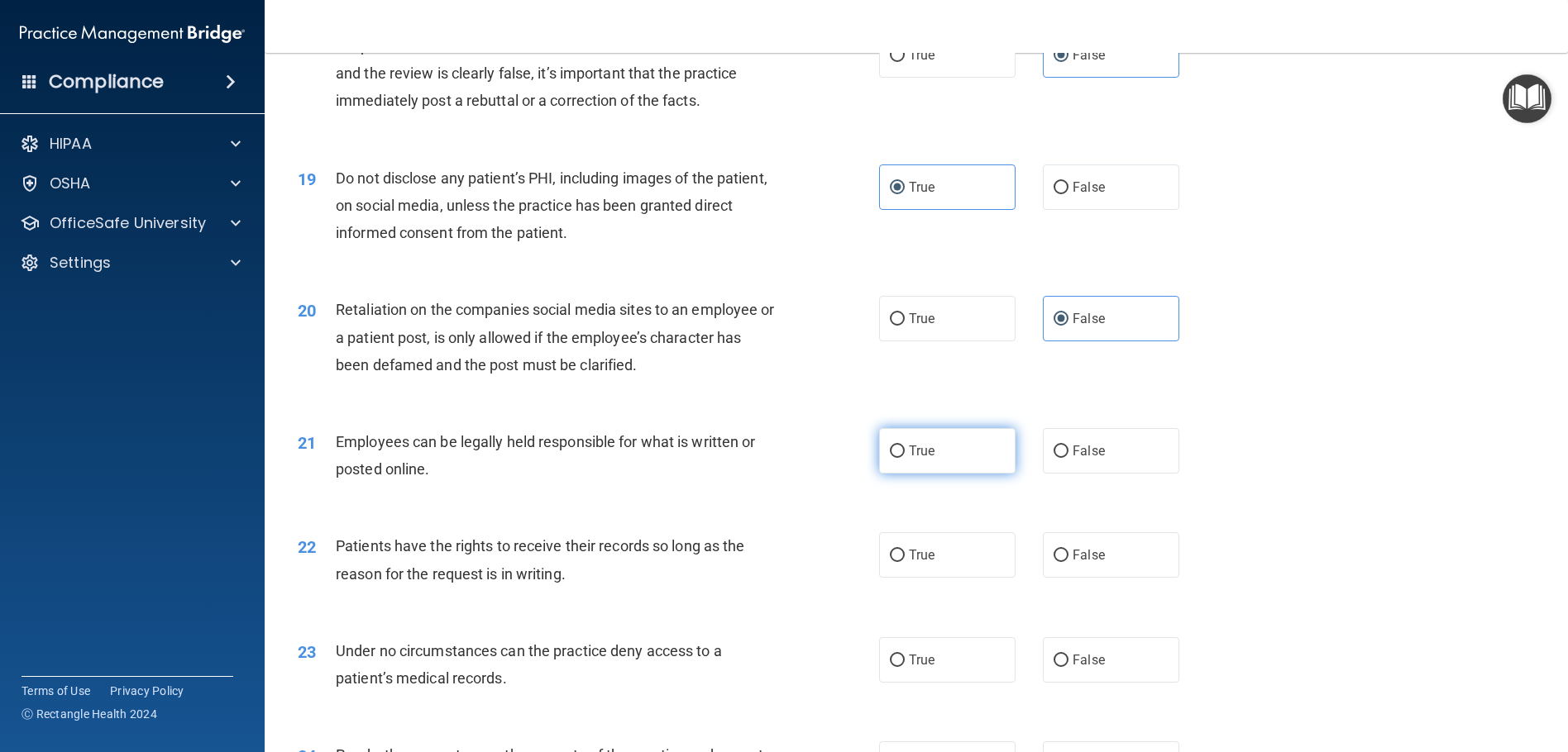
click at [928, 450] on span "True" at bounding box center [921, 451] width 26 height 16
click at [905, 450] on input "True" at bounding box center [897, 452] width 15 height 13
radio input "true"
click at [1073, 548] on span "False" at bounding box center [1089, 555] width 33 height 16
click at [1069, 549] on input "False" at bounding box center [1061, 555] width 15 height 13
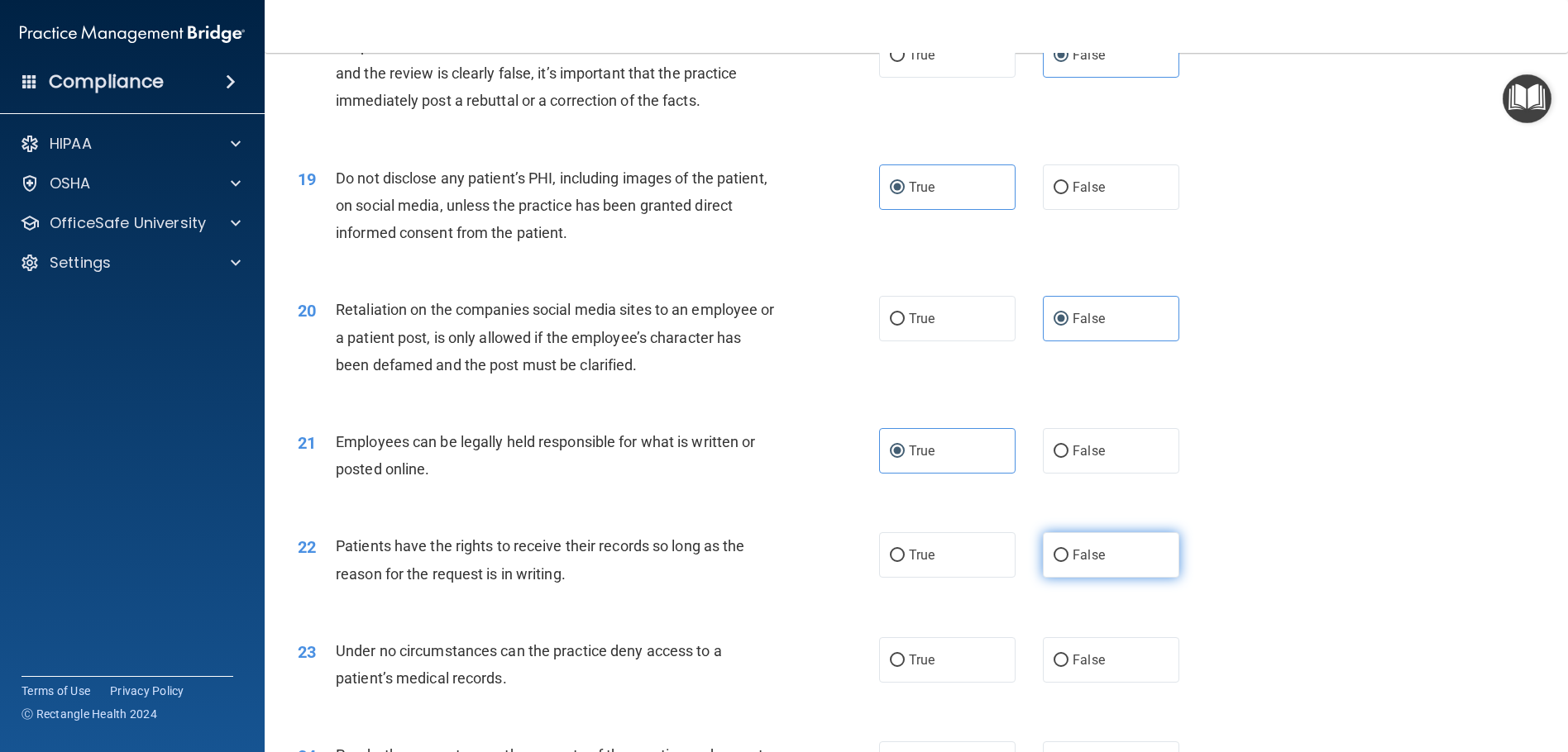
radio input "true"
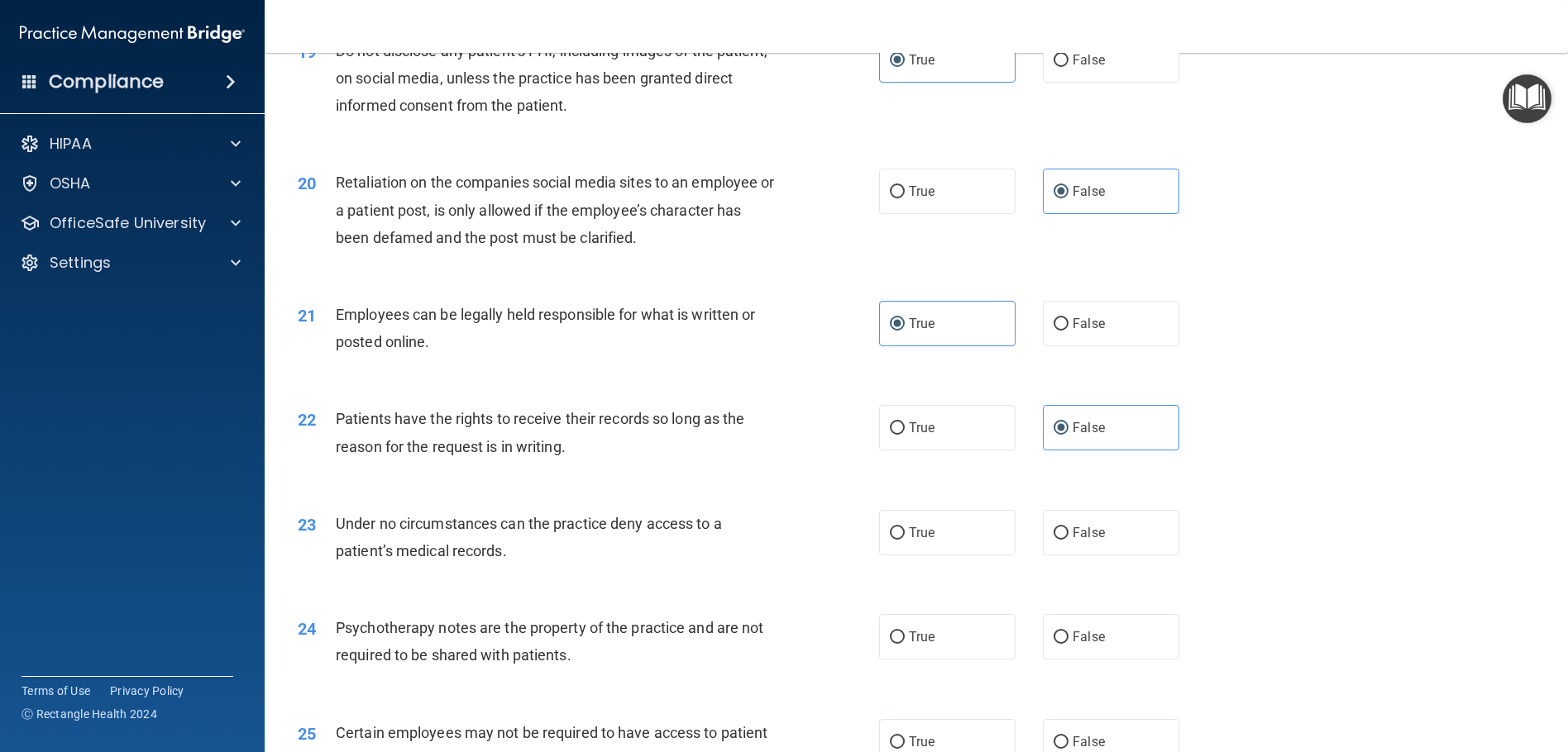
scroll to position [2562, 0]
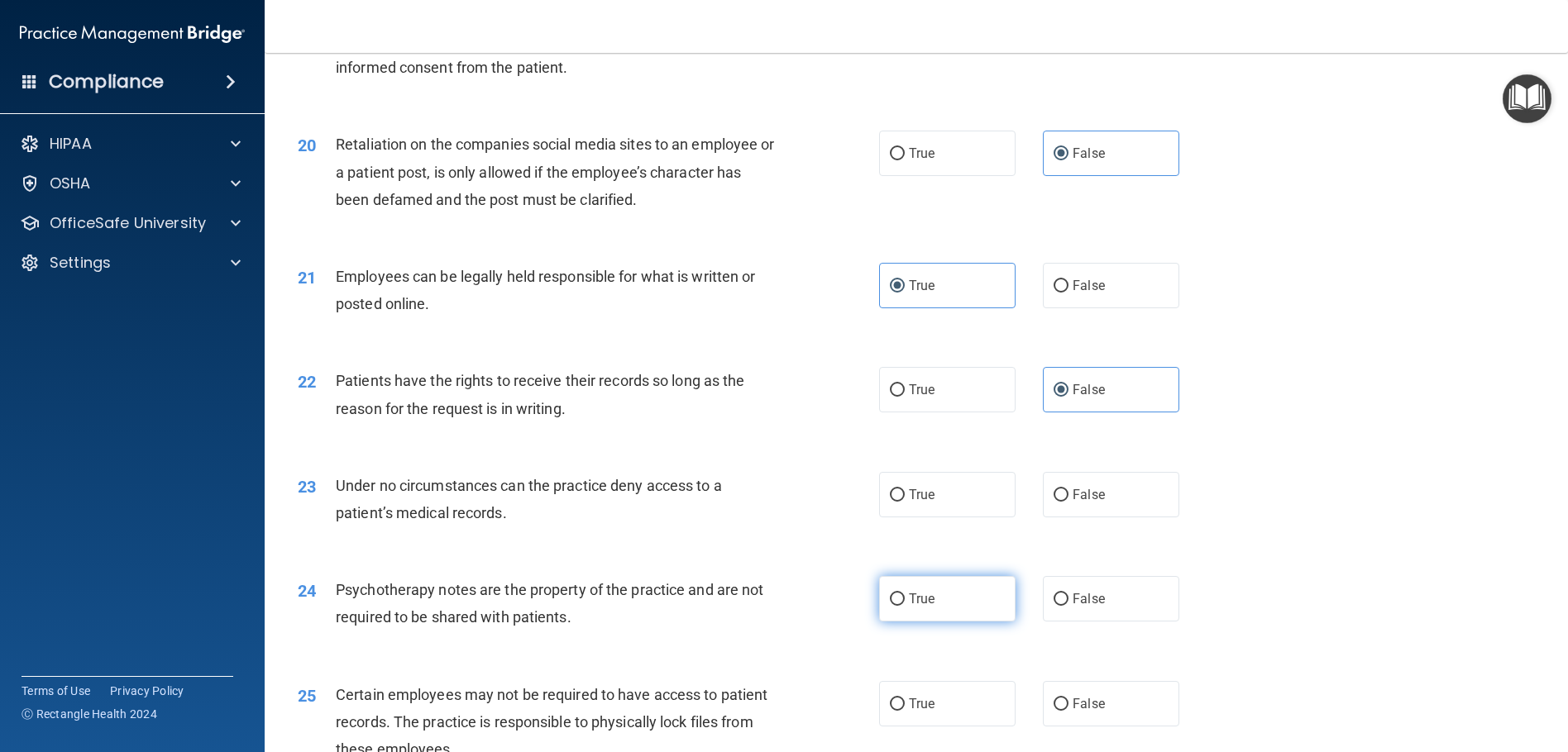
click at [926, 599] on span "True" at bounding box center [921, 599] width 26 height 16
click at [905, 599] on input "True" at bounding box center [897, 600] width 15 height 13
radio input "true"
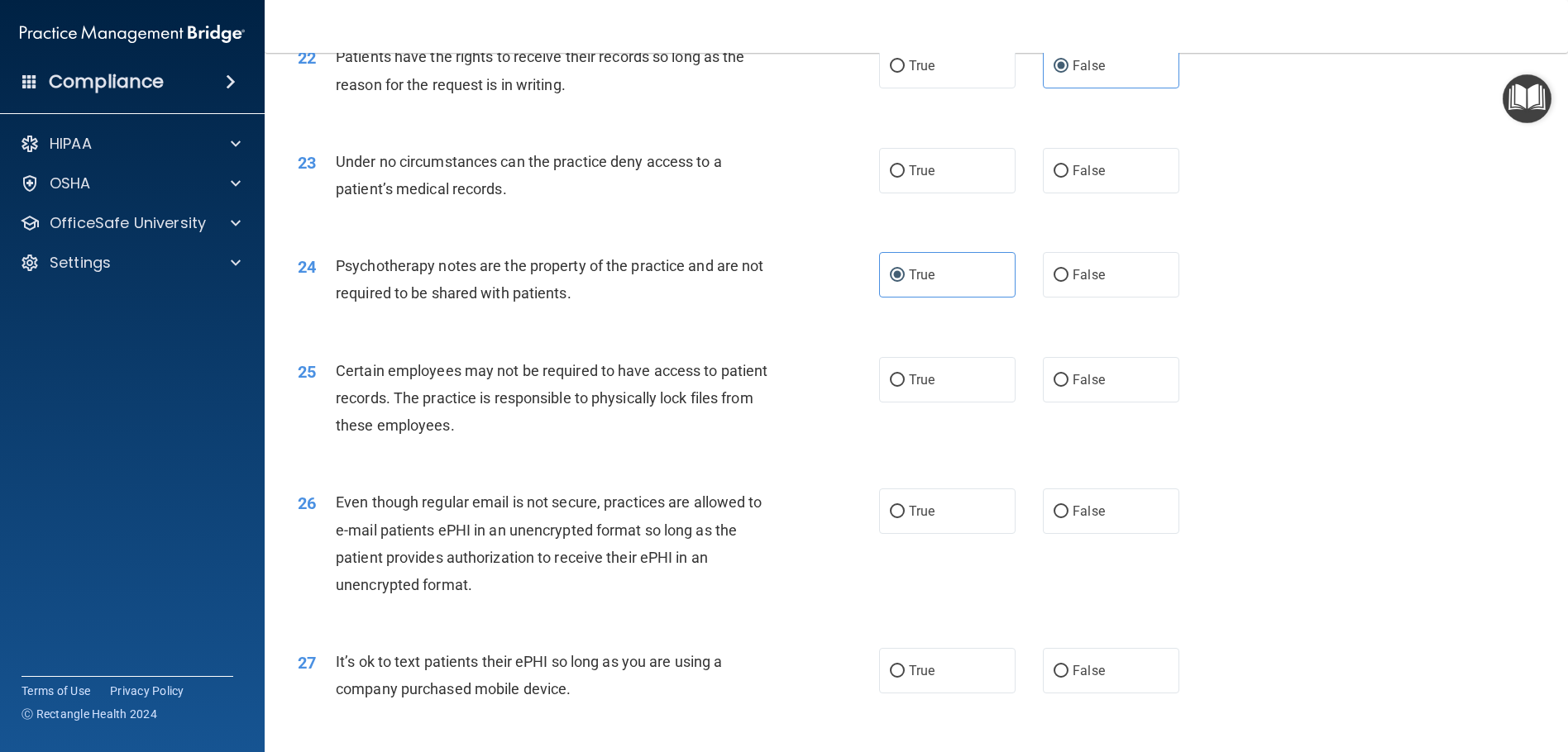
scroll to position [2893, 0]
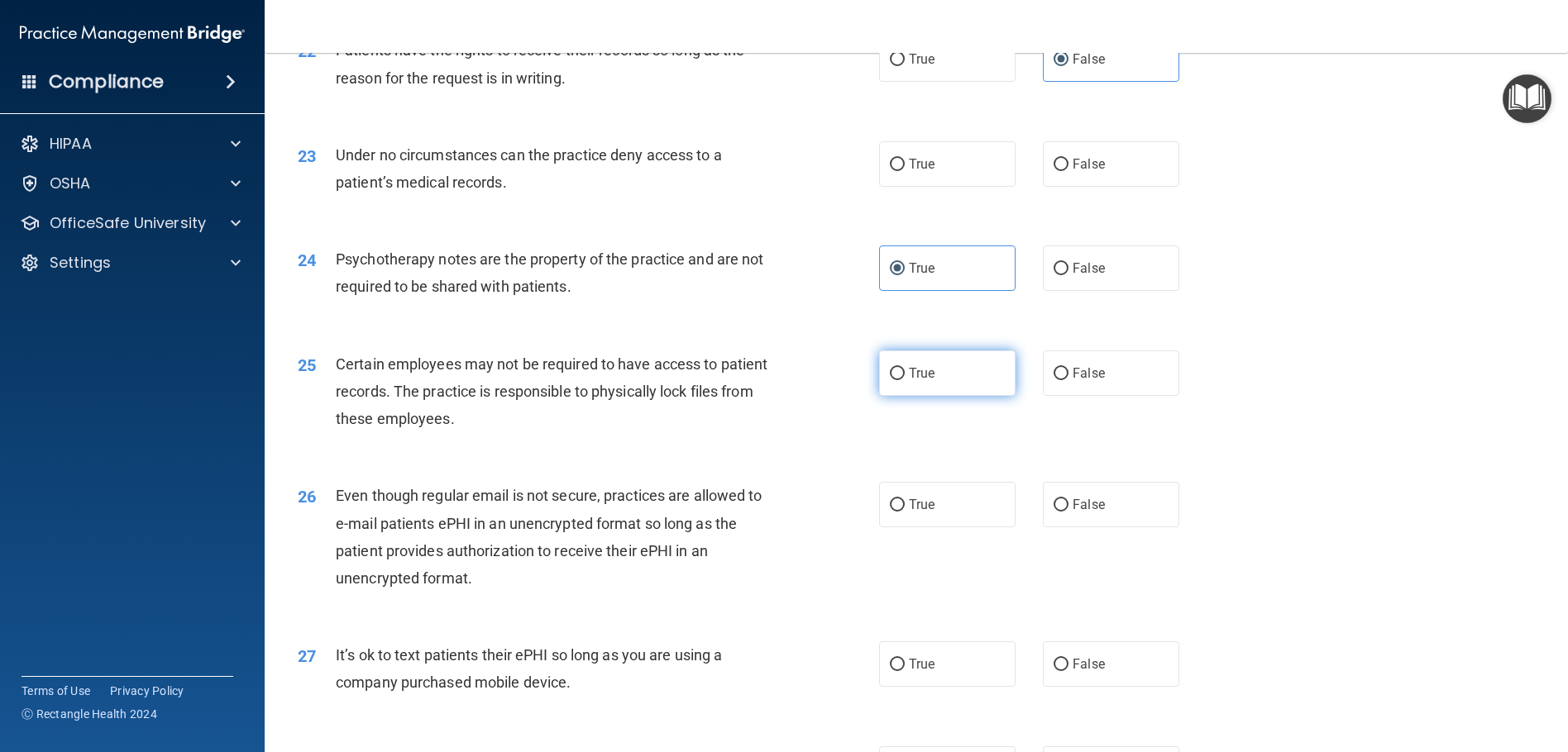
click at [996, 368] on label "True" at bounding box center [947, 374] width 136 height 45
click at [905, 368] on input "True" at bounding box center [897, 374] width 15 height 13
radio input "true"
click at [929, 493] on label "True" at bounding box center [947, 505] width 136 height 45
click at [905, 499] on input "True" at bounding box center [897, 505] width 15 height 13
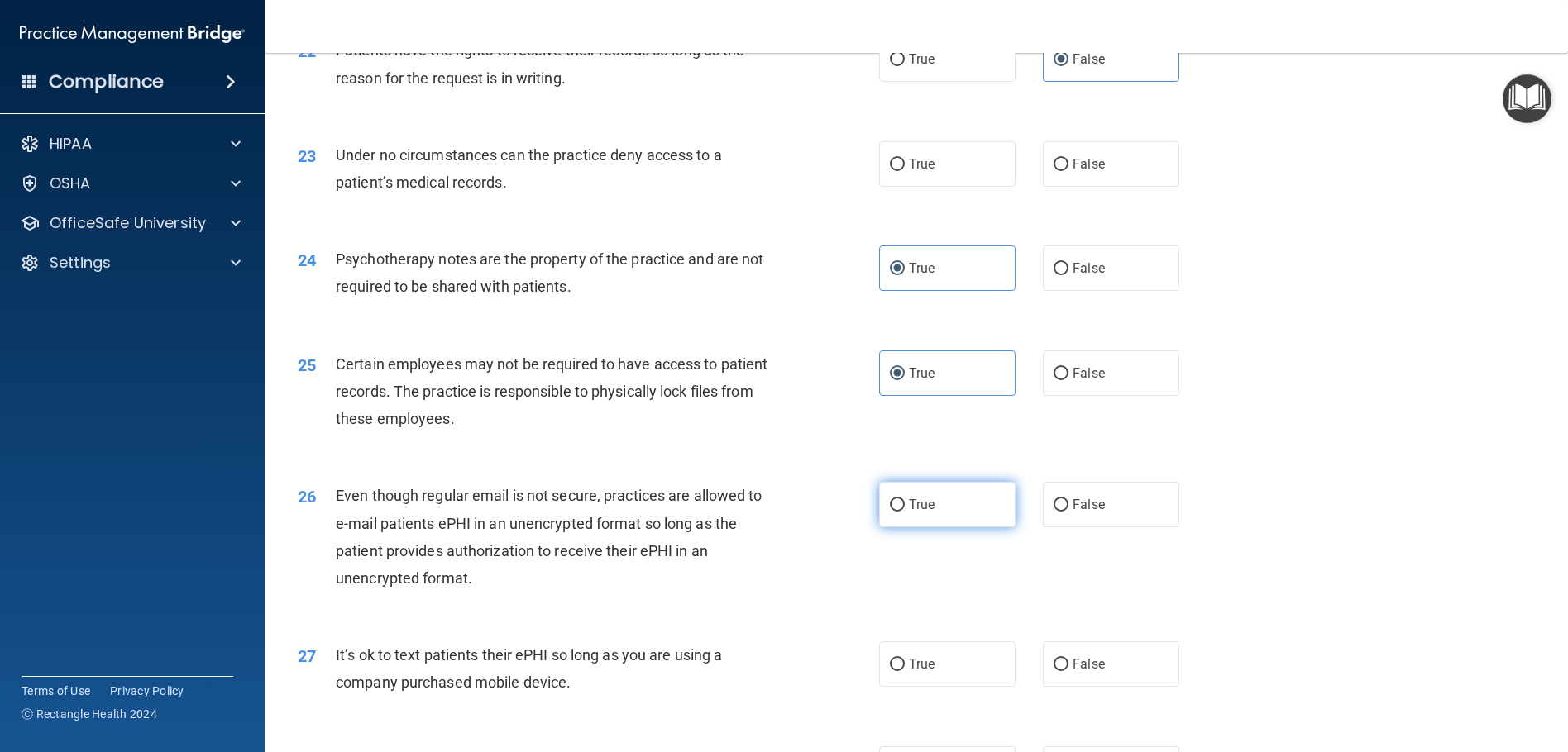
radio input "true"
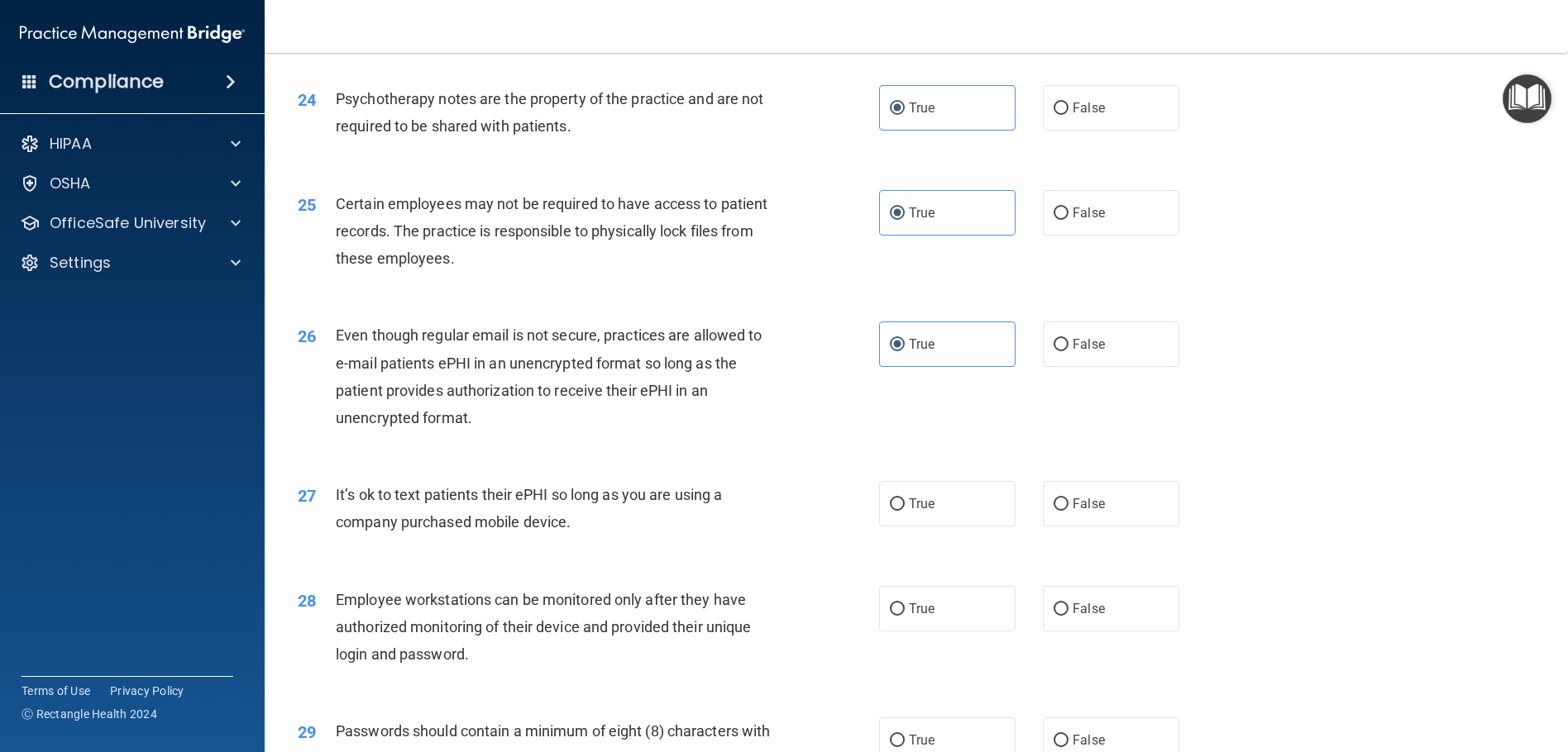
scroll to position [3058, 0]
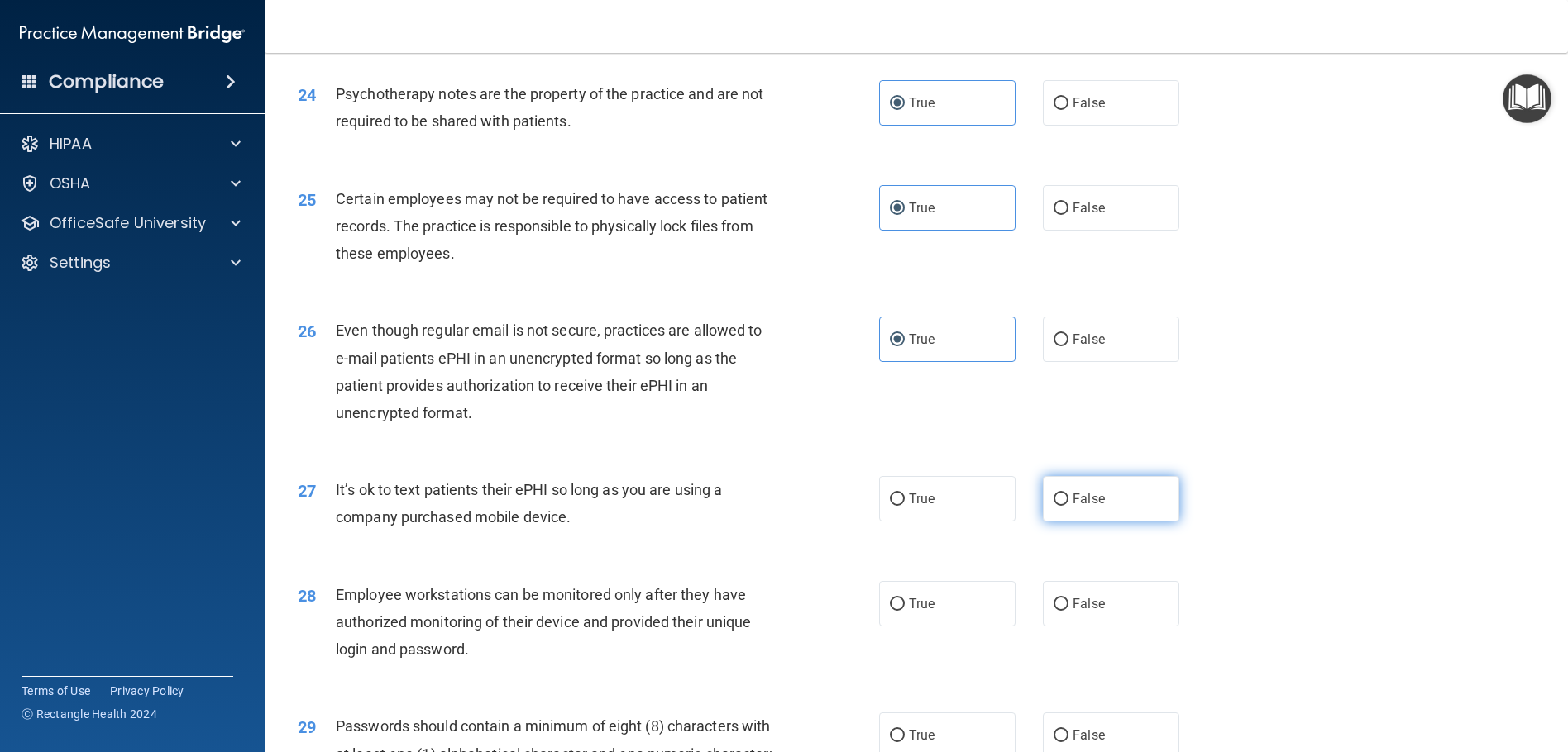
click at [1043, 488] on label "False" at bounding box center [1111, 499] width 136 height 45
click at [1054, 493] on input "False" at bounding box center [1061, 499] width 15 height 13
radio input "true"
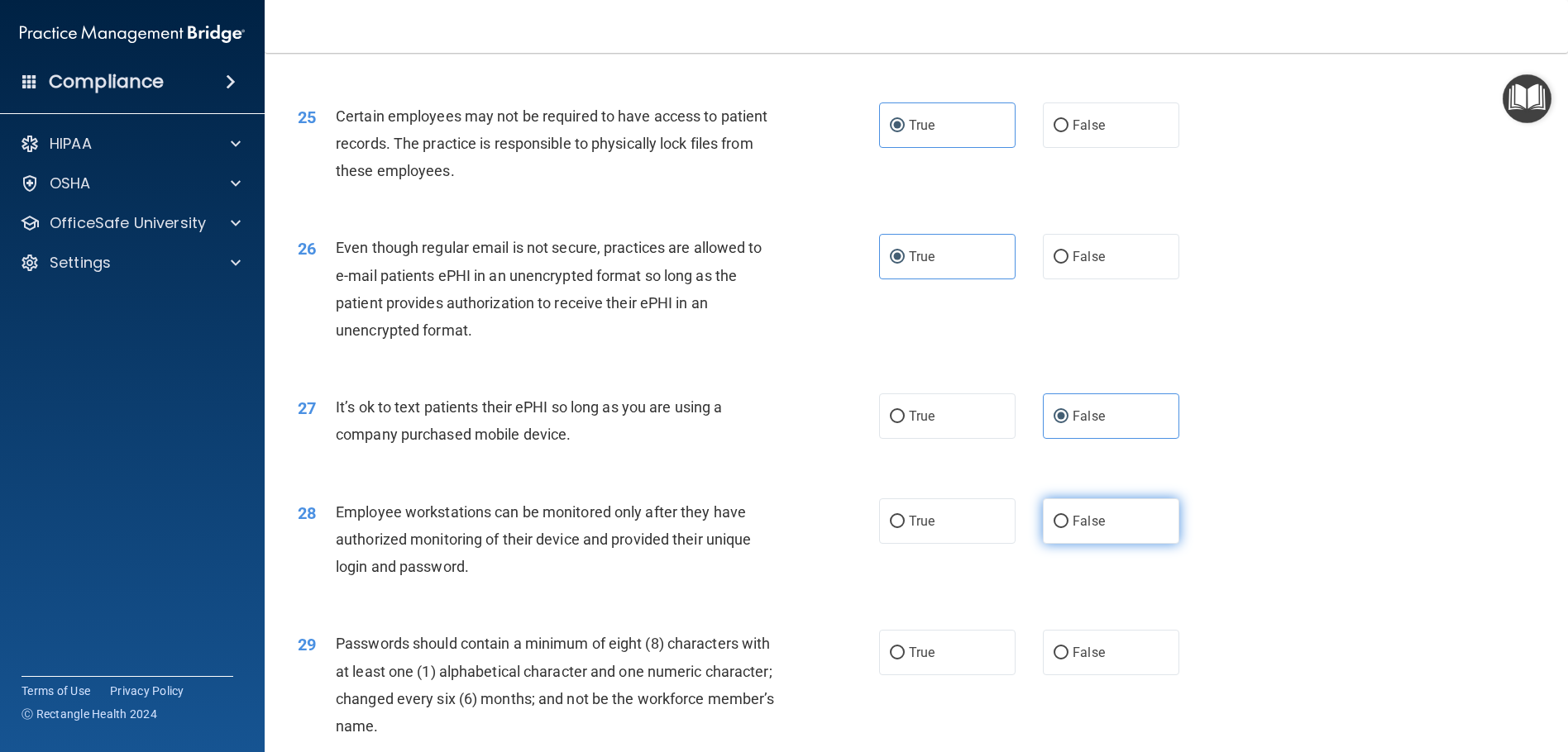
click at [1078, 511] on label "False" at bounding box center [1111, 521] width 136 height 45
click at [1069, 516] on input "False" at bounding box center [1061, 522] width 15 height 13
radio input "true"
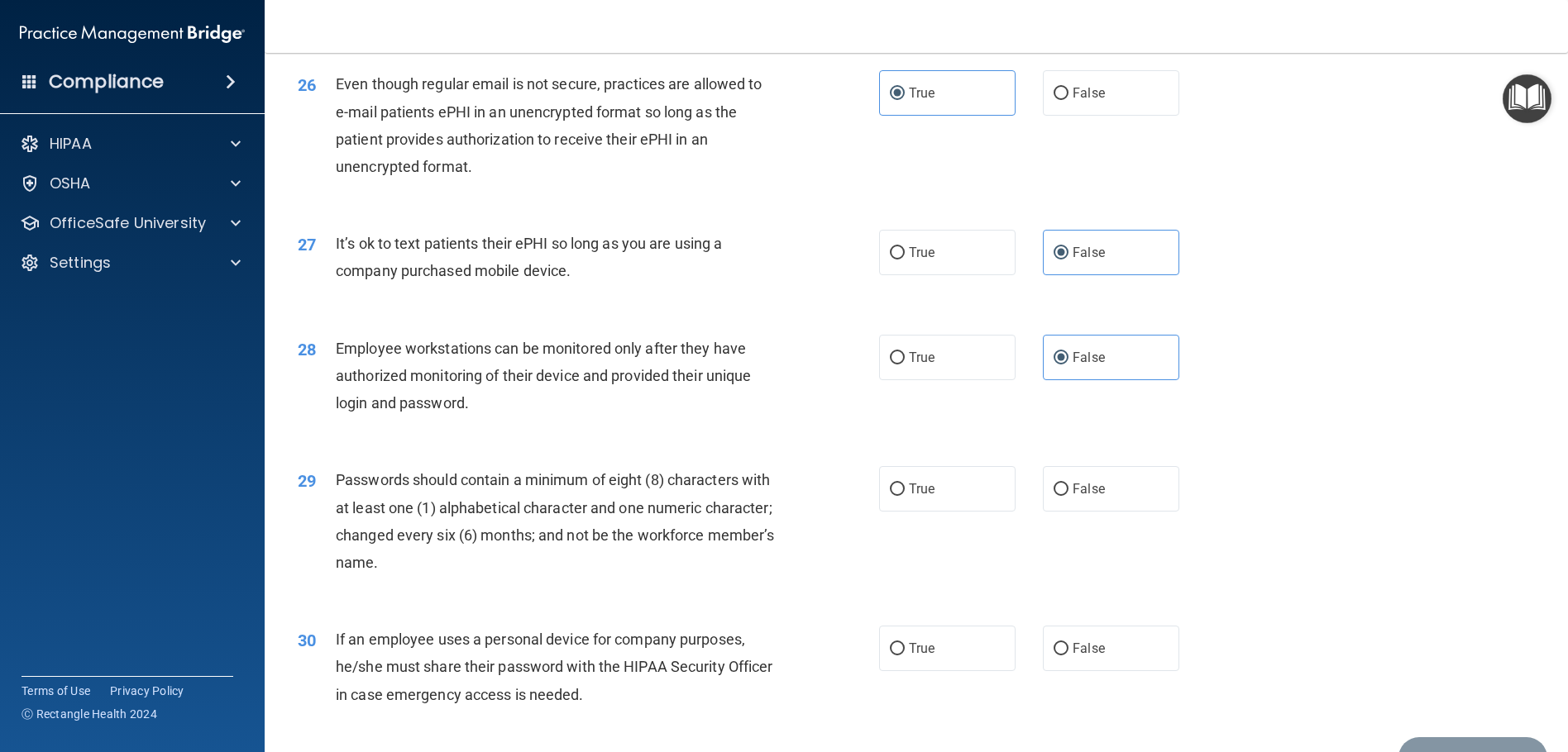
scroll to position [3306, 0]
click at [909, 492] on span "True" at bounding box center [921, 487] width 26 height 16
click at [905, 492] on input "True" at bounding box center [897, 488] width 15 height 13
radio input "true"
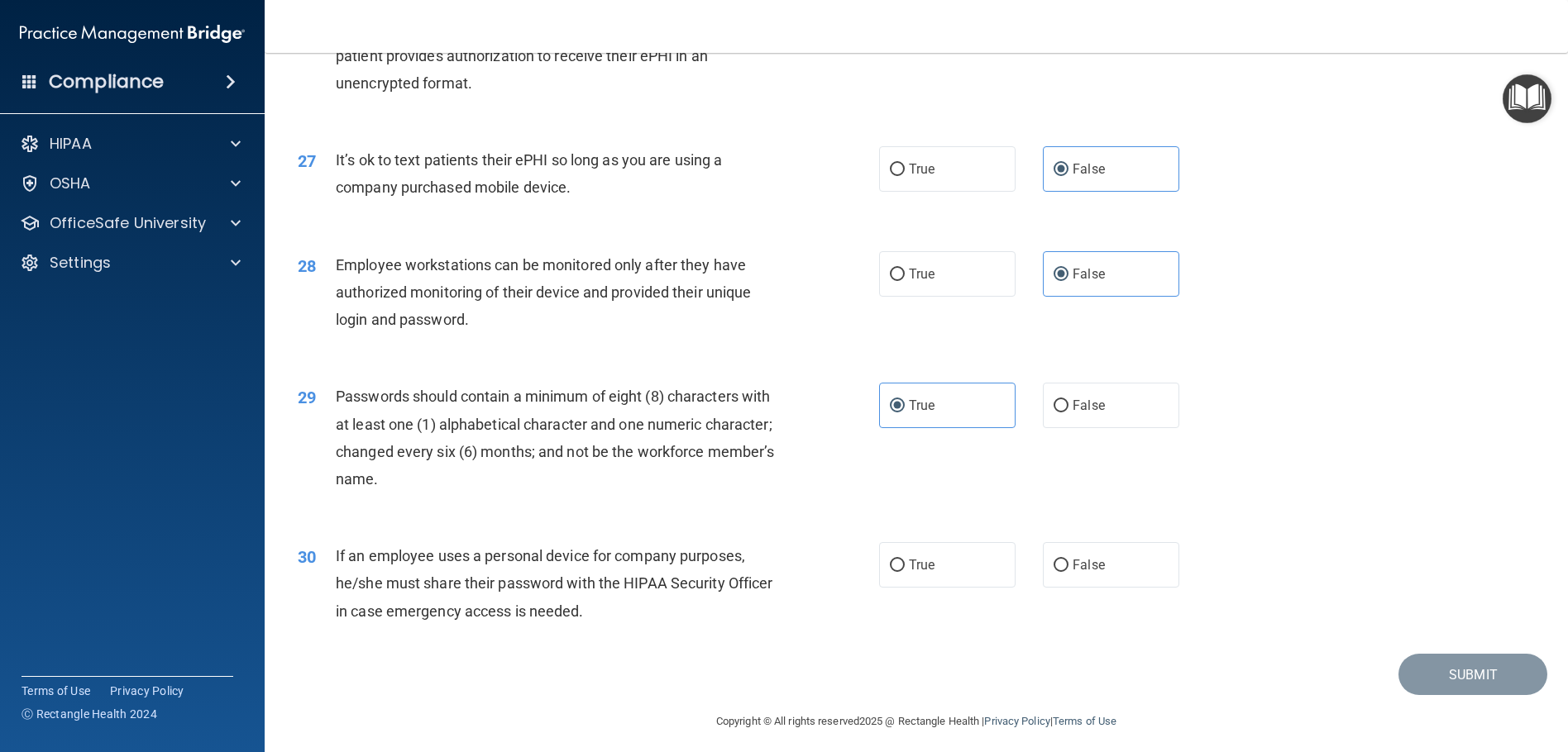
scroll to position [3389, 0]
click at [1049, 543] on label "False" at bounding box center [1111, 564] width 136 height 45
click at [1054, 559] on input "False" at bounding box center [1061, 565] width 15 height 13
radio input "true"
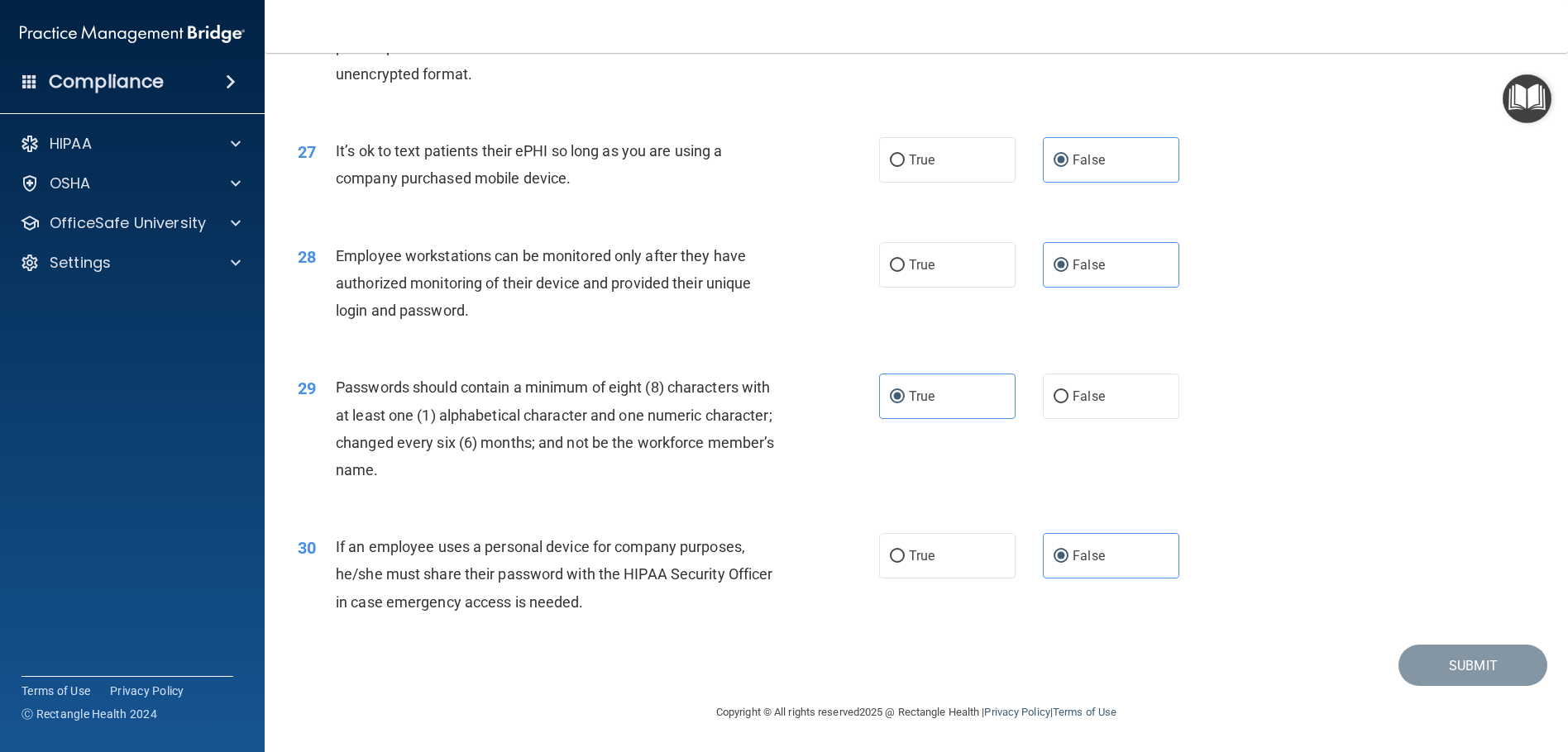
scroll to position [2571, 0]
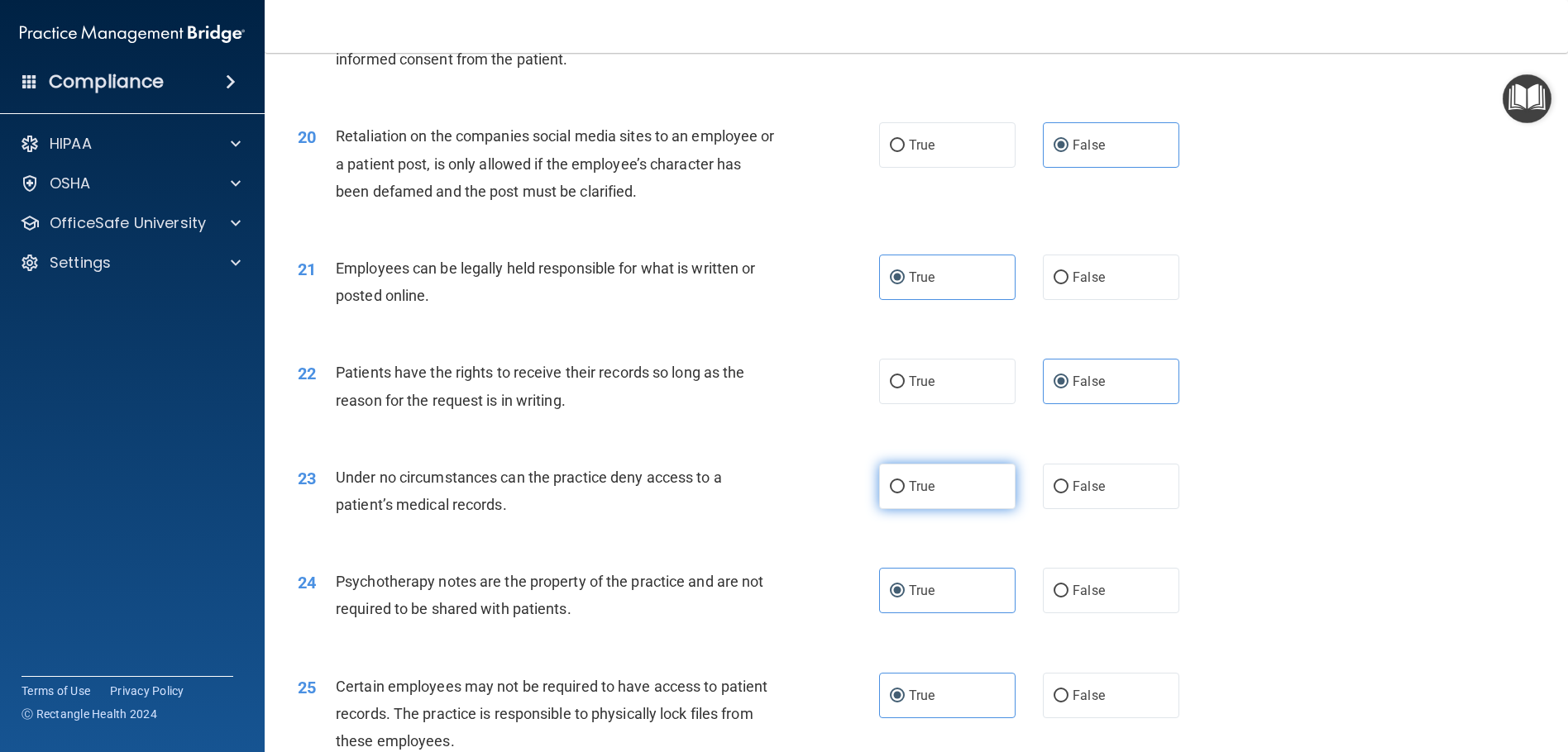
click at [941, 468] on label "True" at bounding box center [947, 486] width 136 height 45
click at [905, 481] on input "True" at bounding box center [897, 487] width 15 height 13
radio input "true"
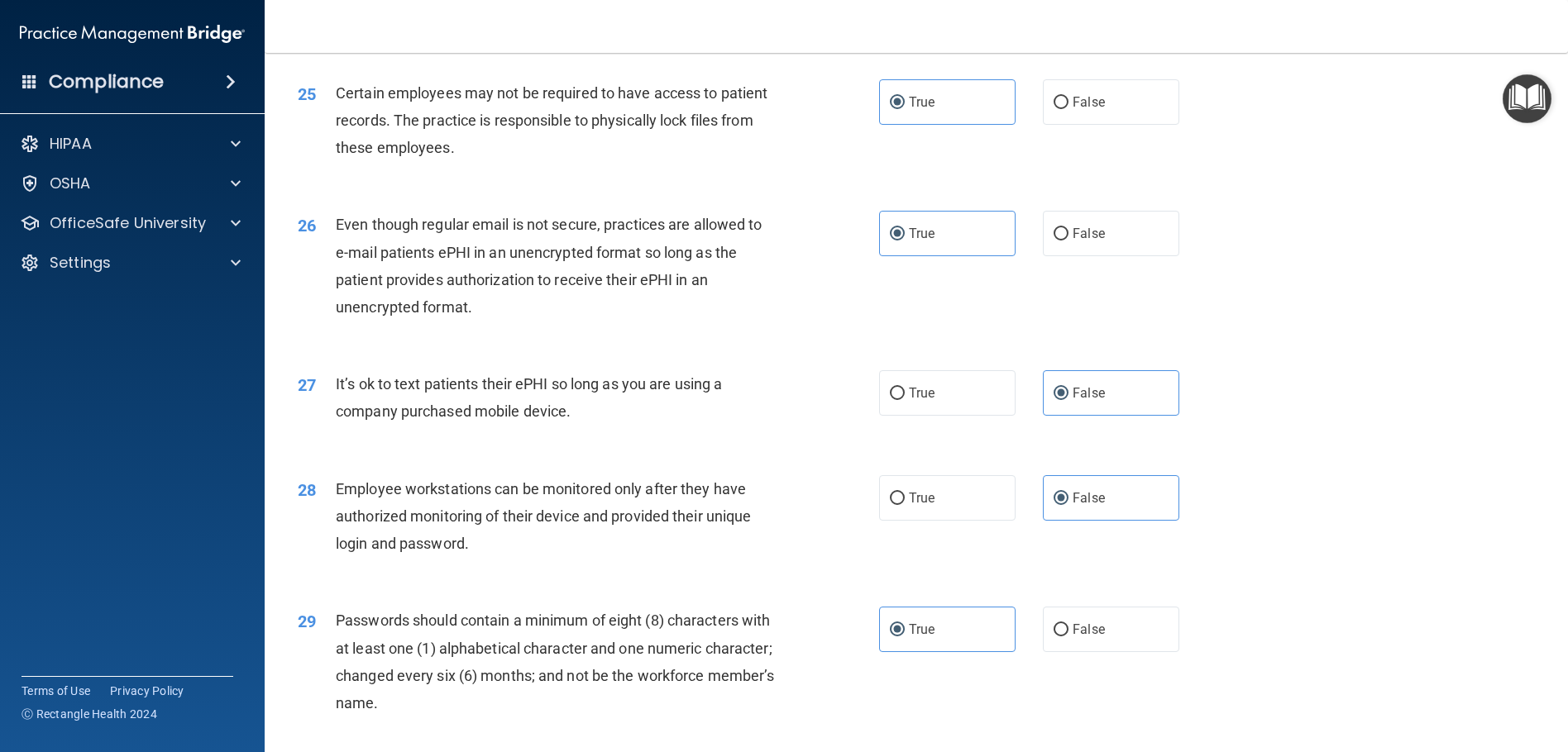
scroll to position [3397, 0]
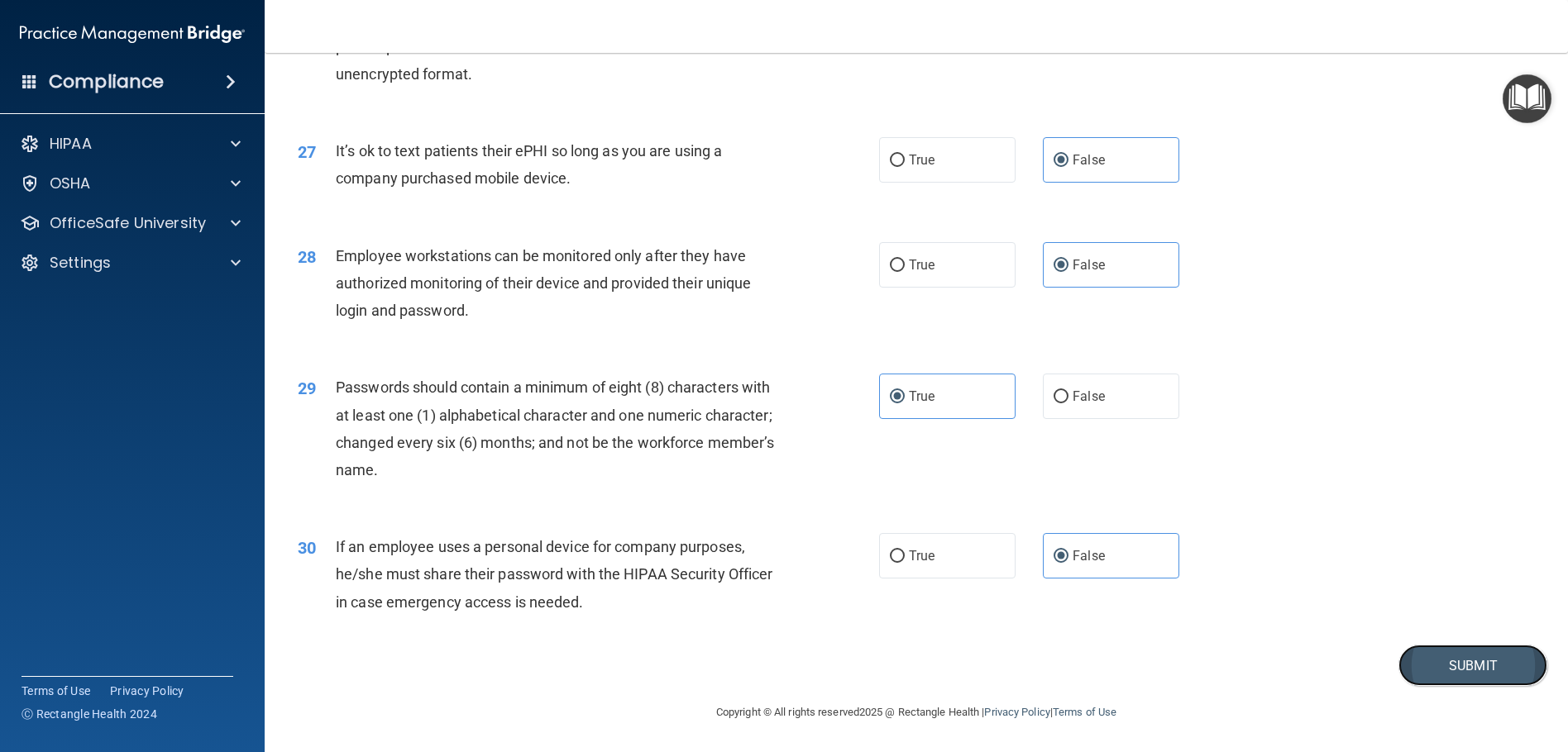
click at [1432, 664] on button "Submit" at bounding box center [1473, 666] width 149 height 42
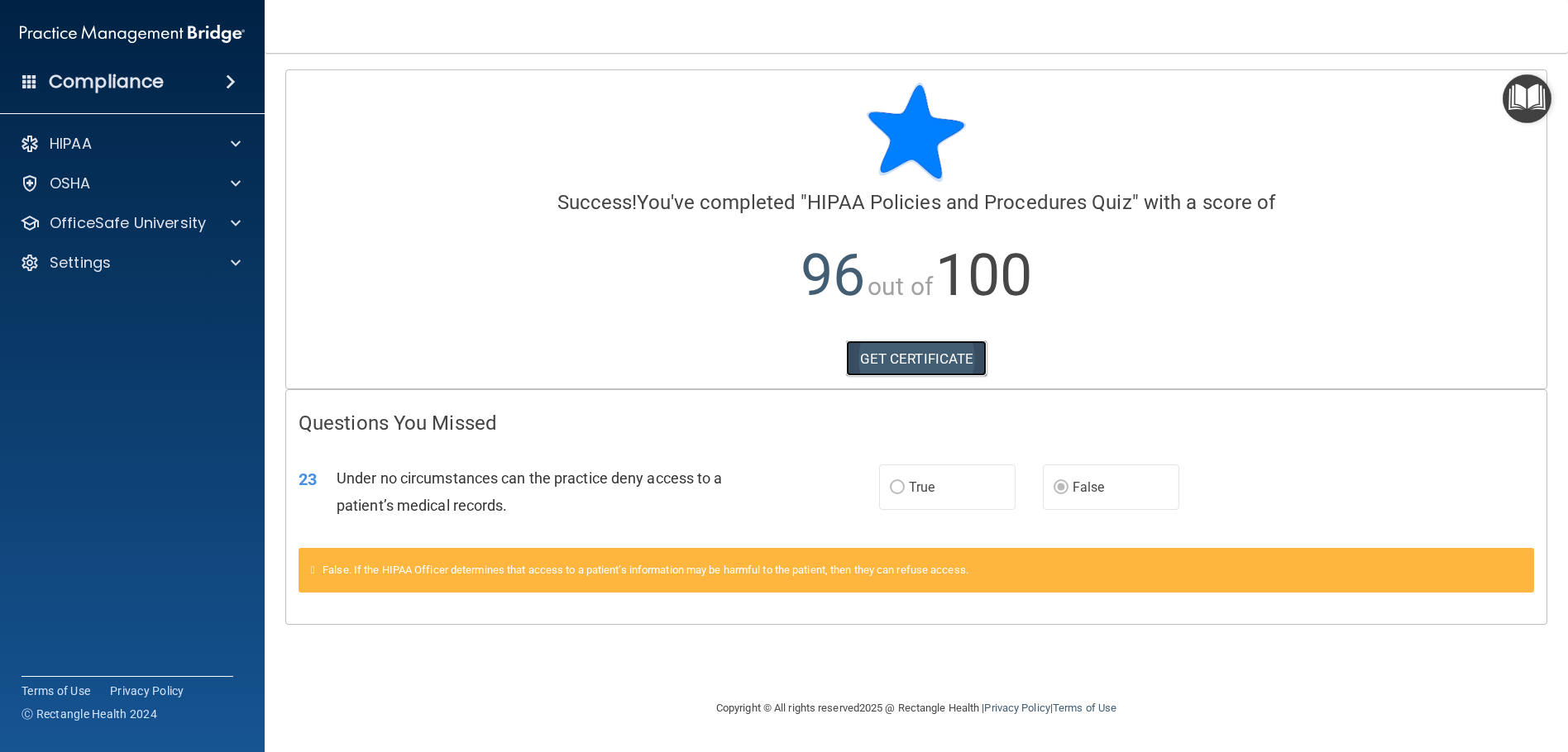
click at [904, 357] on link "GET CERTIFICATE" at bounding box center [916, 359] width 141 height 37
click at [211, 147] on div "HIPAA" at bounding box center [110, 144] width 205 height 20
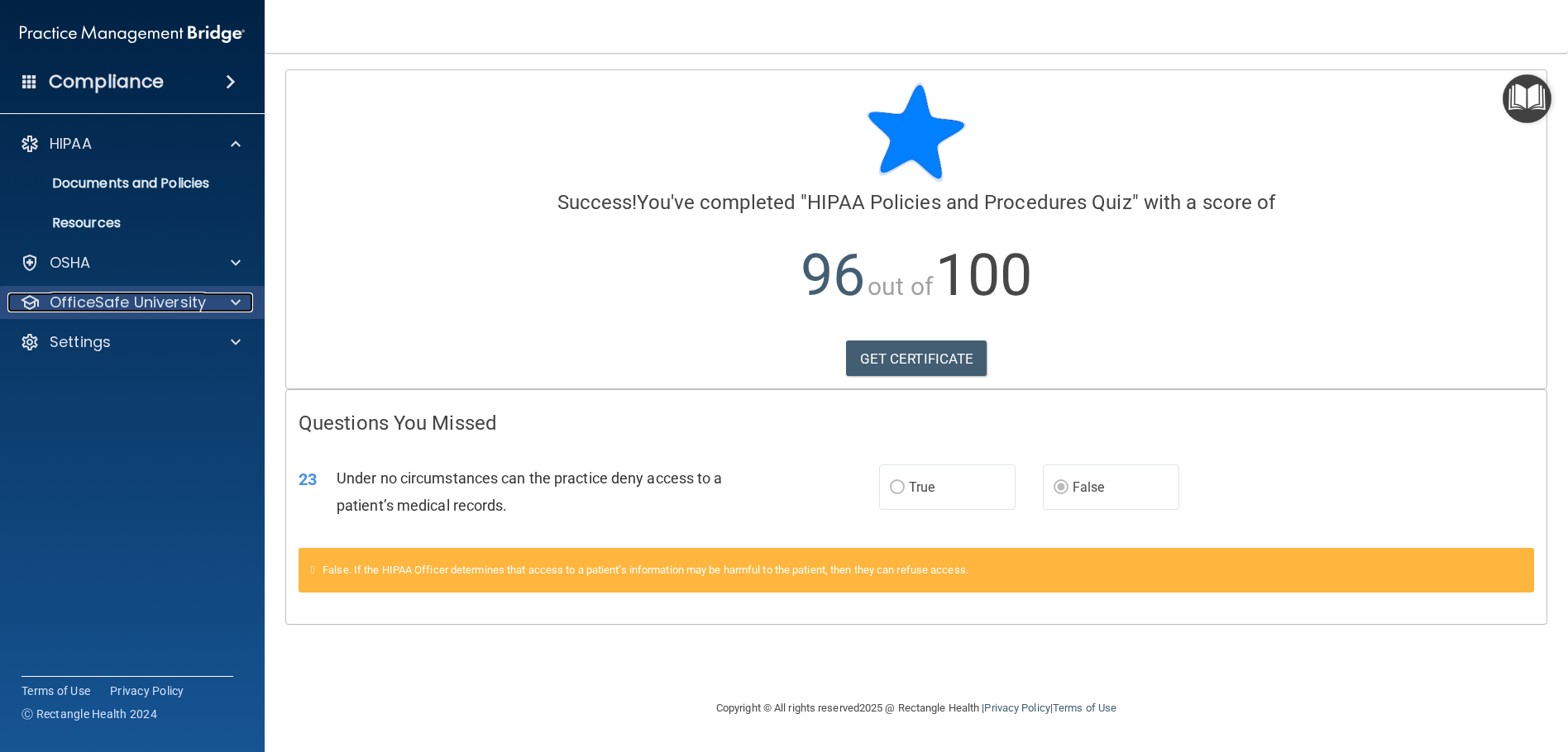
click at [227, 305] on div at bounding box center [233, 302] width 42 height 20
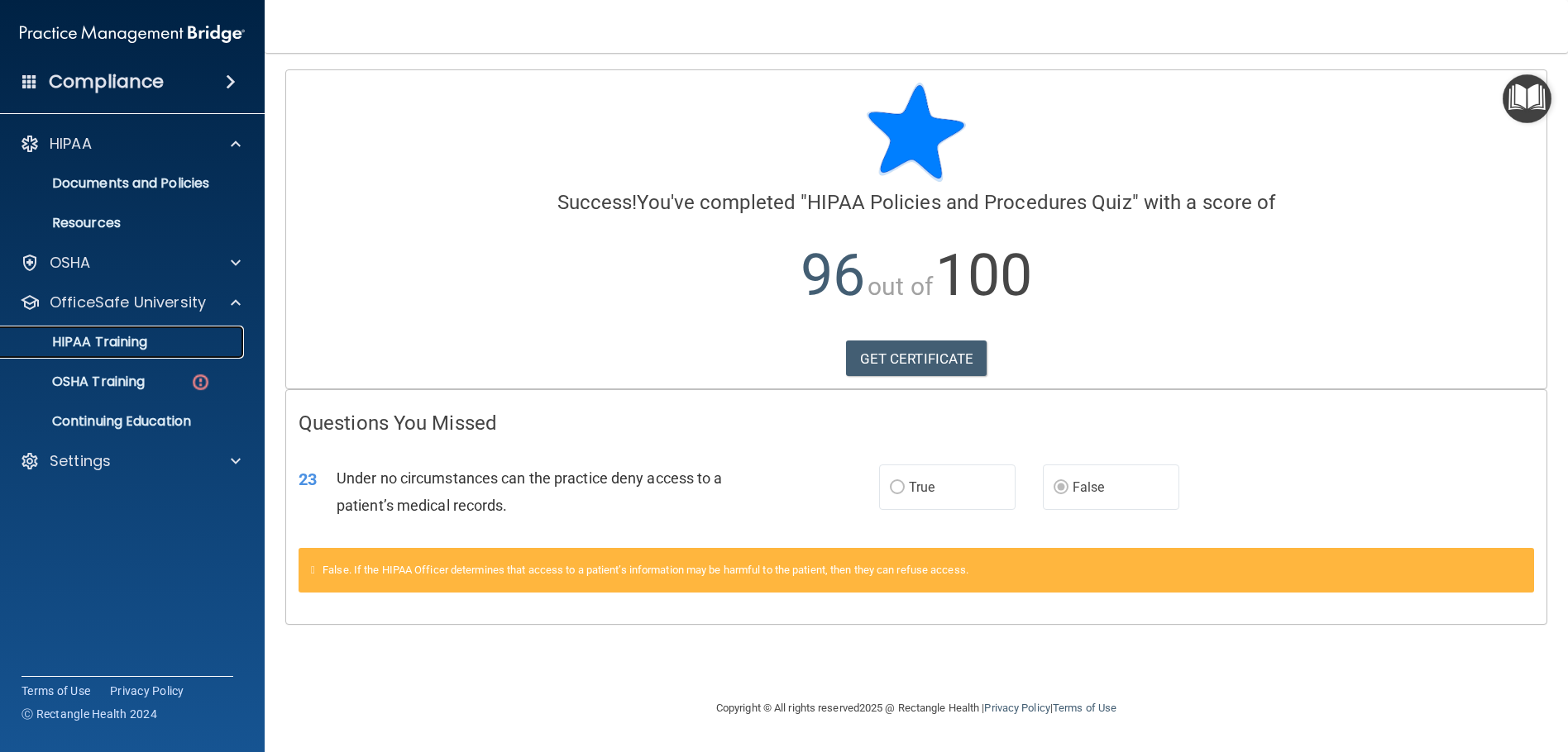
click at [139, 335] on p "HIPAA Training" at bounding box center [79, 342] width 136 height 17
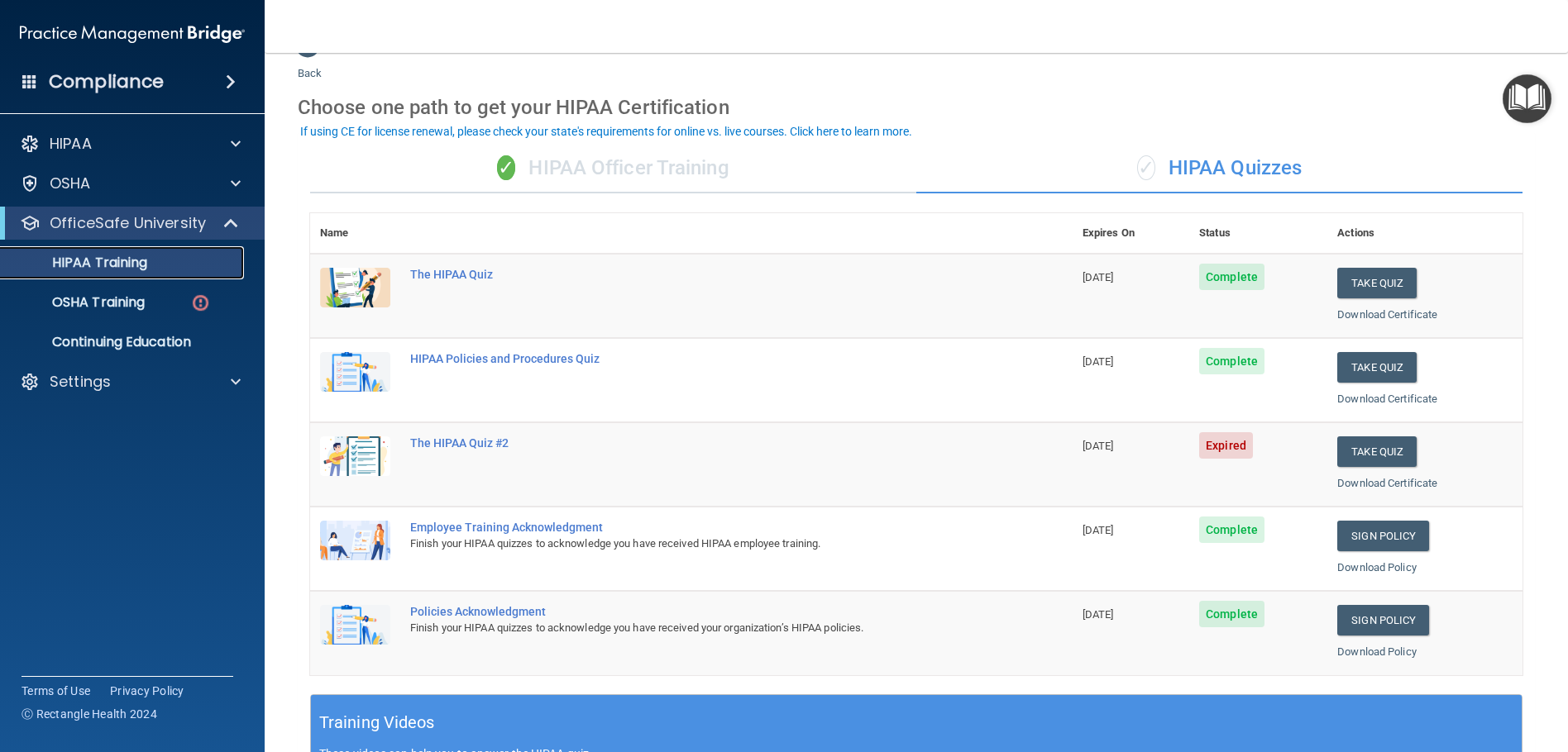
scroll to position [37, 0]
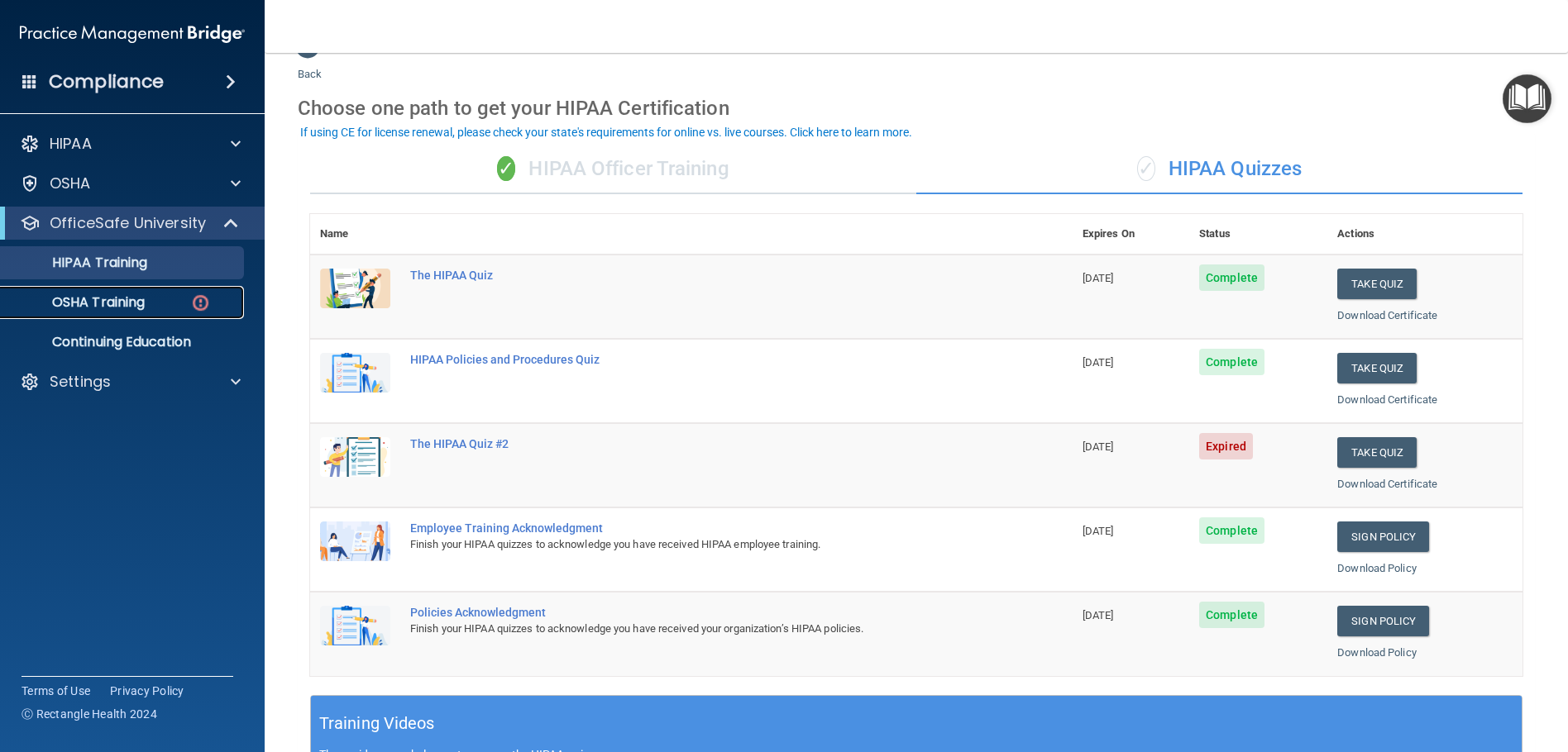
click at [121, 304] on p "OSHA Training" at bounding box center [78, 302] width 134 height 17
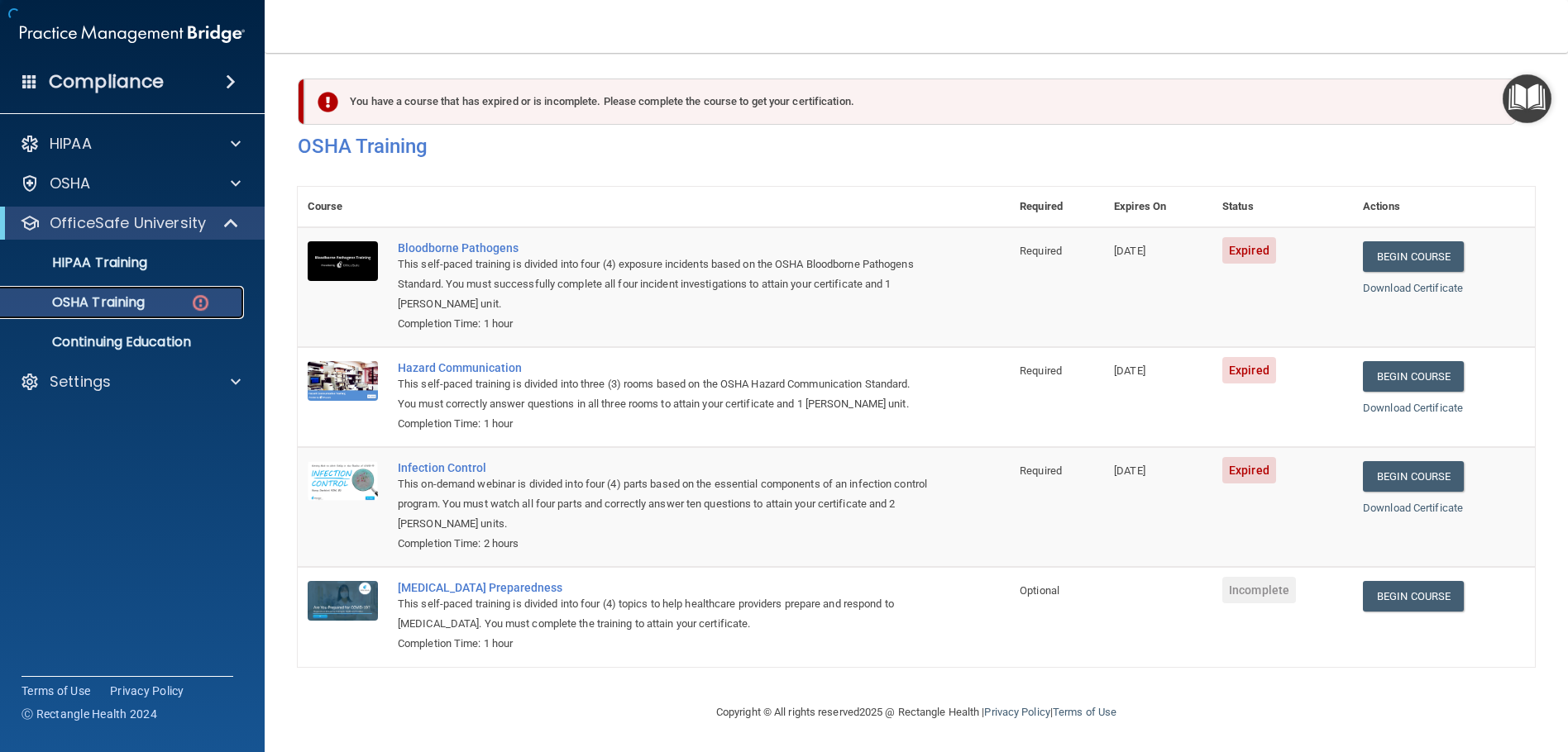
scroll to position [28, 0]
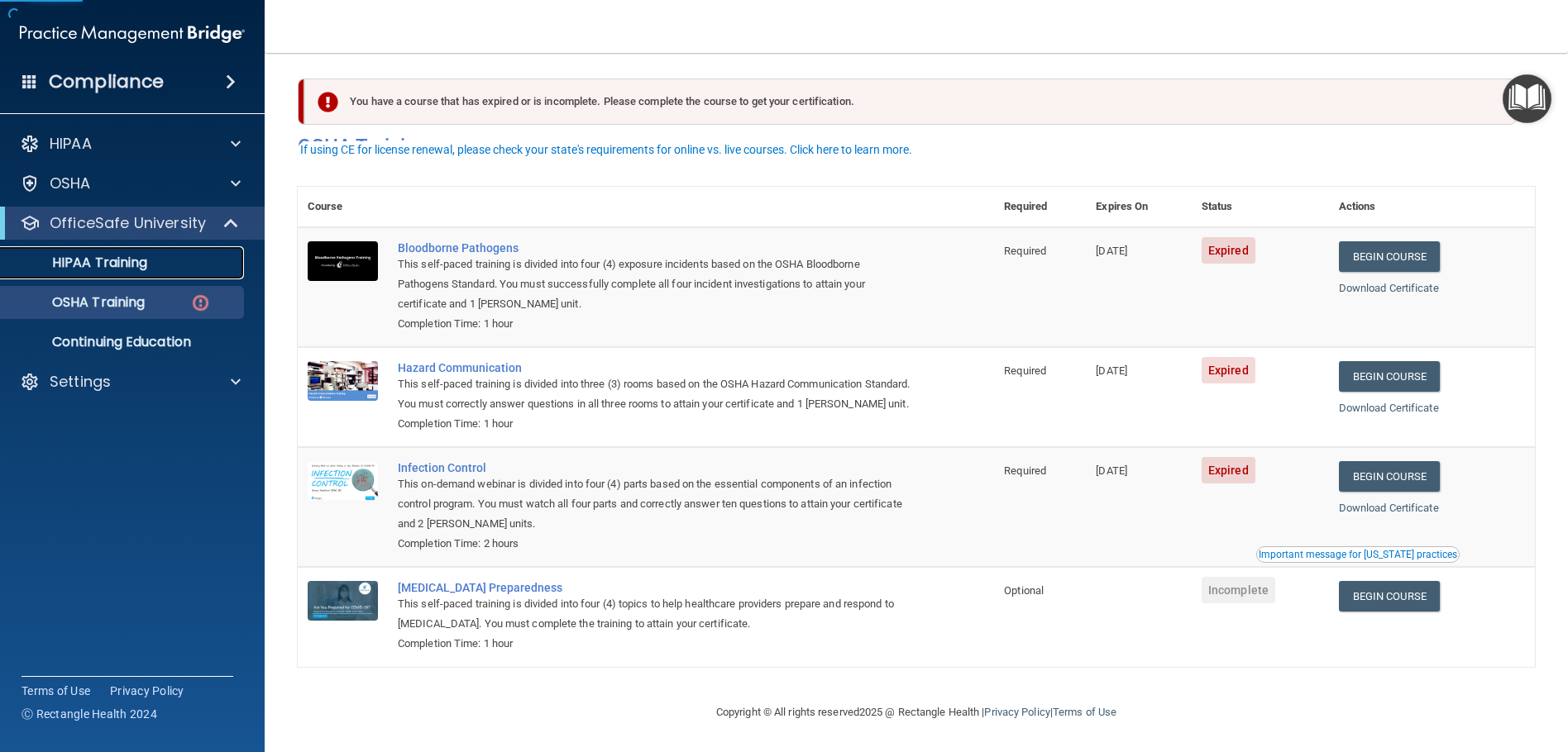
click at [113, 269] on p "HIPAA Training" at bounding box center [79, 263] width 136 height 17
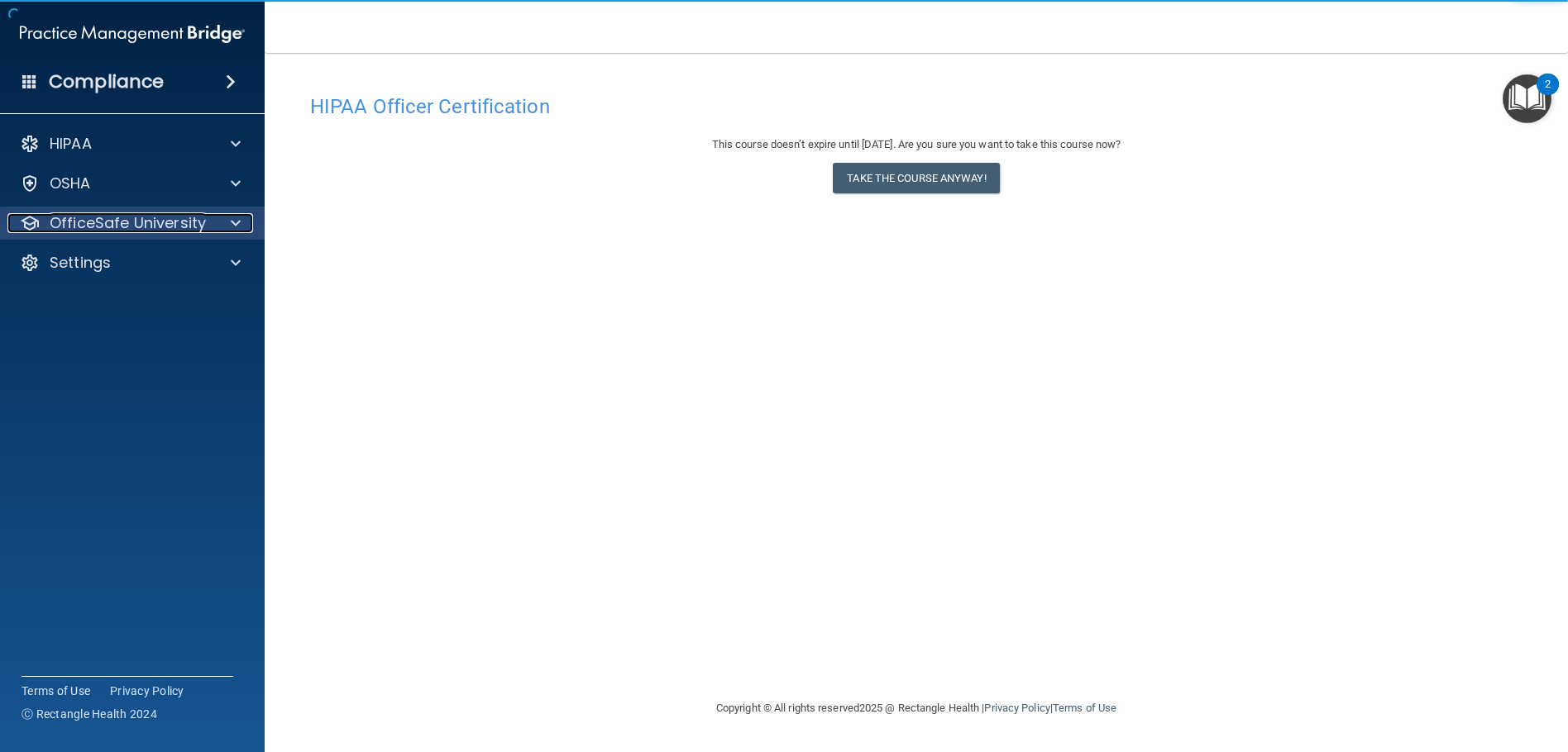
click at [147, 230] on p "OfficeSafe University" at bounding box center [128, 223] width 156 height 20
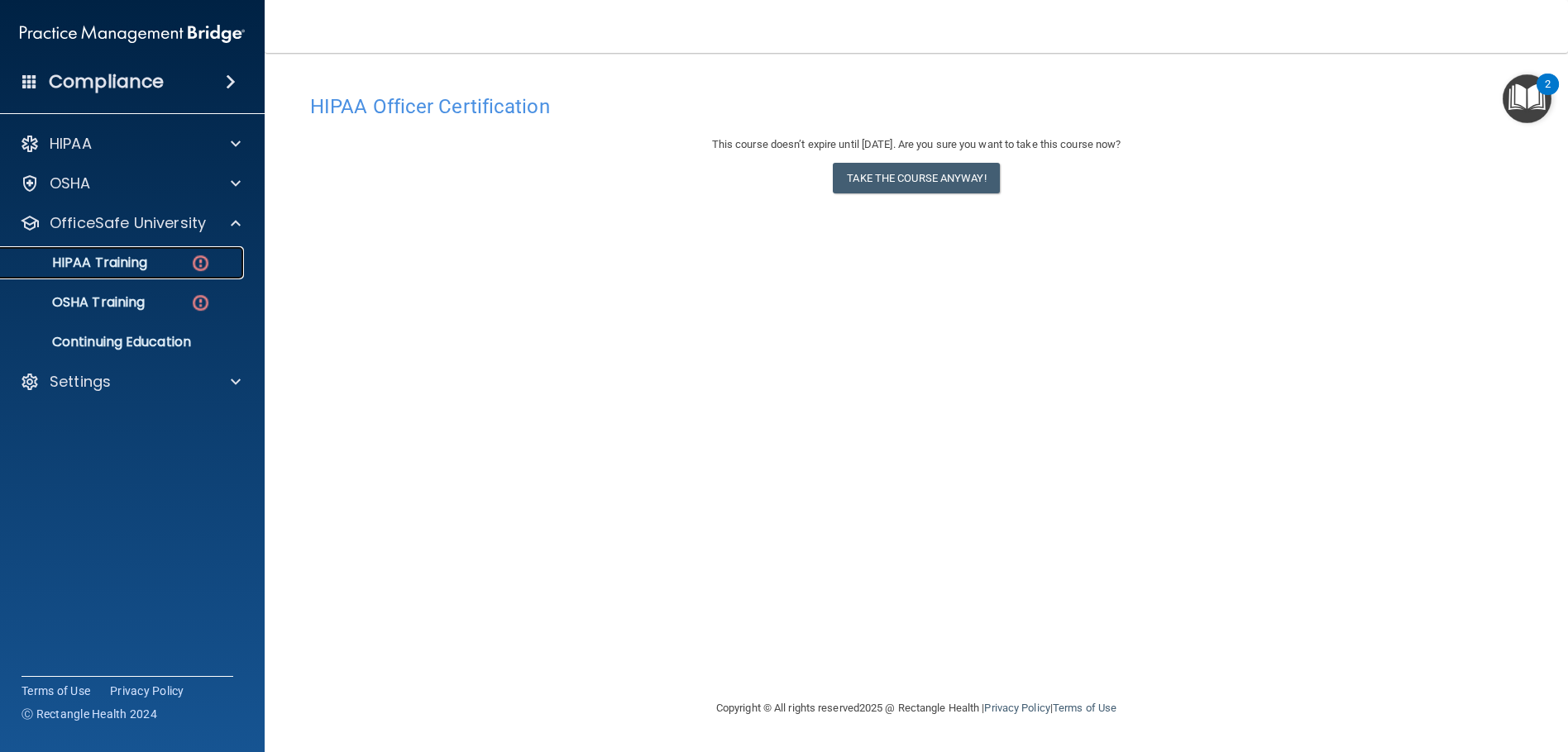
click at [157, 266] on div "HIPAA Training" at bounding box center [124, 263] width 225 height 17
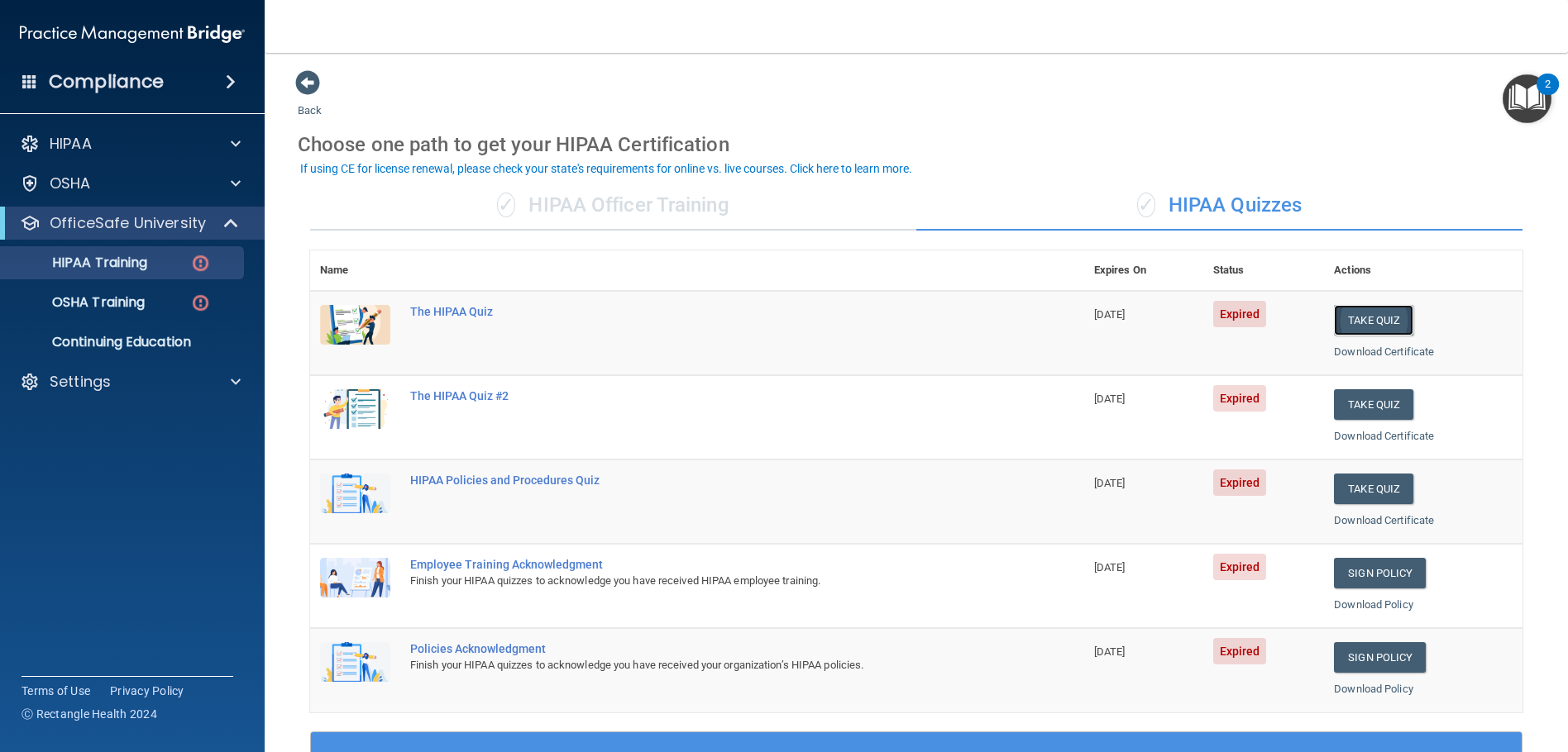
click at [1389, 314] on button "Take Quiz" at bounding box center [1373, 320] width 79 height 31
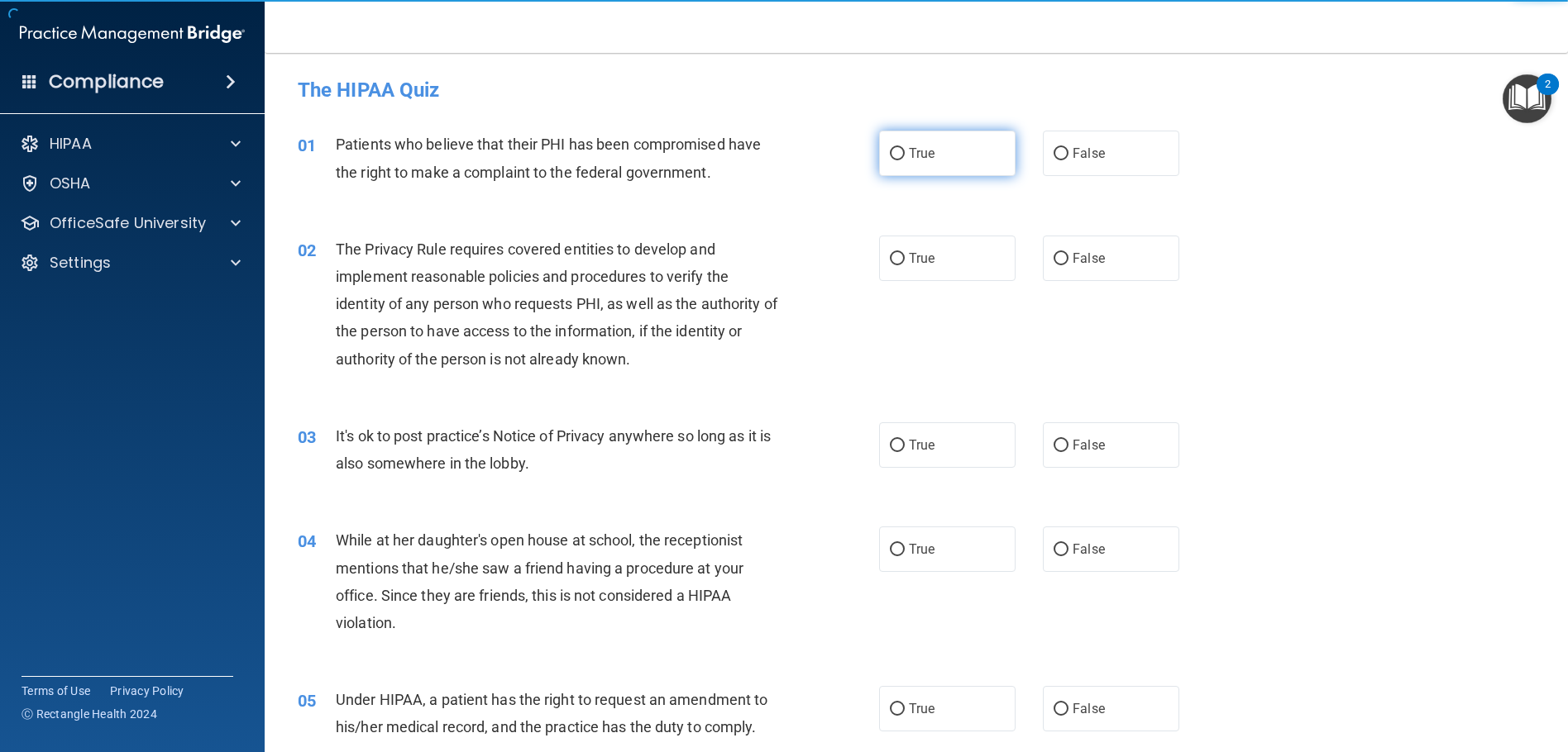
click at [914, 154] on span "True" at bounding box center [921, 153] width 26 height 16
click at [905, 154] on input "True" at bounding box center [897, 154] width 15 height 13
radio input "true"
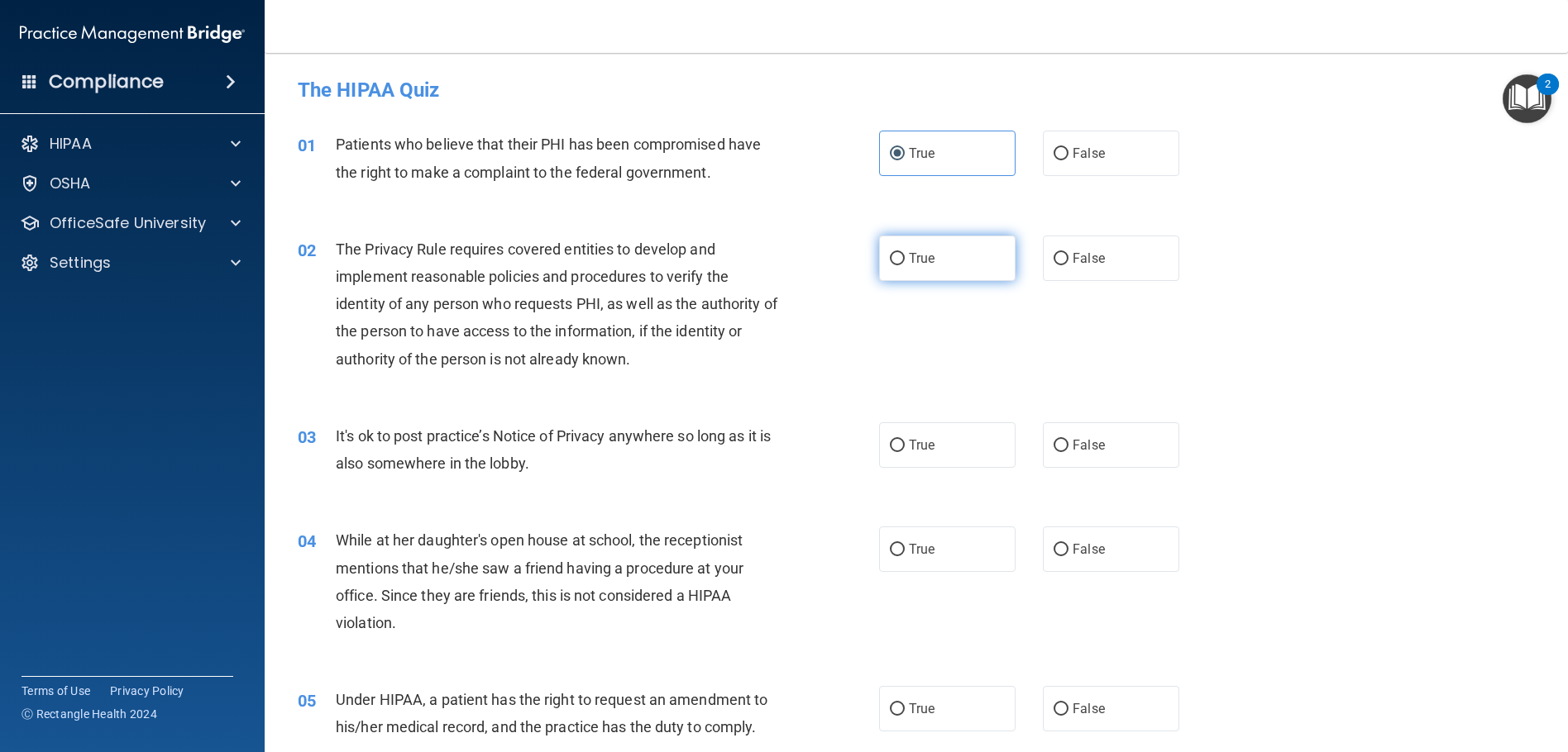
click at [909, 279] on label "True" at bounding box center [947, 258] width 136 height 45
click at [905, 266] on input "True" at bounding box center [897, 259] width 15 height 13
radio input "true"
click at [959, 446] on label "True" at bounding box center [947, 445] width 136 height 45
click at [905, 446] on input "True" at bounding box center [897, 446] width 15 height 13
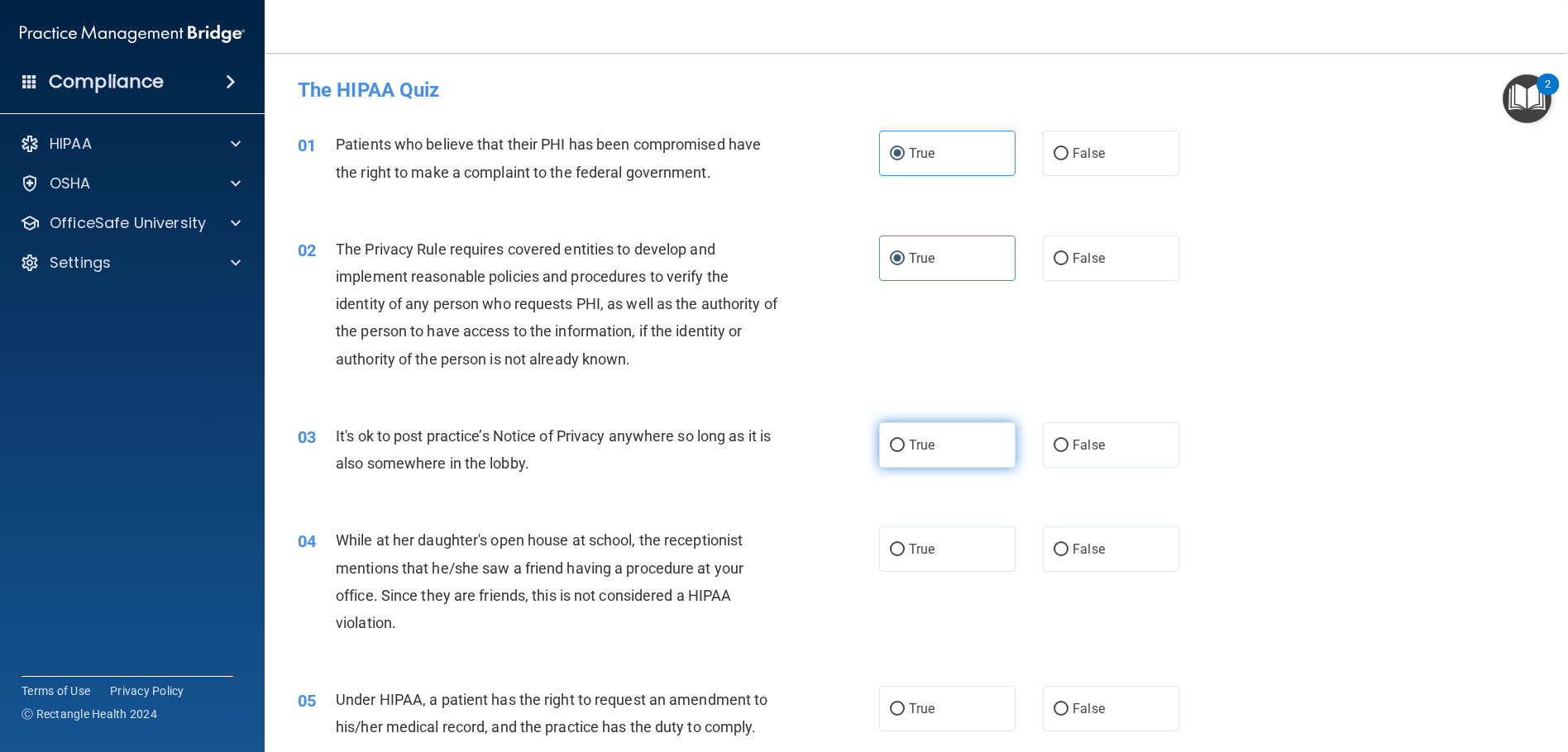
radio input "true"
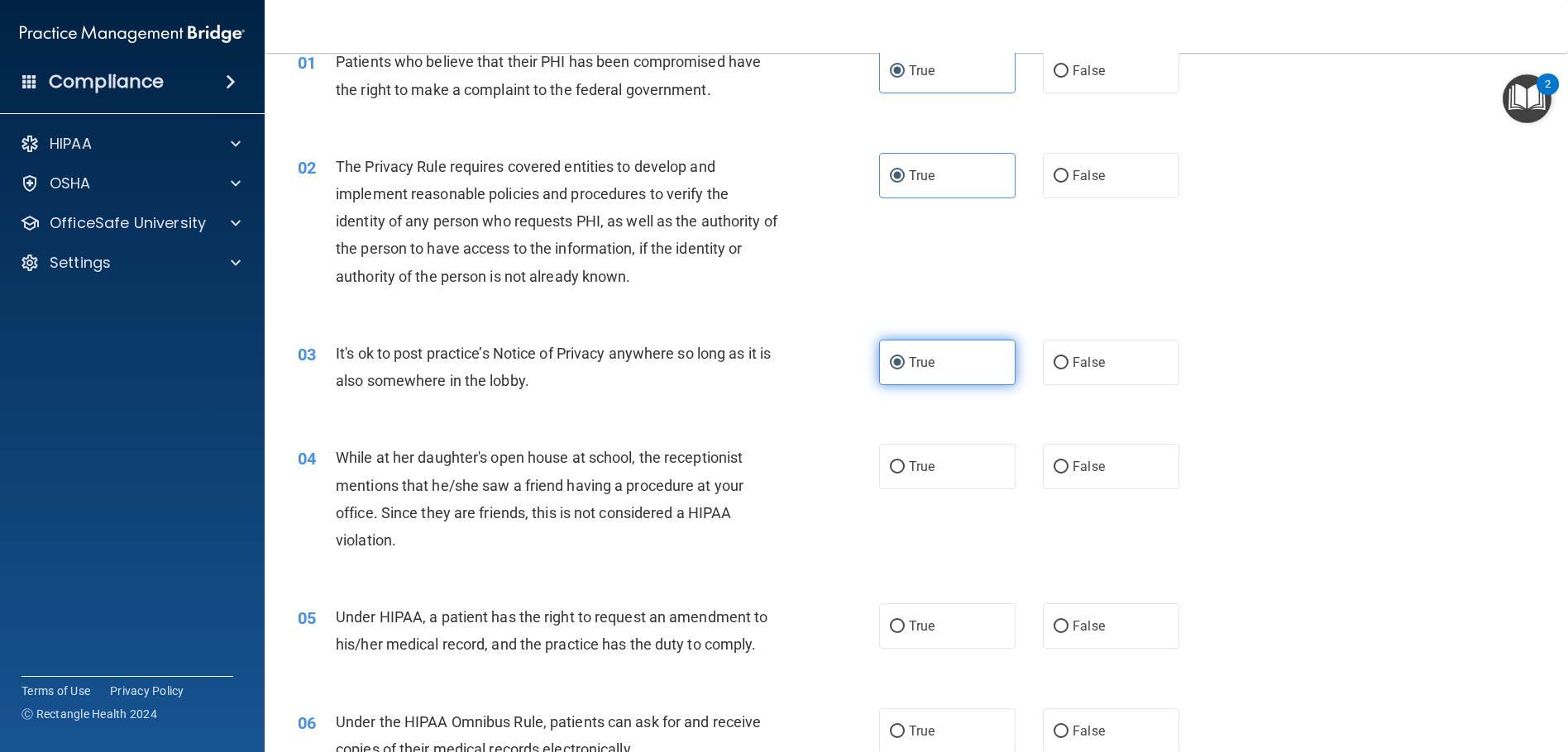
scroll to position [165, 0]
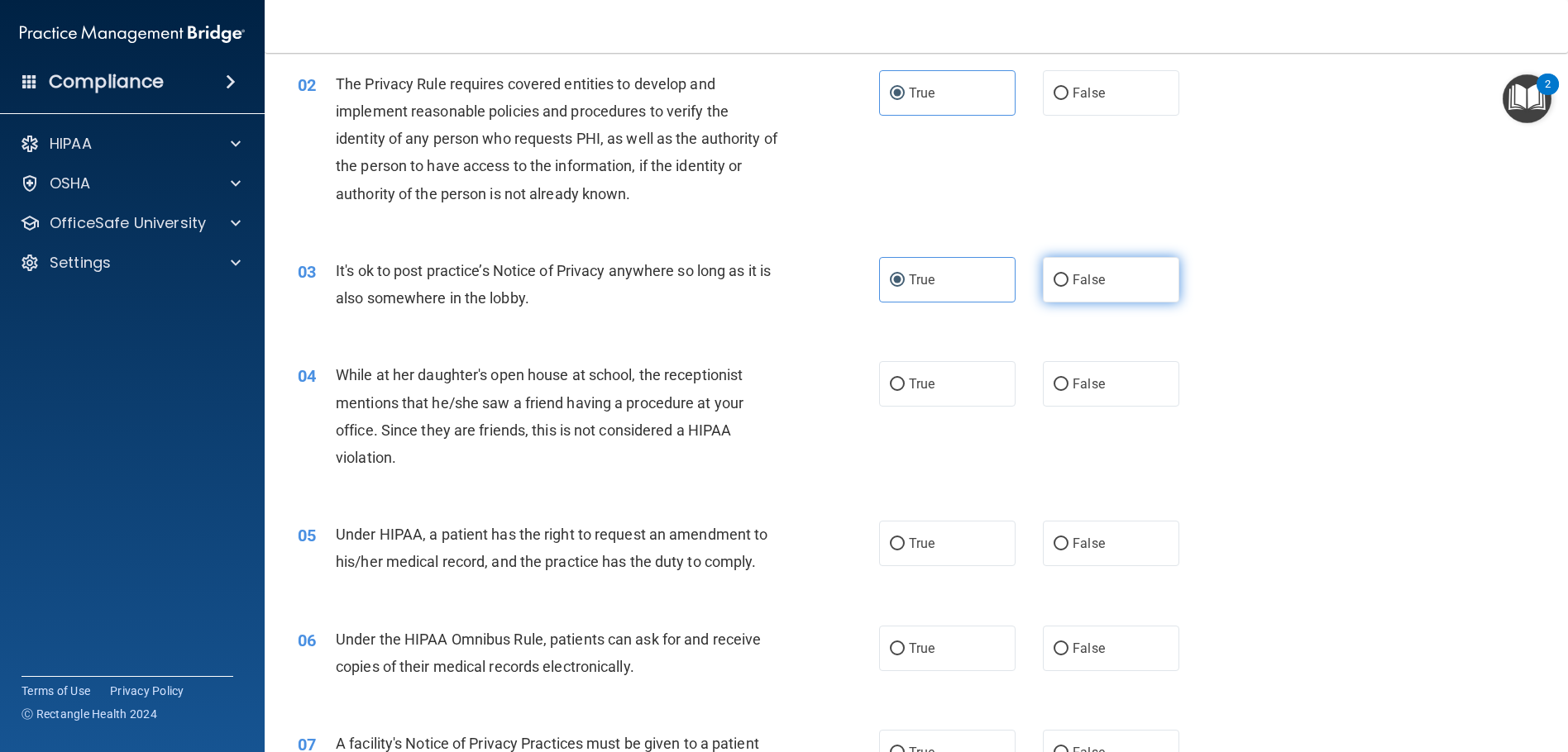
click at [1123, 269] on label "False" at bounding box center [1111, 280] width 136 height 45
click at [1069, 275] on input "False" at bounding box center [1061, 281] width 15 height 13
radio input "true"
radio input "false"
click at [1100, 386] on label "False" at bounding box center [1111, 384] width 136 height 45
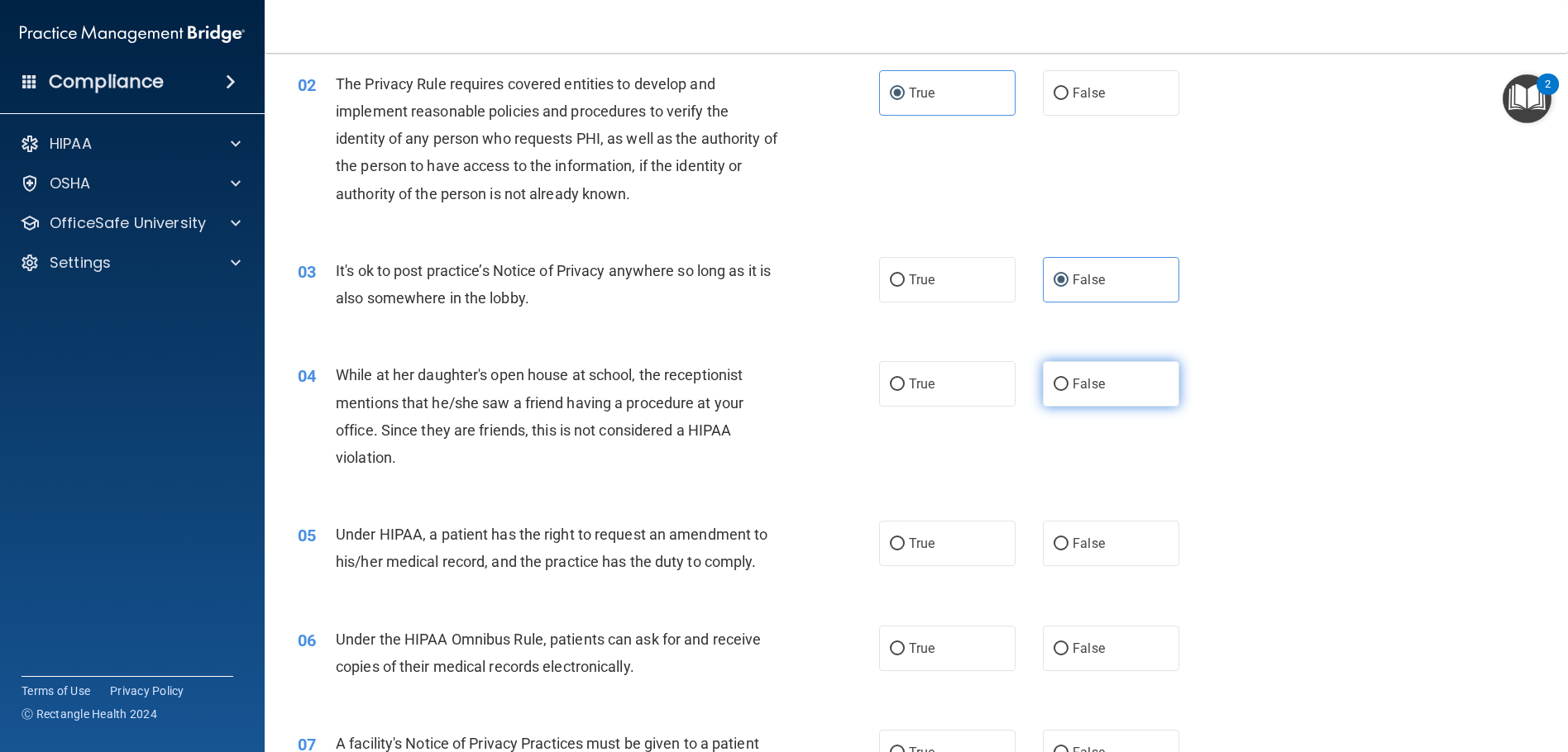
click at [1069, 386] on input "False" at bounding box center [1061, 384] width 15 height 13
radio input "true"
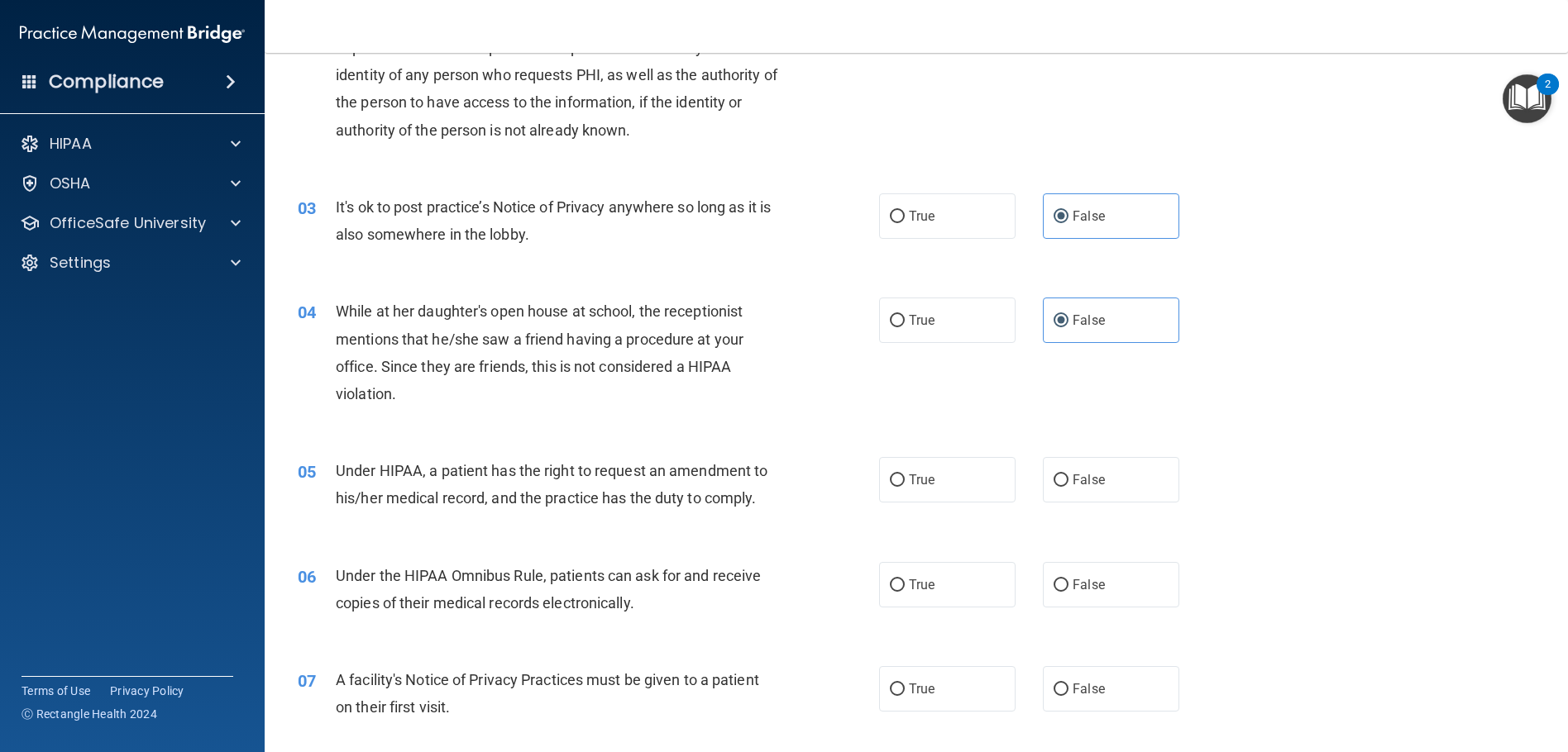
scroll to position [248, 0]
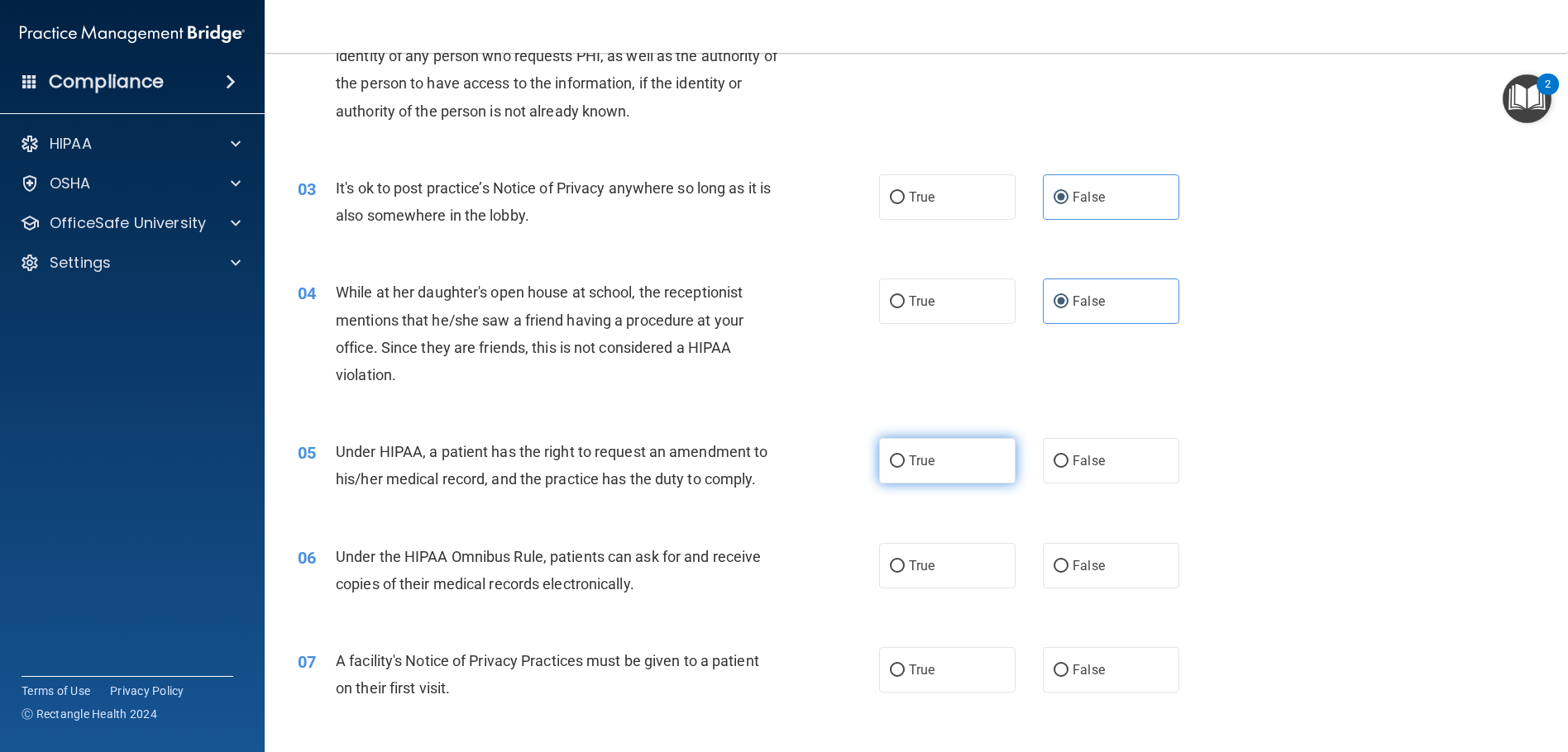
click at [917, 467] on span "True" at bounding box center [921, 460] width 26 height 16
click at [905, 467] on input "True" at bounding box center [897, 461] width 15 height 13
radio input "true"
click at [915, 578] on label "True" at bounding box center [947, 566] width 136 height 45
click at [905, 573] on input "True" at bounding box center [897, 566] width 15 height 13
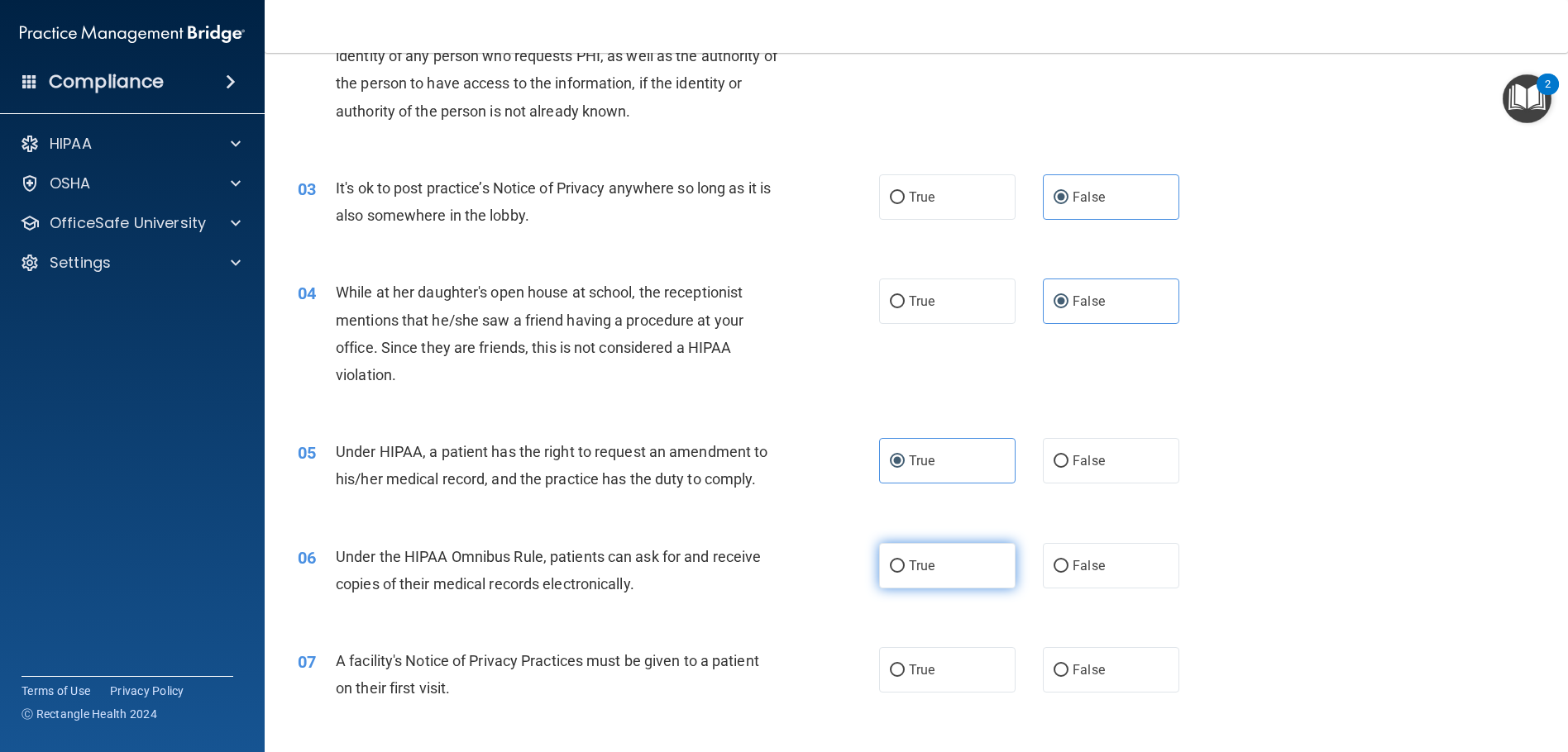
radio input "true"
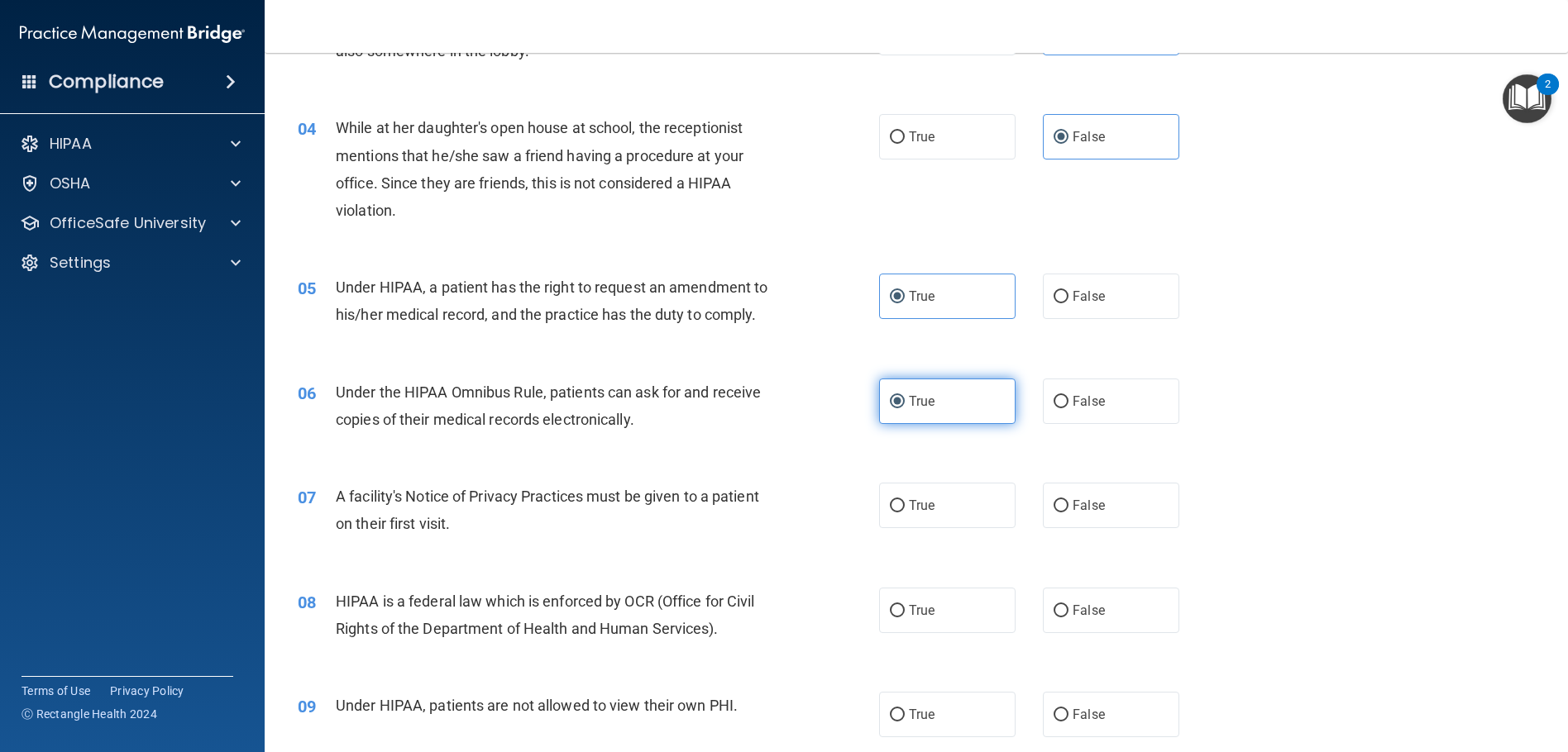
scroll to position [413, 0]
drag, startPoint x: 888, startPoint y: 482, endPoint x: 896, endPoint y: 490, distance: 11.3
click at [892, 487] on label "True" at bounding box center [947, 505] width 136 height 45
click at [892, 499] on input "True" at bounding box center [897, 505] width 15 height 13
radio input "true"
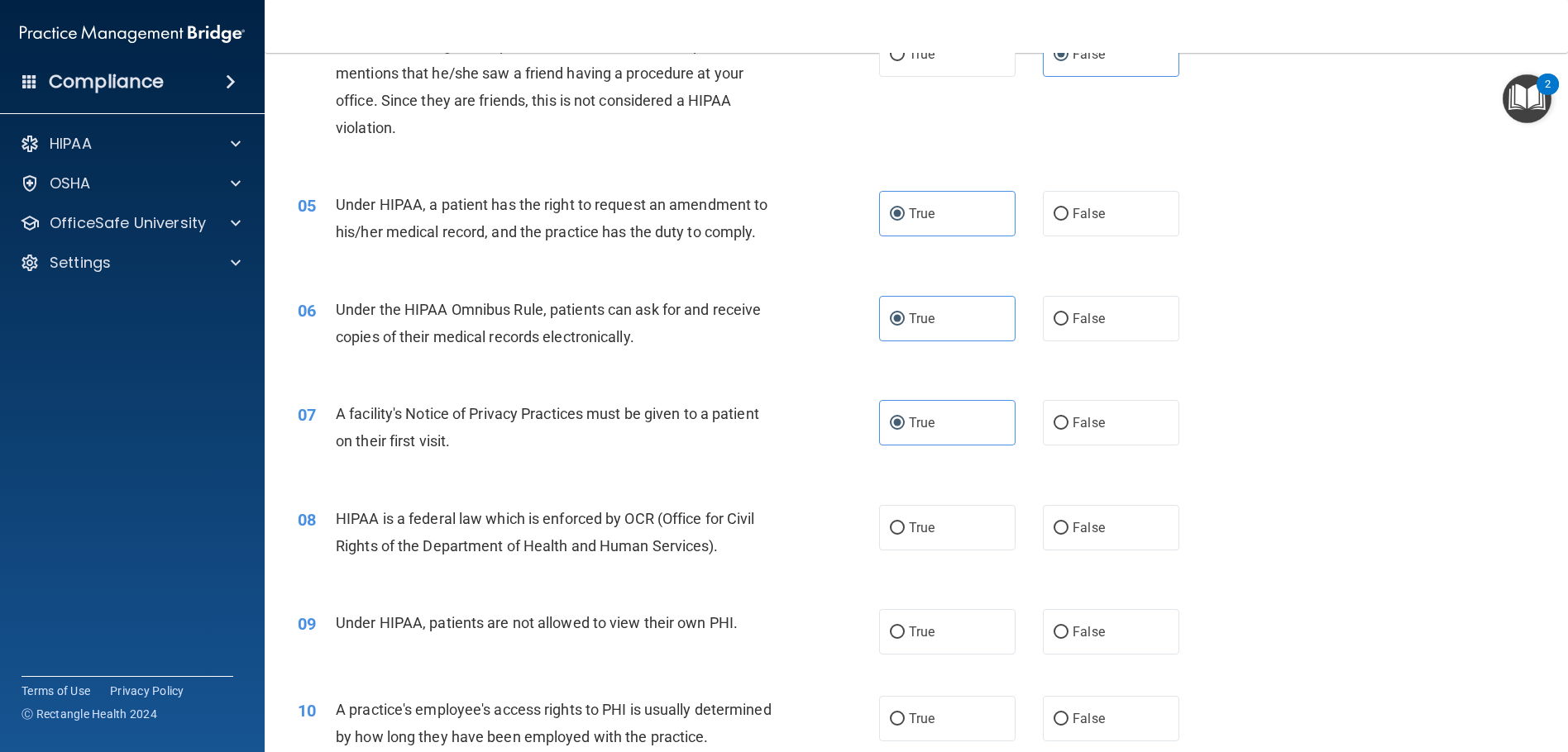
scroll to position [496, 0]
click at [909, 531] on span "True" at bounding box center [921, 527] width 26 height 16
click at [905, 531] on input "True" at bounding box center [897, 528] width 15 height 13
radio input "true"
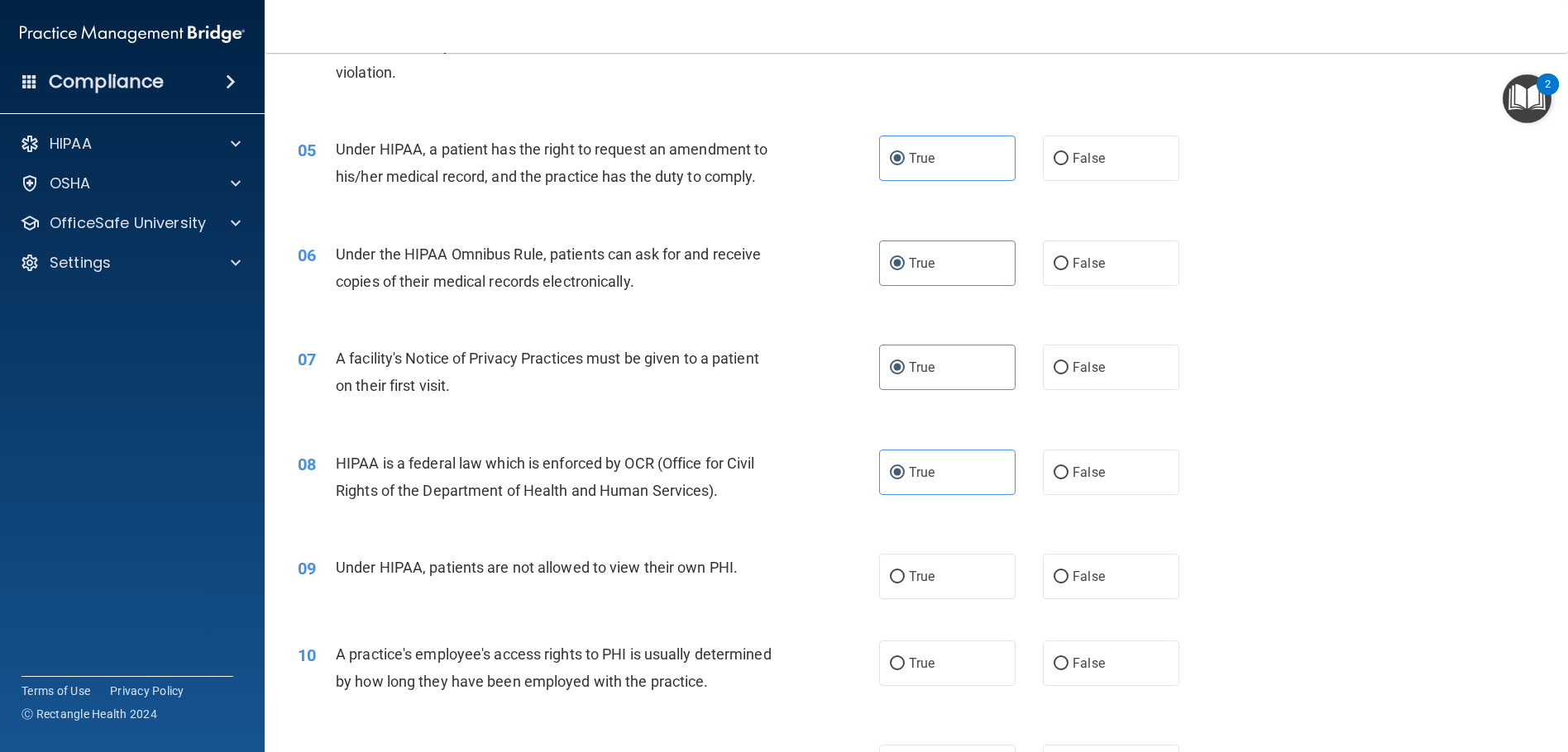
scroll to position [579, 0]
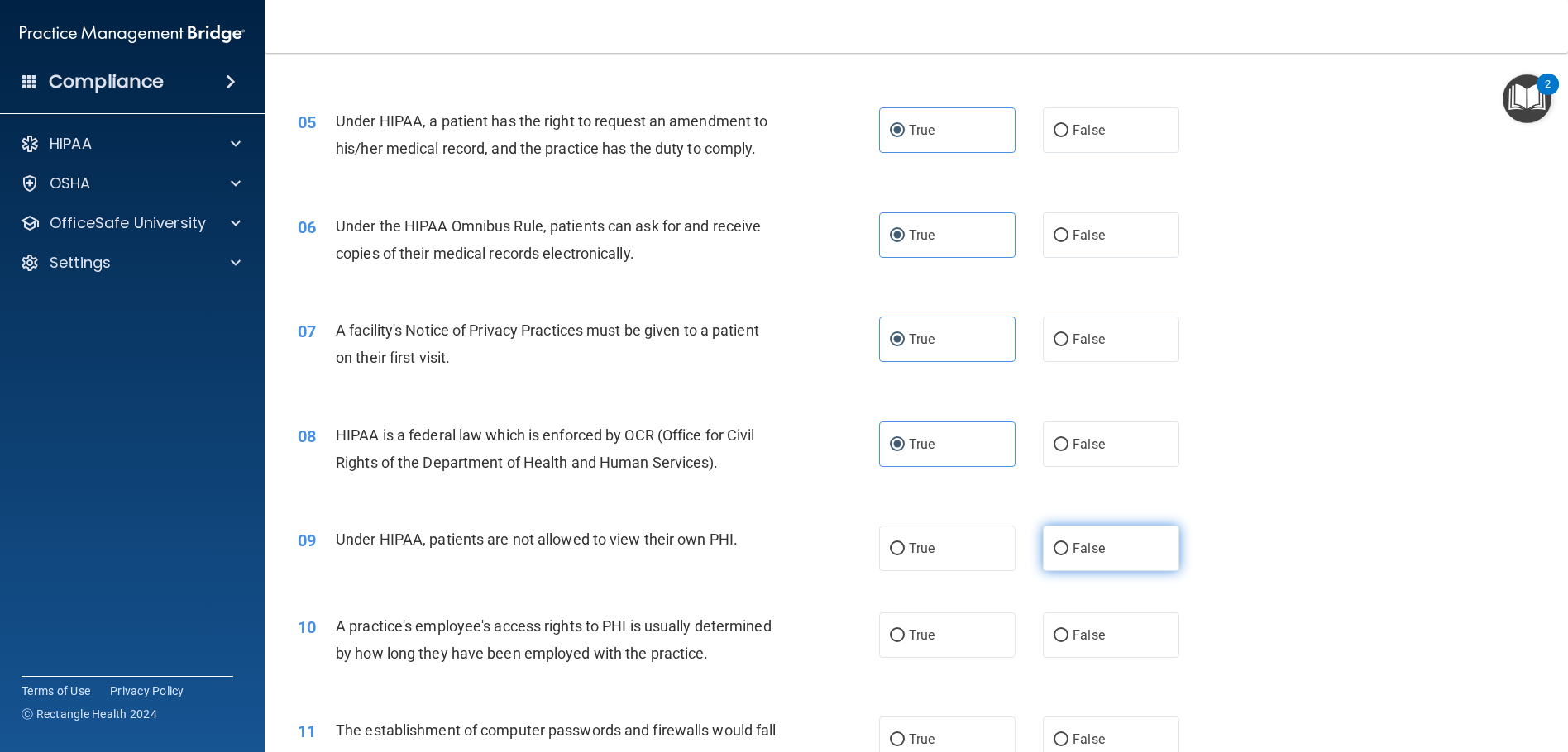
click at [1103, 564] on label "False" at bounding box center [1111, 548] width 136 height 45
click at [1069, 555] on input "False" at bounding box center [1061, 549] width 15 height 13
radio input "true"
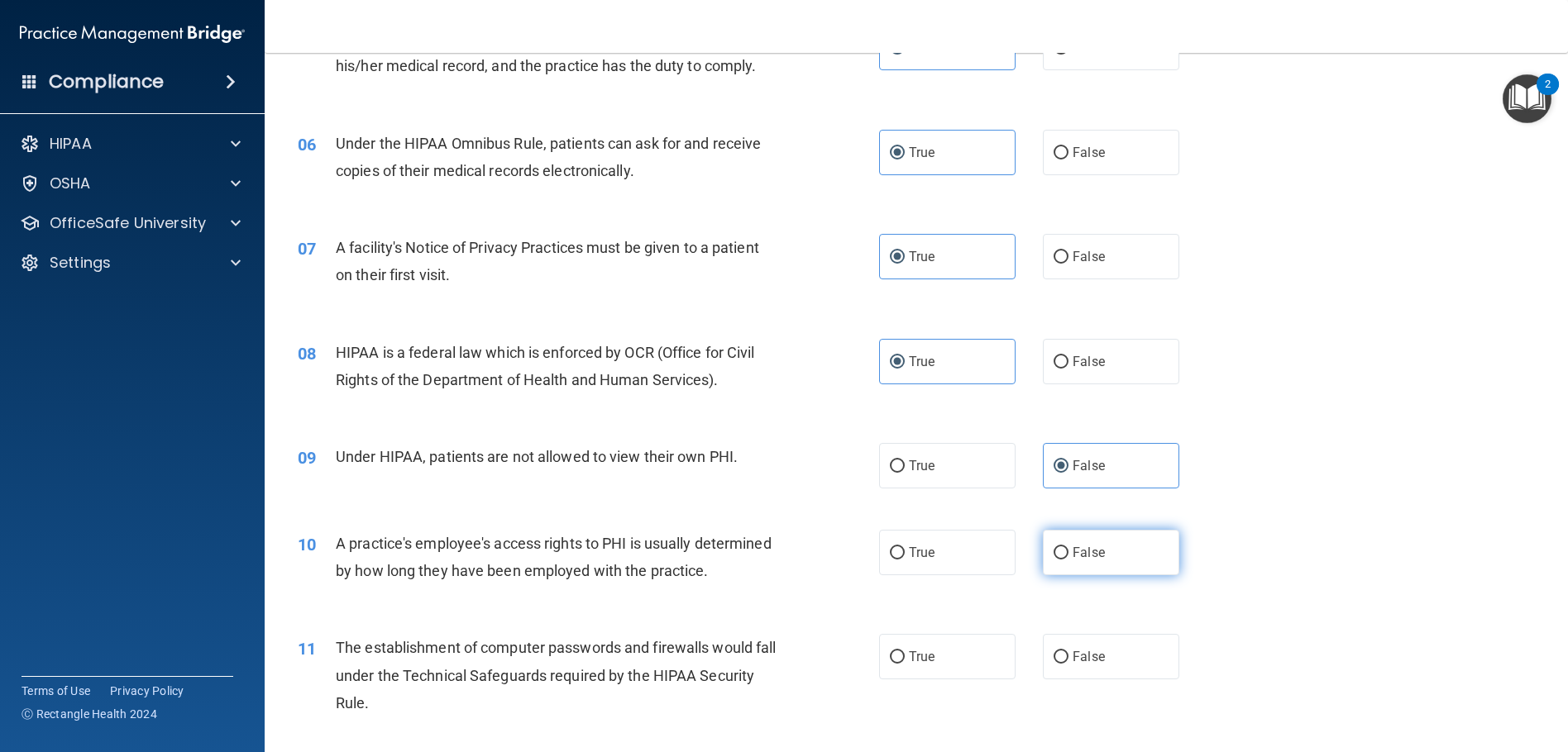
scroll to position [744, 0]
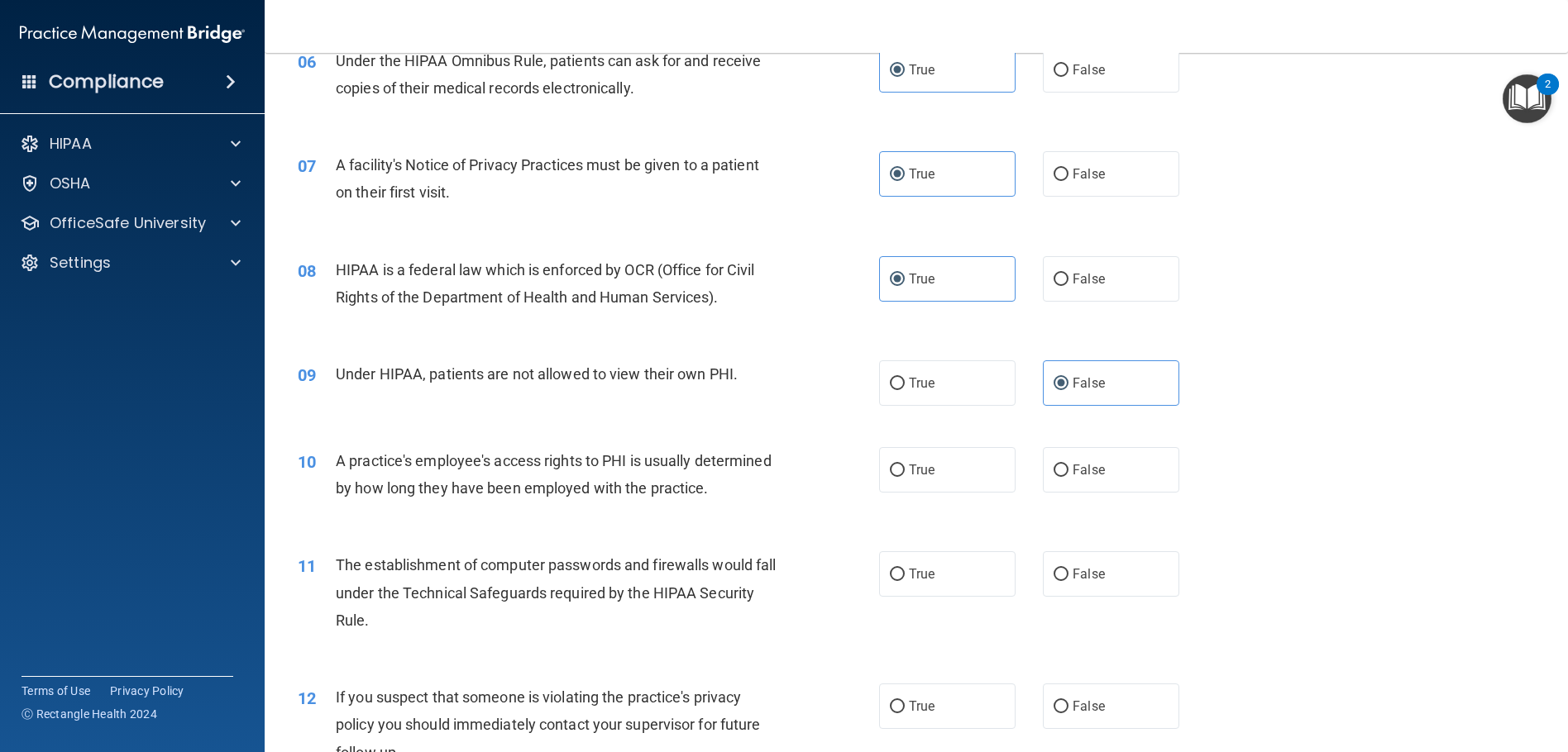
click at [1121, 493] on div "10 A practice's employee's access rights to PHI is usually determined by how lo…" at bounding box center [916, 478] width 1263 height 104
click at [1134, 475] on label "False" at bounding box center [1111, 470] width 136 height 45
click at [1069, 475] on input "False" at bounding box center [1061, 470] width 15 height 13
radio input "true"
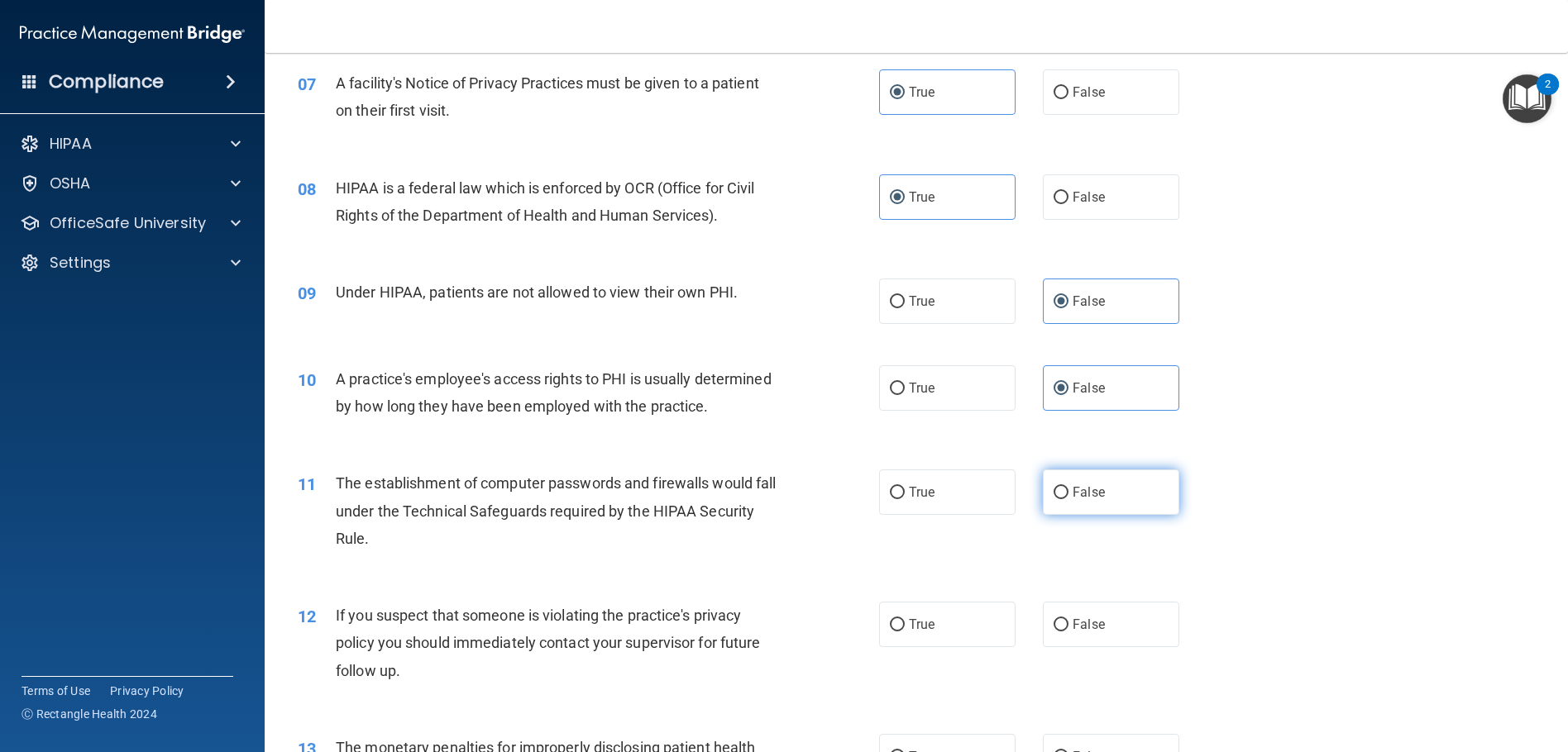
scroll to position [827, 0]
click at [898, 498] on input "True" at bounding box center [897, 492] width 15 height 13
radio input "true"
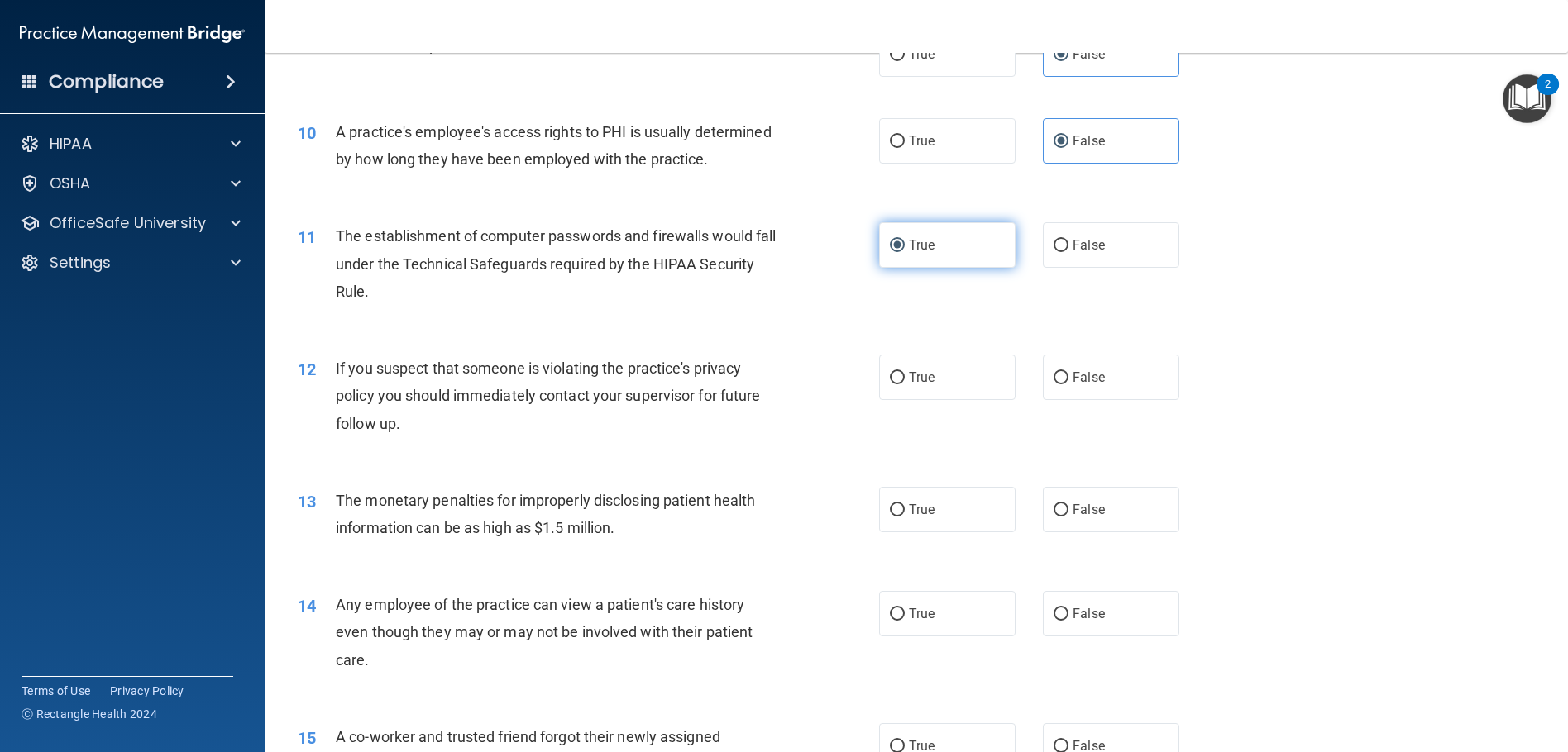
scroll to position [1075, 0]
click at [892, 398] on label "True" at bounding box center [947, 376] width 136 height 45
click at [892, 382] on input "True" at bounding box center [897, 376] width 15 height 13
radio input "true"
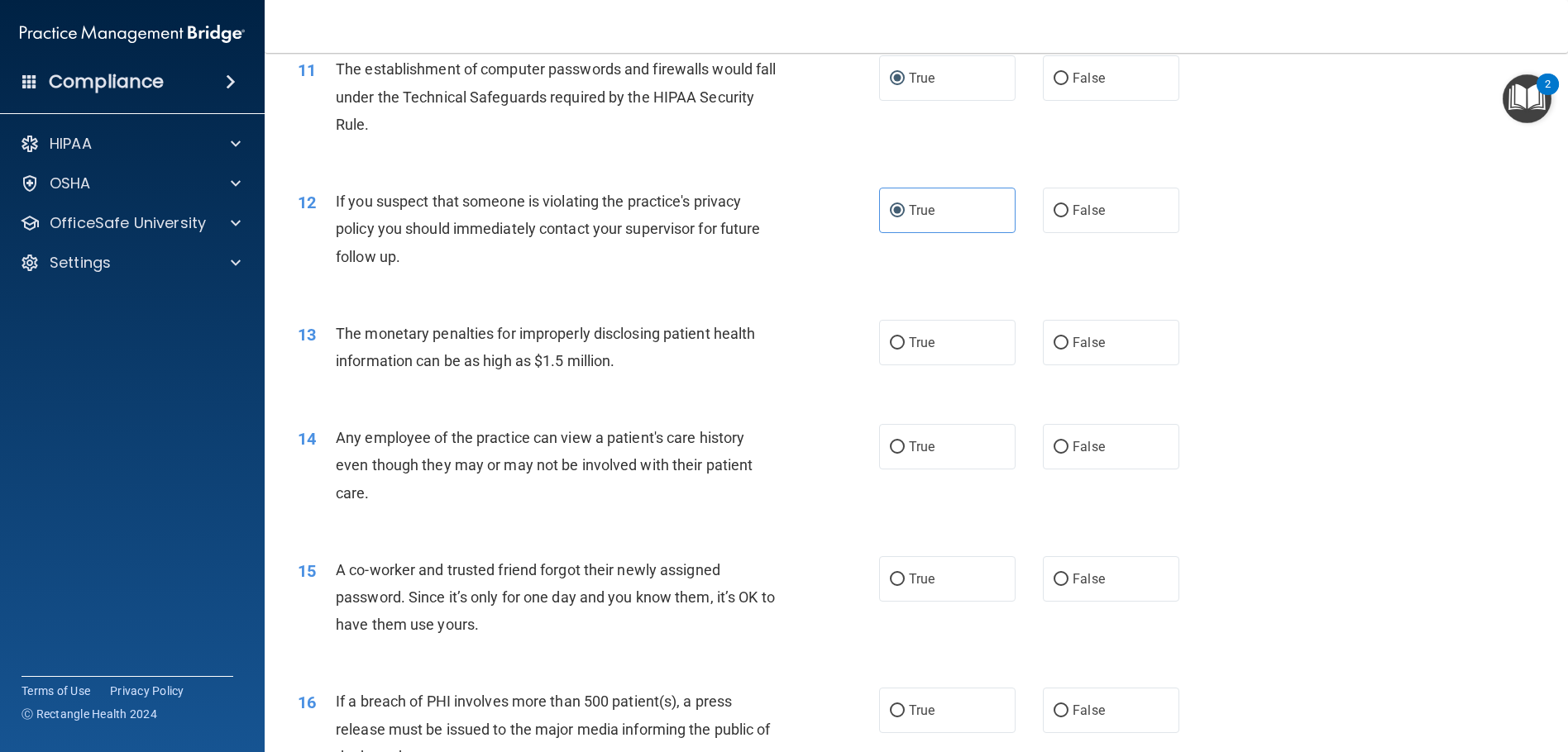
scroll to position [1323, 0]
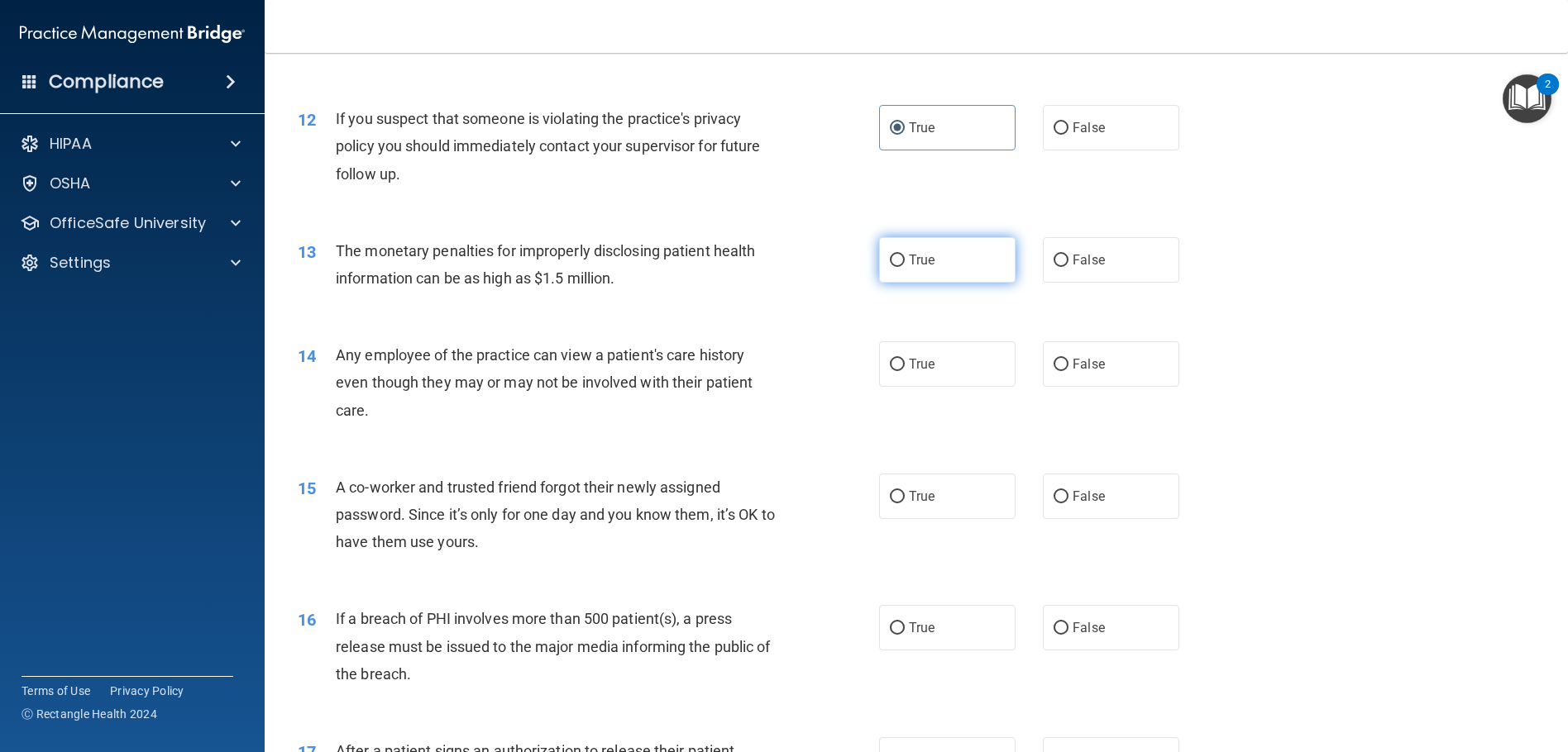
click at [923, 276] on label "True" at bounding box center [947, 260] width 136 height 45
click at [905, 267] on input "True" at bounding box center [897, 261] width 15 height 13
radio input "true"
click at [1098, 381] on label "False" at bounding box center [1111, 365] width 136 height 45
click at [1069, 372] on input "False" at bounding box center [1061, 365] width 15 height 13
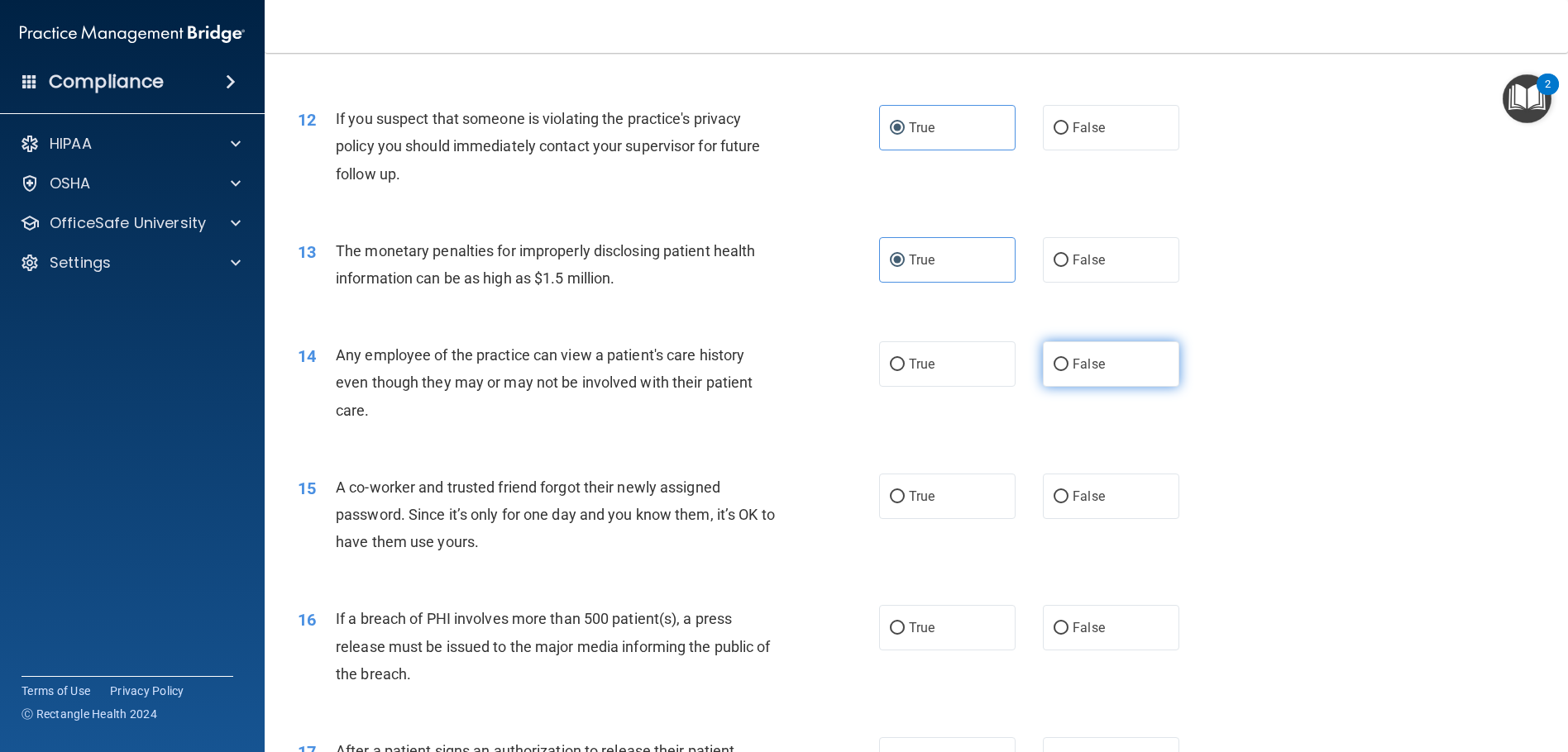
radio input "true"
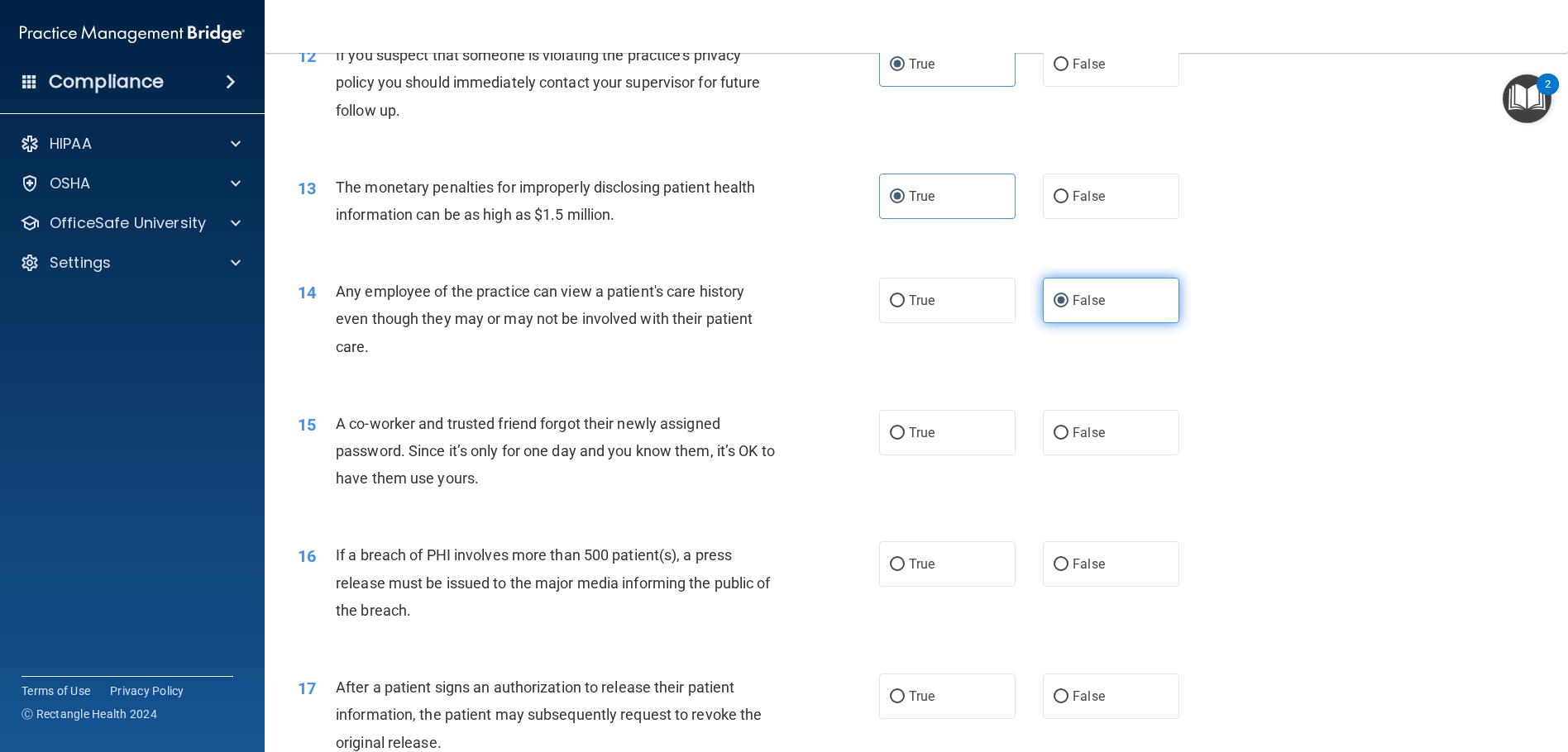
scroll to position [1405, 0]
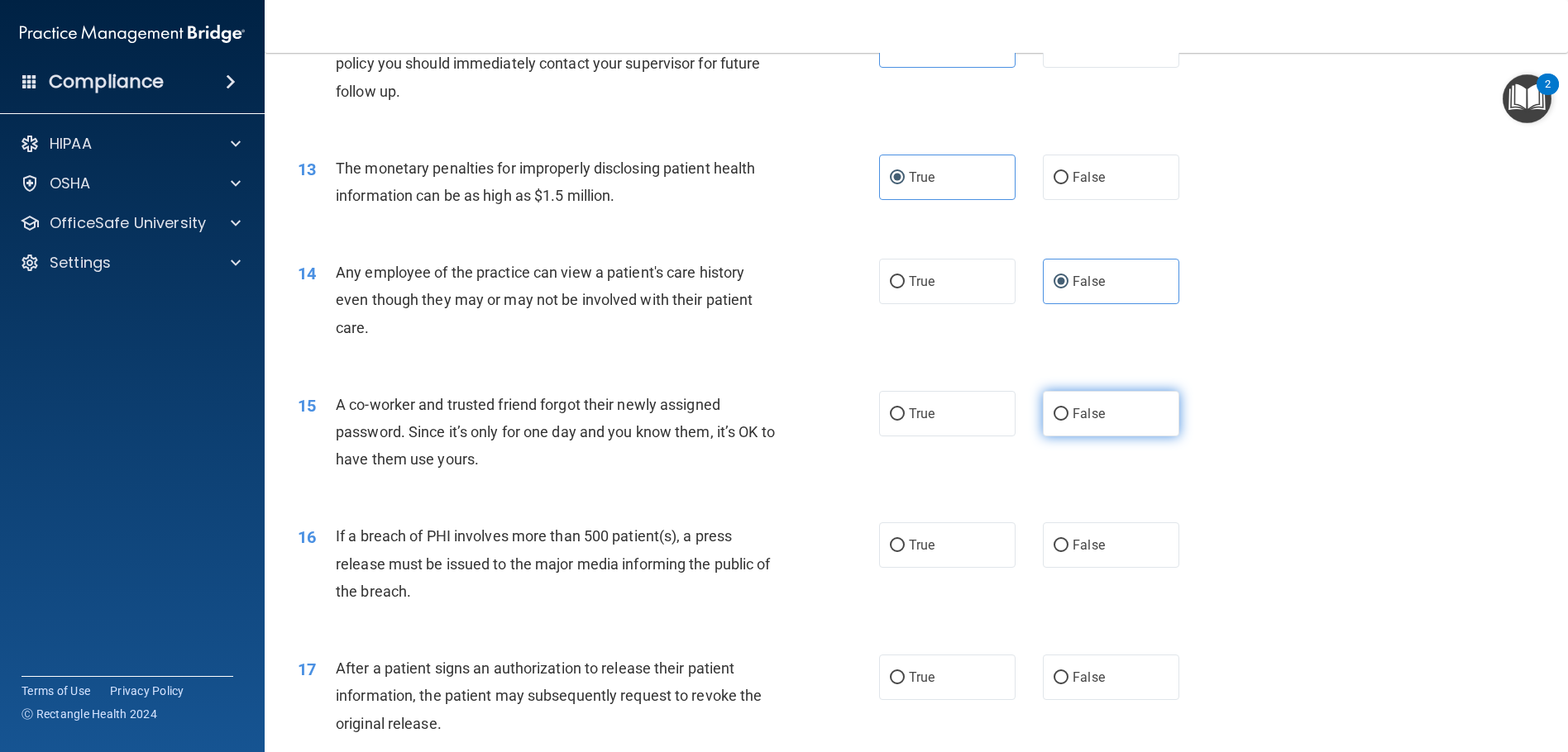
click at [1077, 422] on span "False" at bounding box center [1089, 414] width 33 height 16
click at [1069, 421] on input "False" at bounding box center [1061, 414] width 15 height 13
radio input "true"
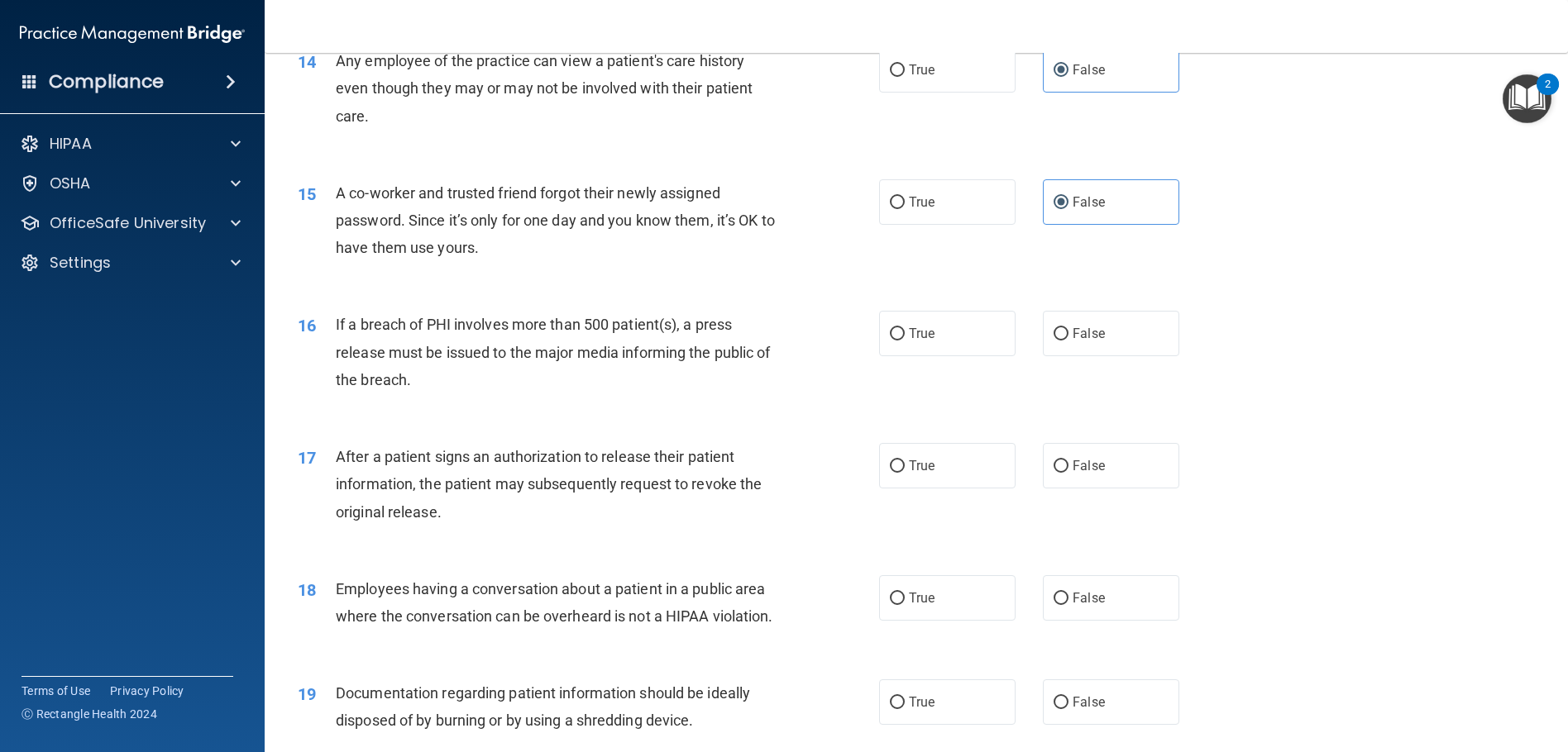
scroll to position [1590, 0]
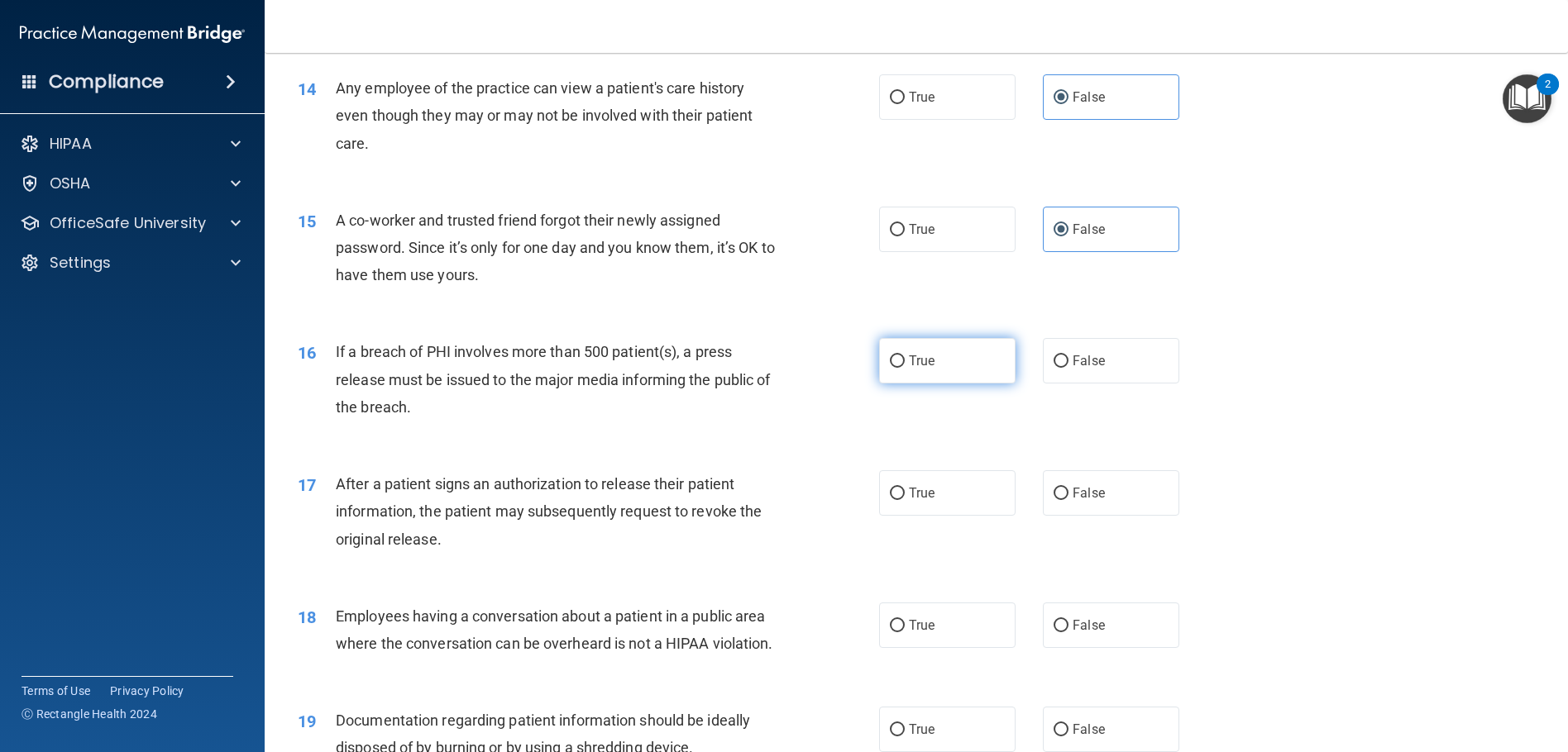
click at [980, 383] on label "True" at bounding box center [947, 361] width 136 height 45
click at [905, 368] on input "True" at bounding box center [897, 362] width 15 height 13
radio input "true"
click at [1081, 369] on span "False" at bounding box center [1089, 361] width 33 height 16
click at [1069, 368] on input "False" at bounding box center [1061, 362] width 15 height 13
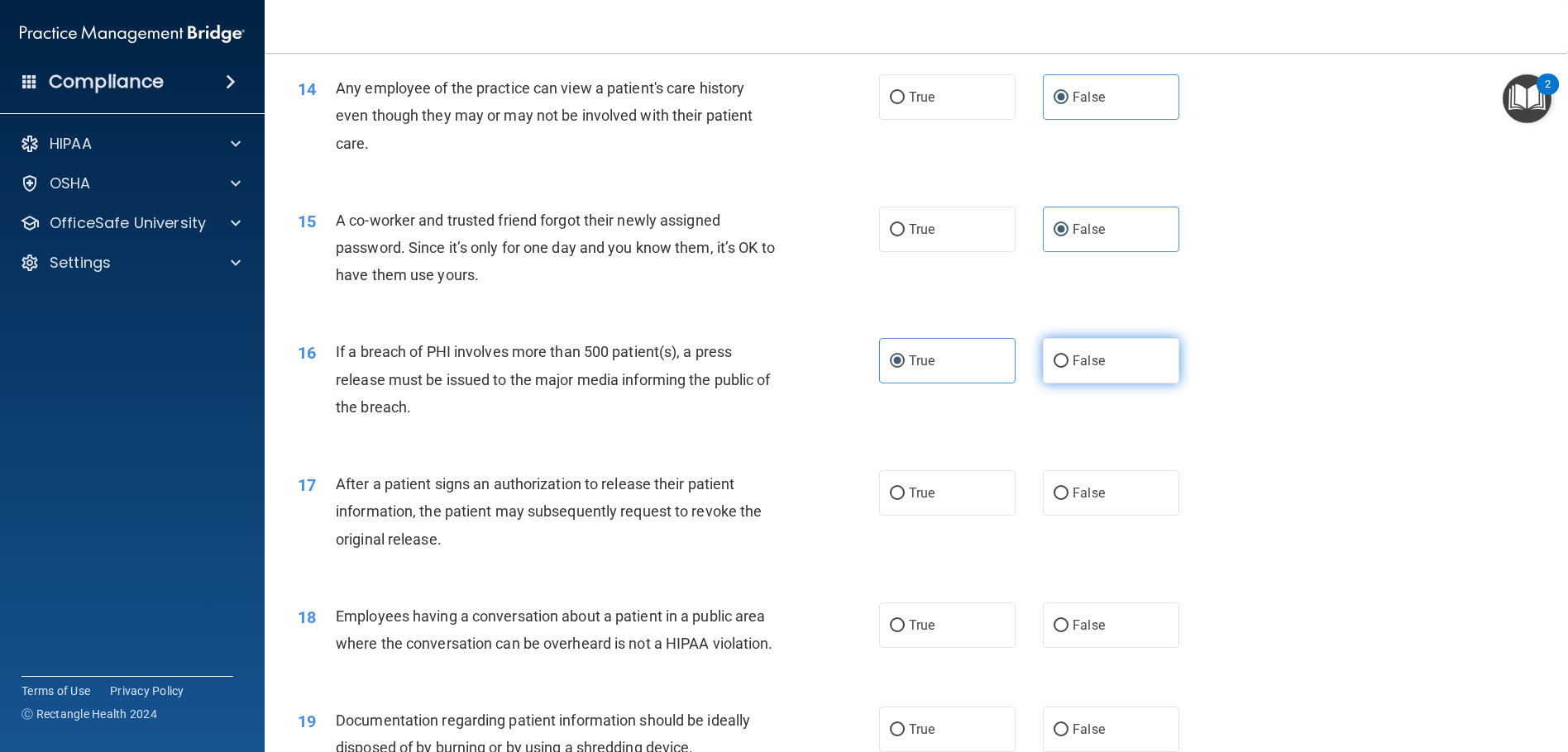
radio input "true"
click at [977, 382] on label "True" at bounding box center [947, 361] width 136 height 45
click at [905, 368] on input "True" at bounding box center [897, 362] width 15 height 13
radio input "true"
radio input "false"
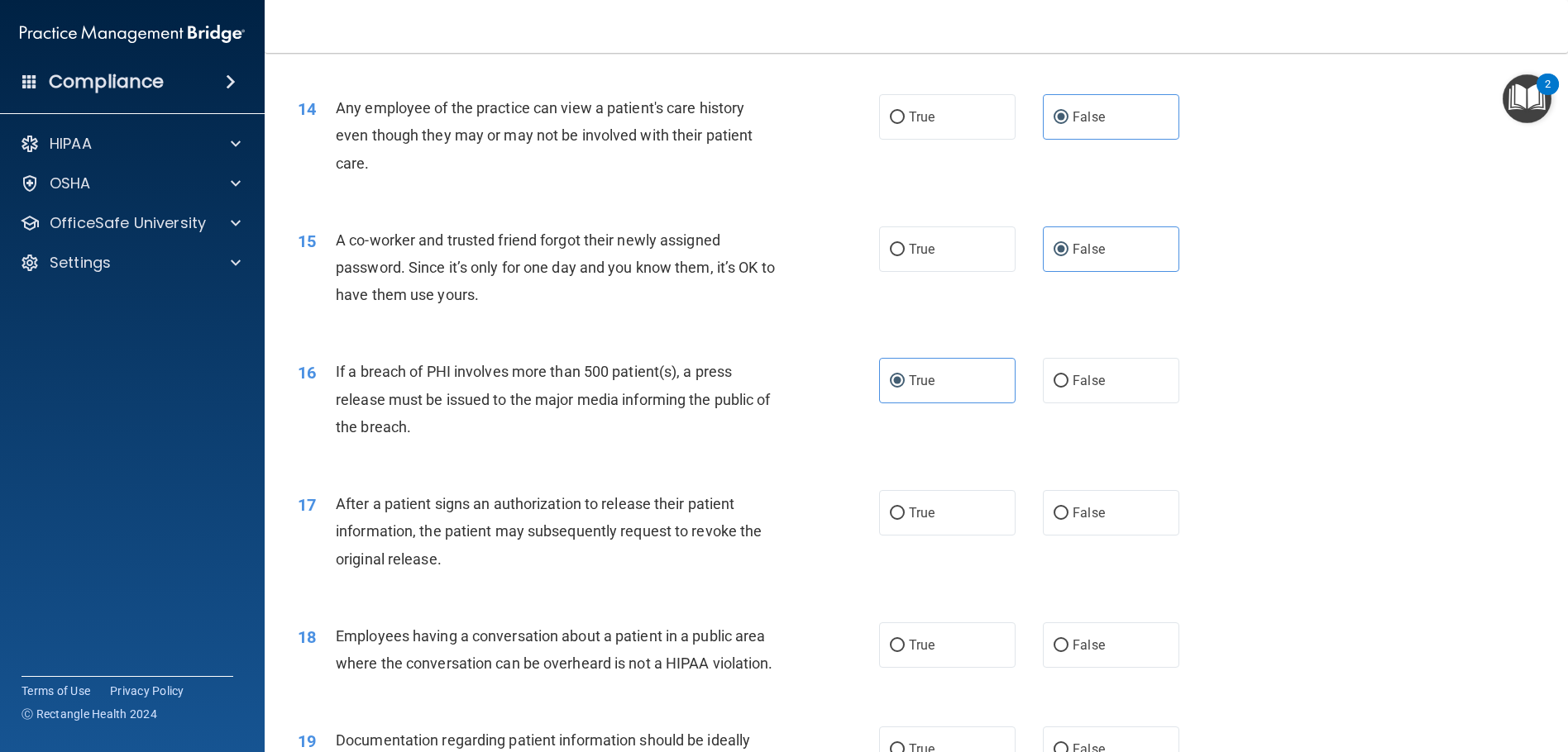
scroll to position [1571, 0]
click at [959, 534] on label "True" at bounding box center [947, 512] width 136 height 45
click at [905, 519] on input "True" at bounding box center [897, 513] width 15 height 13
radio input "true"
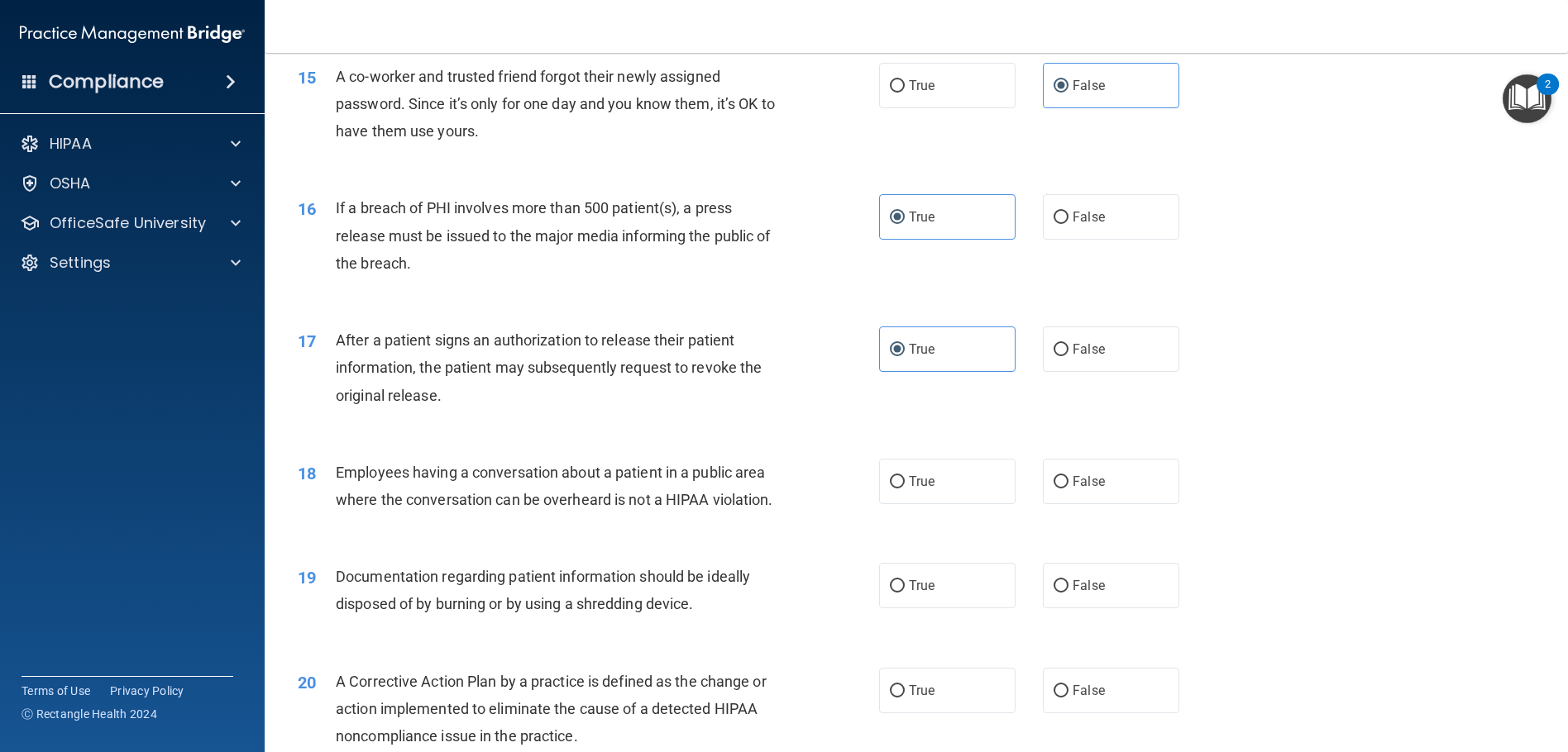
scroll to position [1736, 0]
click at [1110, 502] on label "False" at bounding box center [1111, 479] width 136 height 45
click at [1069, 486] on input "False" at bounding box center [1061, 479] width 15 height 13
radio input "true"
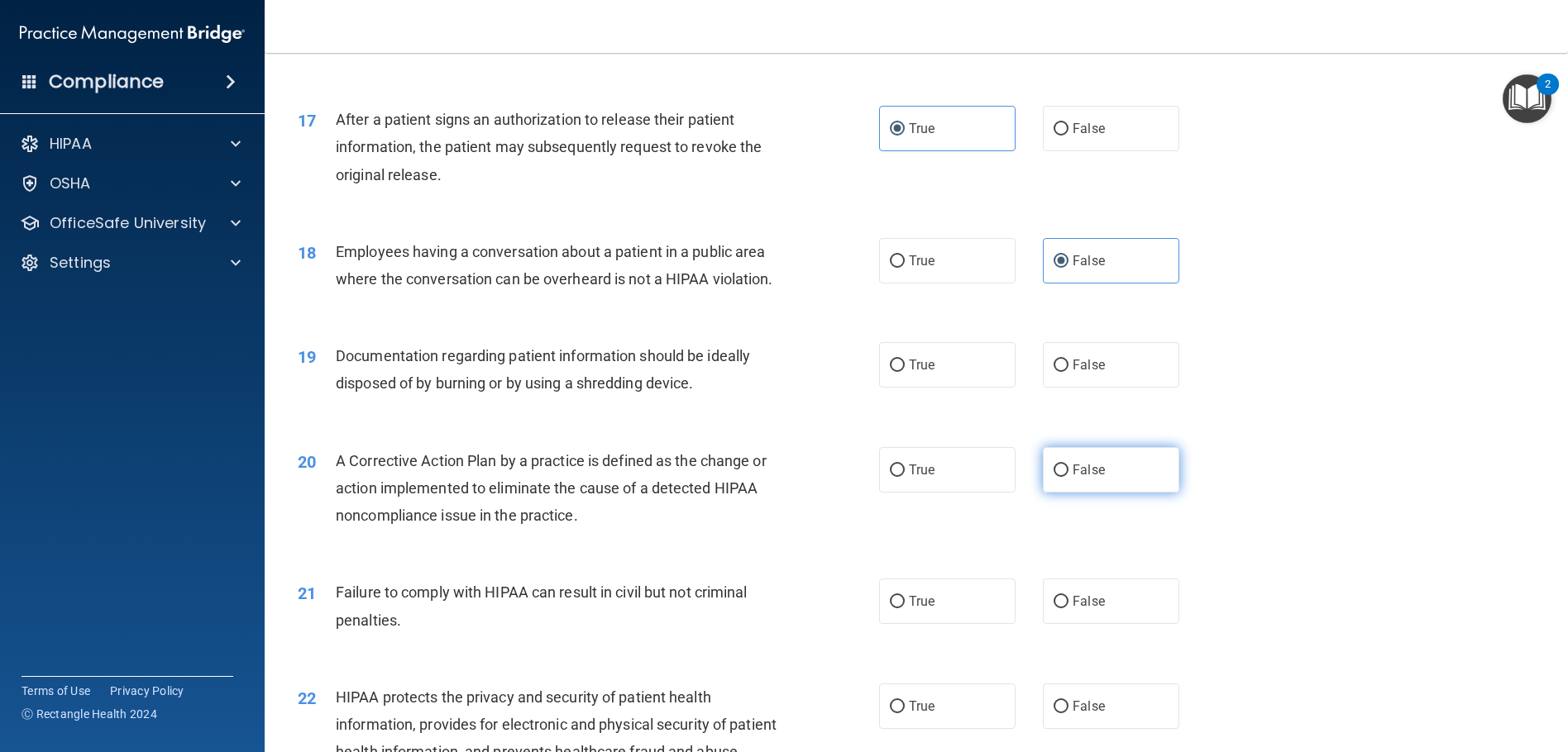
scroll to position [1984, 0]
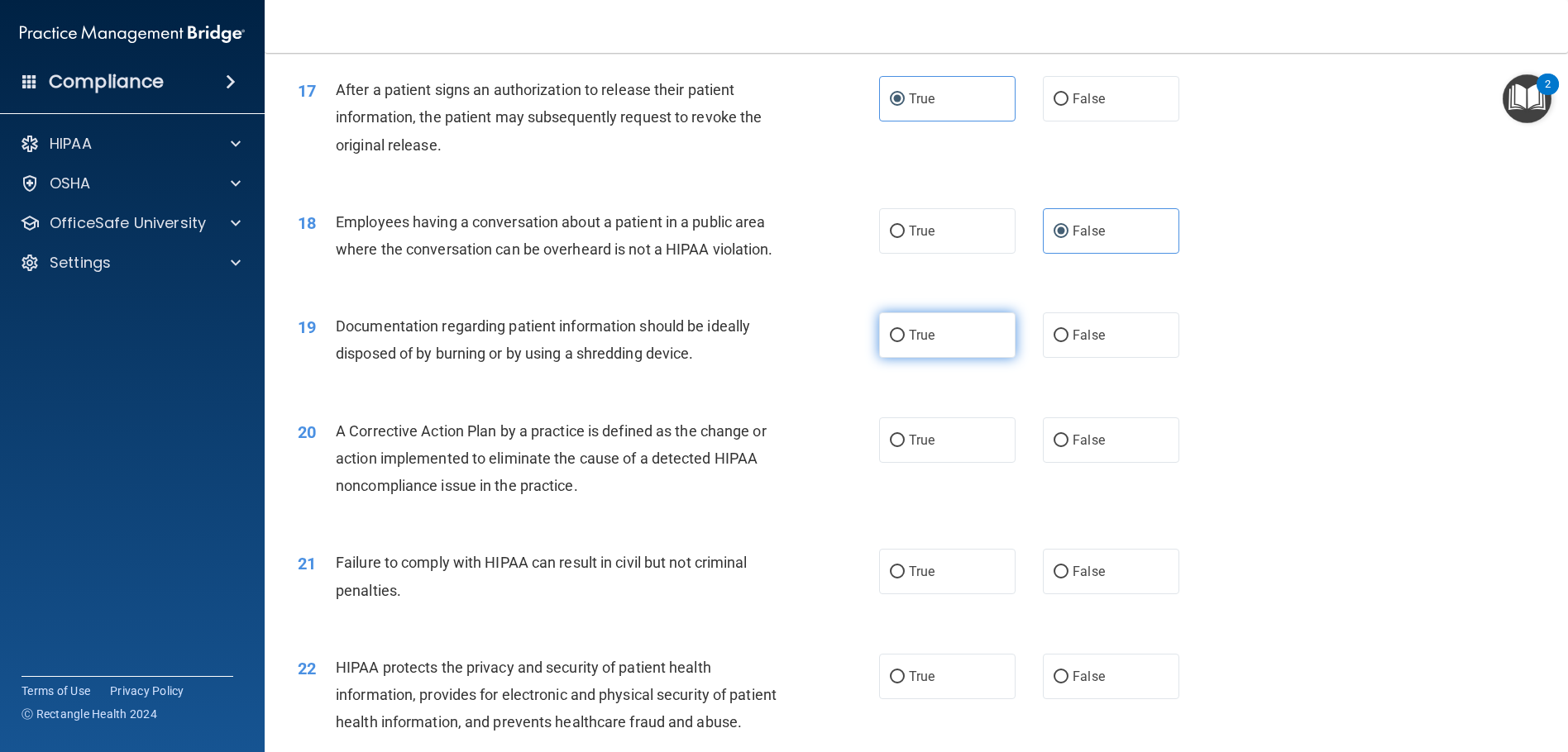
click at [950, 358] on label "True" at bounding box center [947, 335] width 136 height 45
click at [905, 342] on input "True" at bounding box center [897, 336] width 15 height 13
radio input "true"
click at [953, 462] on label "True" at bounding box center [947, 440] width 136 height 45
click at [905, 448] on input "True" at bounding box center [897, 441] width 15 height 13
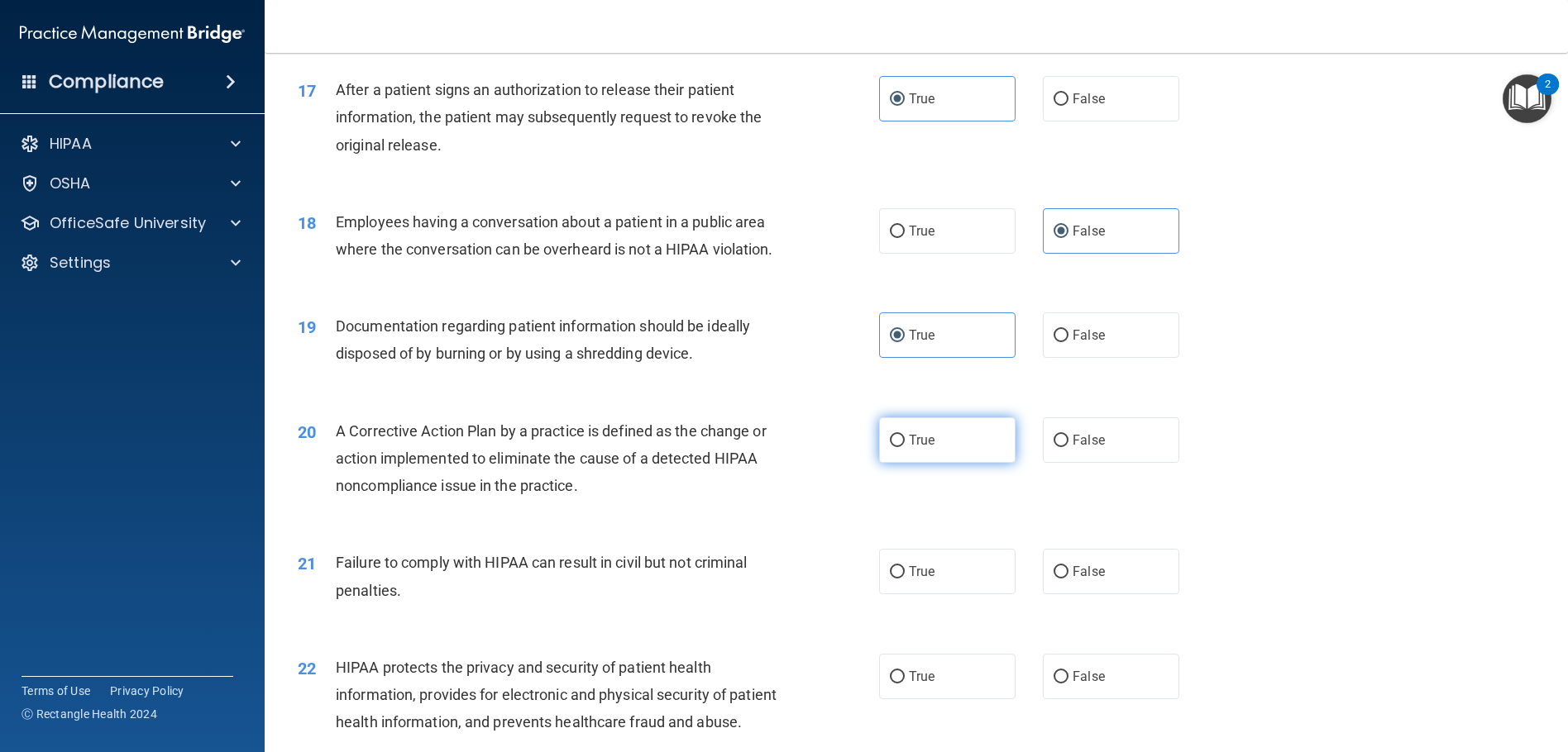
radio input "true"
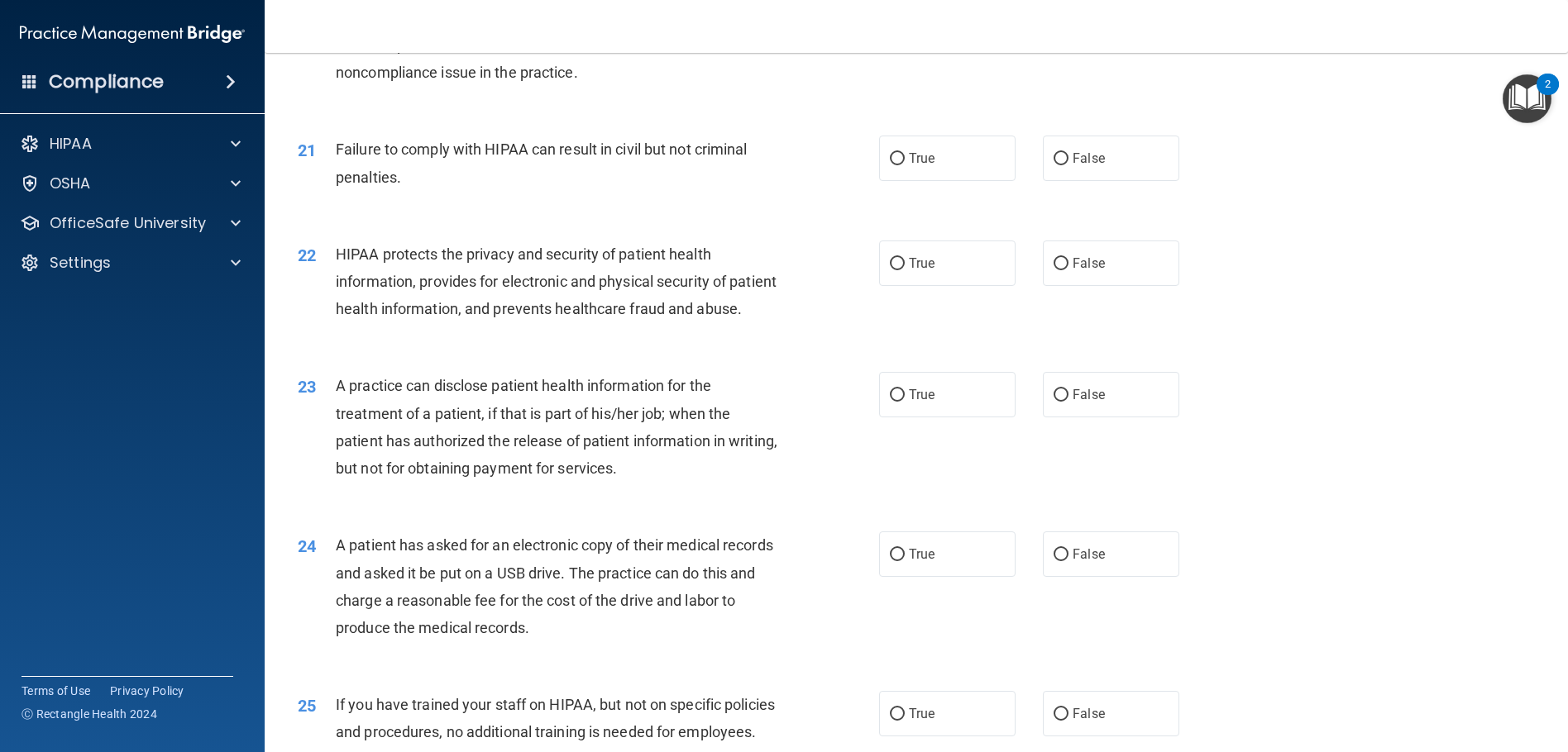
scroll to position [2314, 0]
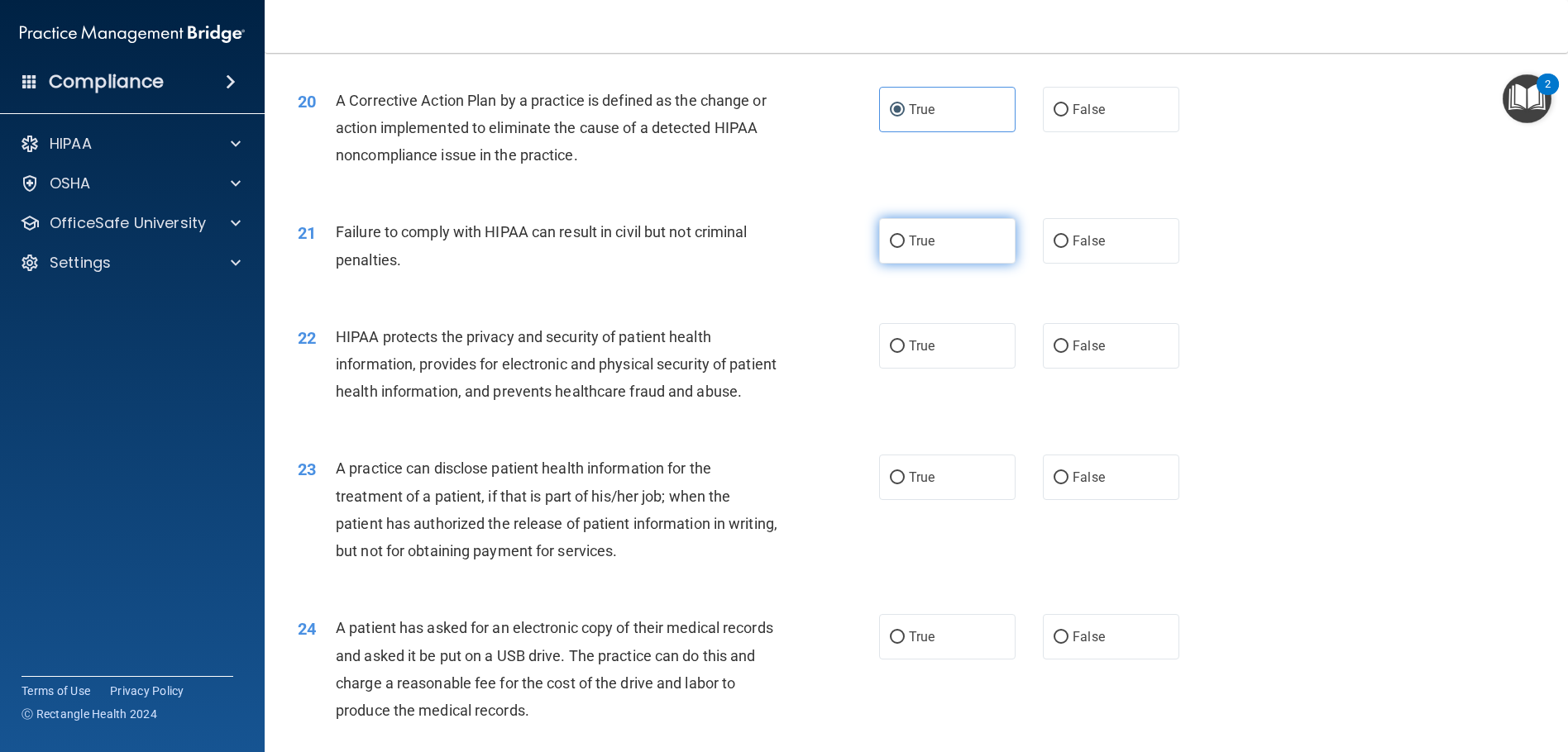
click at [889, 264] on label "True" at bounding box center [947, 241] width 136 height 45
click at [890, 248] on input "True" at bounding box center [897, 241] width 15 height 13
radio input "true"
click at [909, 369] on label "True" at bounding box center [947, 346] width 136 height 45
click at [905, 353] on input "True" at bounding box center [897, 347] width 15 height 13
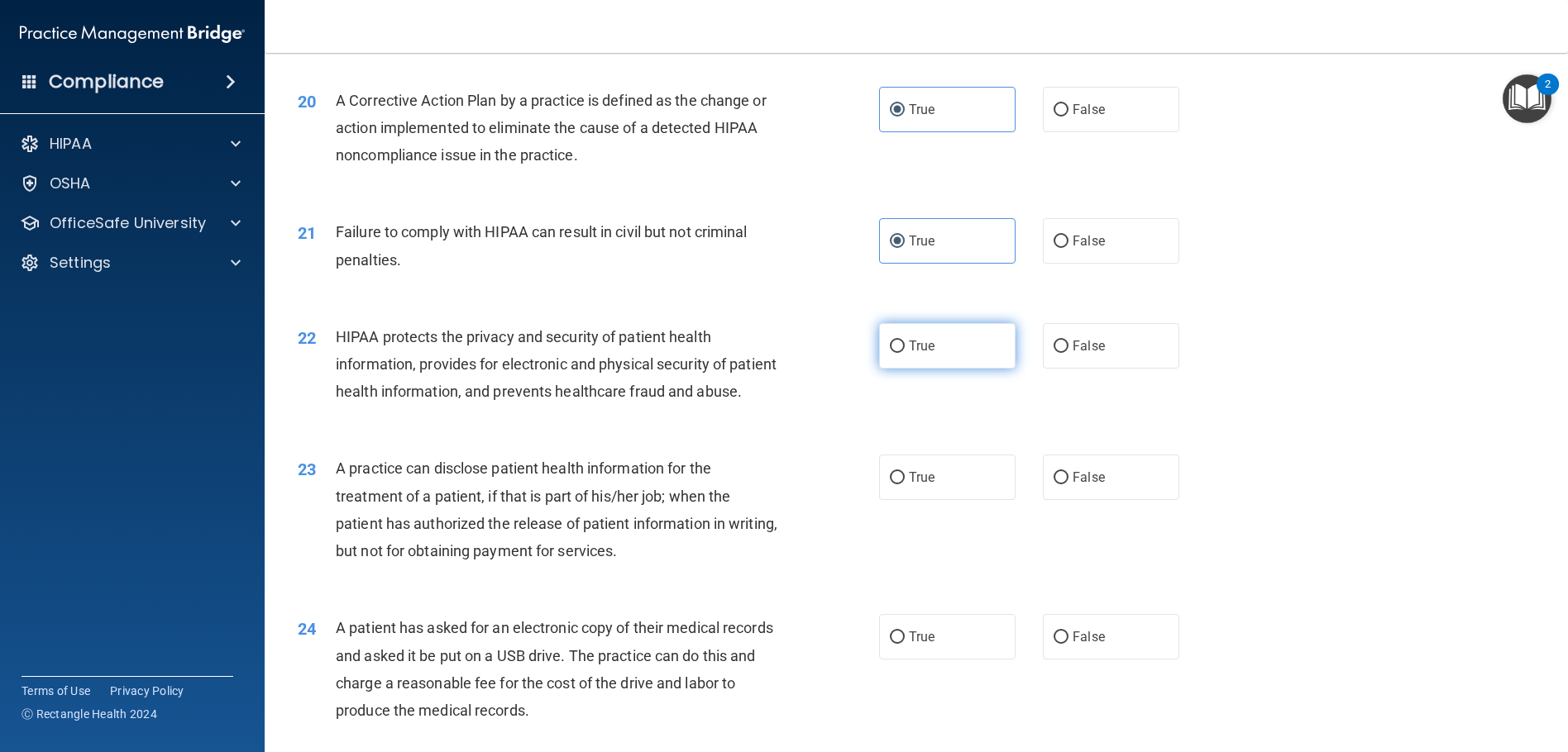
radio input "true"
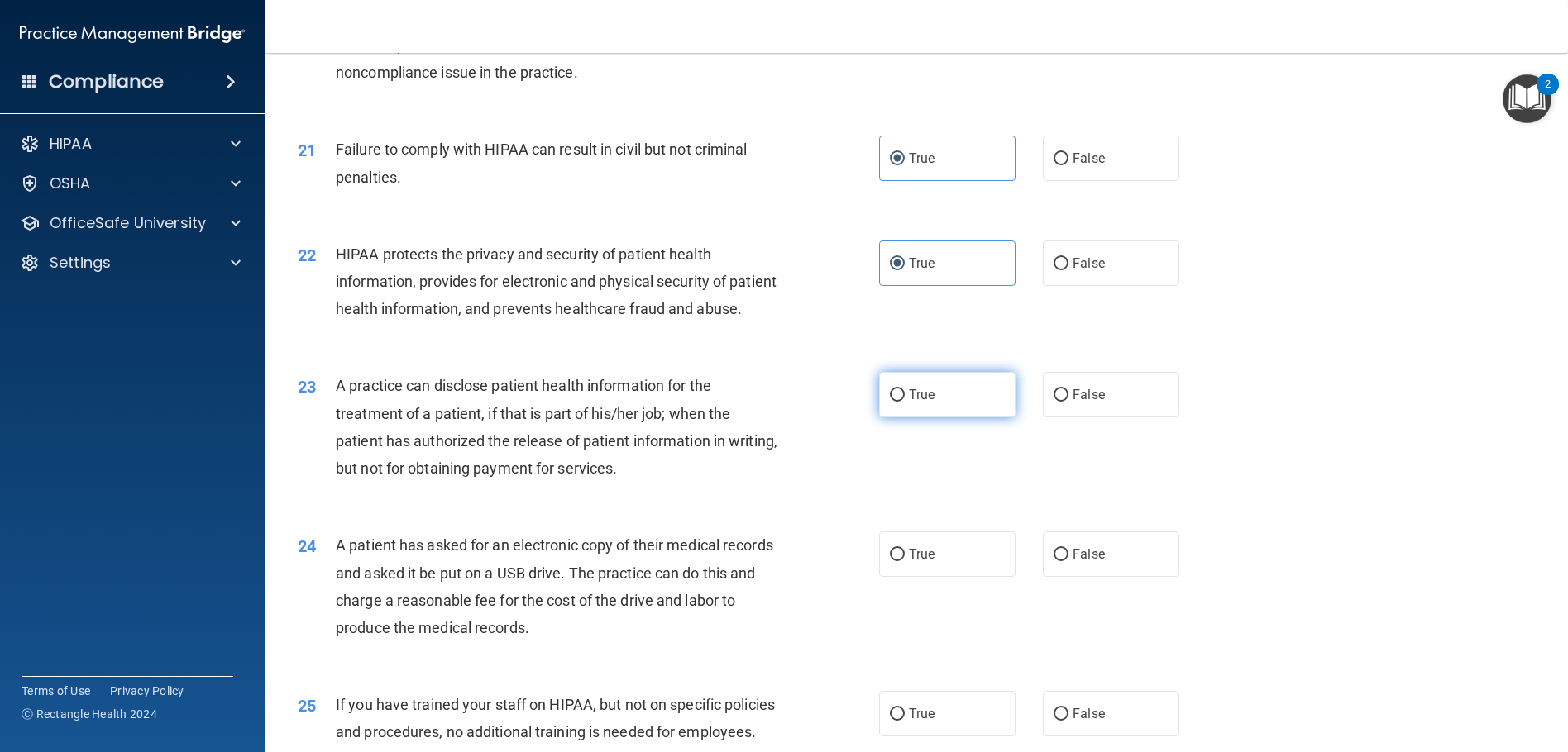
click at [899, 402] on input "True" at bounding box center [897, 395] width 15 height 13
radio input "true"
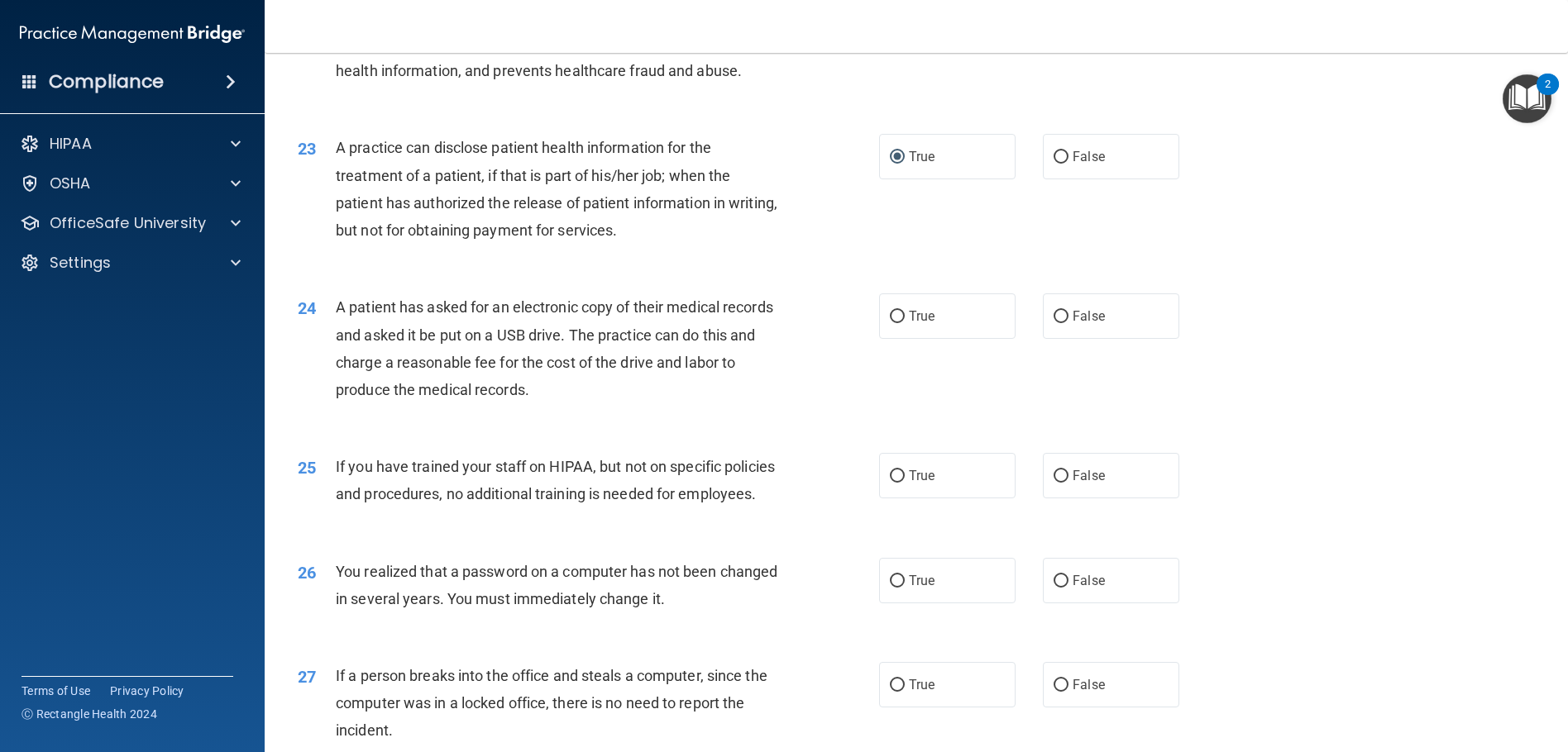
scroll to position [2645, 0]
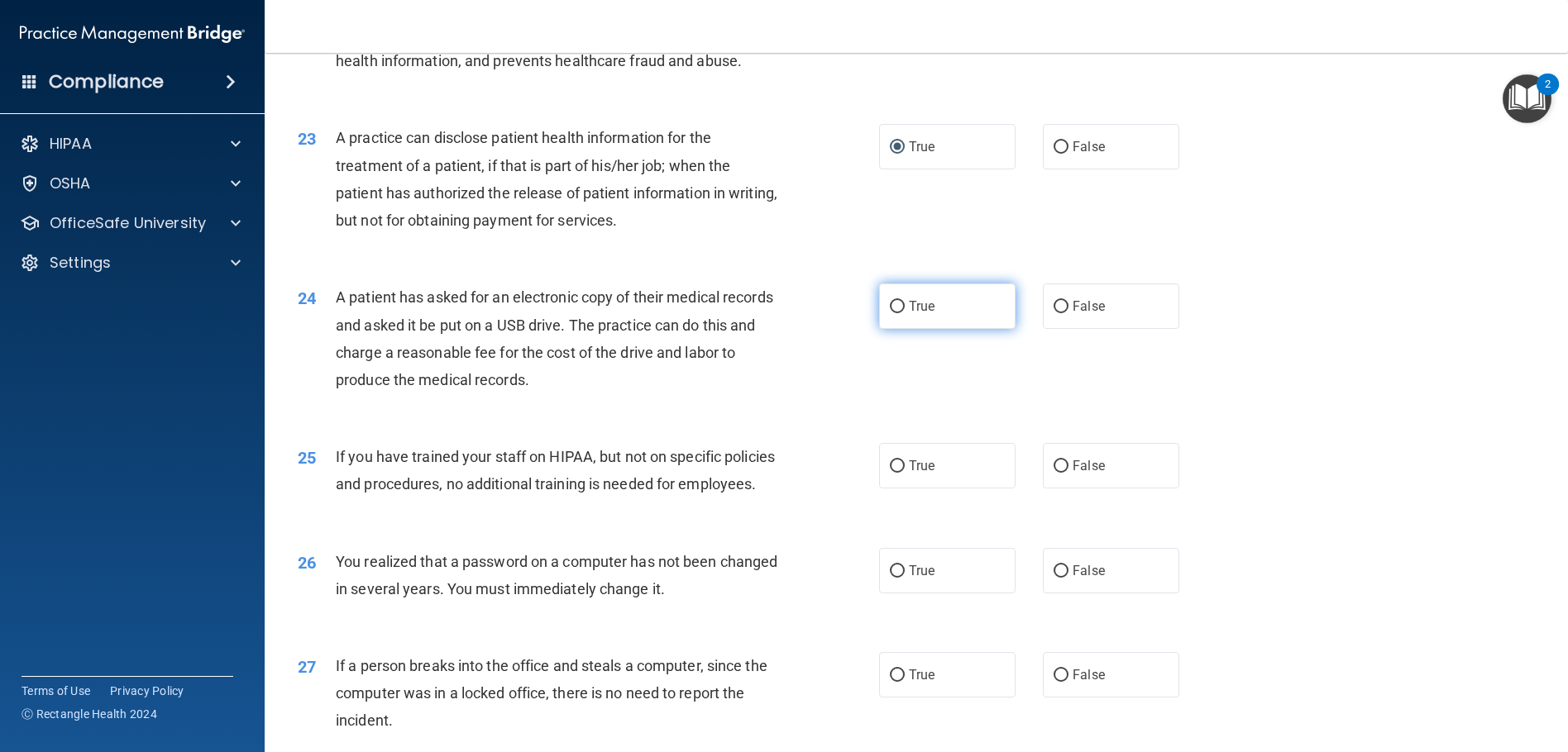
click at [896, 329] on label "True" at bounding box center [947, 306] width 136 height 45
click at [896, 313] on input "True" at bounding box center [897, 307] width 15 height 13
radio input "true"
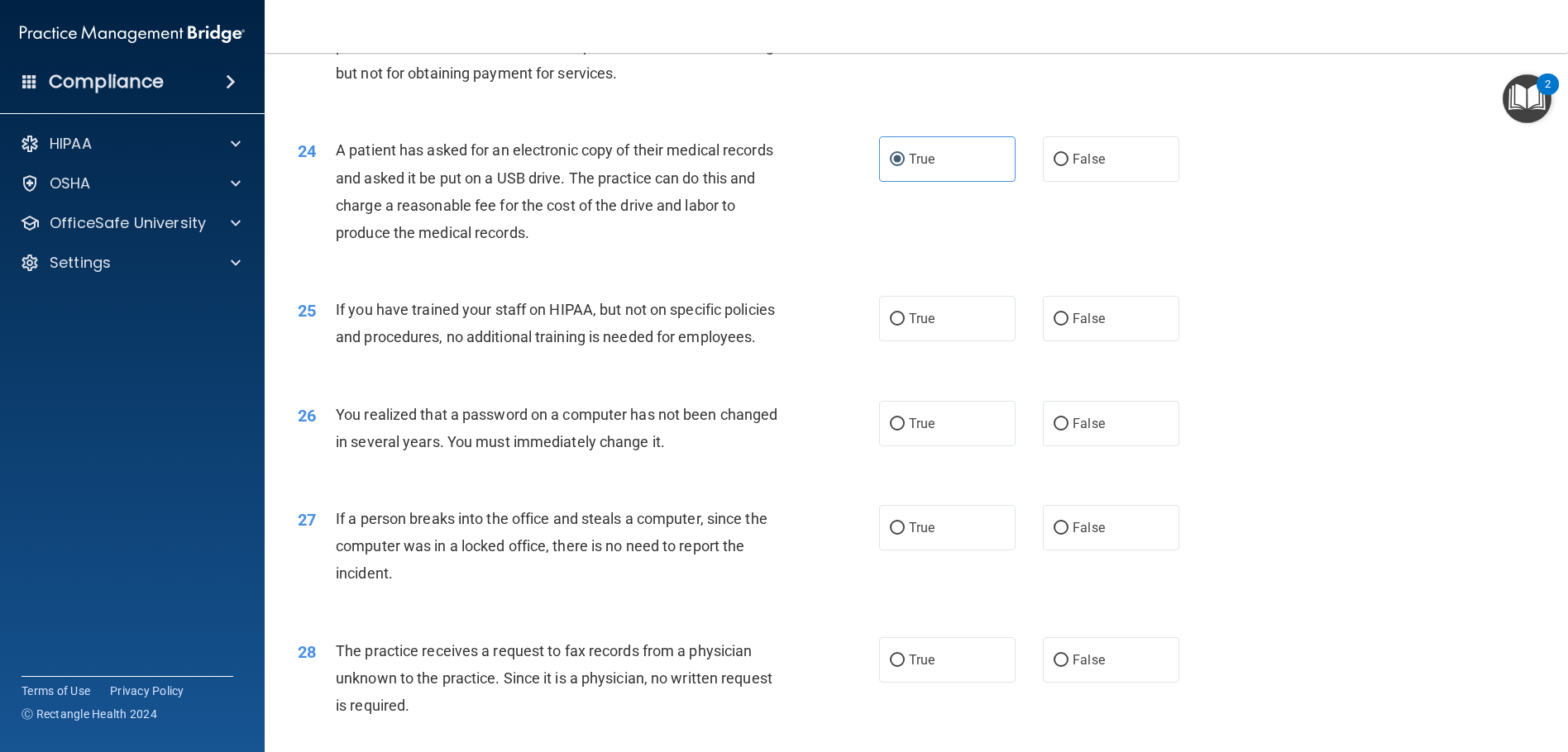
scroll to position [2810, 0]
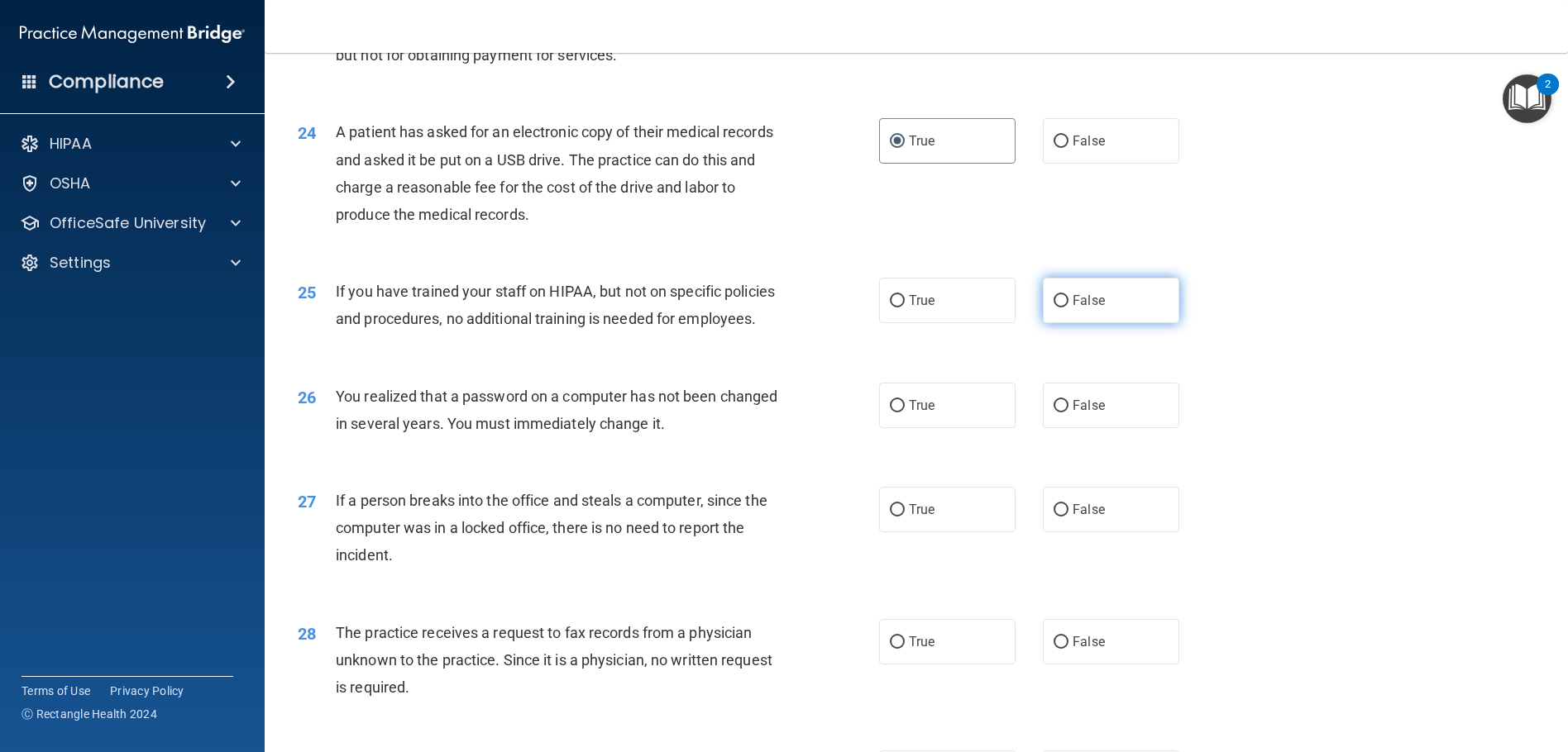
click at [1110, 323] on label "False" at bounding box center [1111, 300] width 136 height 45
click at [1069, 307] on input "False" at bounding box center [1061, 301] width 15 height 13
radio input "true"
drag, startPoint x: 919, startPoint y: 538, endPoint x: 925, endPoint y: 529, distance: 10.8
click at [920, 428] on label "True" at bounding box center [947, 405] width 136 height 45
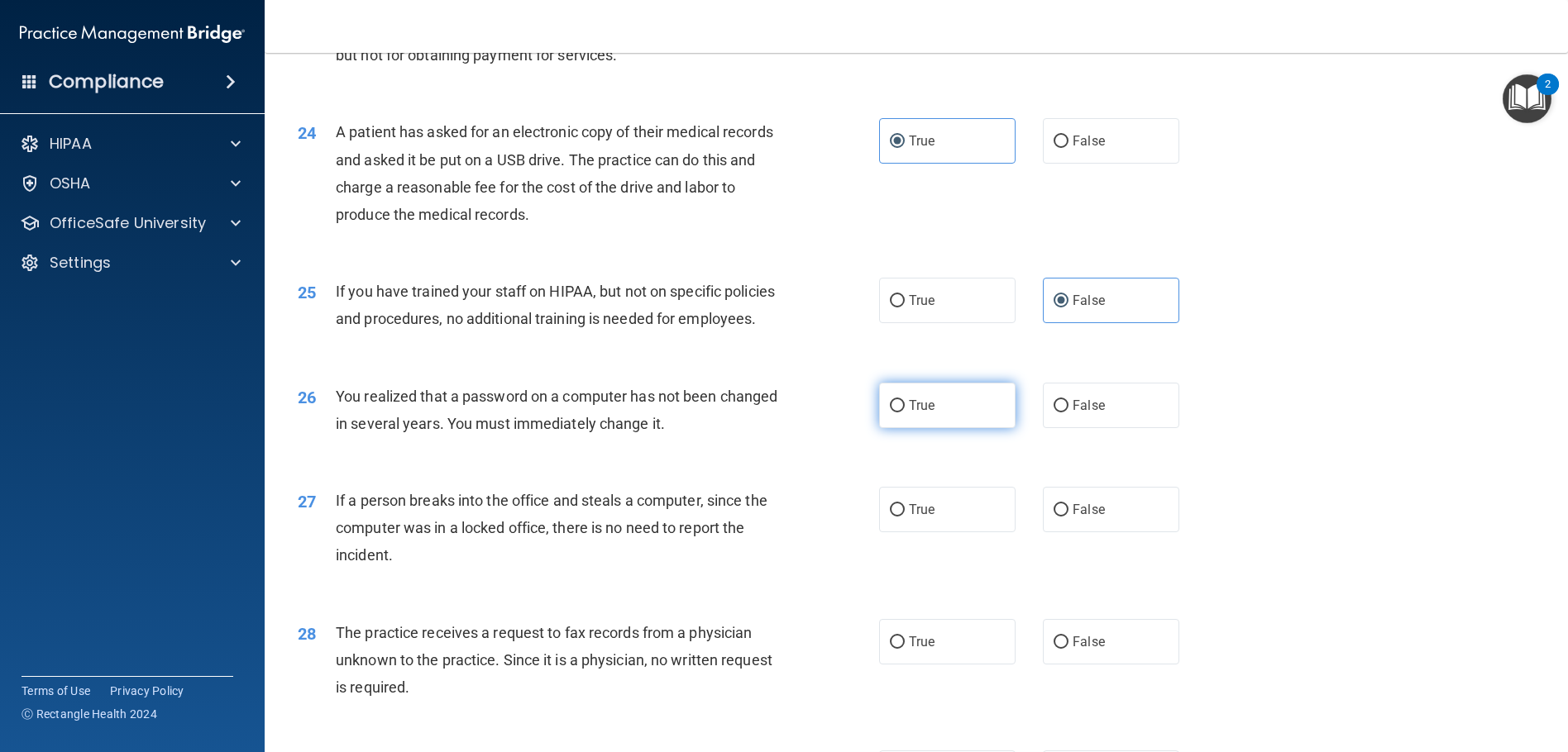
click at [905, 412] on input "True" at bounding box center [897, 406] width 15 height 13
radio input "true"
click at [925, 428] on label "True" at bounding box center [947, 405] width 136 height 45
click at [905, 412] on input "True" at bounding box center [897, 406] width 15 height 13
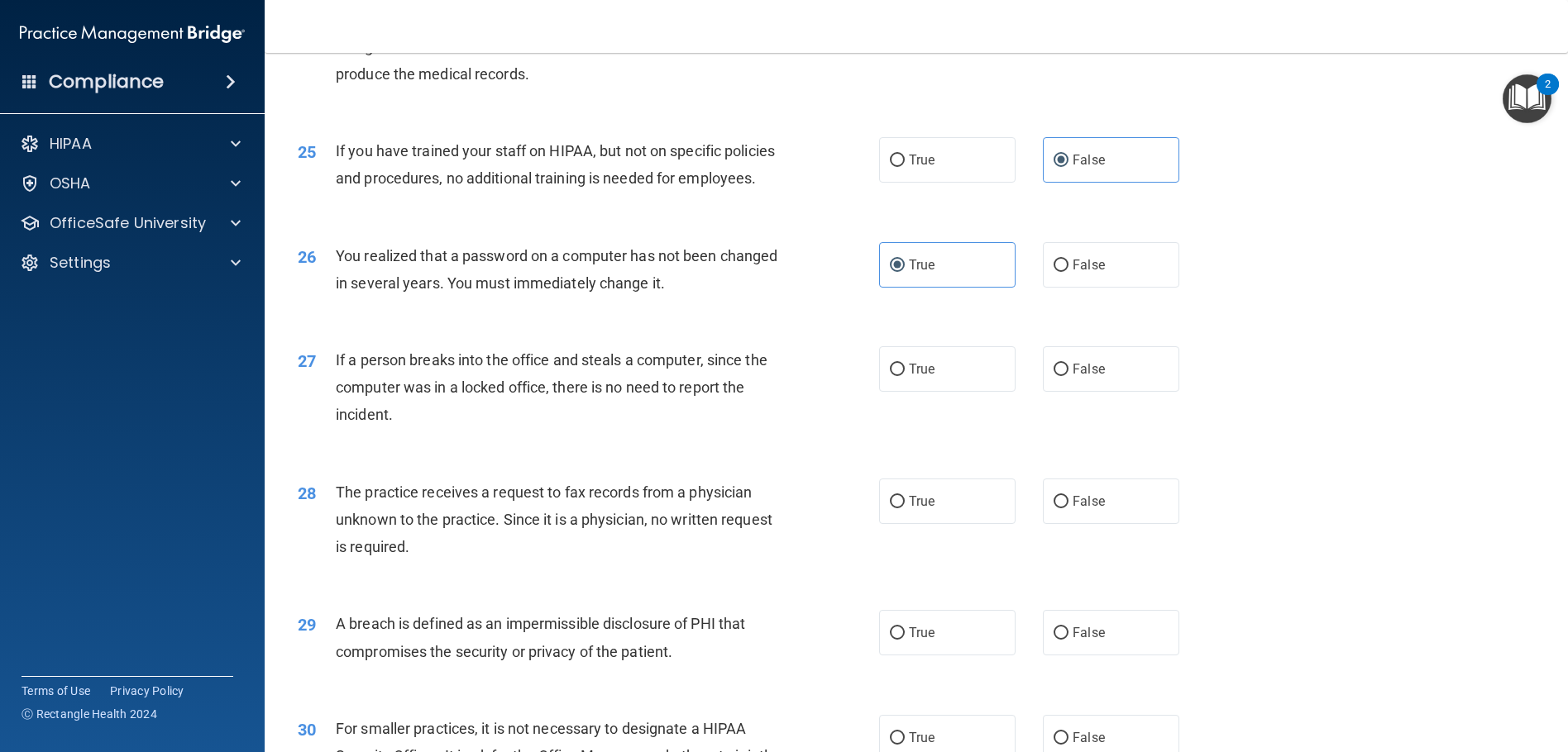
scroll to position [2976, 0]
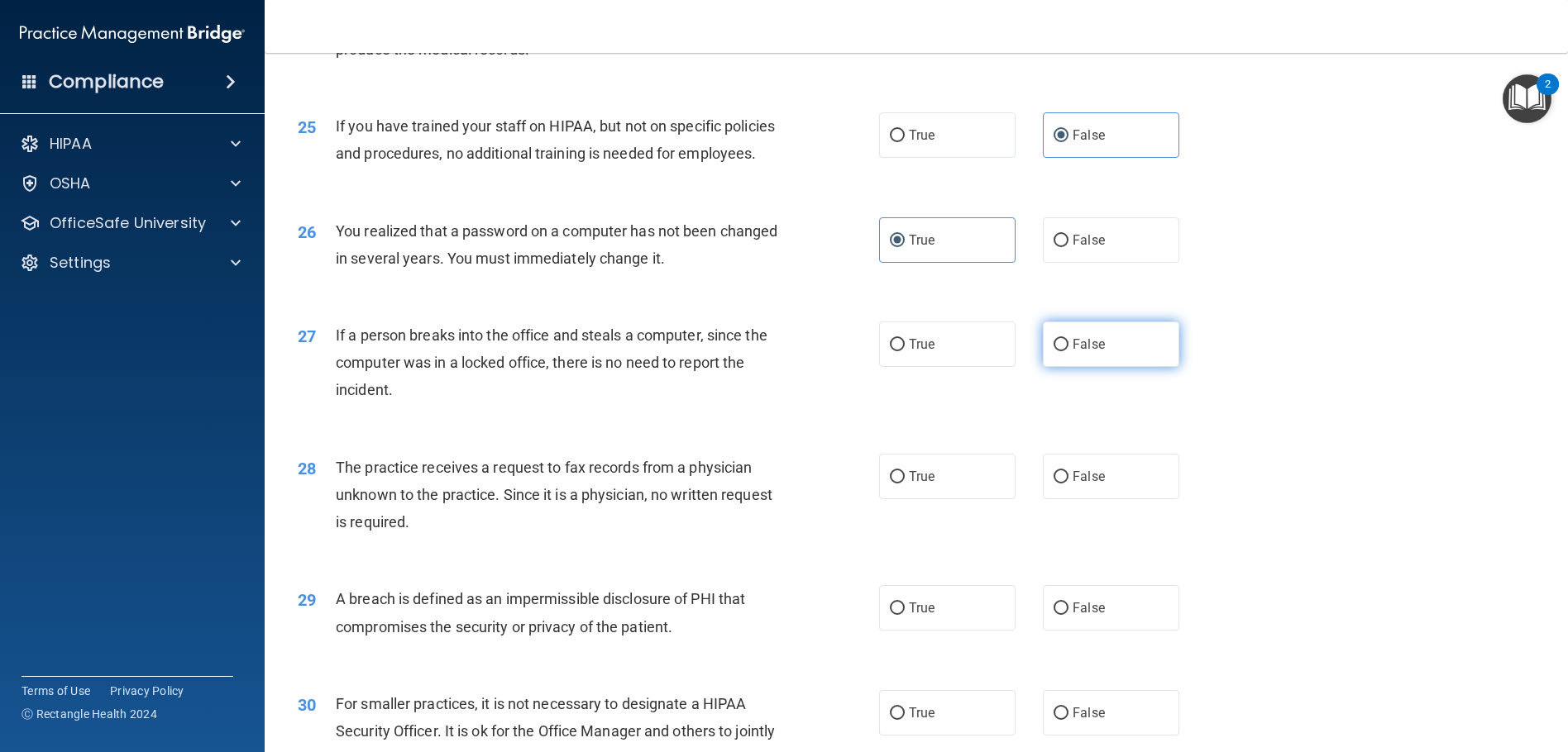
click at [1095, 352] on span "False" at bounding box center [1089, 344] width 33 height 16
click at [1069, 352] on input "False" at bounding box center [1061, 345] width 15 height 13
radio input "true"
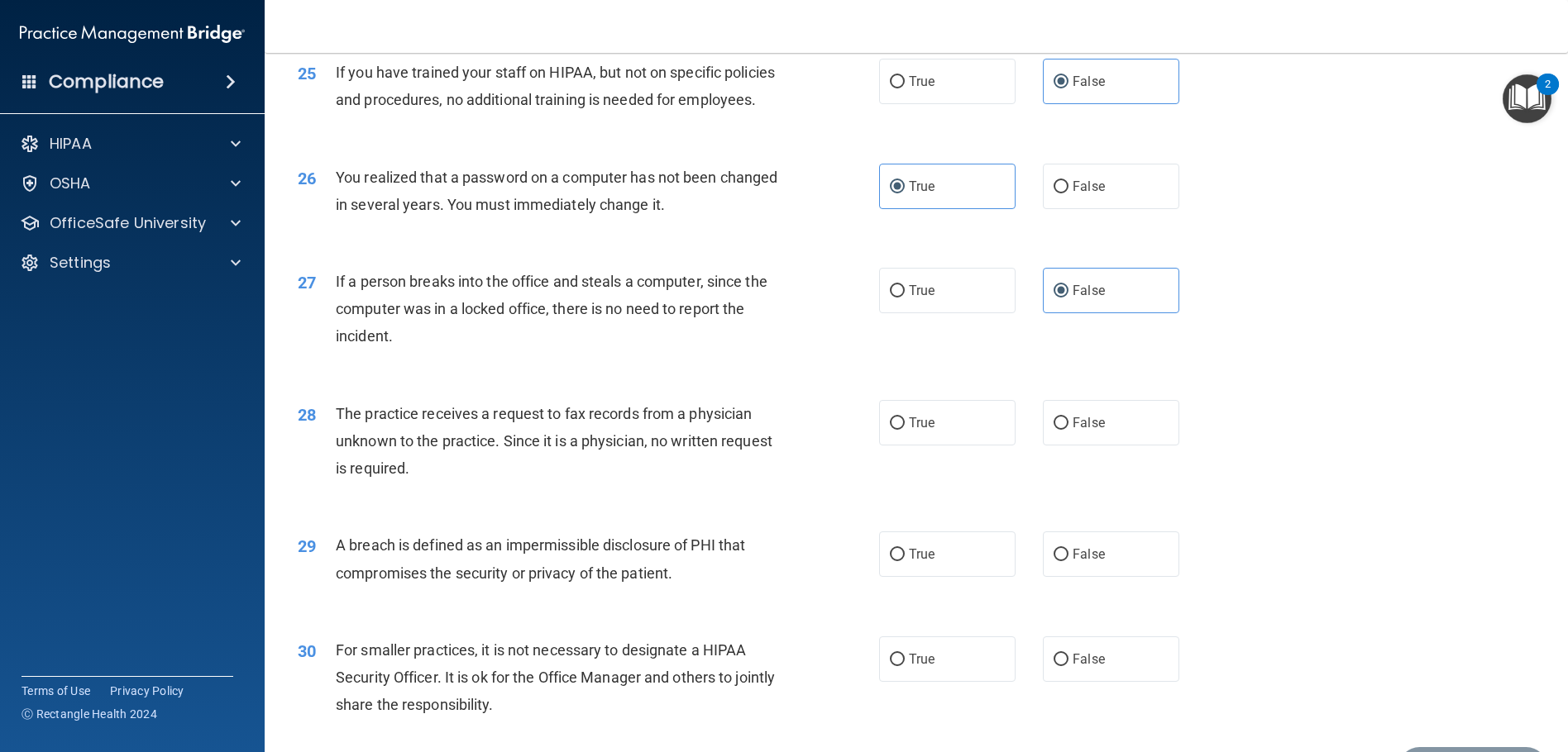
scroll to position [3058, 0]
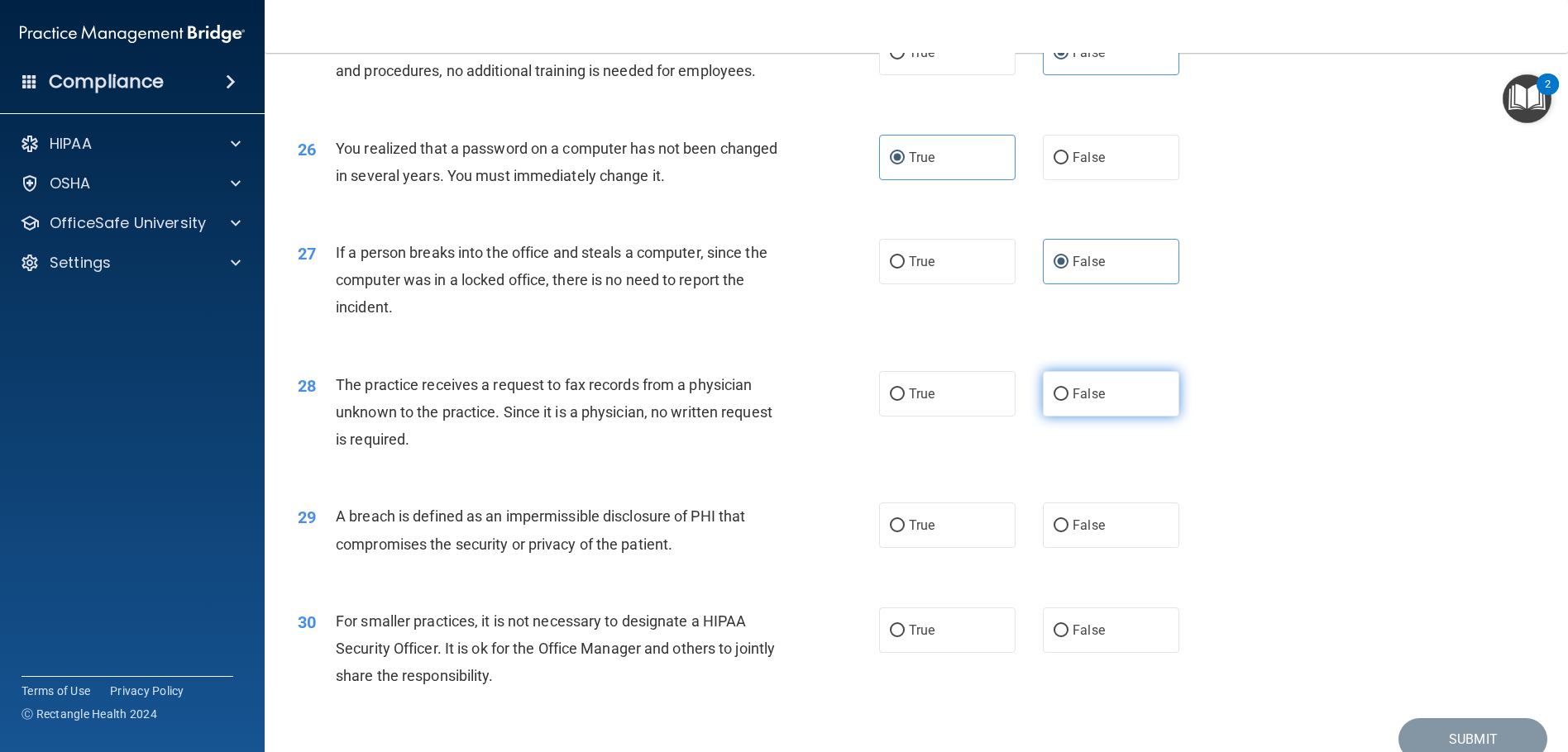
click at [1137, 417] on label "False" at bounding box center [1111, 394] width 136 height 45
click at [1069, 401] on input "False" at bounding box center [1061, 394] width 15 height 13
radio input "true"
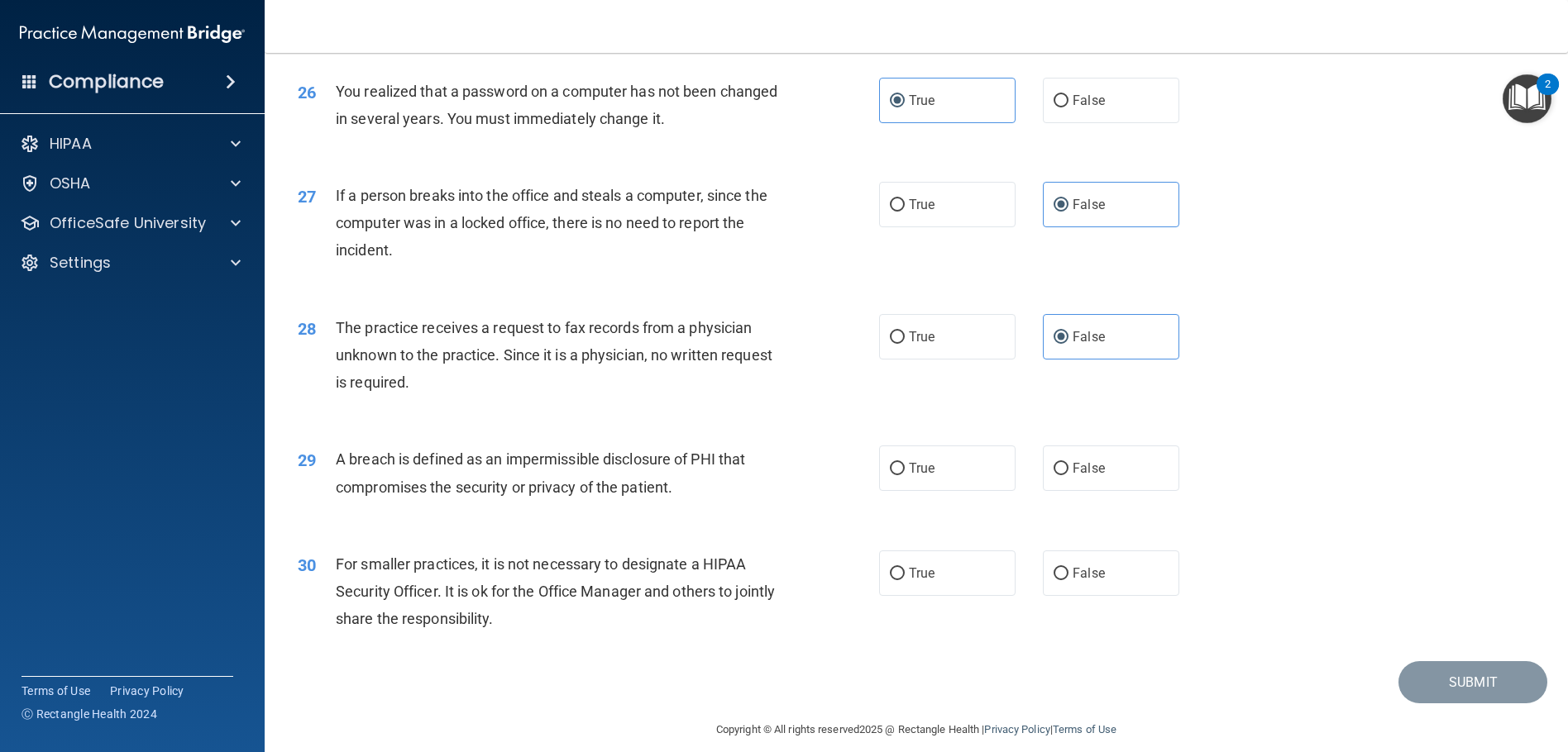
scroll to position [3141, 0]
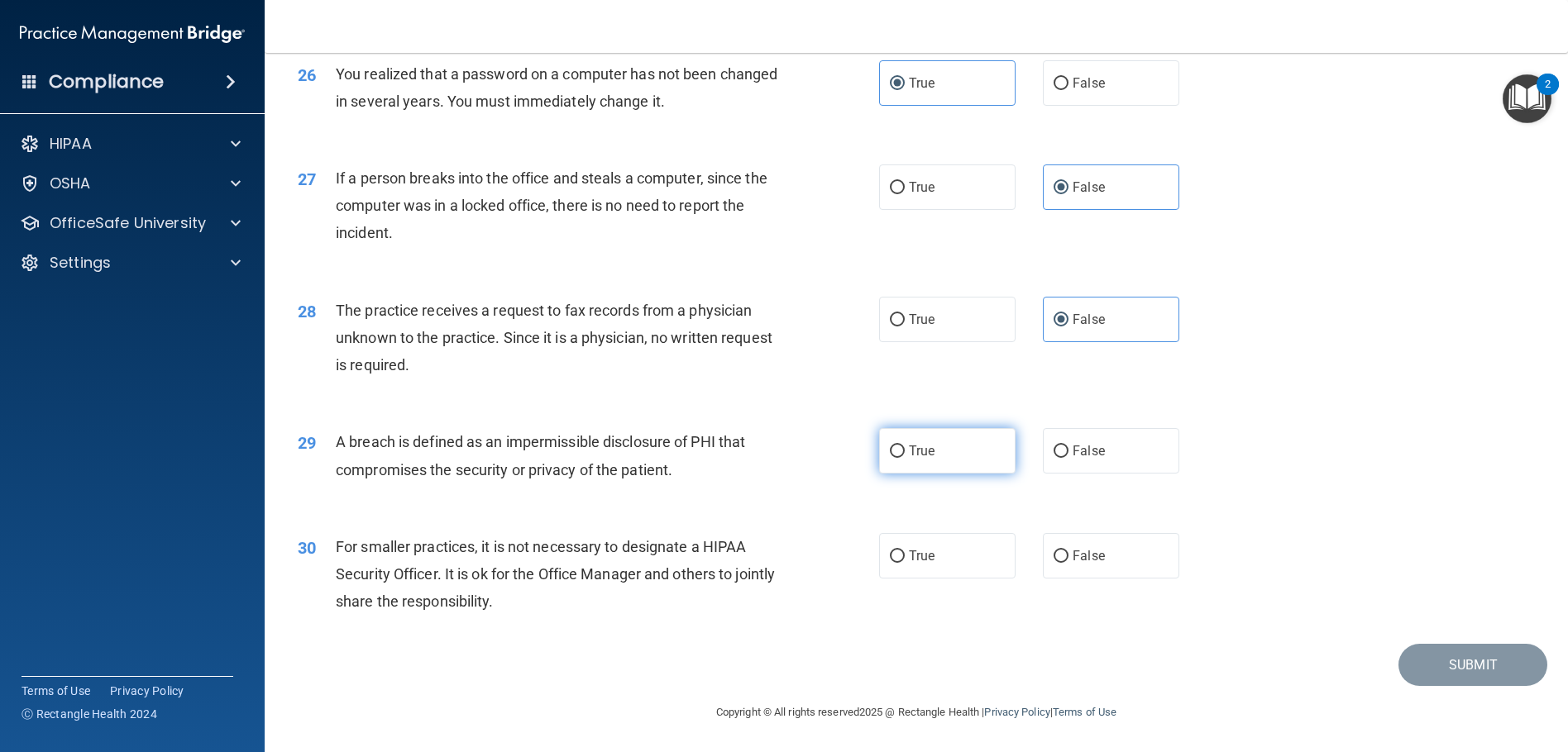
click at [879, 473] on label "True" at bounding box center [947, 451] width 136 height 45
click at [890, 458] on input "True" at bounding box center [897, 452] width 15 height 13
radio input "true"
click at [1075, 564] on label "False" at bounding box center [1111, 556] width 136 height 45
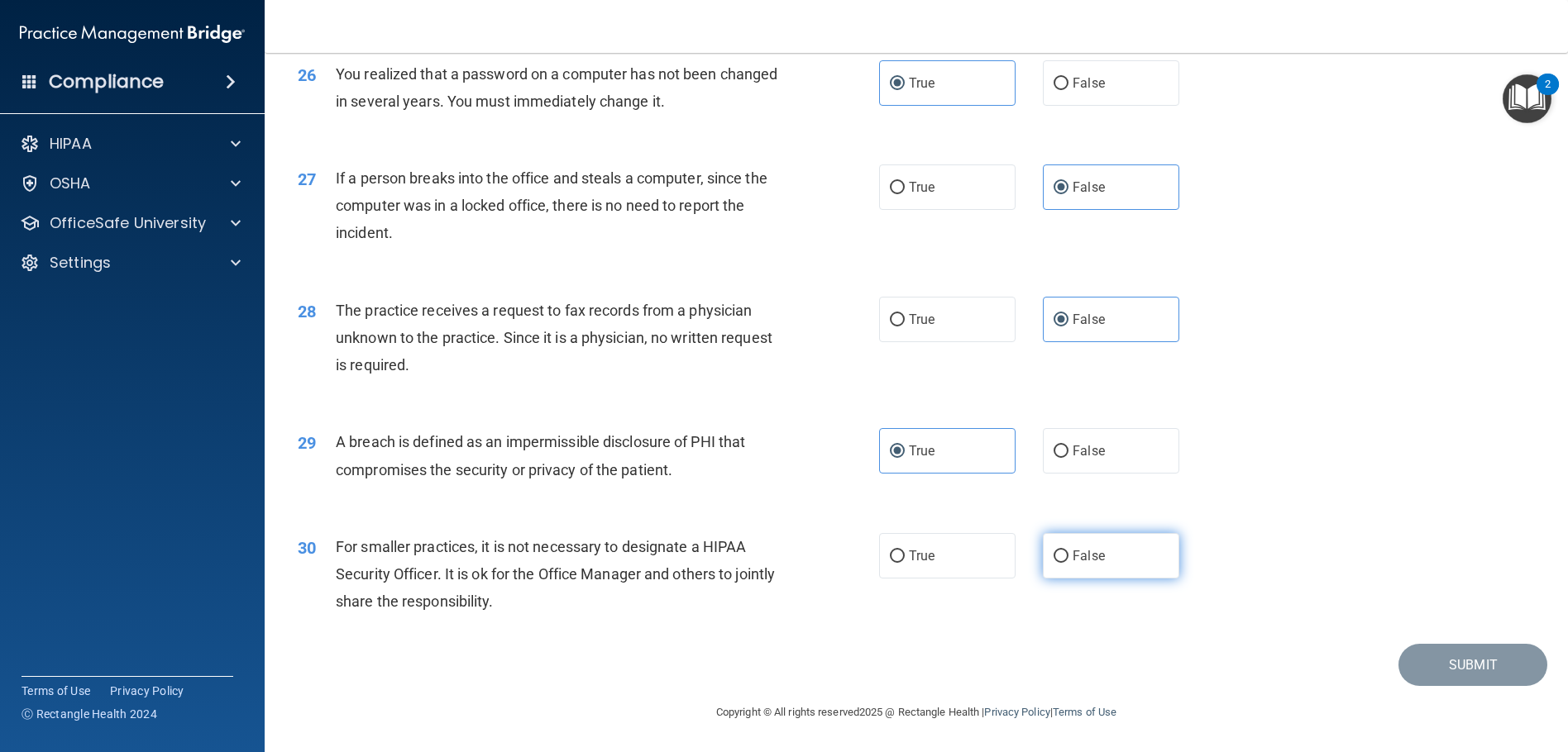
click at [1069, 563] on input "False" at bounding box center [1061, 556] width 15 height 13
radio input "true"
click at [1408, 660] on button "Submit" at bounding box center [1473, 665] width 149 height 42
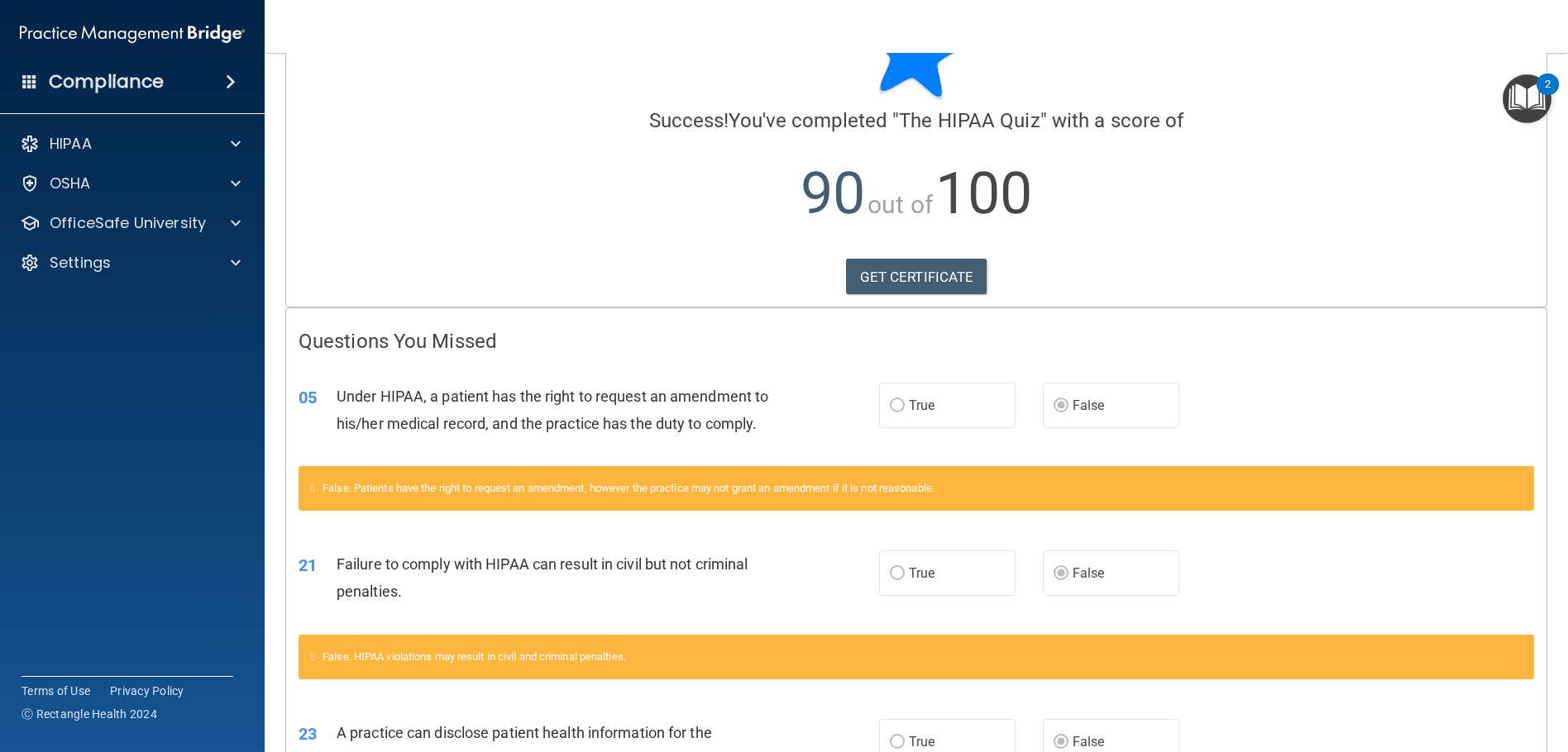
scroll to position [83, 0]
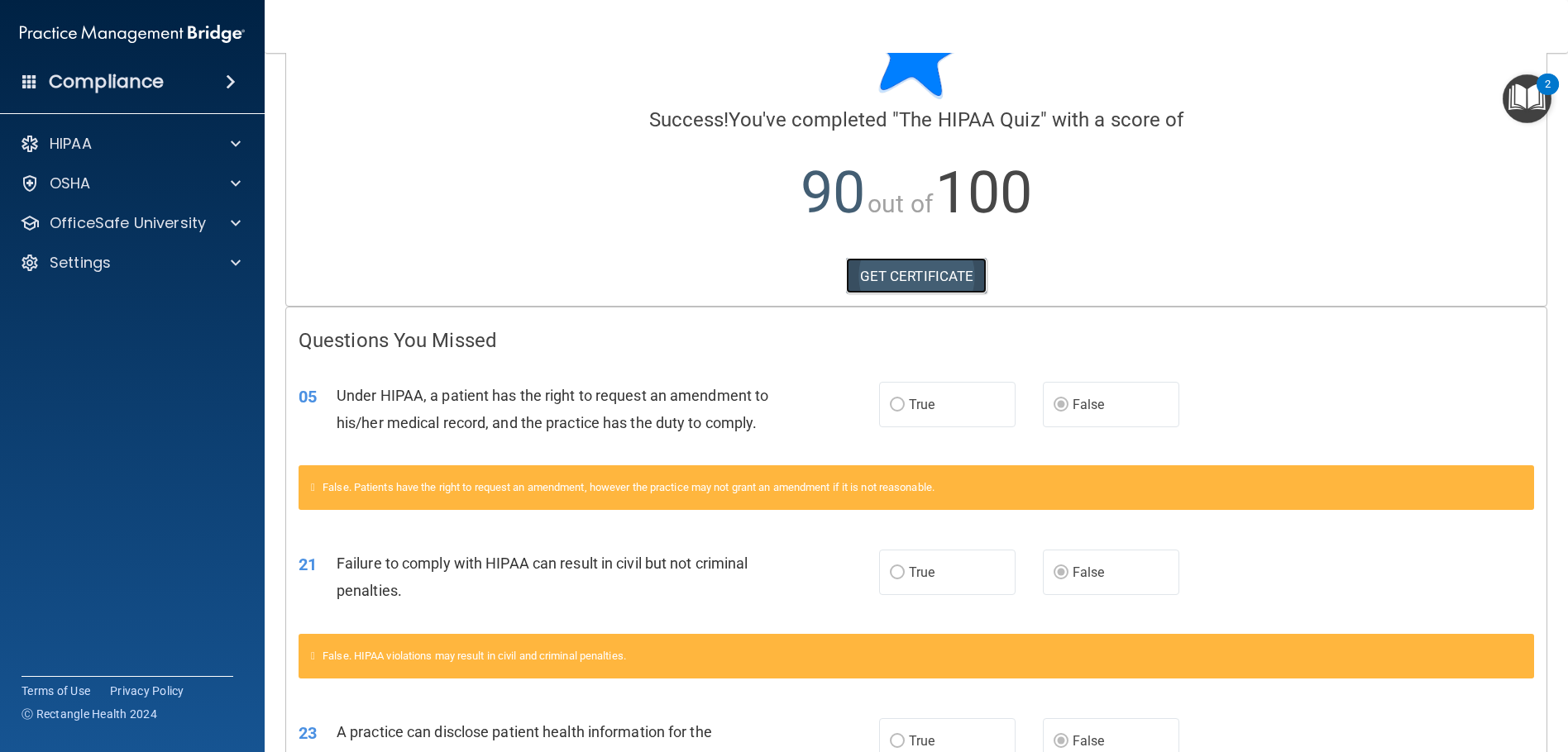
click at [948, 276] on link "GET CERTIFICATE" at bounding box center [916, 276] width 141 height 37
click at [127, 218] on p "OfficeSafe University" at bounding box center [128, 223] width 156 height 20
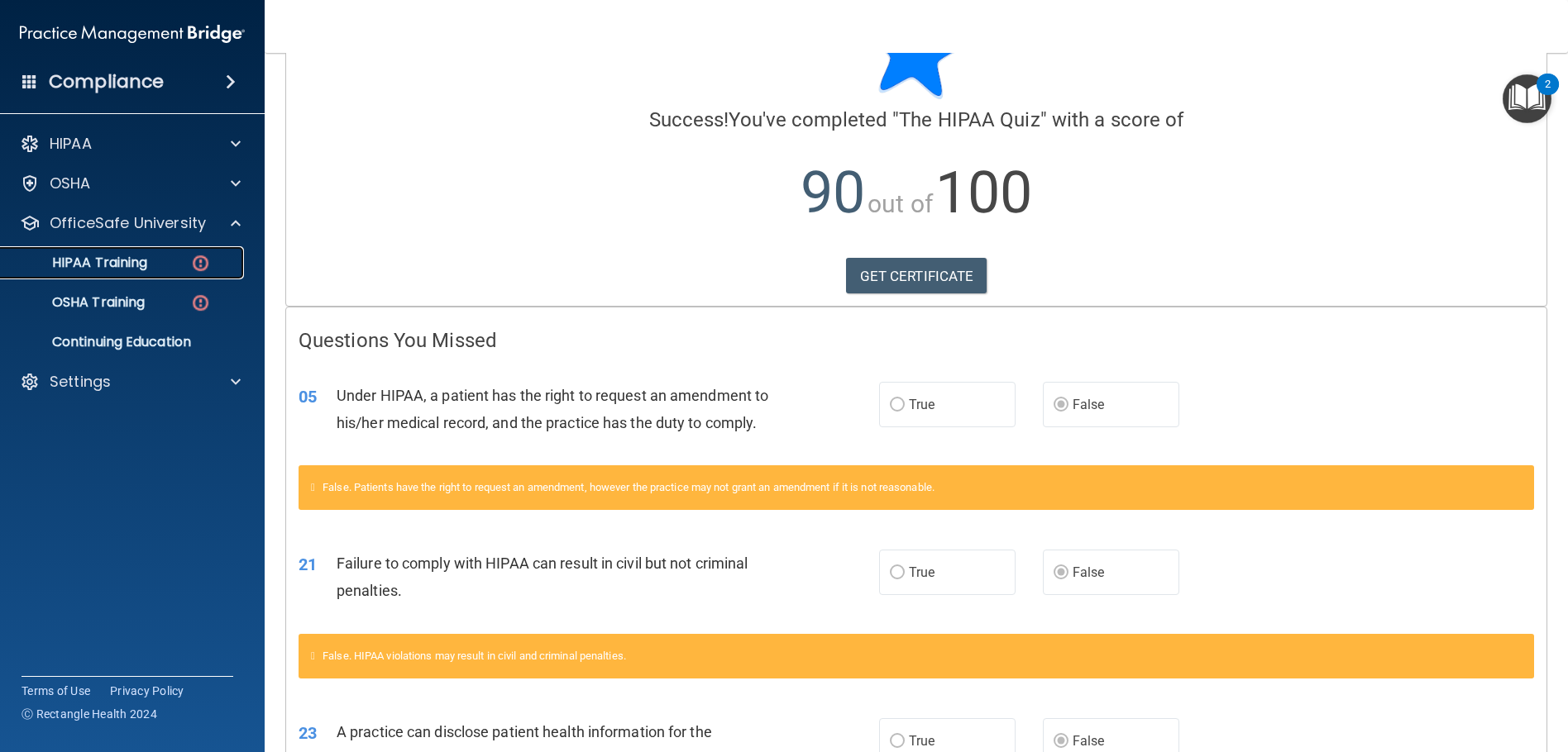
click at [122, 264] on p "HIPAA Training" at bounding box center [79, 263] width 136 height 17
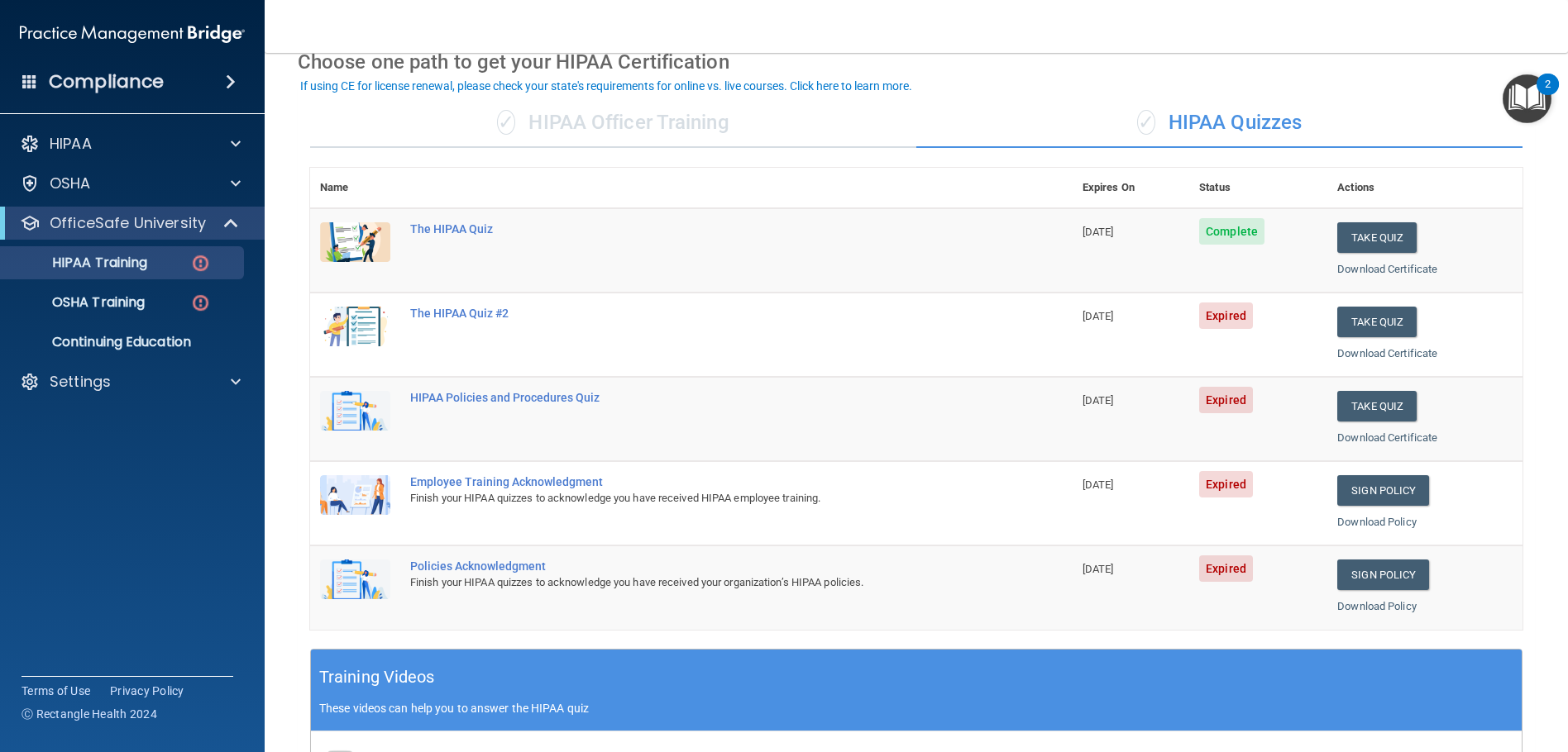
click at [661, 134] on div "✓ HIPAA Officer Training" at bounding box center [613, 124] width 606 height 49
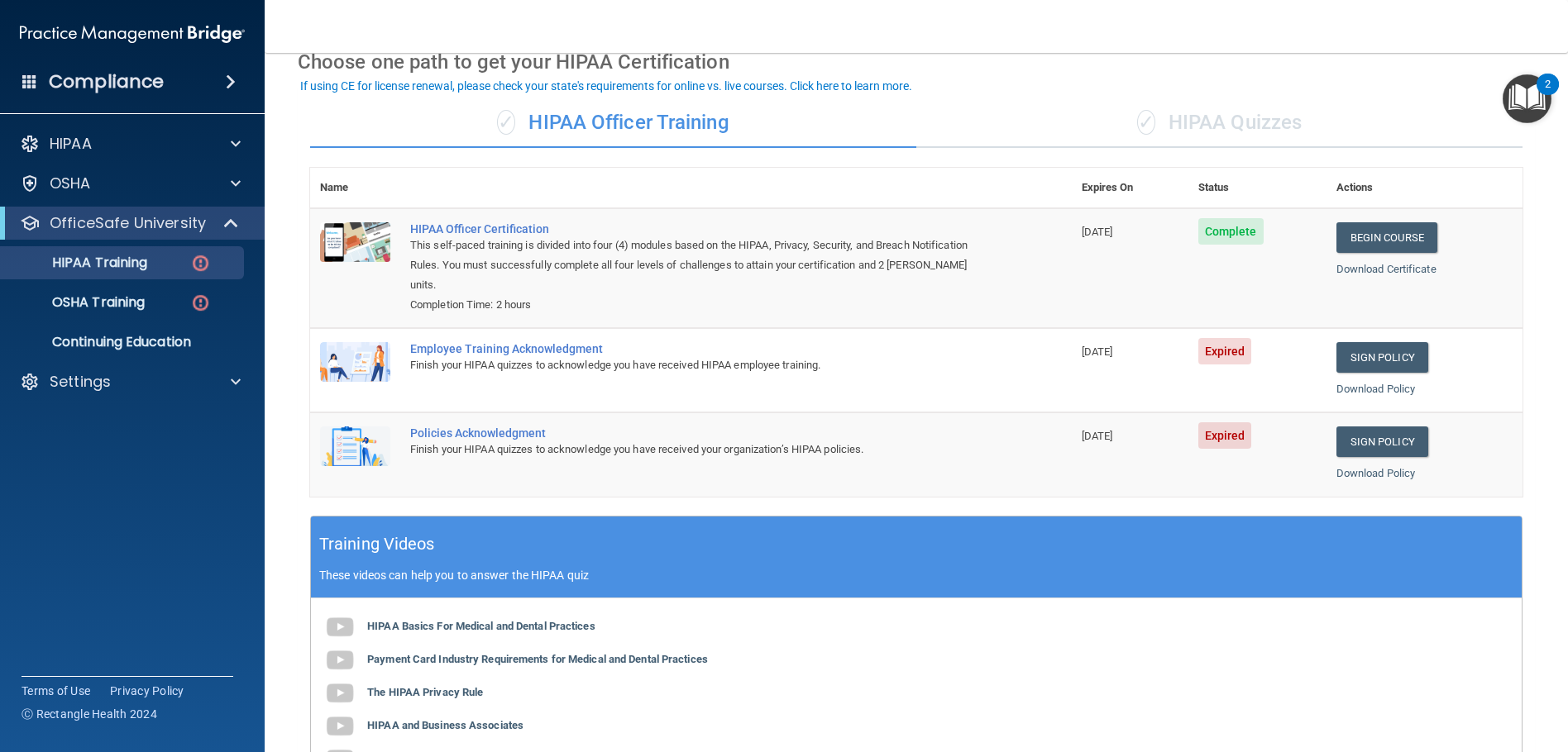
click at [1208, 125] on div "✓ HIPAA Quizzes" at bounding box center [1219, 124] width 606 height 49
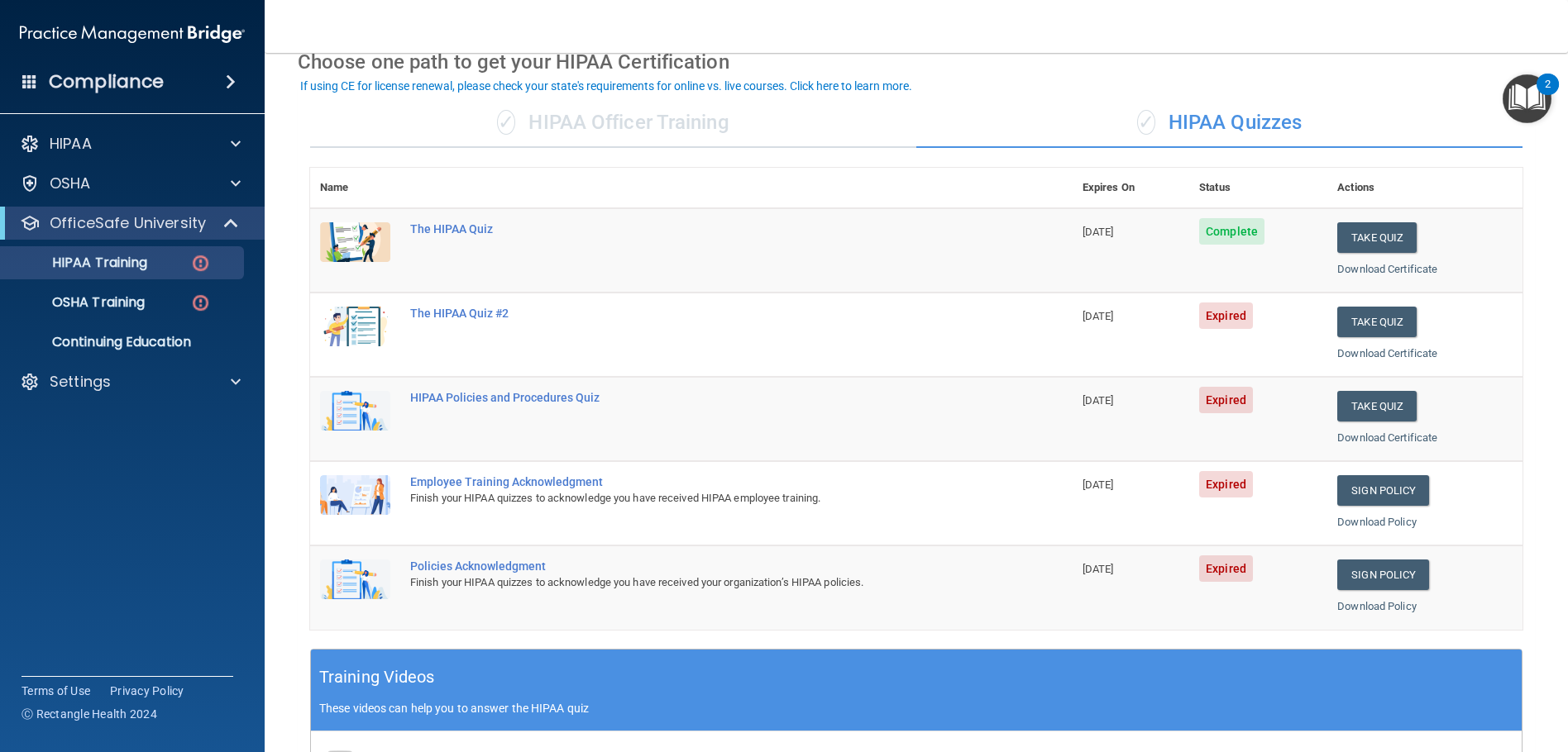
click at [580, 119] on div "✓ HIPAA Officer Training" at bounding box center [613, 124] width 606 height 49
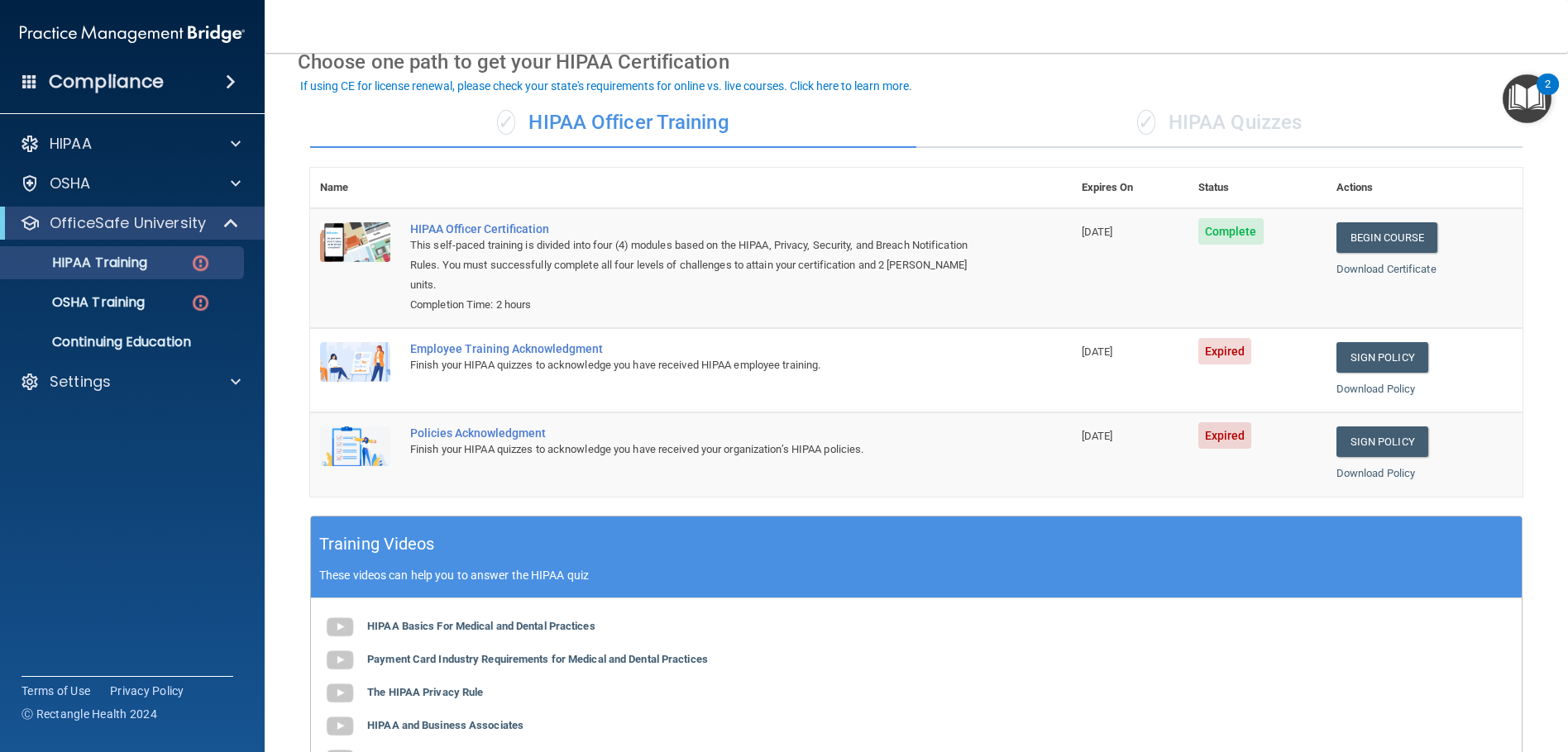
click at [1211, 136] on div "✓ HIPAA Quizzes" at bounding box center [1219, 124] width 606 height 49
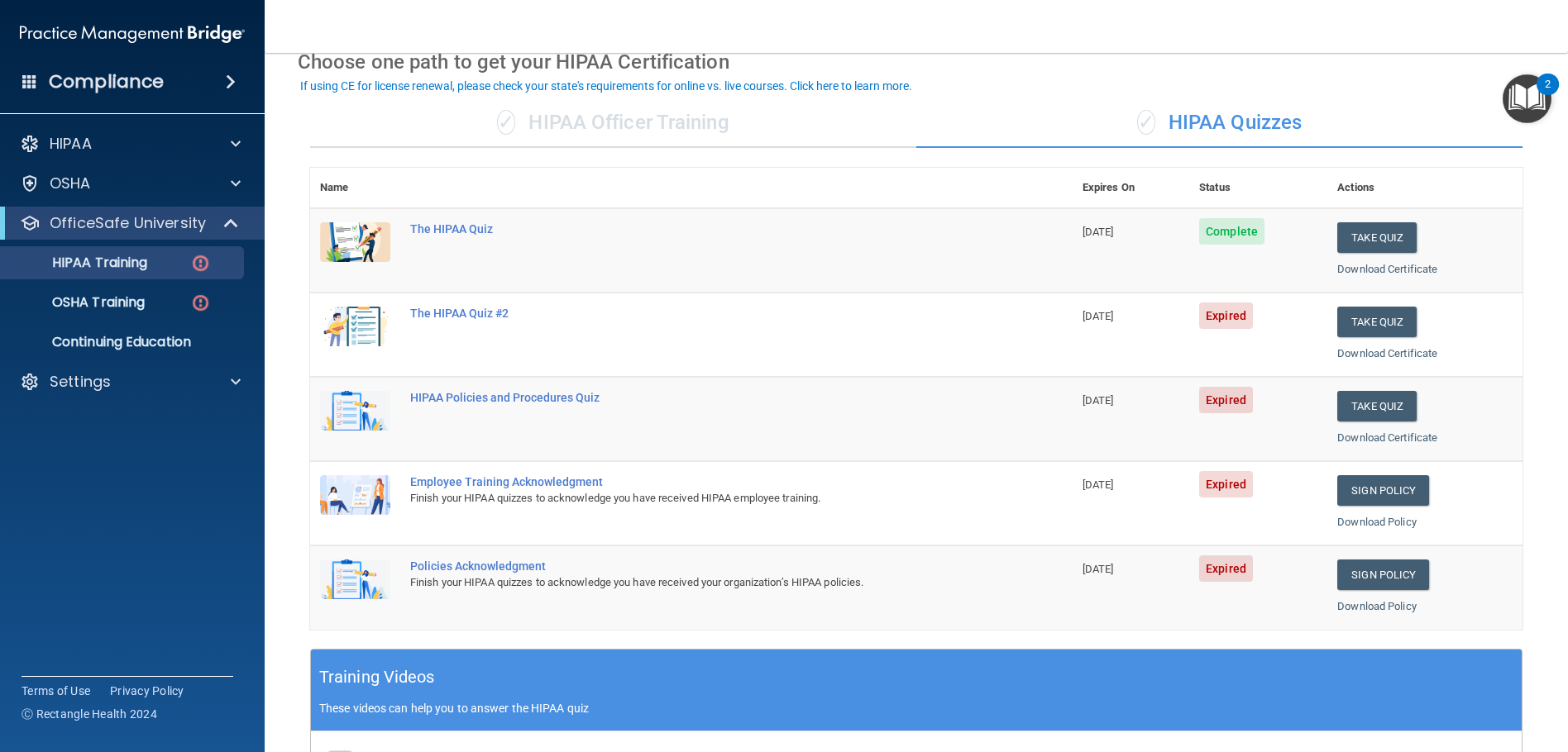
click at [632, 112] on div "✓ HIPAA Officer Training" at bounding box center [613, 124] width 606 height 49
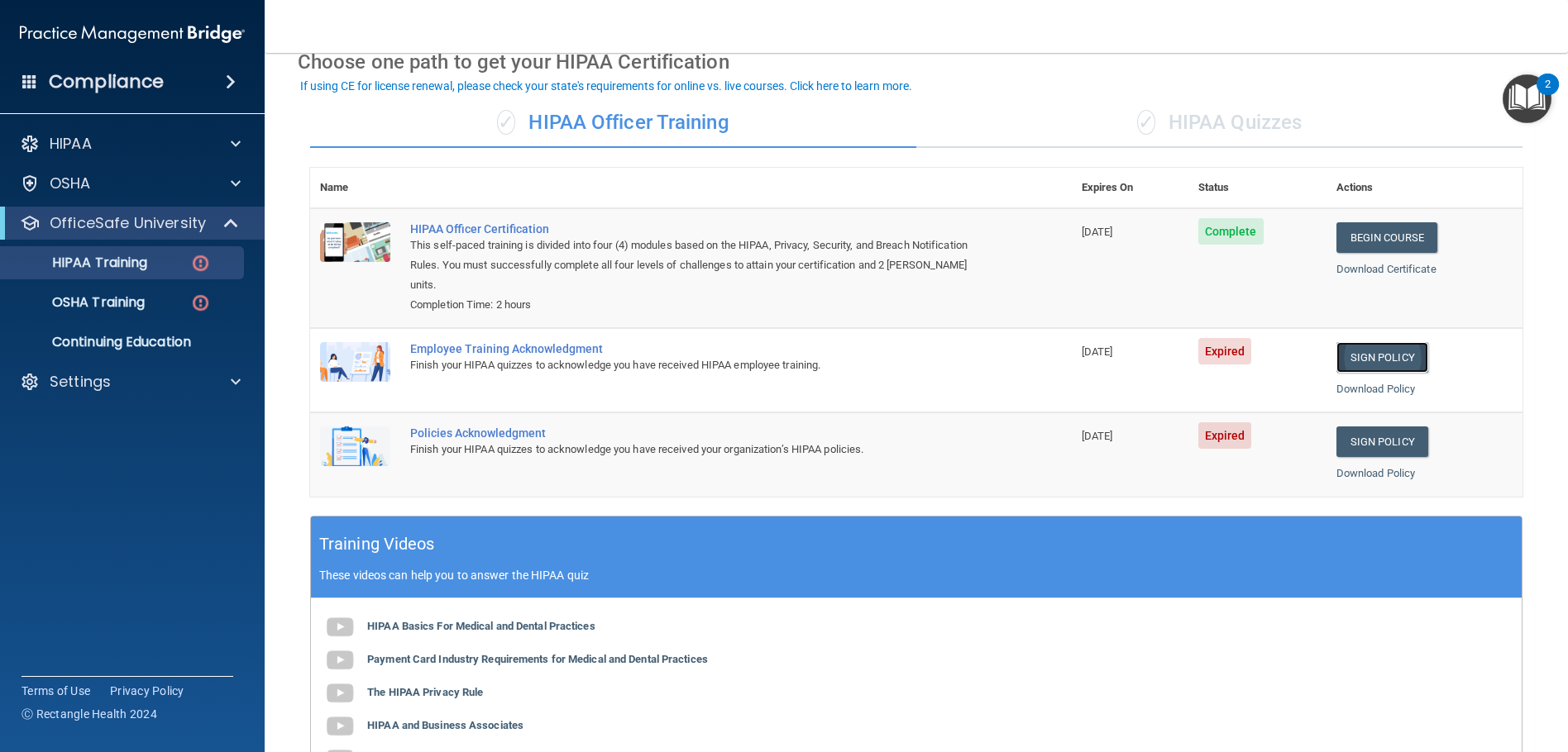
click at [1382, 358] on link "Sign Policy" at bounding box center [1382, 357] width 92 height 31
click at [1369, 441] on link "Sign Policy" at bounding box center [1382, 442] width 92 height 31
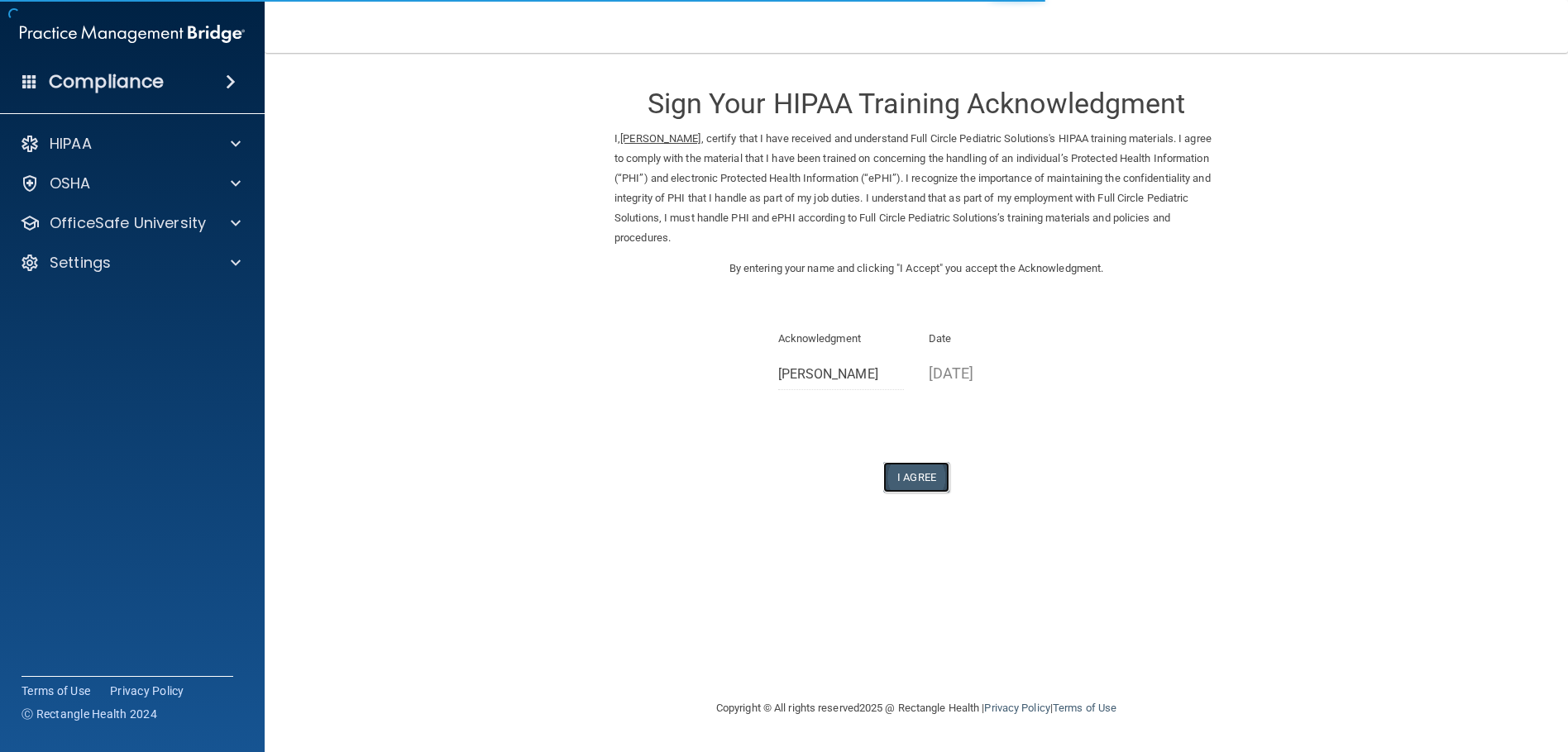
click at [914, 471] on button "I Agree" at bounding box center [915, 477] width 66 height 31
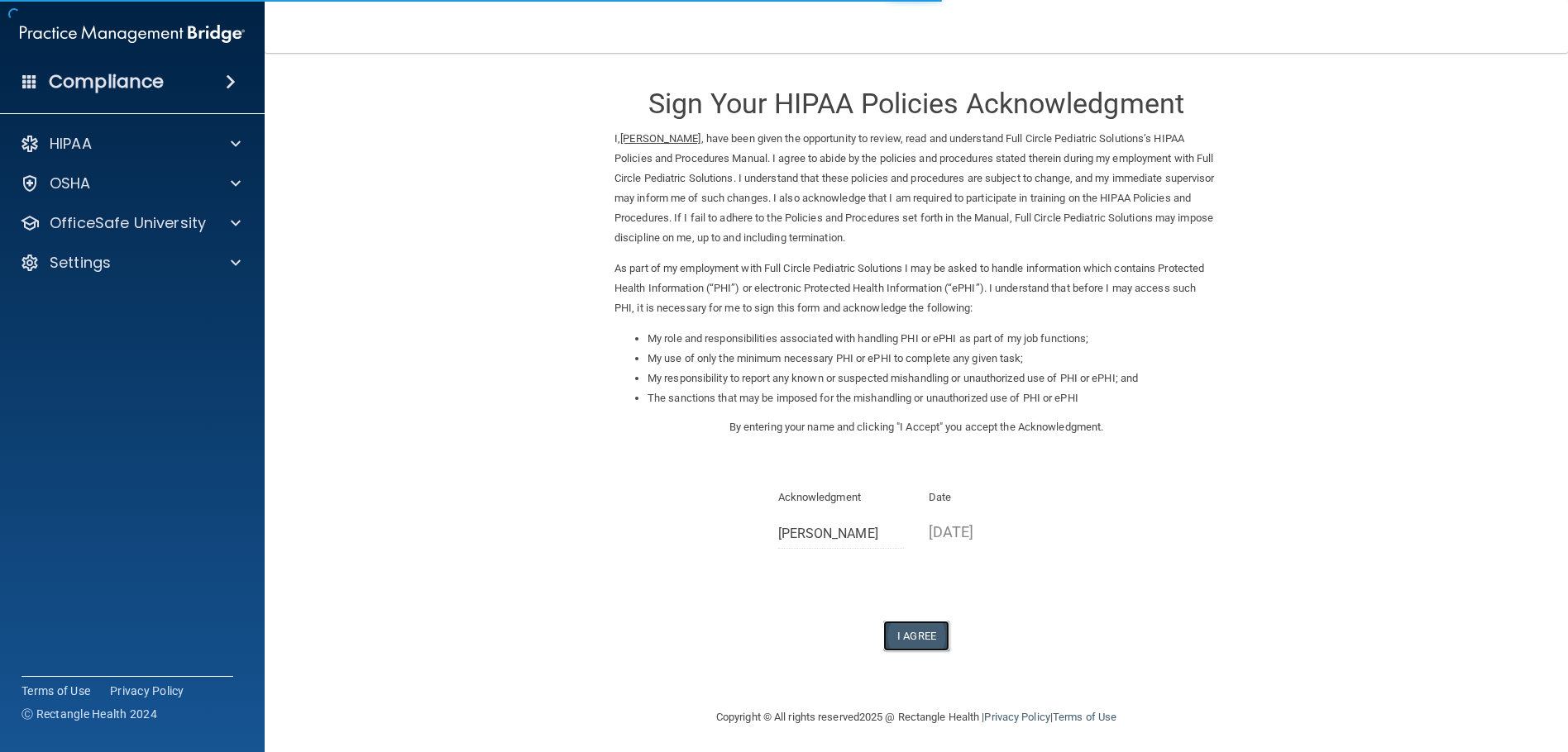
click at [925, 635] on button "I Agree" at bounding box center [915, 635] width 66 height 31
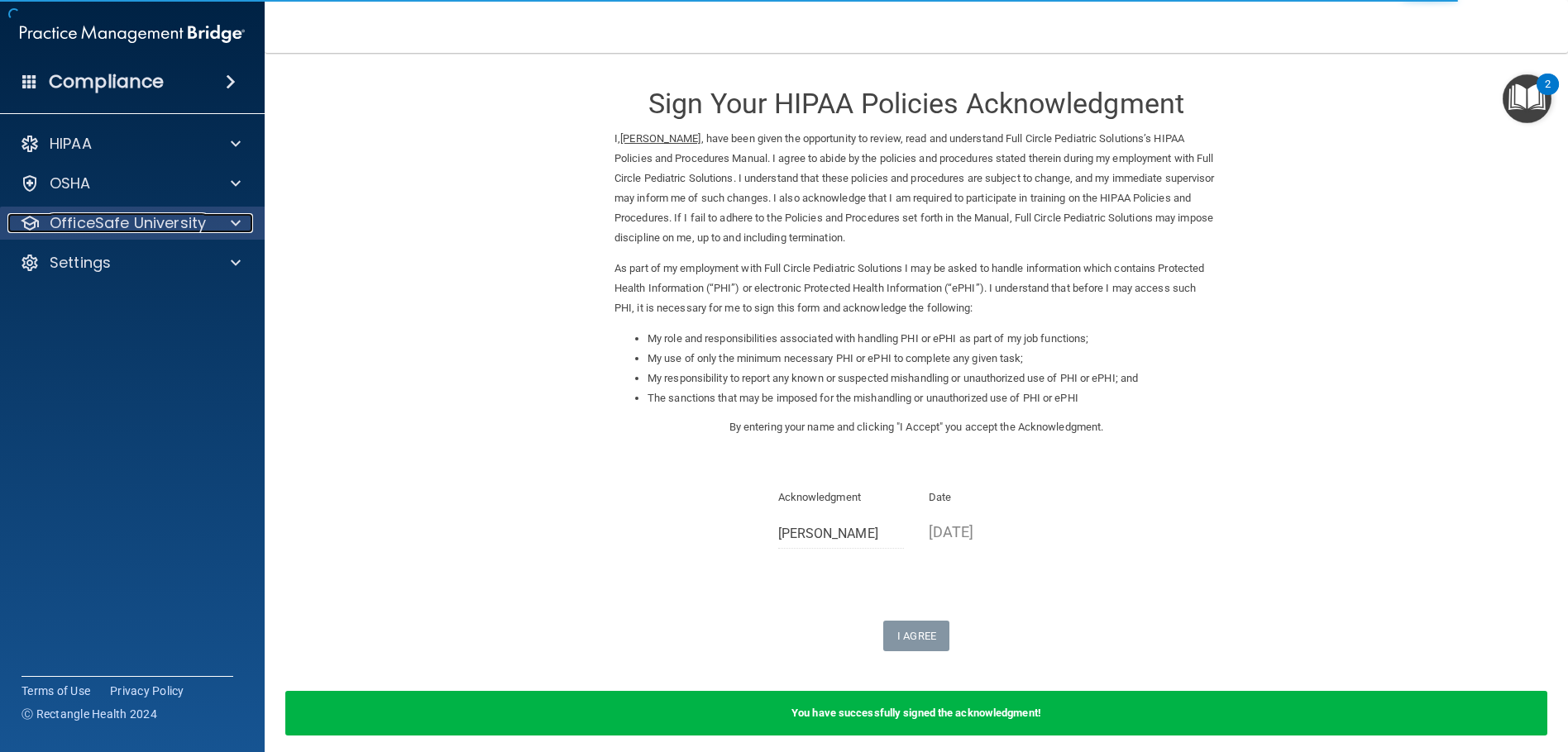
click at [236, 225] on span at bounding box center [235, 223] width 10 height 20
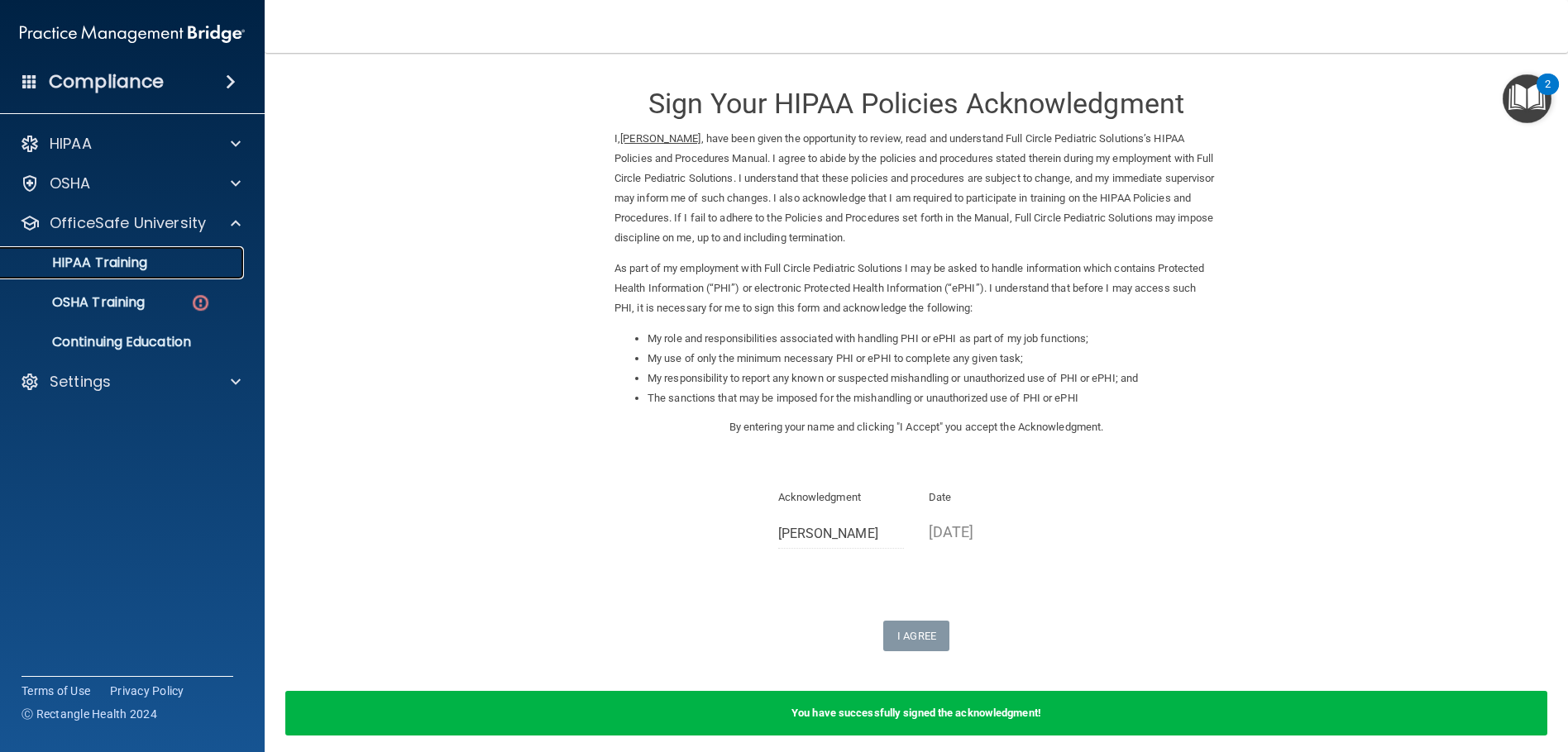
click at [141, 260] on p "HIPAA Training" at bounding box center [79, 263] width 136 height 17
